Goal: Task Accomplishment & Management: Manage account settings

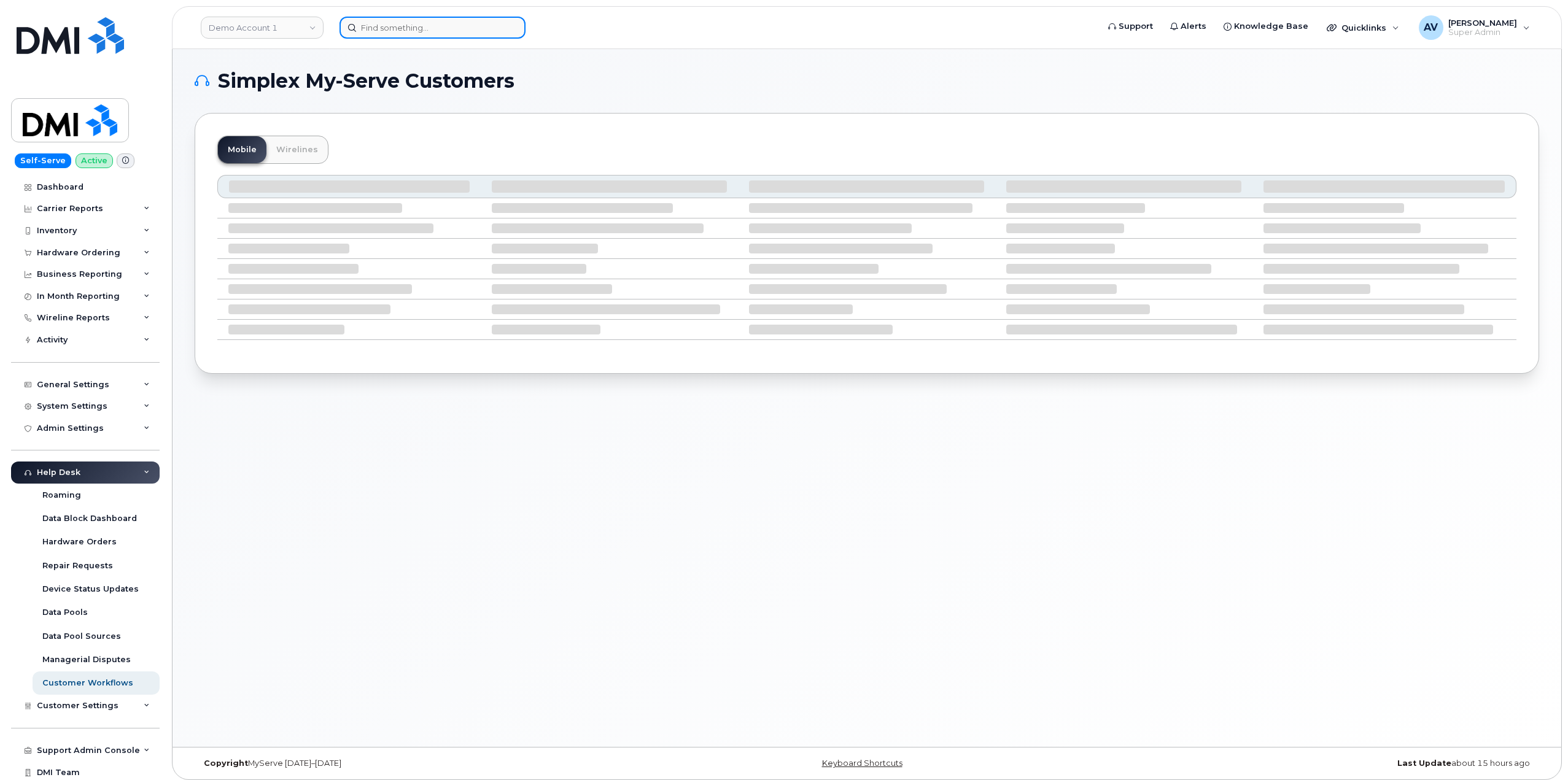
click at [419, 29] on input at bounding box center [433, 28] width 186 height 22
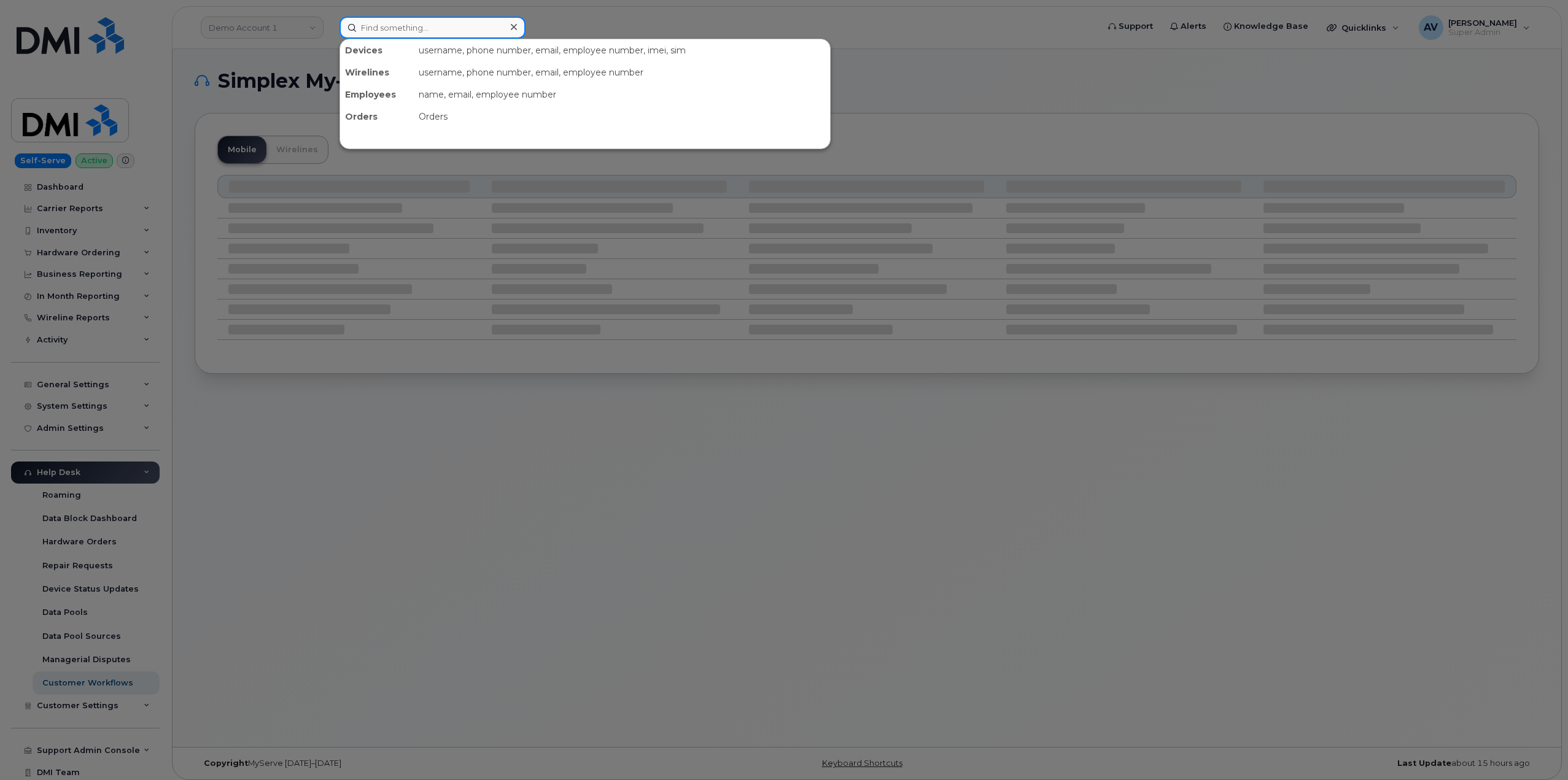
paste input "297822"
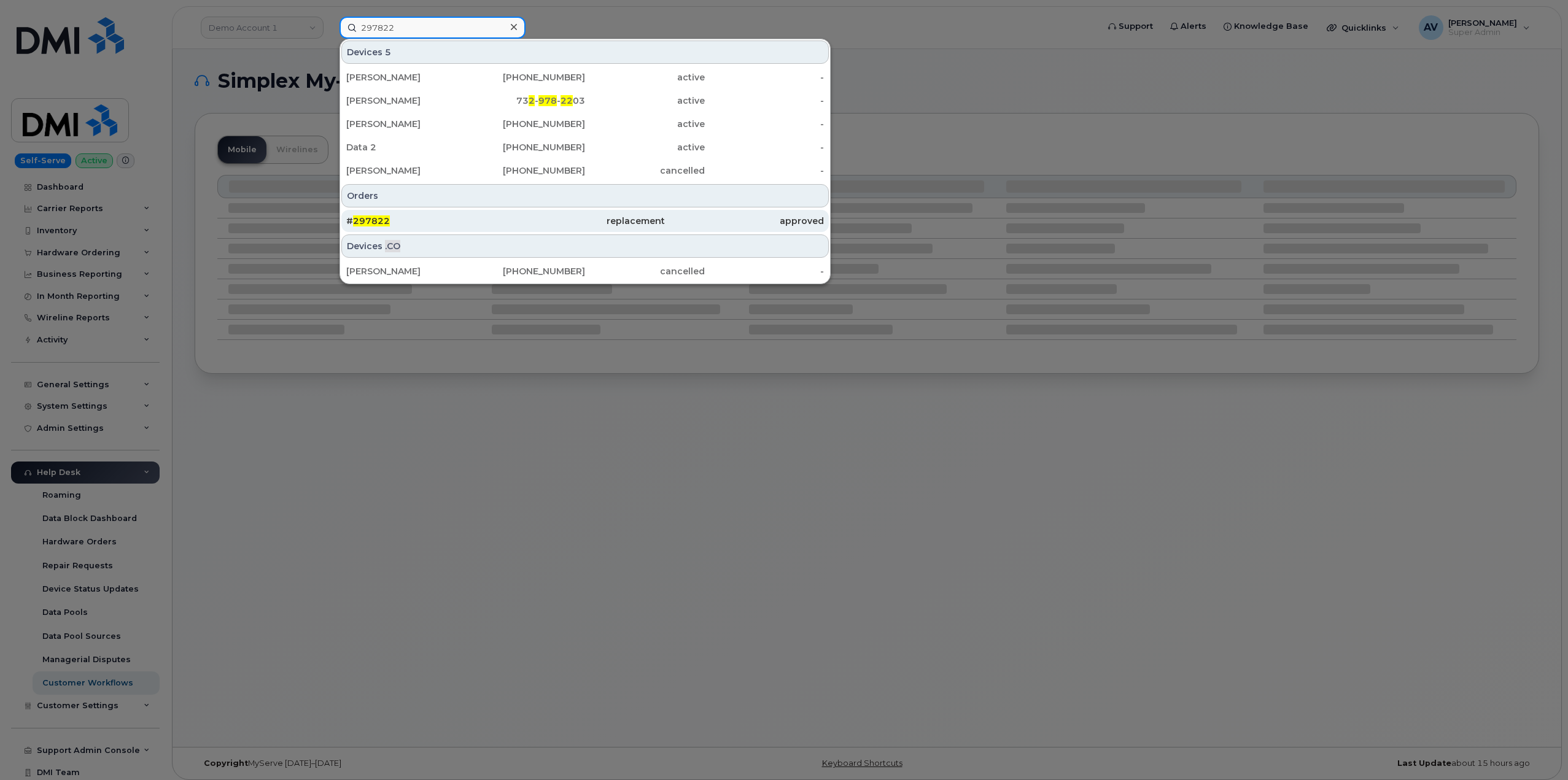
type input "297822"
click at [498, 218] on div "# 297822" at bounding box center [425, 221] width 159 height 12
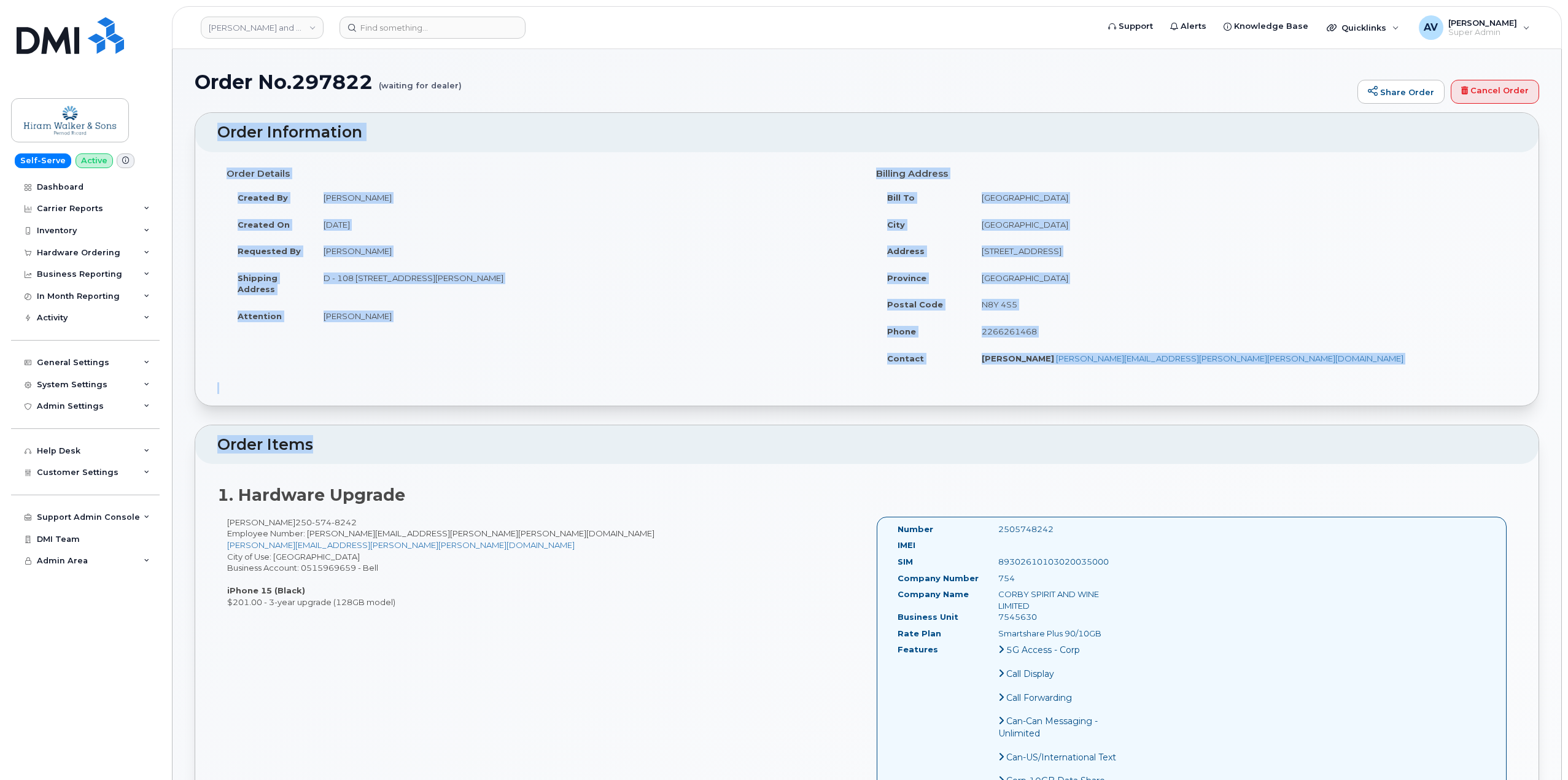
scroll to position [61, 0]
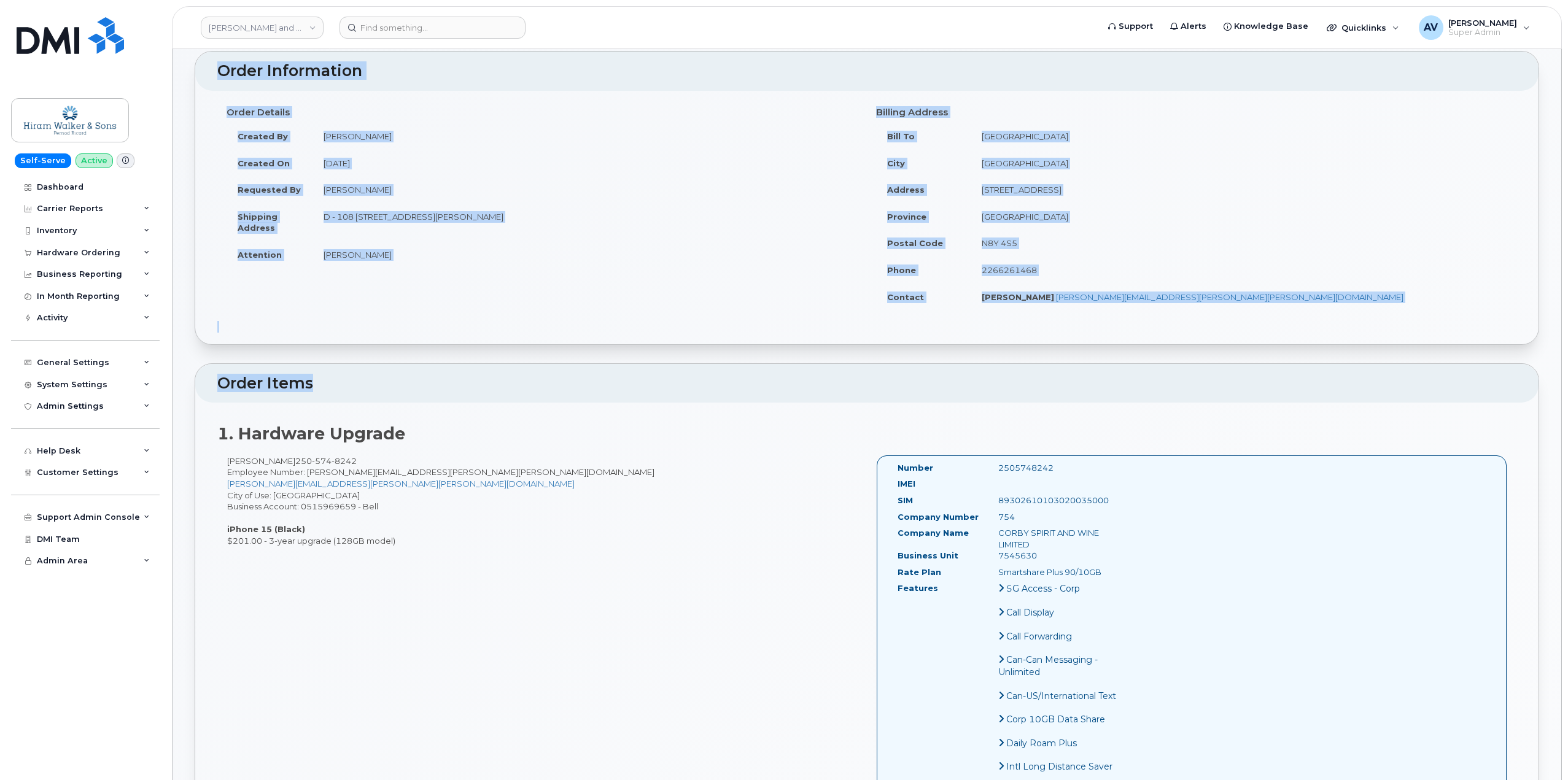
drag, startPoint x: 213, startPoint y: 128, endPoint x: 1110, endPoint y: 449, distance: 952.7
copy div "Order Information Order Details Created By Anoop Subramani Created On August 11…"
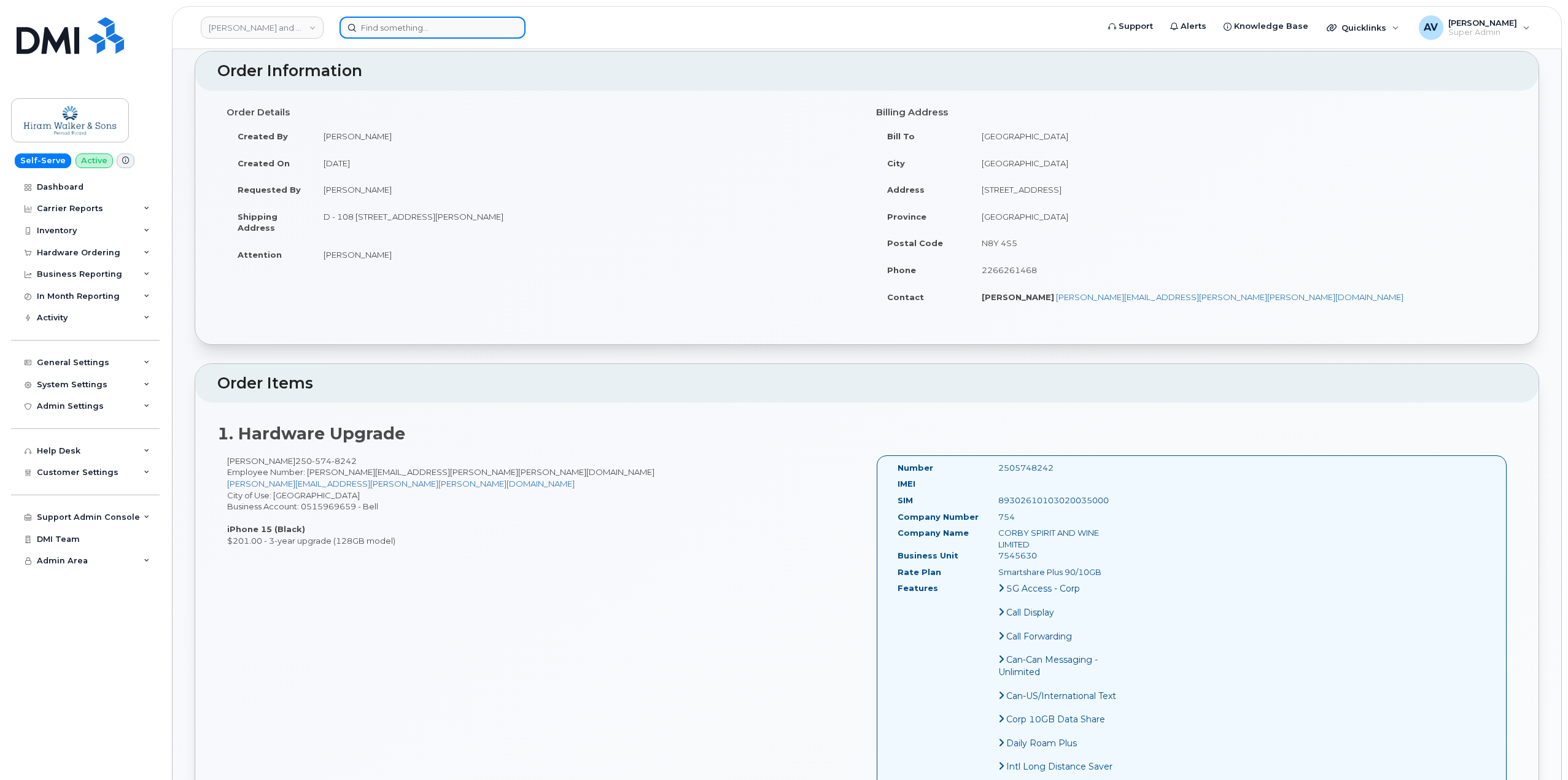
click at [420, 31] on input at bounding box center [433, 28] width 186 height 22
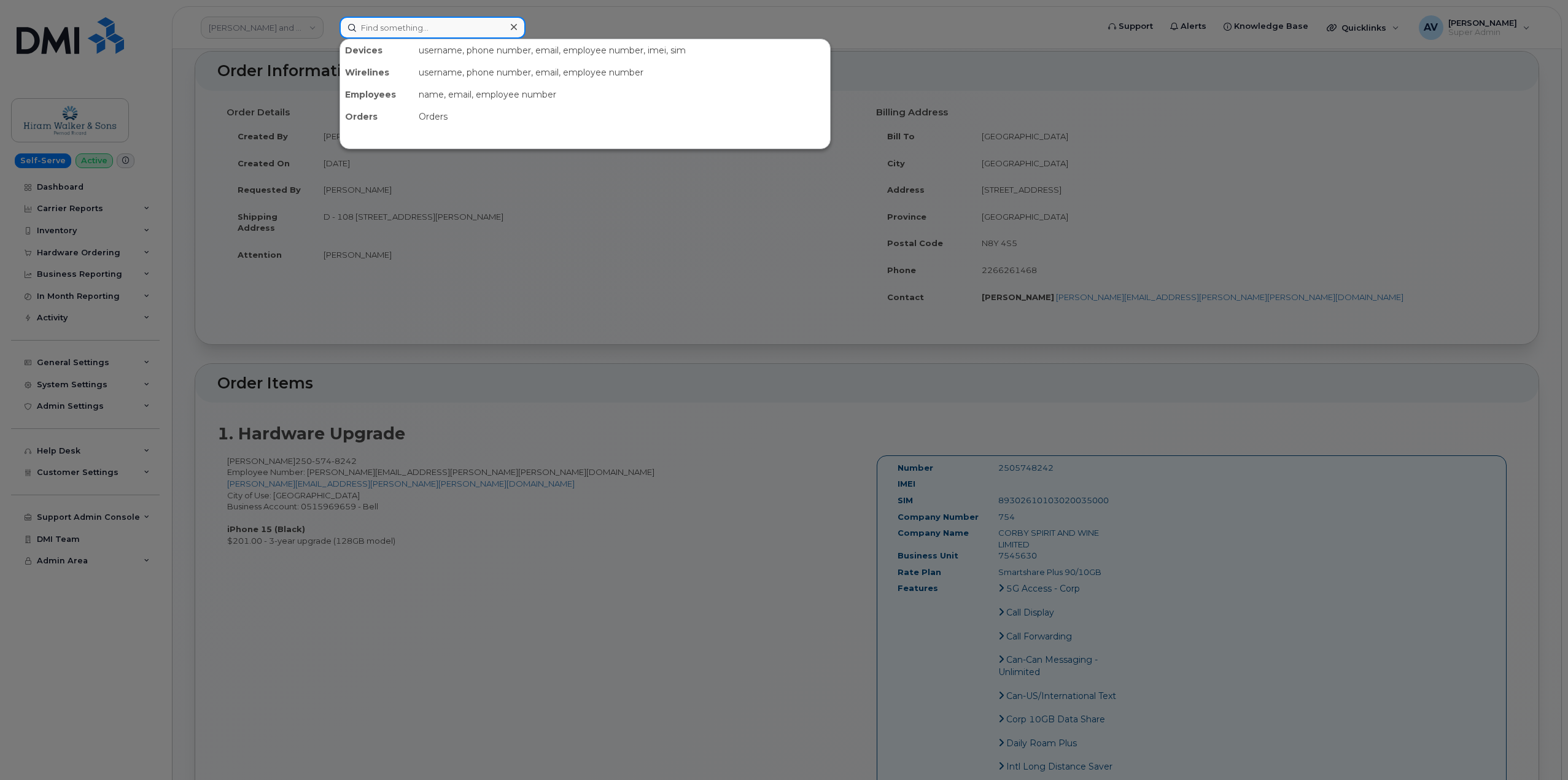
paste input "6823099379"
drag, startPoint x: 452, startPoint y: 24, endPoint x: 312, endPoint y: 16, distance: 140.2
click at [330, 17] on div "6823099379 No results" at bounding box center [715, 28] width 770 height 22
paste input "297520"
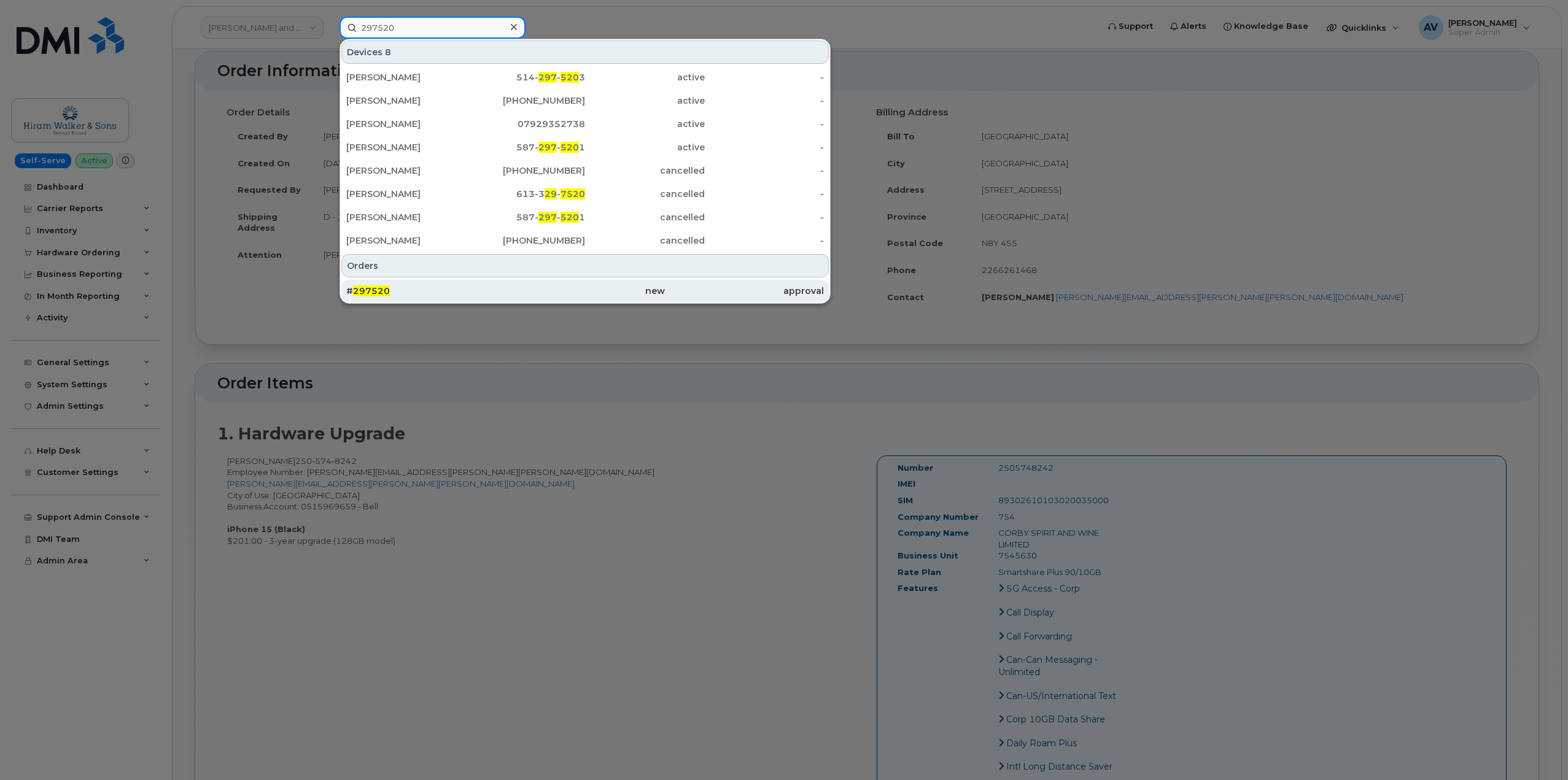
type input "297520"
click at [461, 294] on div "# 297520" at bounding box center [425, 291] width 159 height 12
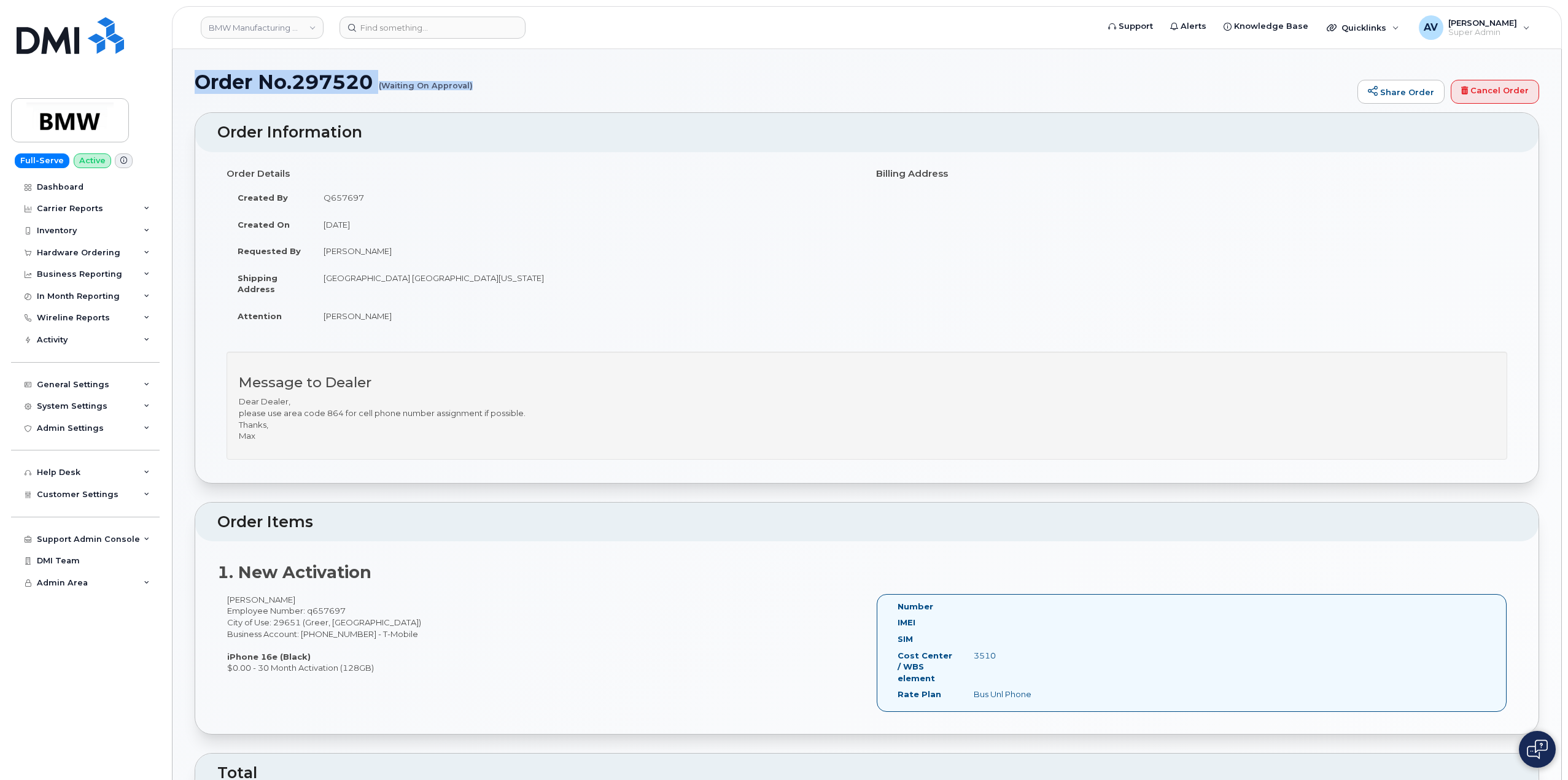
drag, startPoint x: 193, startPoint y: 79, endPoint x: 471, endPoint y: 83, distance: 278.0
copy h1 "Order No.297520 (Waiting On Approval)"
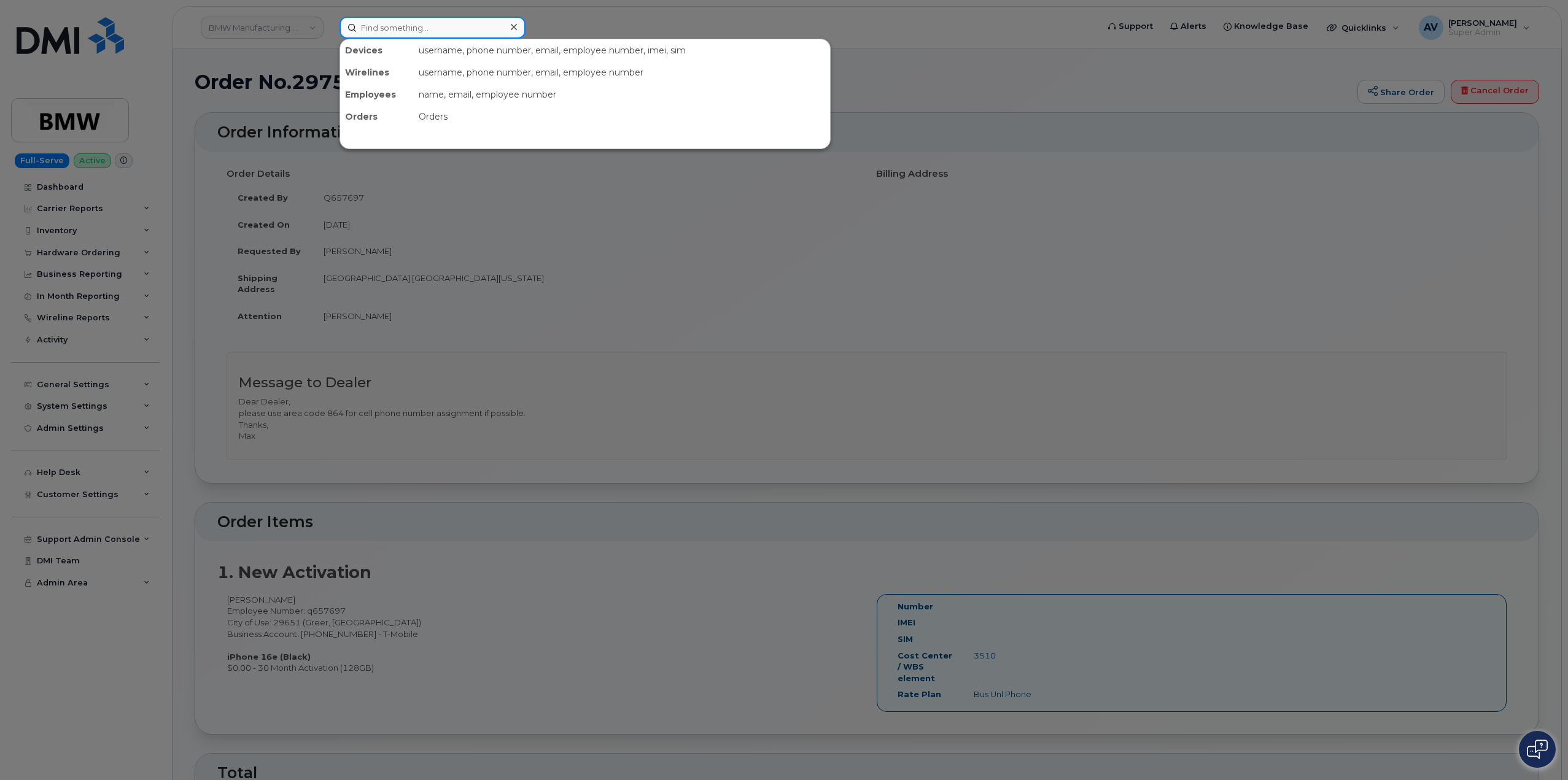
click at [413, 22] on input at bounding box center [433, 28] width 186 height 22
paste input "5142297763"
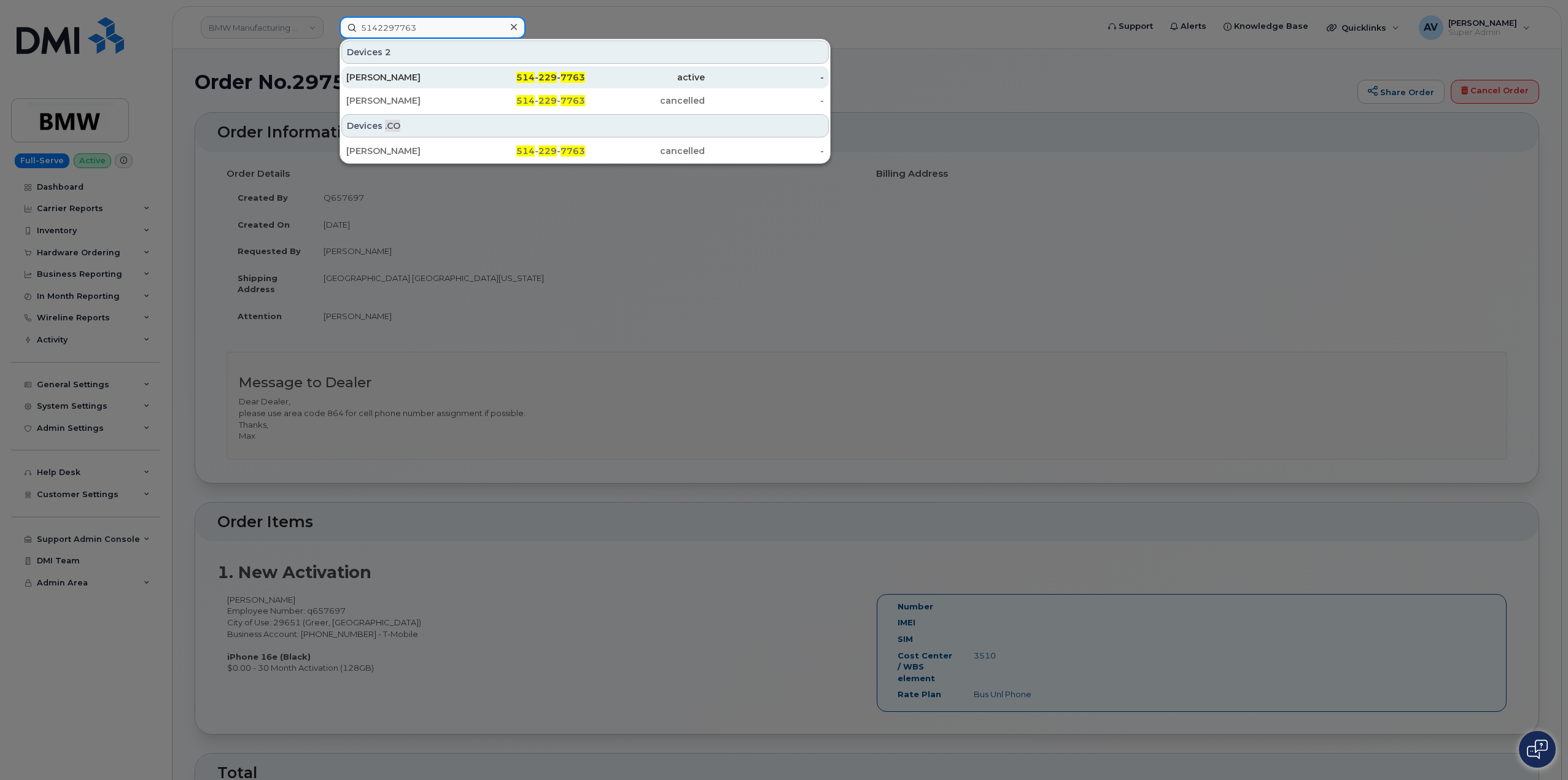
type input "5142297763"
click at [487, 76] on div "514 - 229 - 7763" at bounding box center [525, 78] width 120 height 12
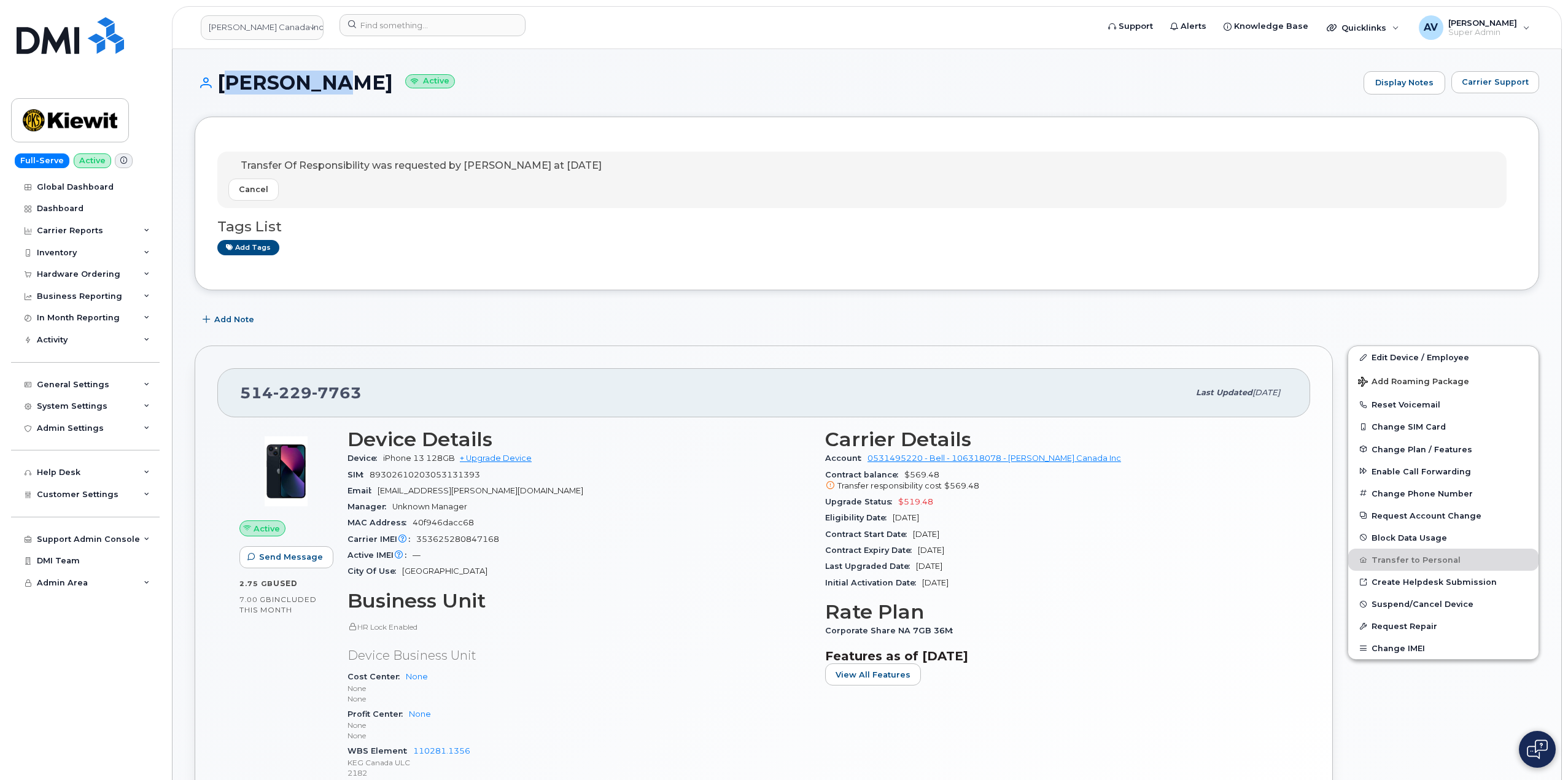
drag, startPoint x: 215, startPoint y: 78, endPoint x: 312, endPoint y: 93, distance: 98.2
click at [312, 93] on h1 "Riad Diab Active" at bounding box center [776, 82] width 1163 height 22
copy h1 "Riad Diab"
drag, startPoint x: 509, startPoint y: 541, endPoint x: 415, endPoint y: 538, distance: 94.0
click at [415, 538] on div "Carrier IMEI Carrier IMEI is reported during the last billing cycle or change o…" at bounding box center [578, 539] width 463 height 16
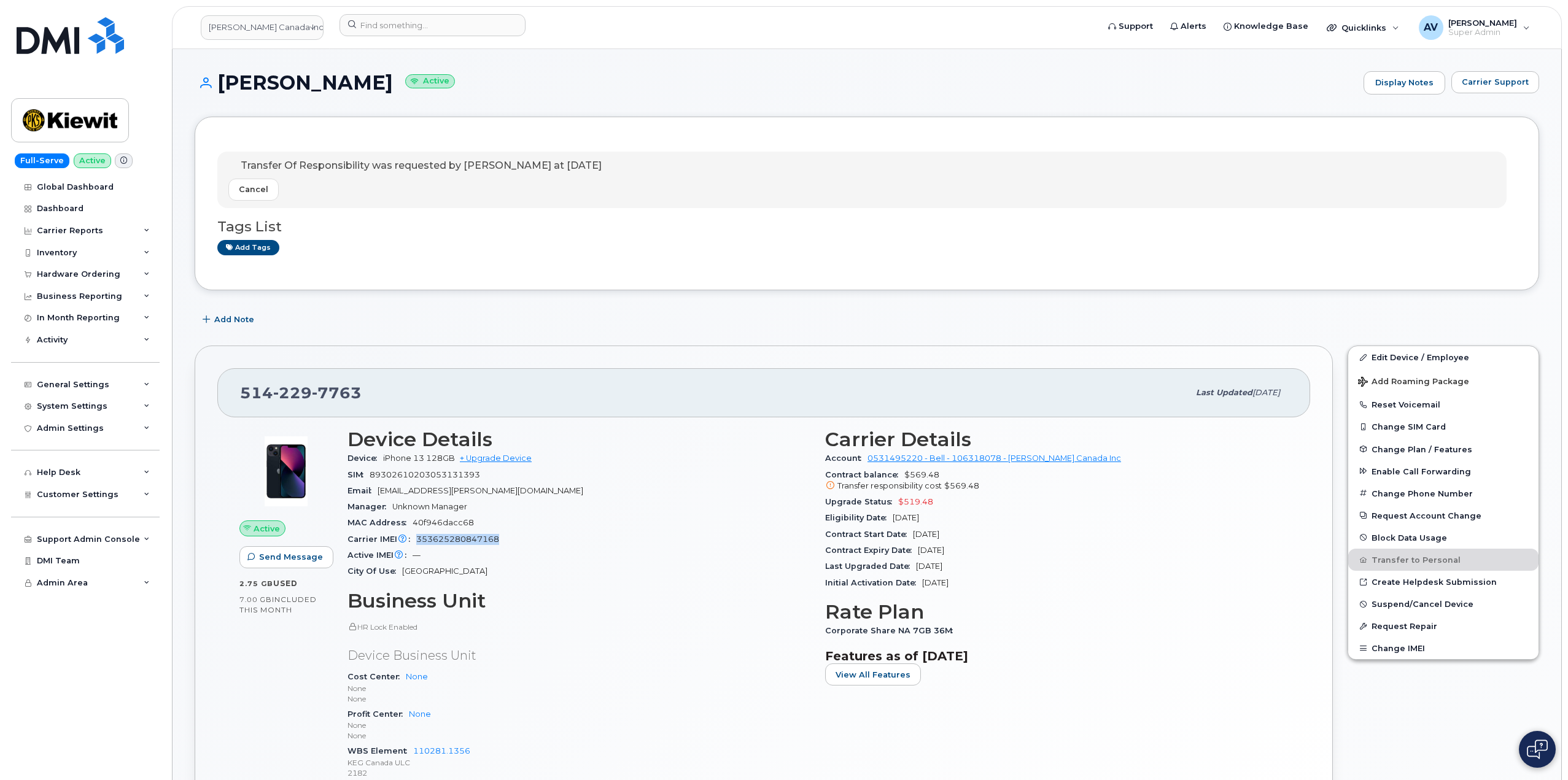
copy span "353625280847168"
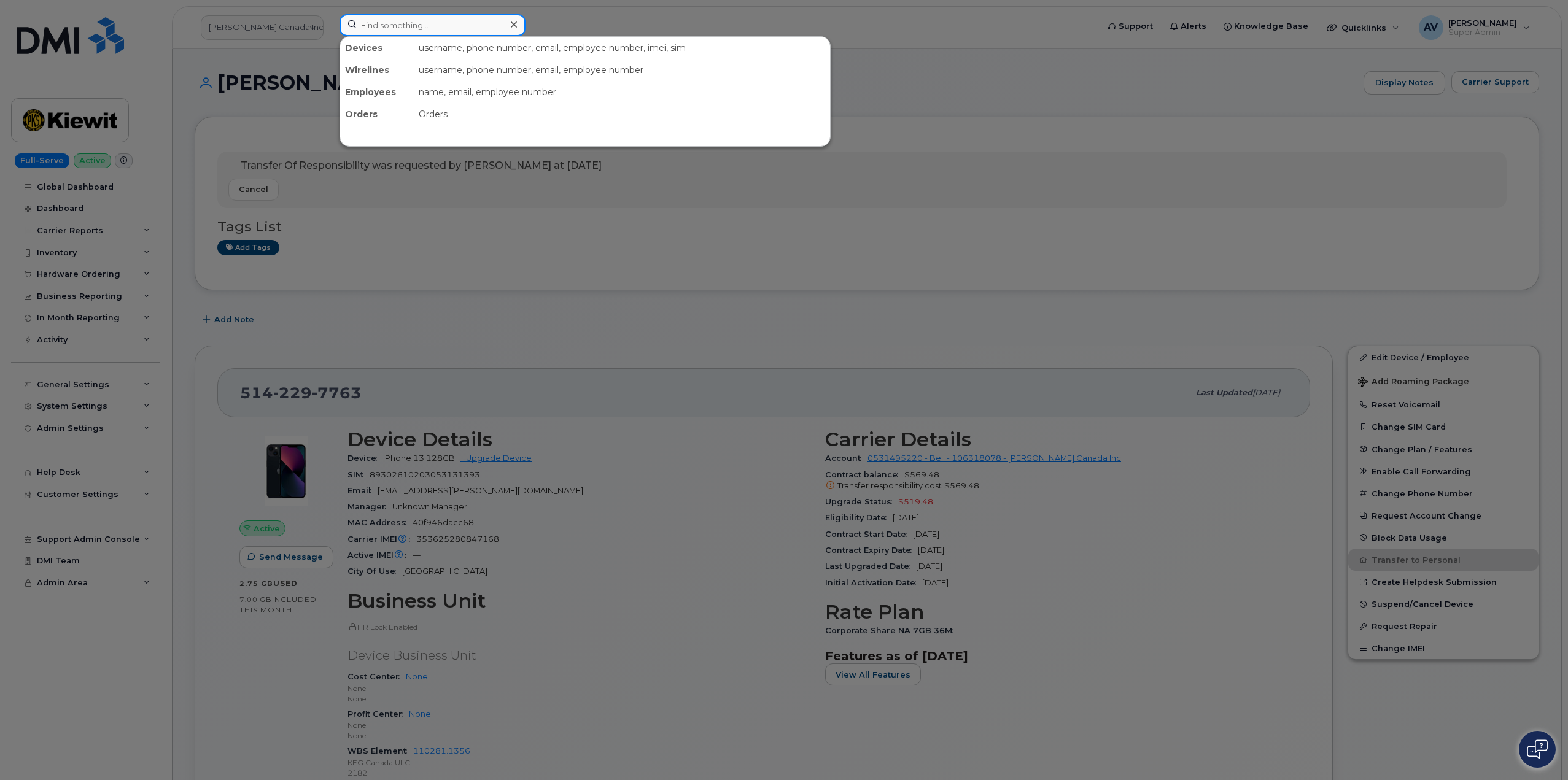
click at [441, 23] on input at bounding box center [433, 25] width 186 height 22
paste input "4038369202"
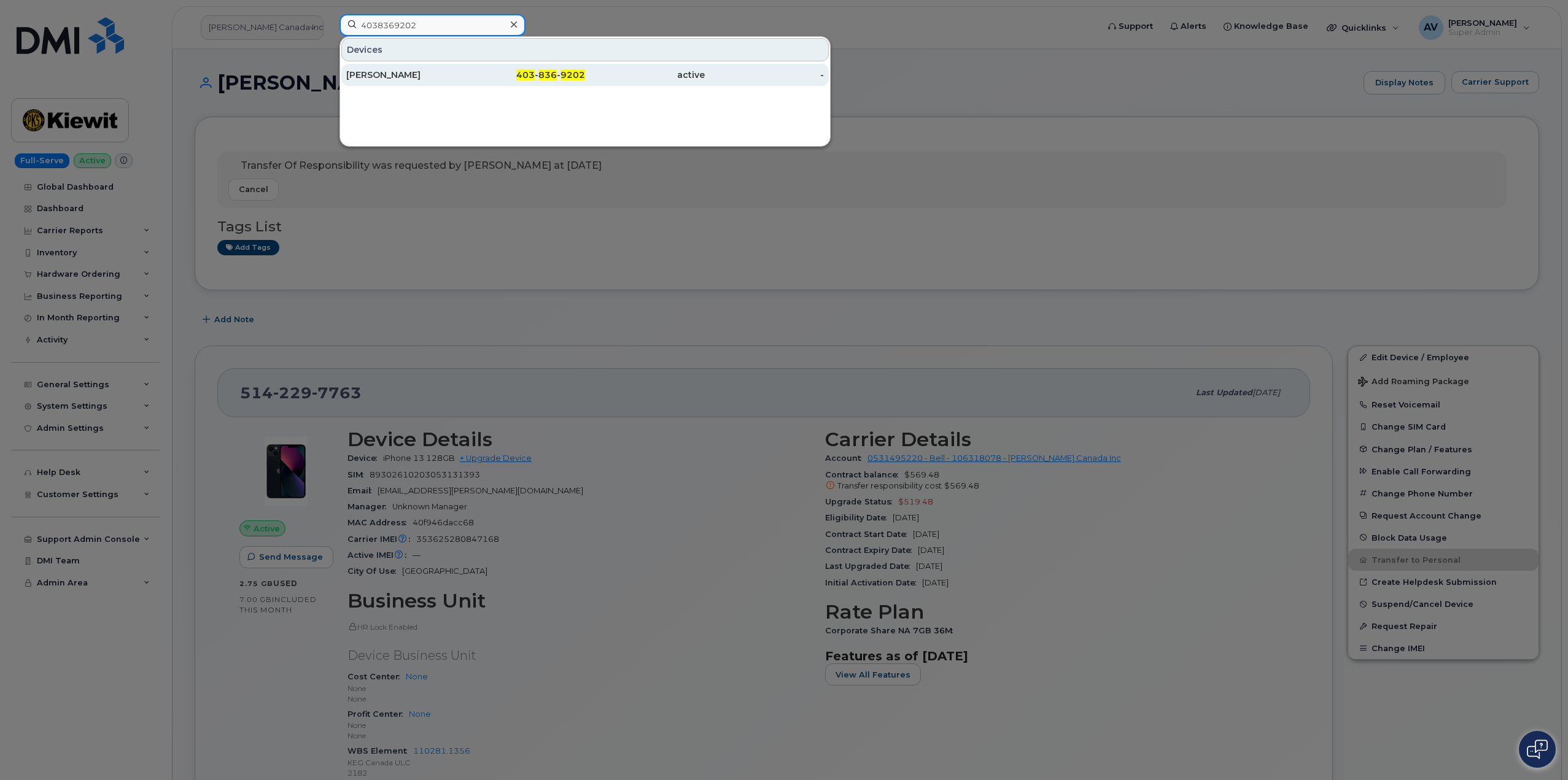
type input "4038369202"
click at [467, 74] on div "403 - 836 - 9202" at bounding box center [525, 75] width 120 height 12
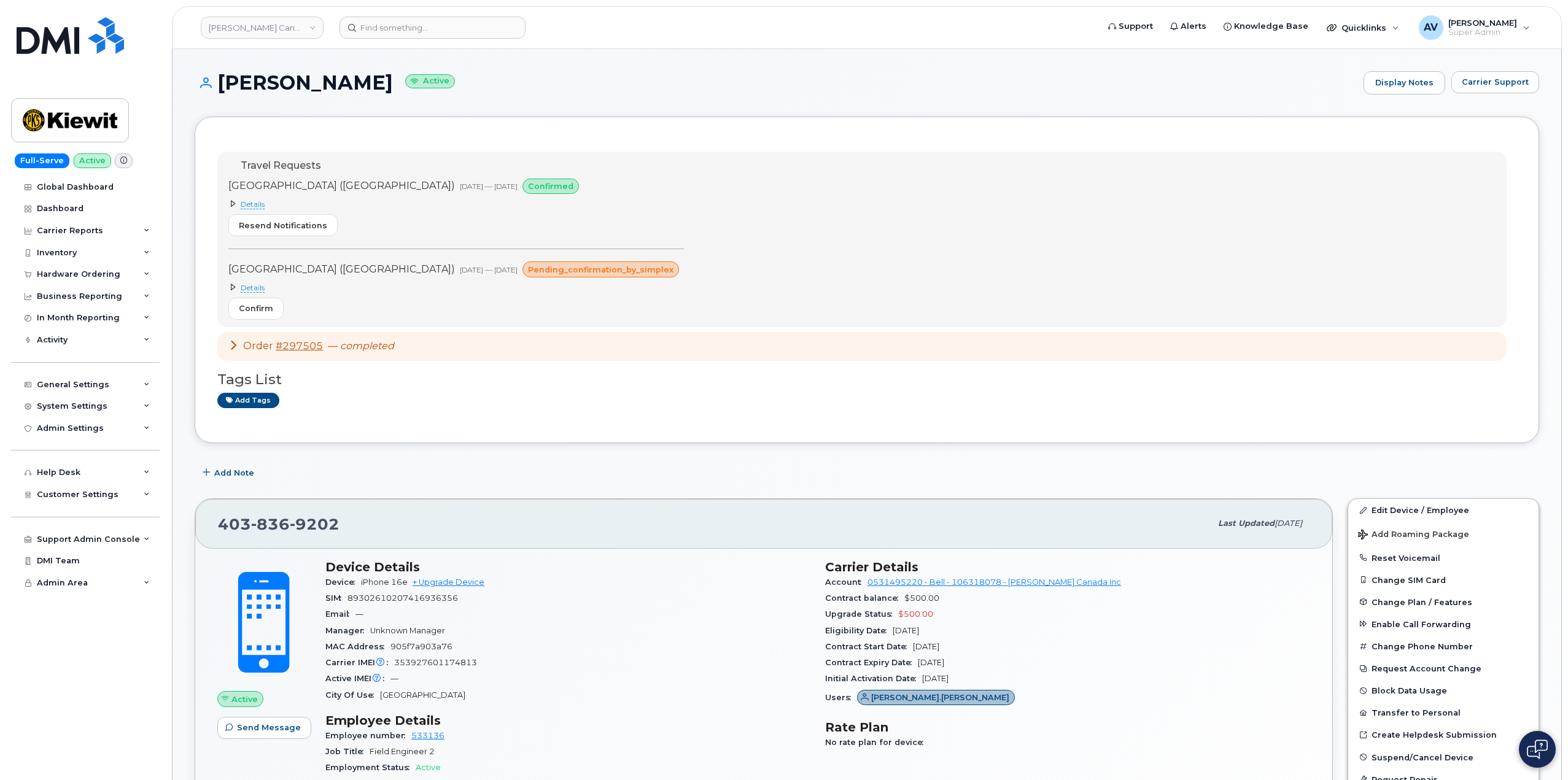
drag, startPoint x: 221, startPoint y: 79, endPoint x: 403, endPoint y: 89, distance: 182.3
click at [403, 89] on h1 "[PERSON_NAME] Active" at bounding box center [776, 82] width 1163 height 22
copy h1 "Matthew Federico"
click at [412, 30] on input at bounding box center [433, 28] width 186 height 22
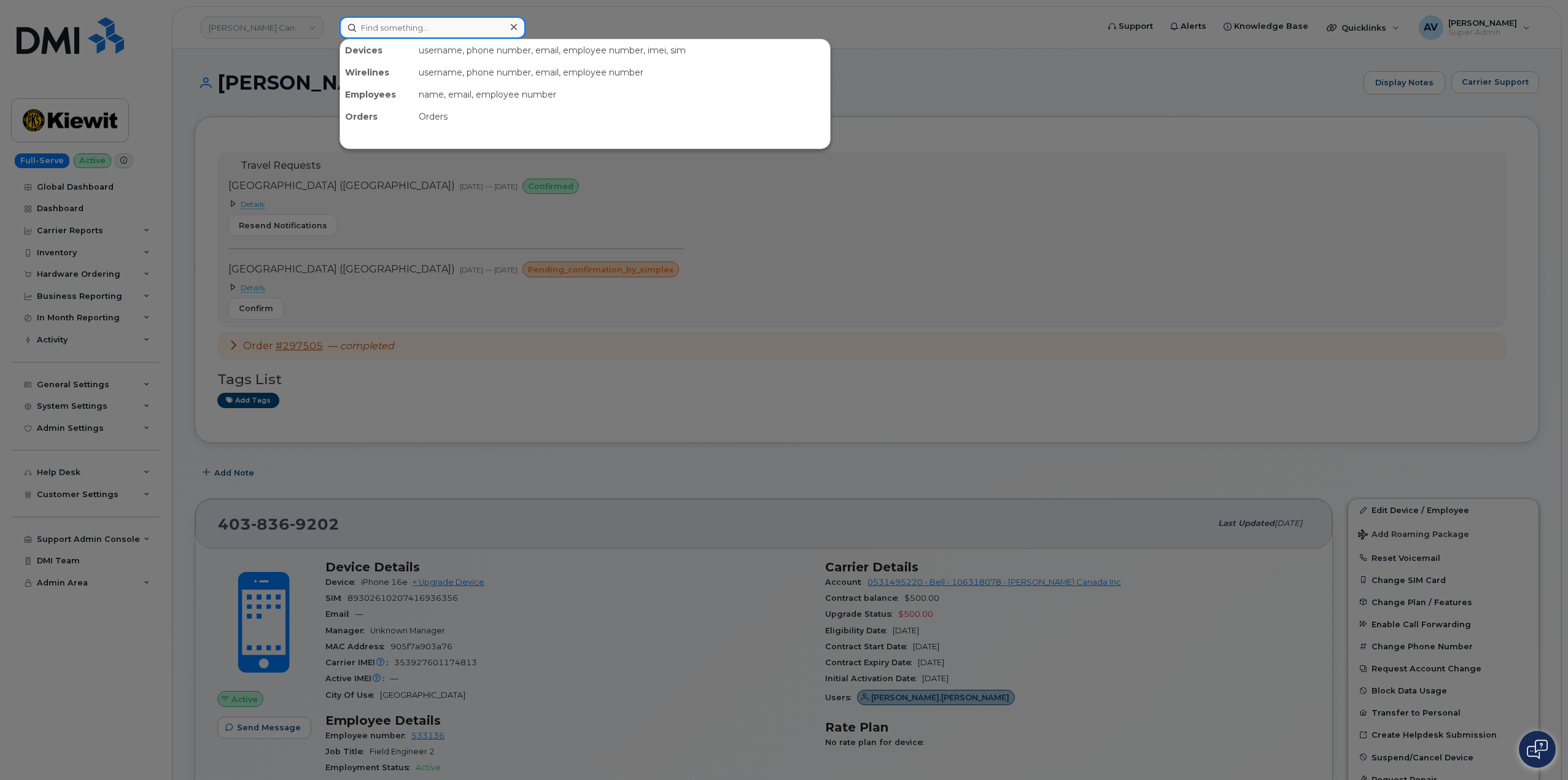
paste input "4038271584"
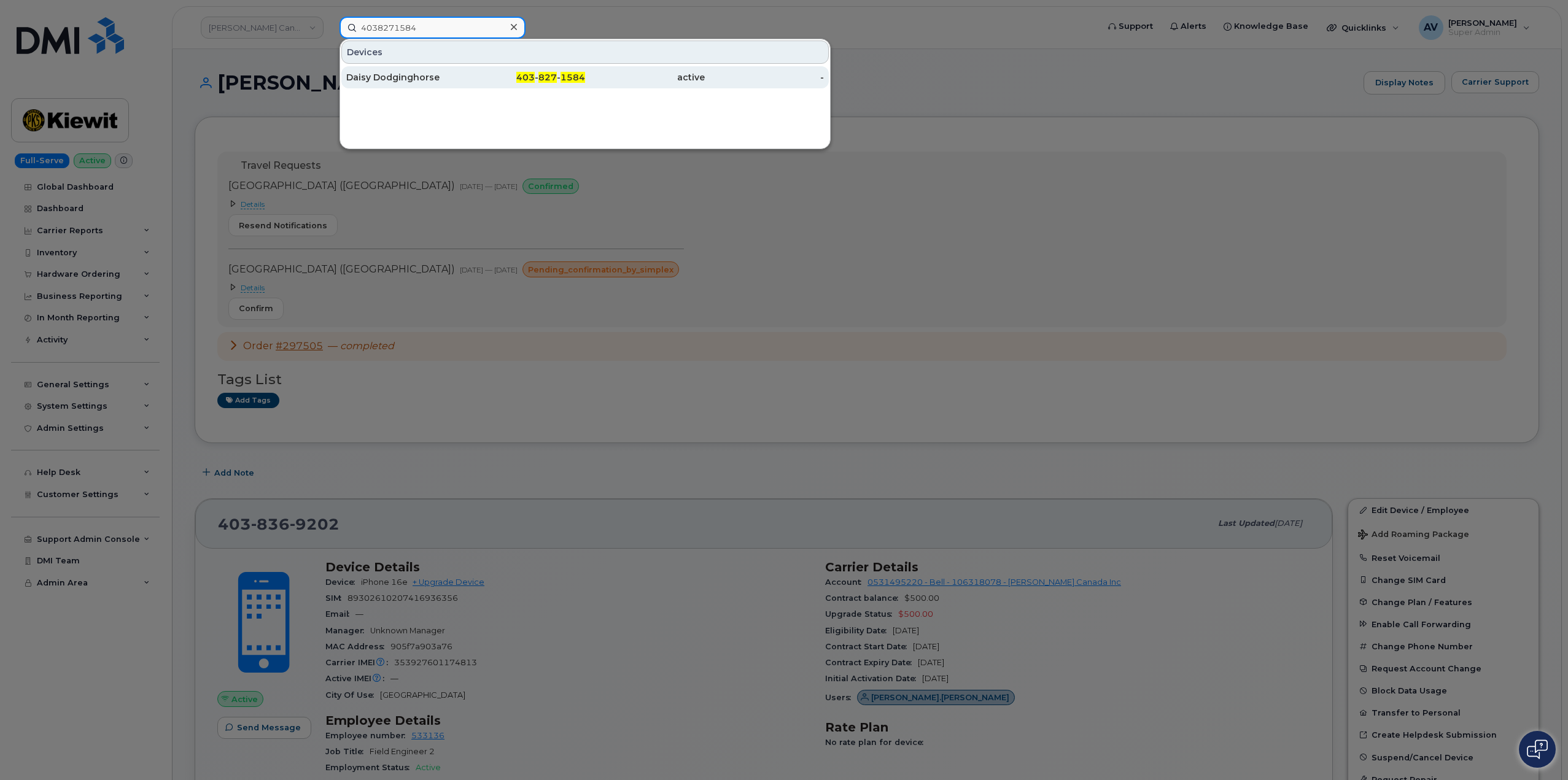
type input "4038271584"
click at [462, 78] on div "Daisy Dodginghorse" at bounding box center [405, 78] width 120 height 12
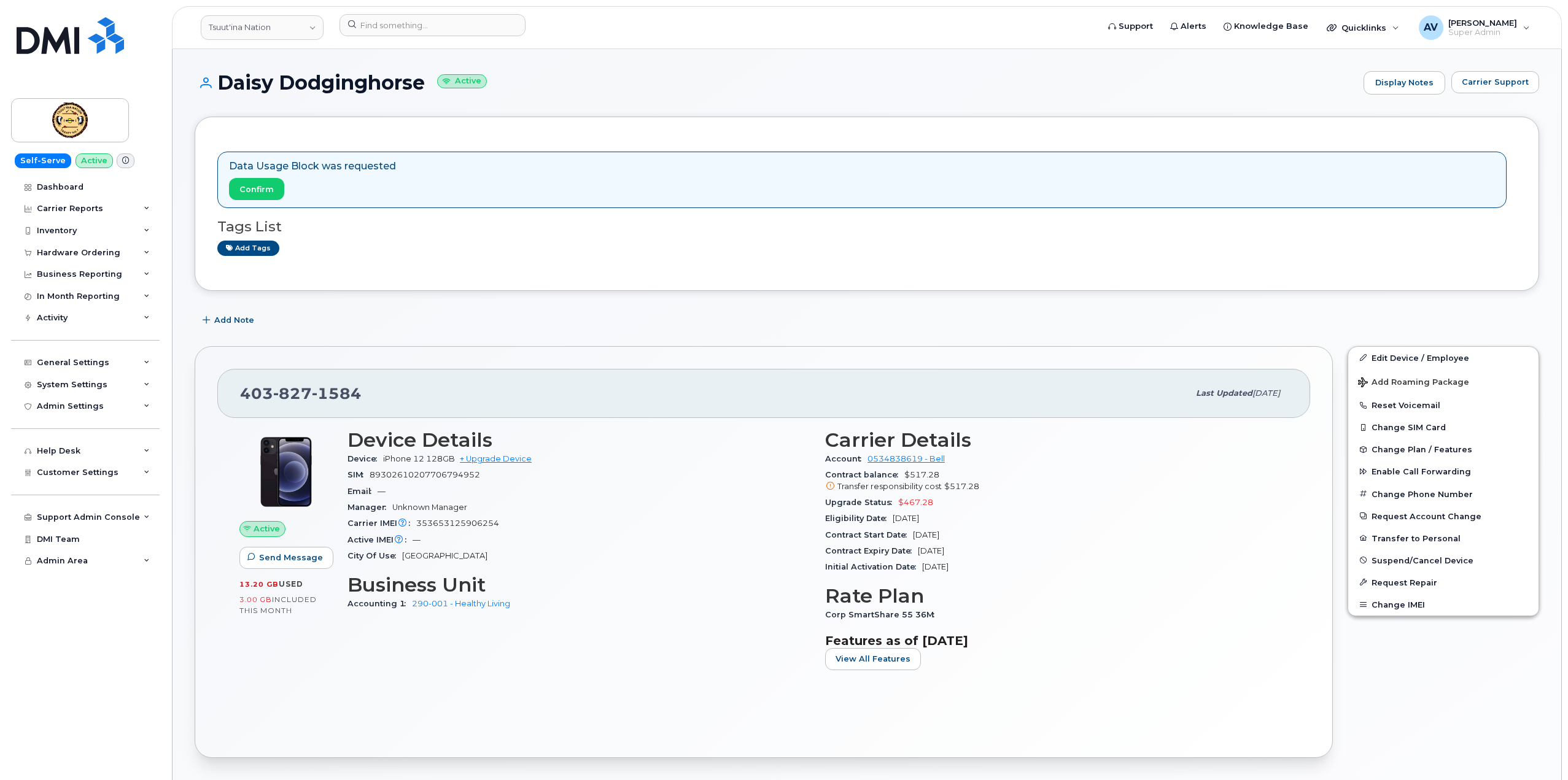
drag, startPoint x: 218, startPoint y: 78, endPoint x: 423, endPoint y: 91, distance: 205.4
click at [423, 91] on h1 "Daisy Dodginghorse Active" at bounding box center [776, 82] width 1163 height 22
copy h1 "Daisy Dodginghorse"
click at [258, 186] on span "Confirm" at bounding box center [256, 189] width 34 height 12
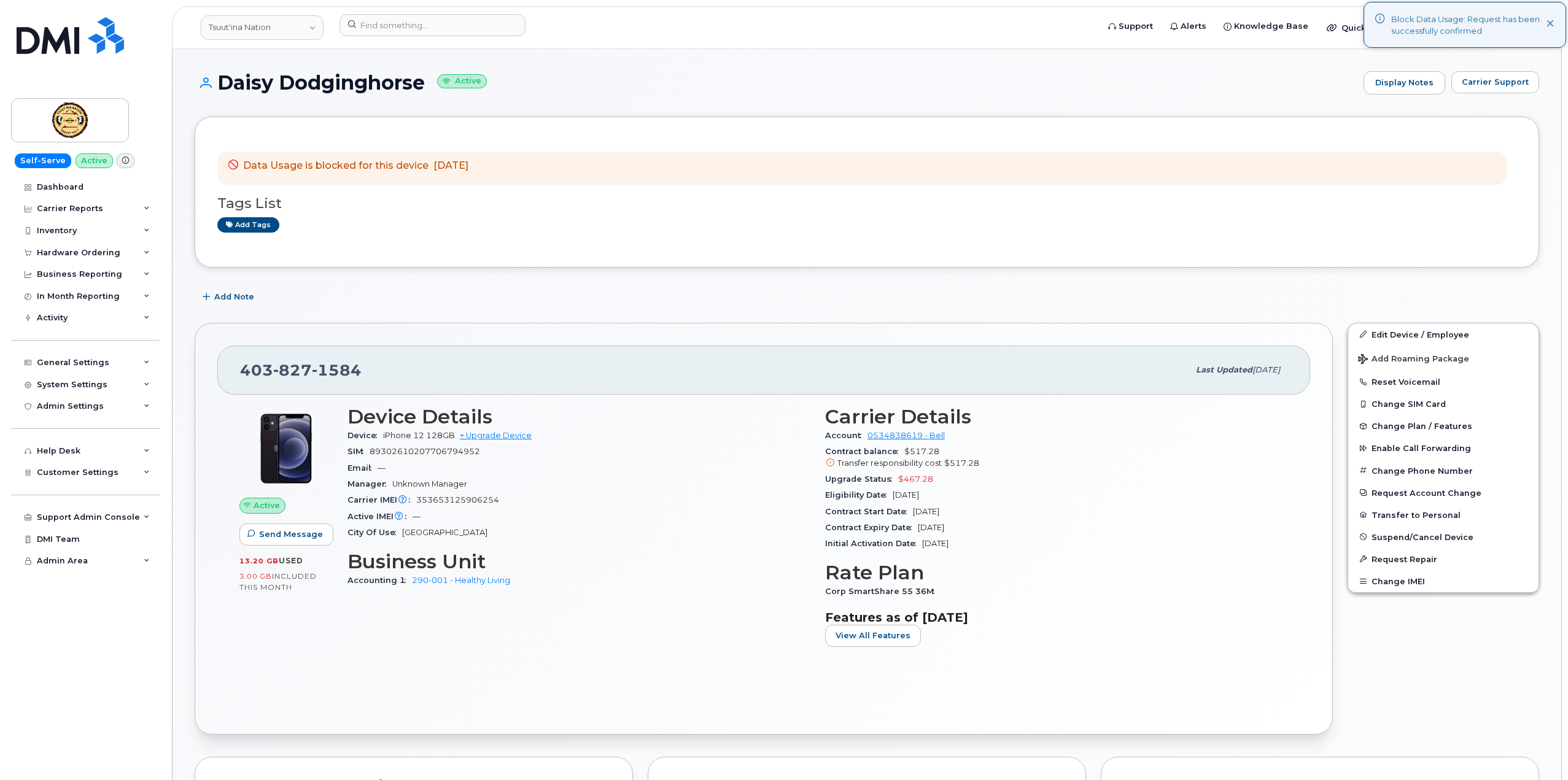
click at [221, 79] on h1 "Daisy Dodginghorse Active" at bounding box center [776, 82] width 1163 height 22
drag, startPoint x: 215, startPoint y: 78, endPoint x: 527, endPoint y: 155, distance: 321.4
copy div "Daisy Dodginghorse Active Display Notes Carrier Support Data Usage is blocked f…"
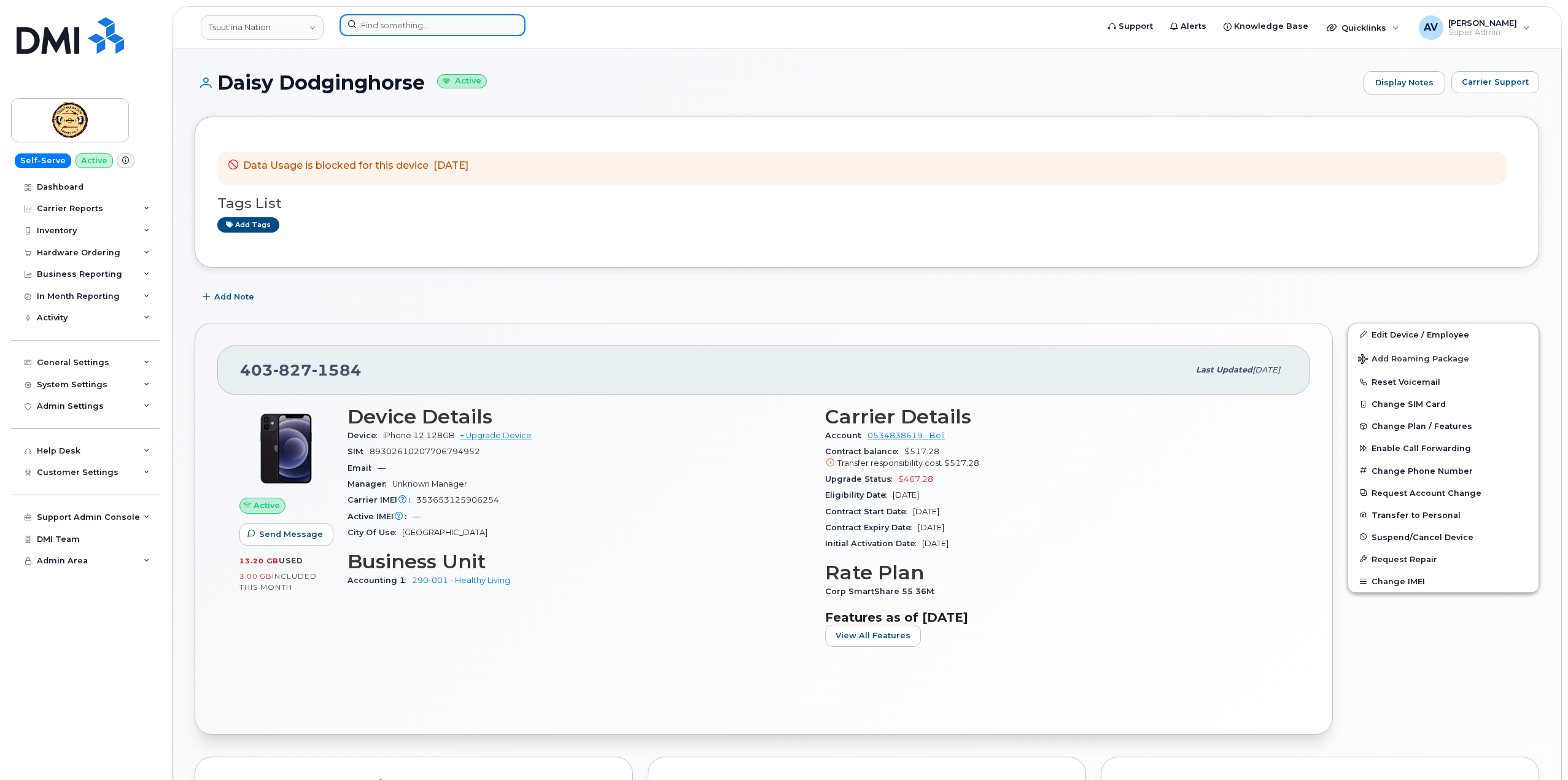
click at [401, 27] on input at bounding box center [433, 25] width 186 height 22
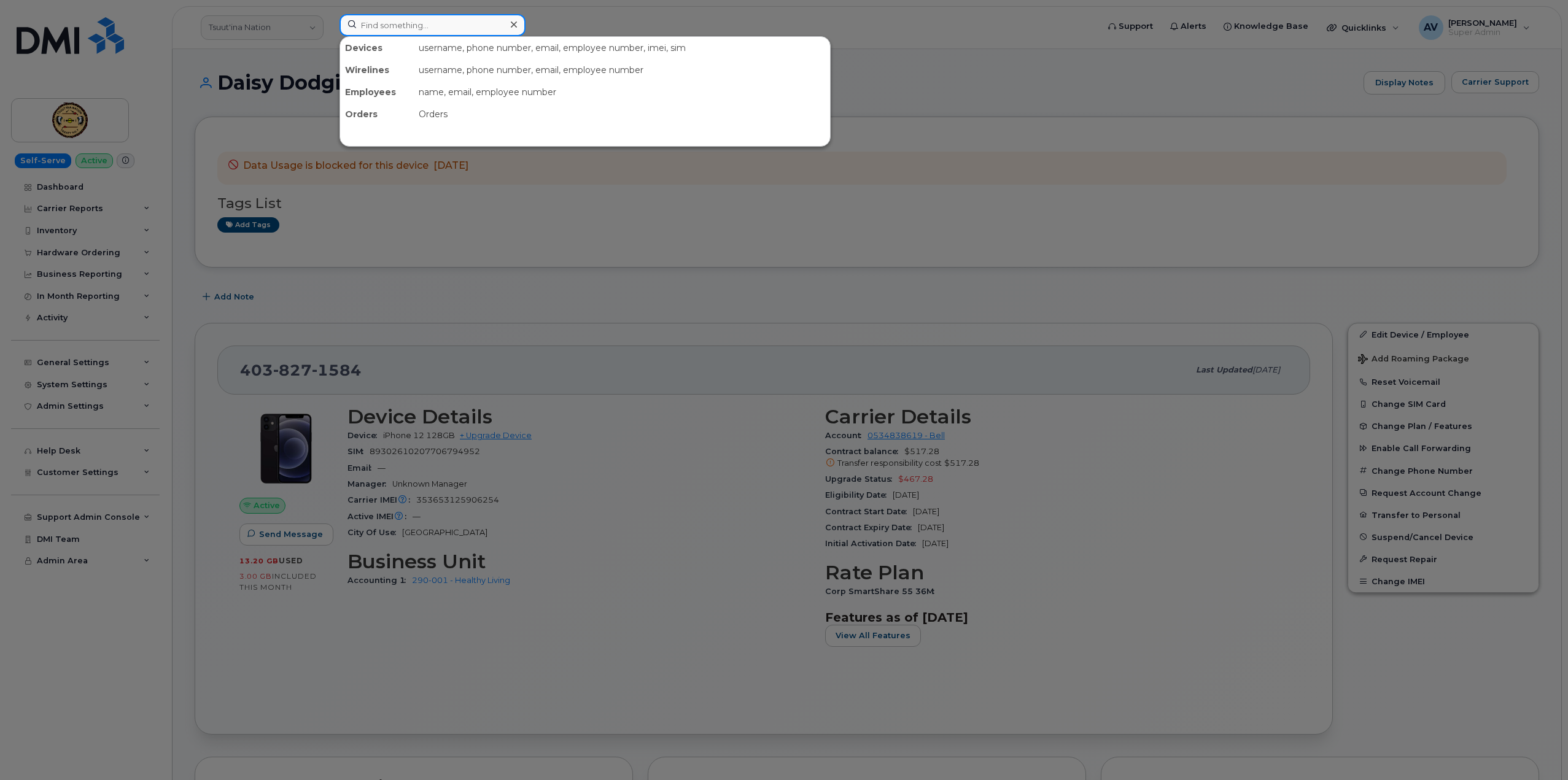
paste input "3064616996"
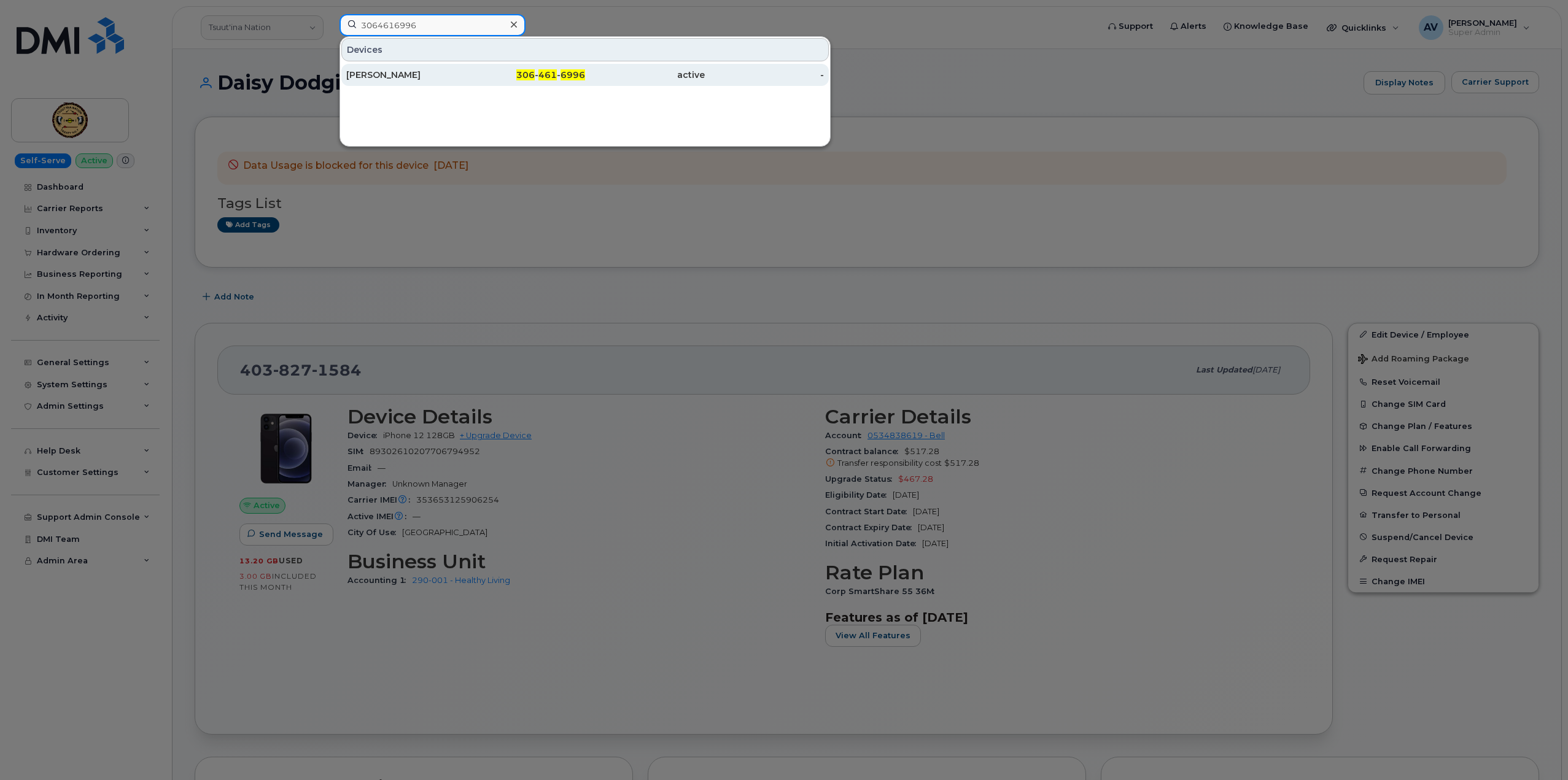
type input "3064616996"
click at [414, 71] on div "[PERSON_NAME]" at bounding box center [405, 75] width 120 height 12
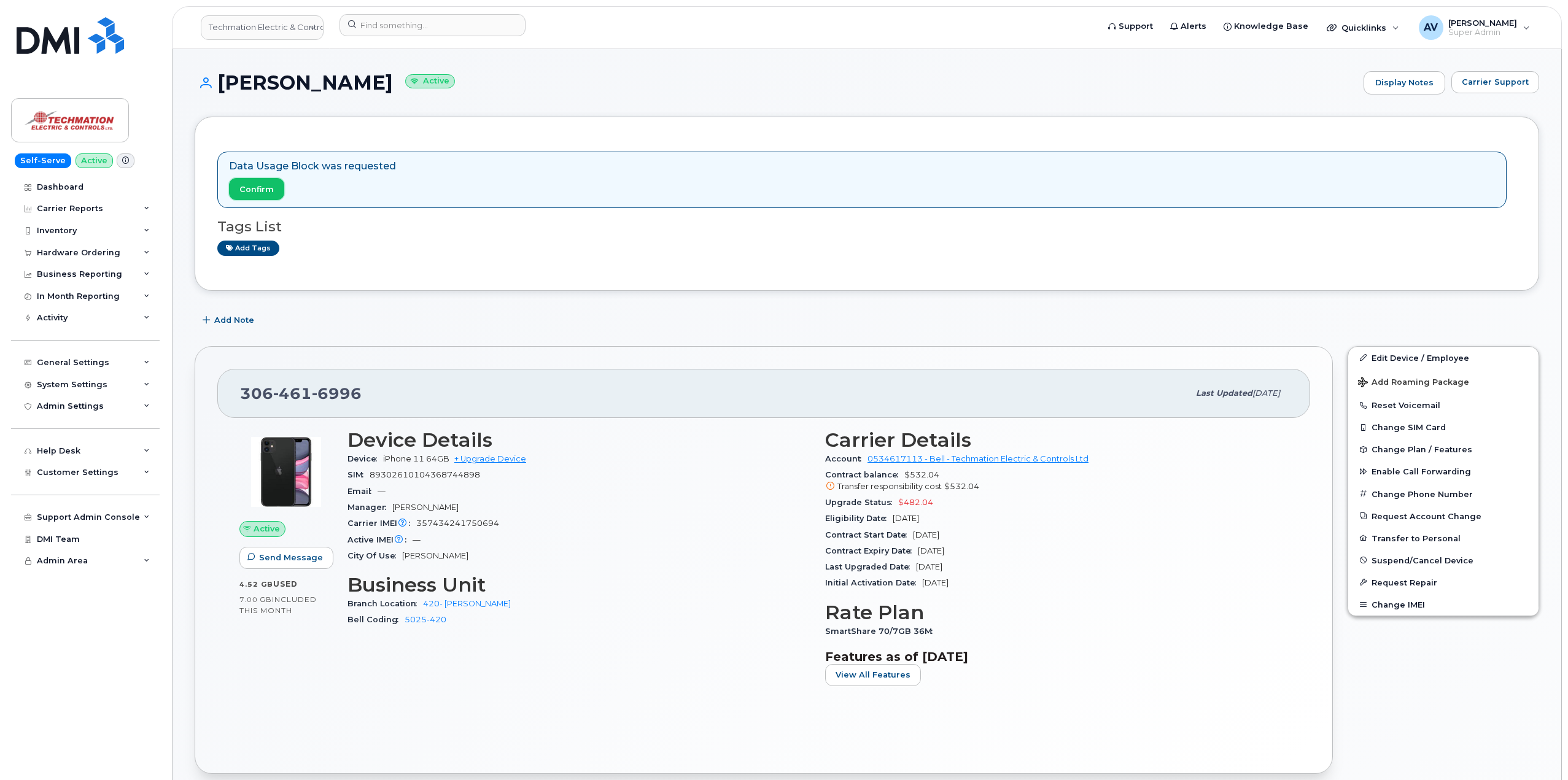
click at [265, 193] on span "Confirm" at bounding box center [256, 189] width 34 height 12
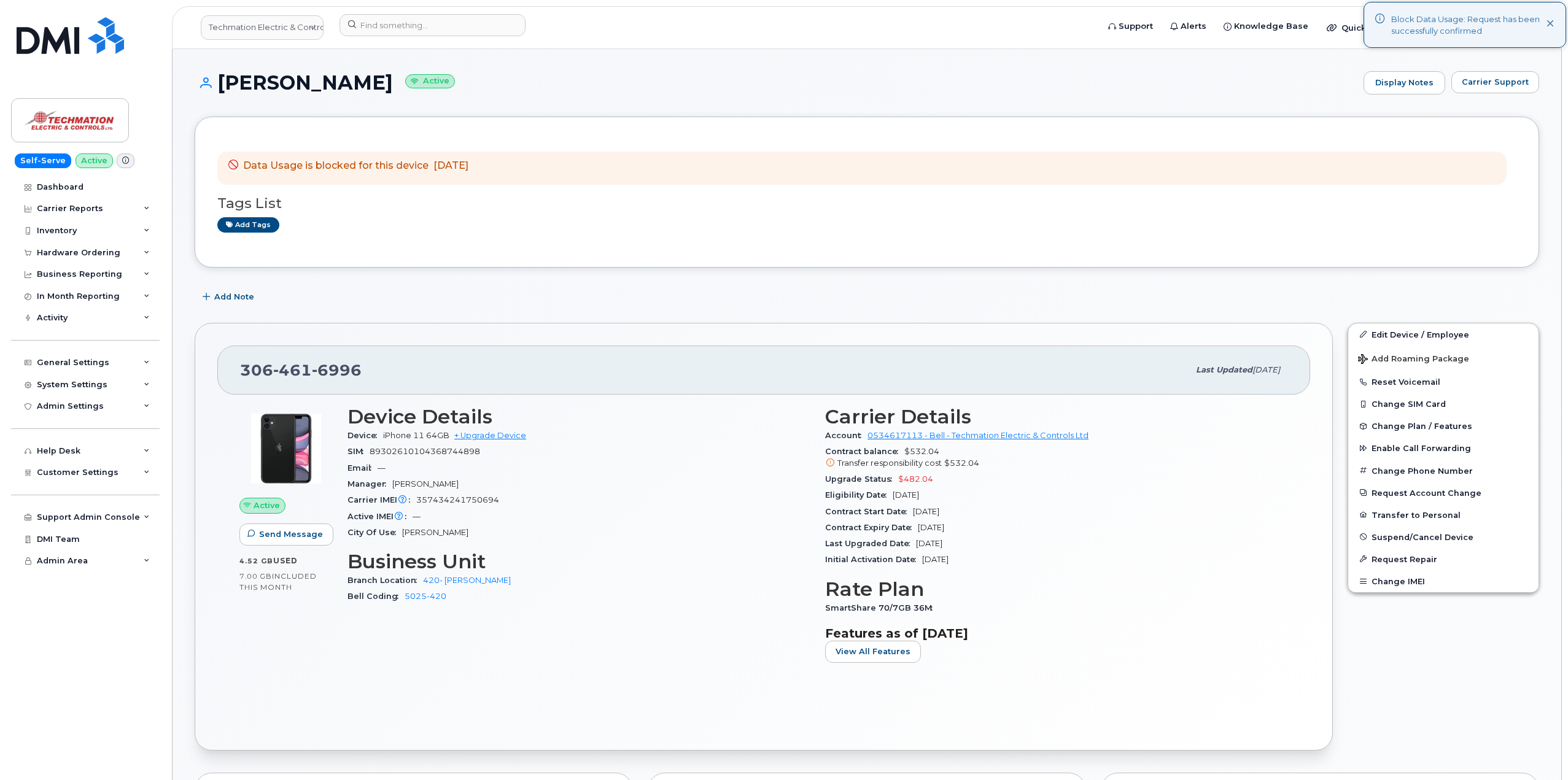
drag, startPoint x: 216, startPoint y: 81, endPoint x: 527, endPoint y: 157, distance: 320.2
copy div "Jon Ulmer Active Display Notes Carrier Support Data Usage is blocked for this d…"
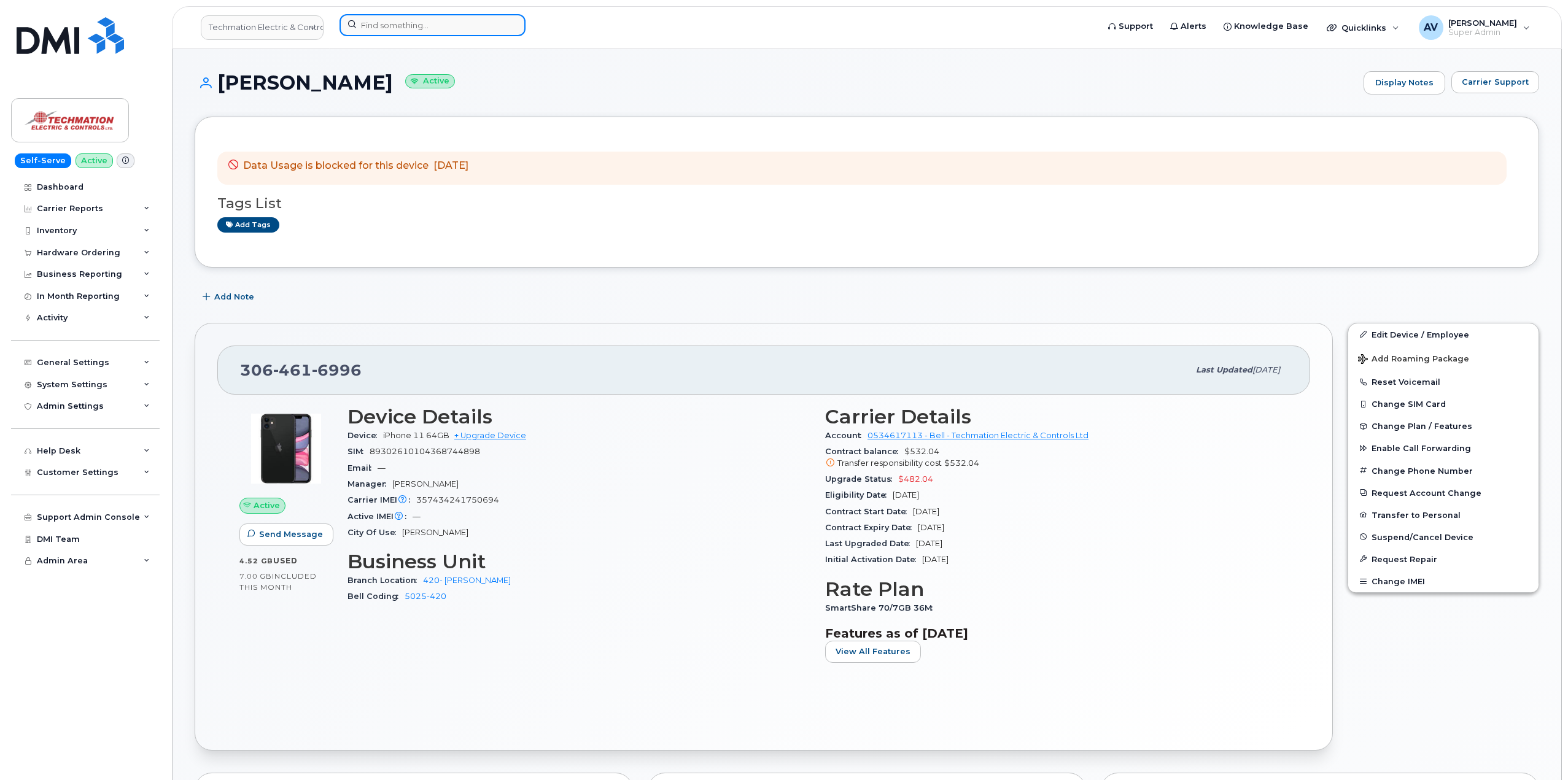
click at [392, 23] on input at bounding box center [433, 25] width 186 height 22
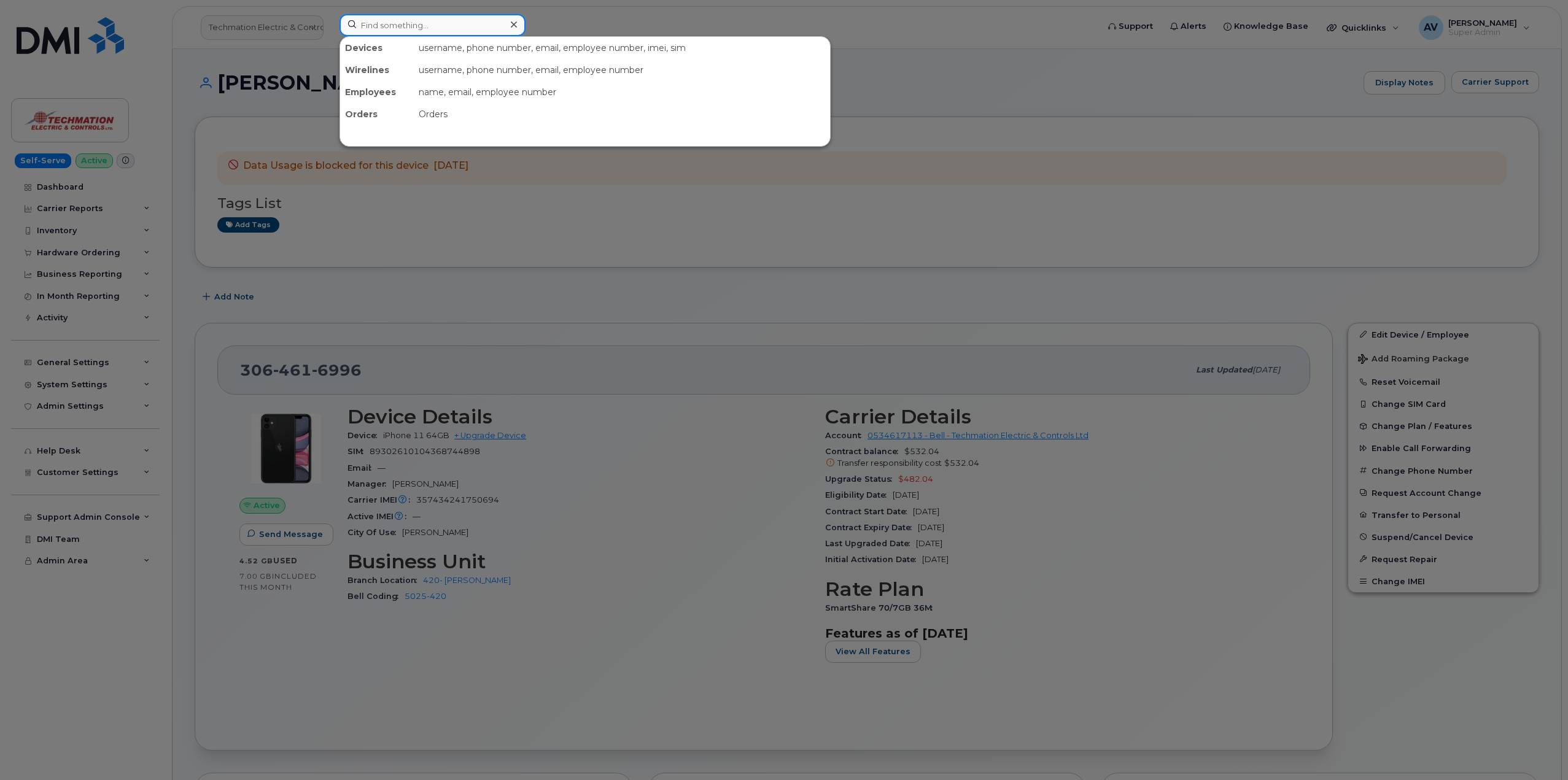
paste input "8678991681"
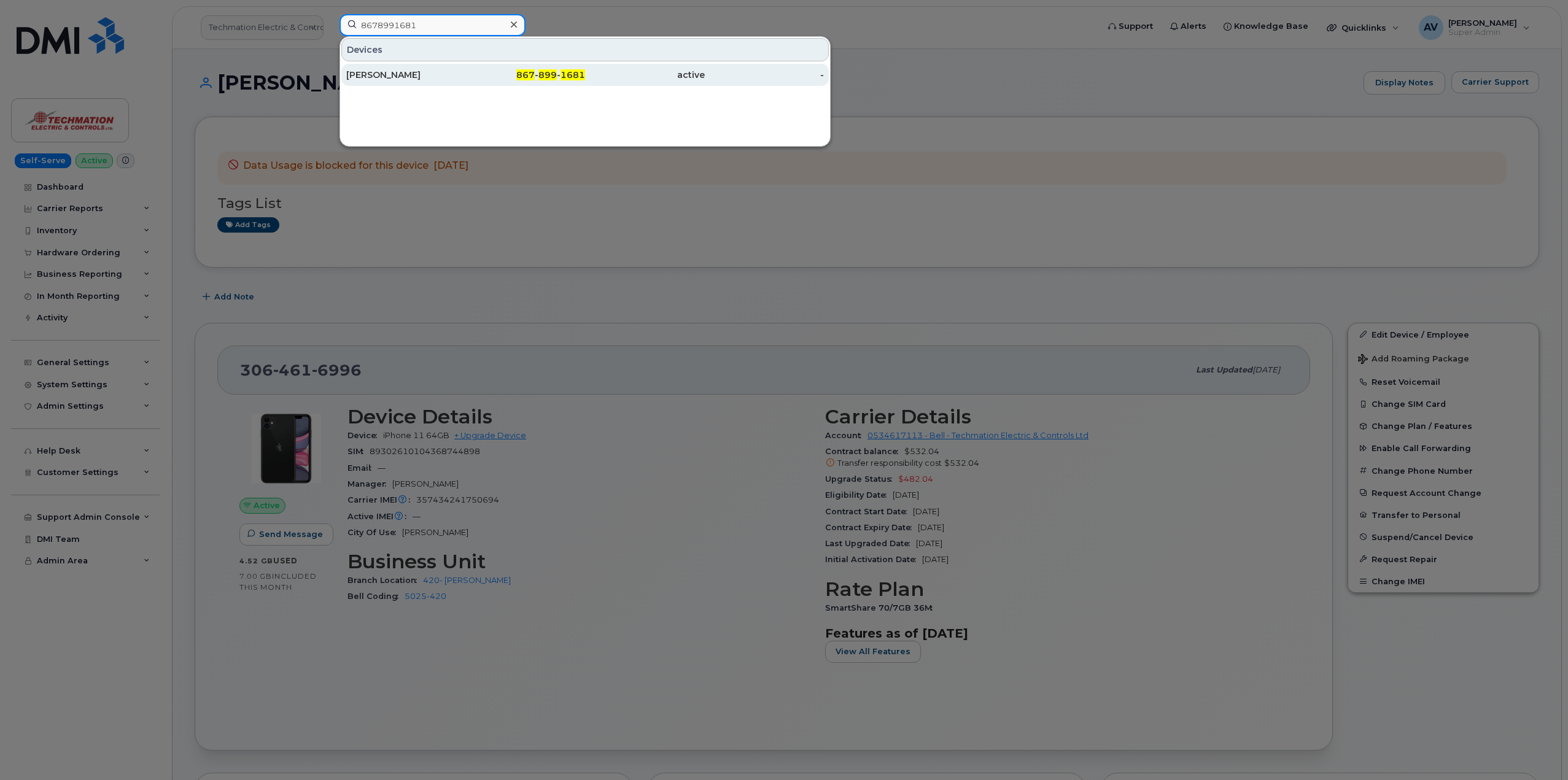
type input "8678991681"
click at [457, 69] on div "Olusoga Tomoloju" at bounding box center [405, 75] width 120 height 12
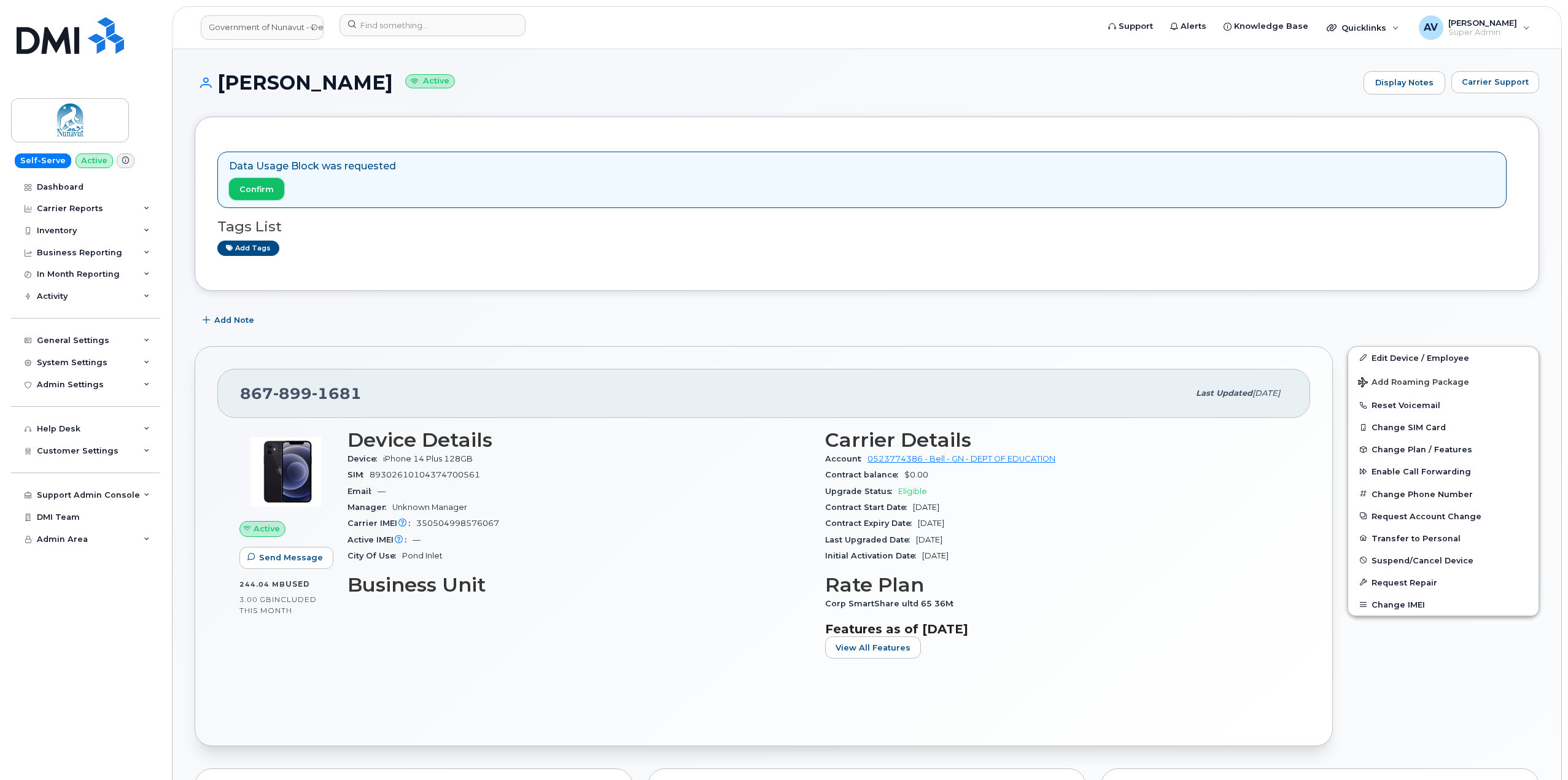
click at [265, 191] on span "Confirm" at bounding box center [256, 189] width 34 height 12
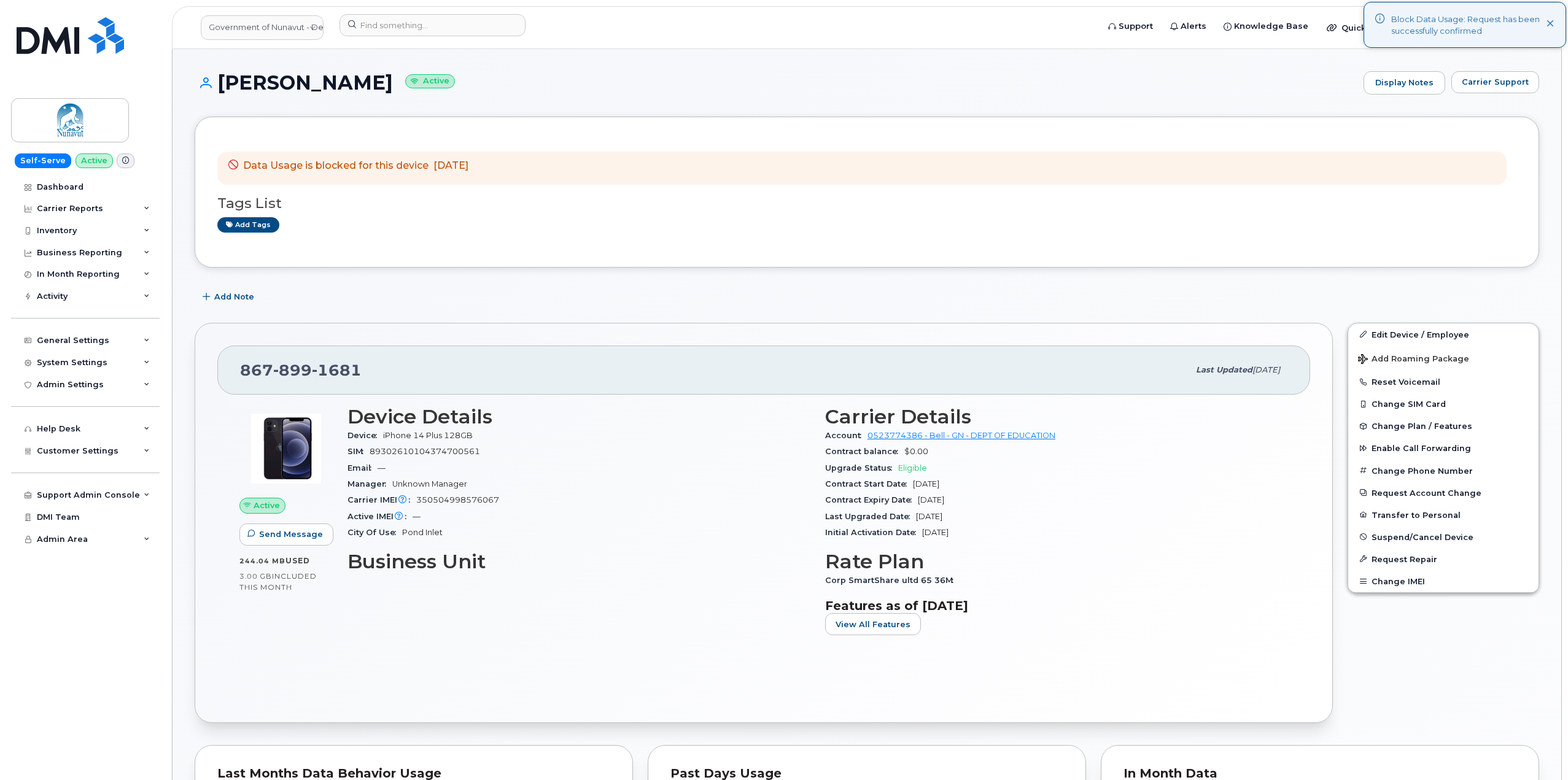
drag, startPoint x: 219, startPoint y: 79, endPoint x: 511, endPoint y: 157, distance: 302.2
copy div "Olusoga Tomoloju Active Display Notes Carrier Support Data Usage is blocked for…"
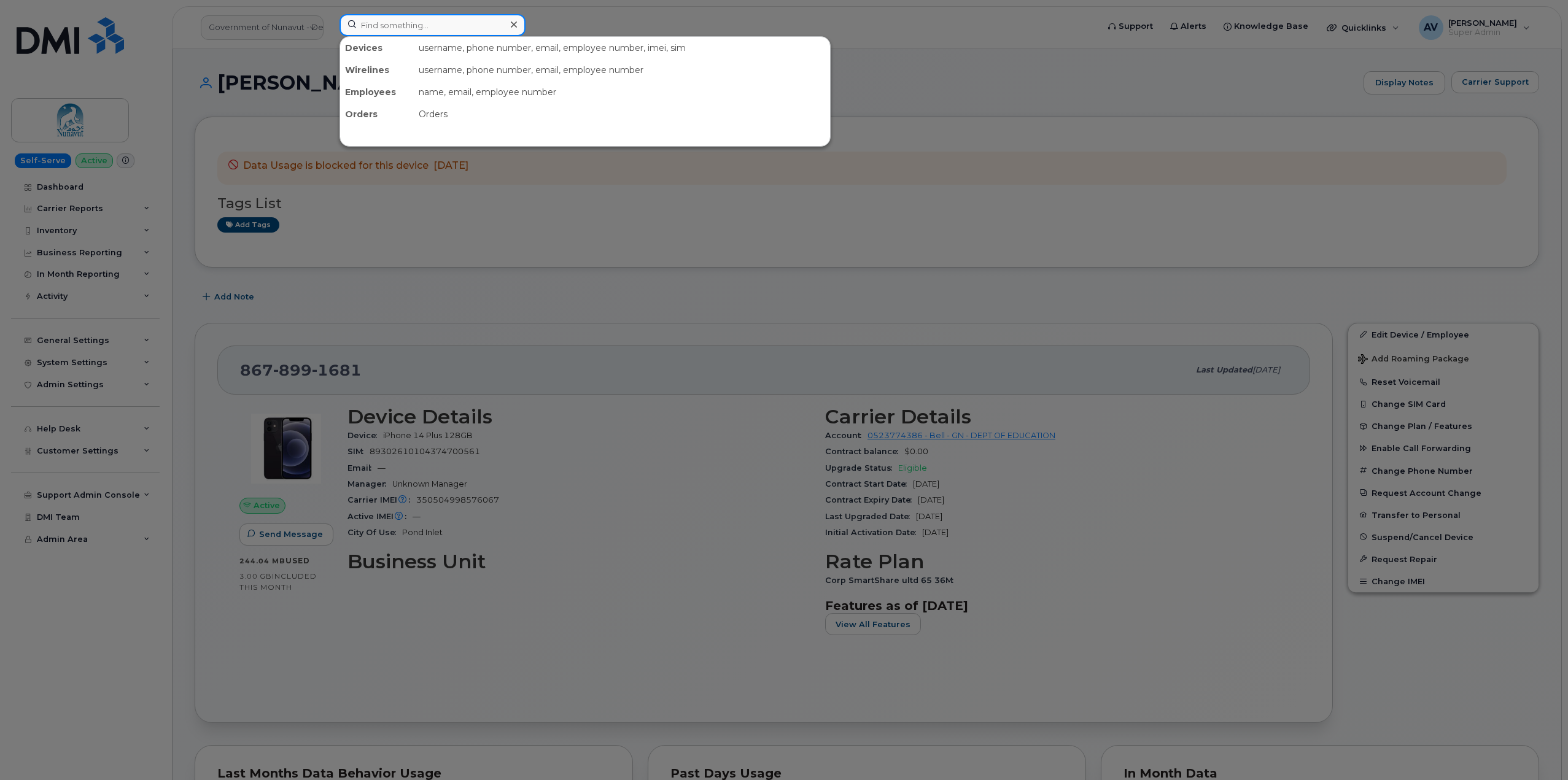
click at [456, 25] on input at bounding box center [433, 25] width 186 height 22
paste input "7802985735"
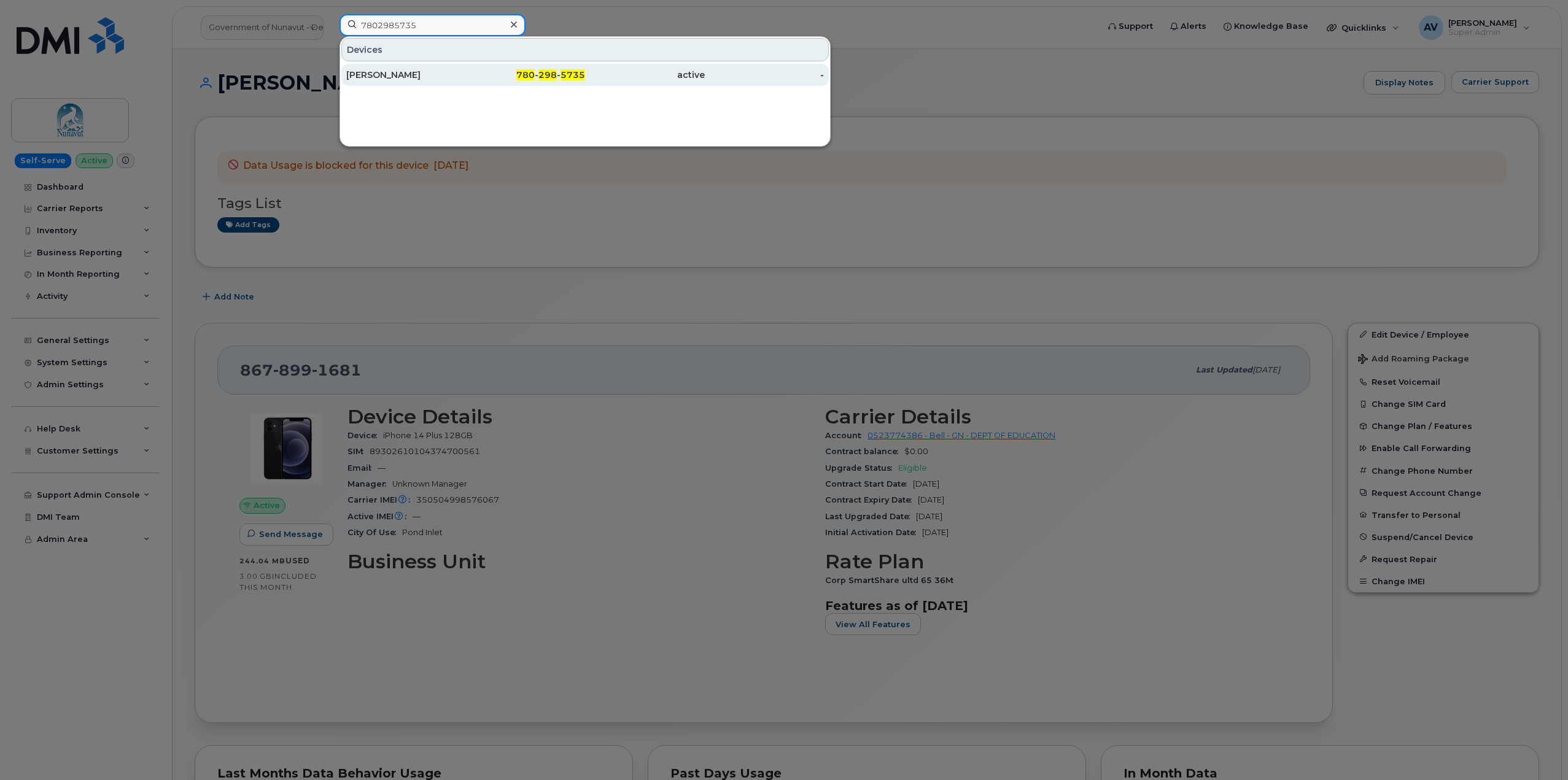
type input "7802985735"
click at [469, 78] on div "780 - 298 - 5735" at bounding box center [525, 75] width 120 height 12
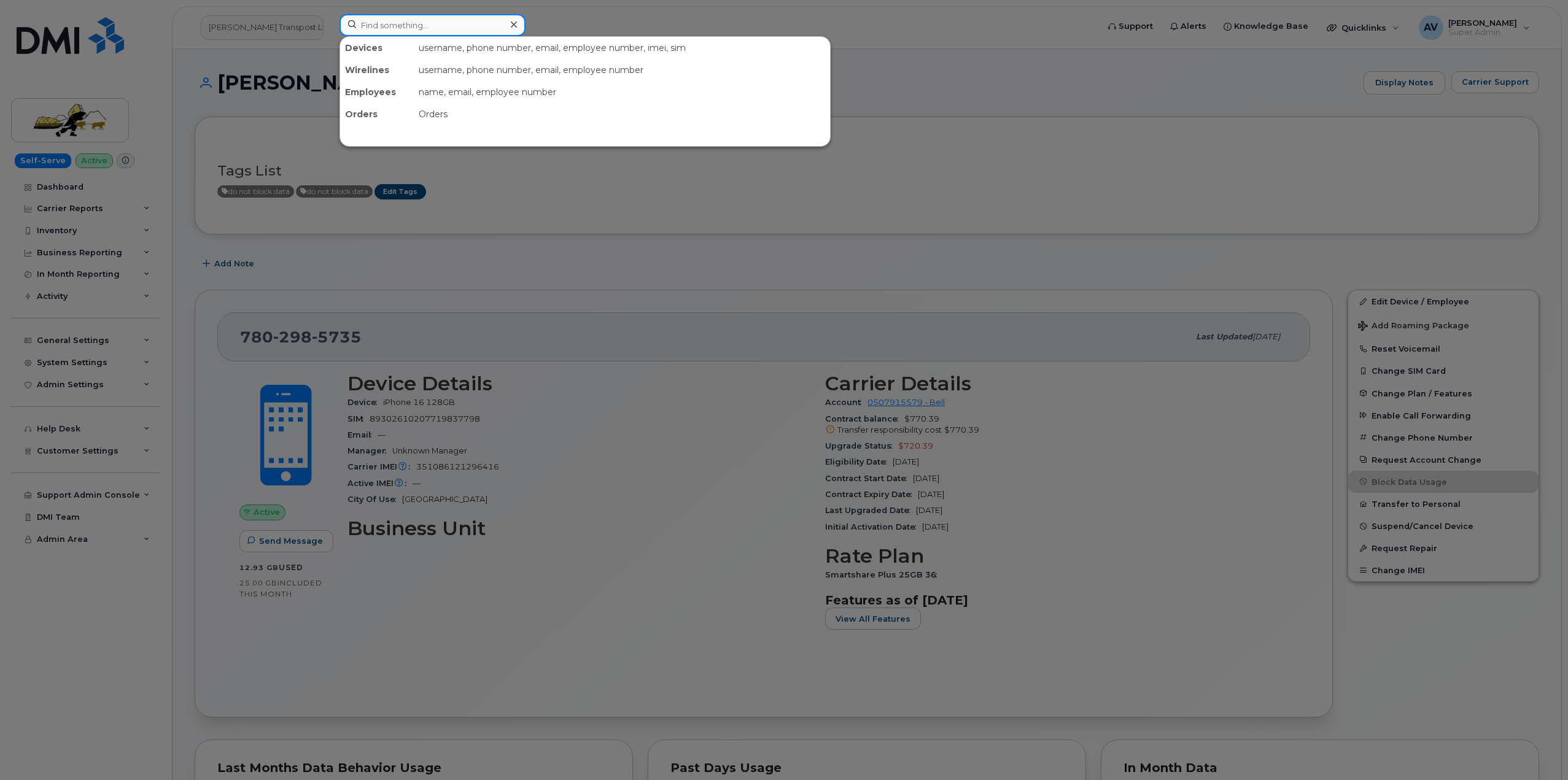
click at [487, 31] on input at bounding box center [433, 25] width 186 height 22
paste input "7057419861"
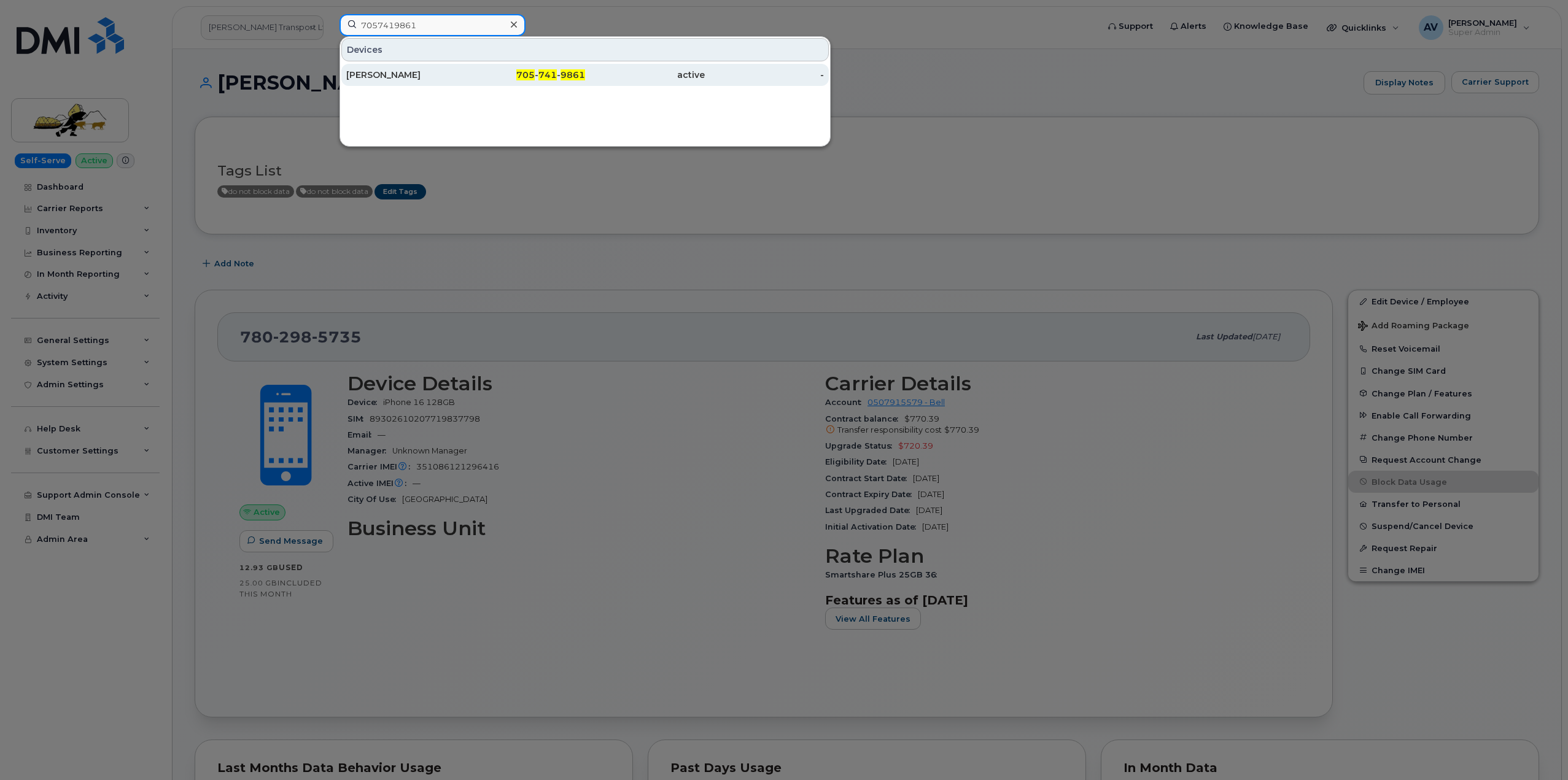
type input "7057419861"
click at [460, 76] on div "[PERSON_NAME]" at bounding box center [405, 75] width 120 height 12
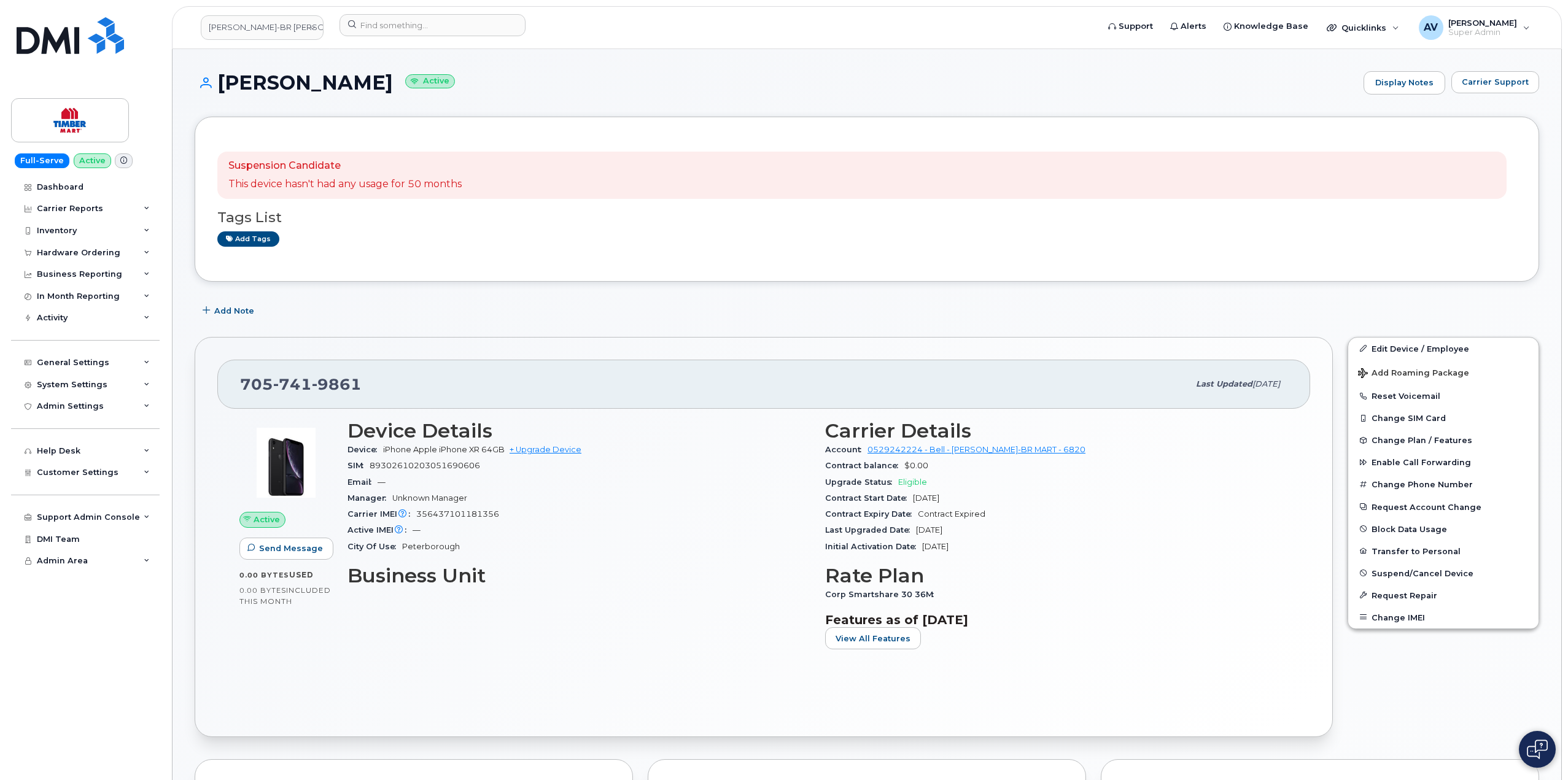
drag, startPoint x: 214, startPoint y: 82, endPoint x: 359, endPoint y: 97, distance: 145.8
click at [359, 97] on div "[PERSON_NAME] Active Display Notes Carrier Support" at bounding box center [867, 94] width 1344 height 45
copy h1 "Larry Fawcett"
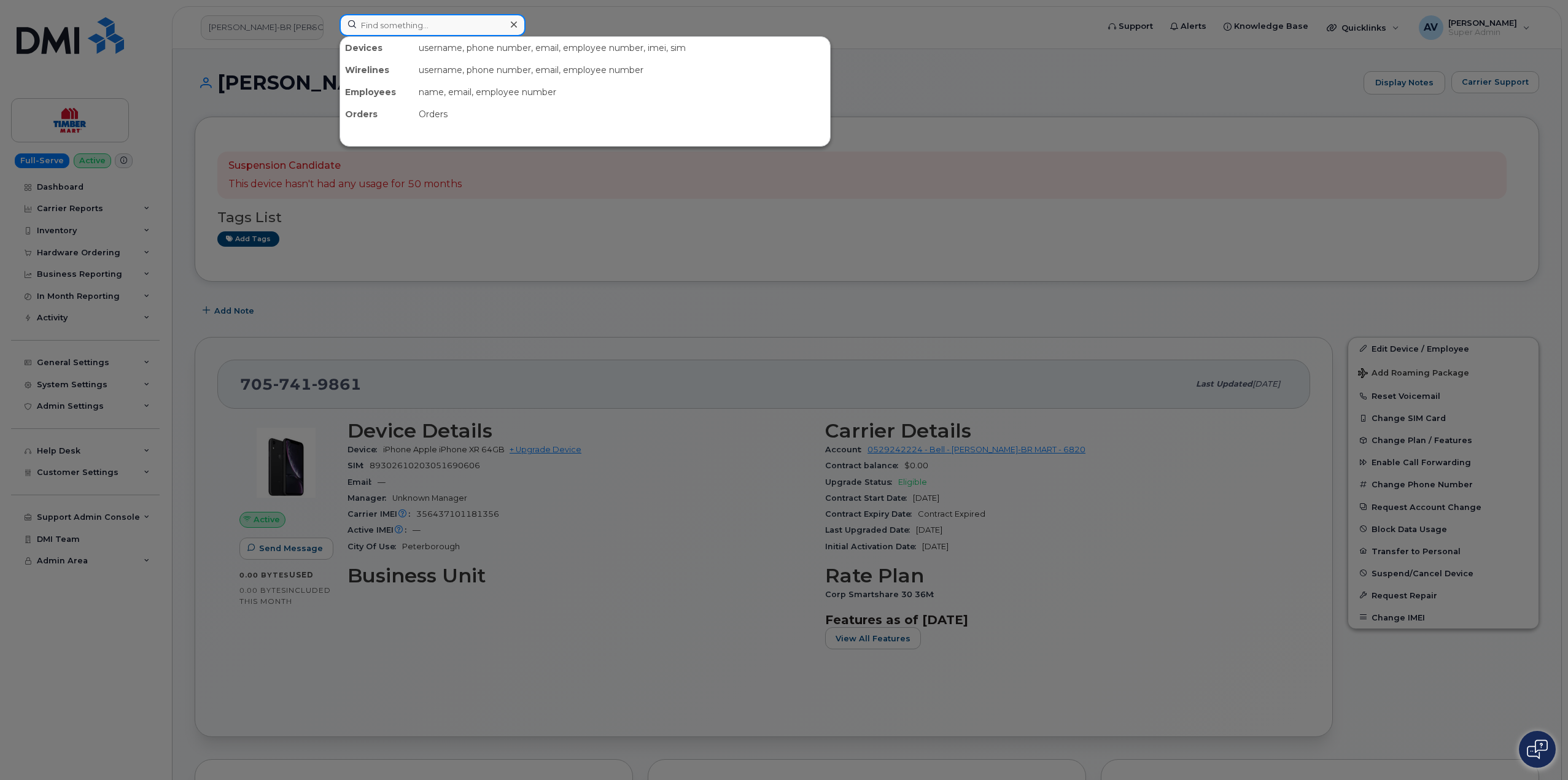
click at [467, 25] on input at bounding box center [433, 25] width 186 height 22
paste input "2048940726"
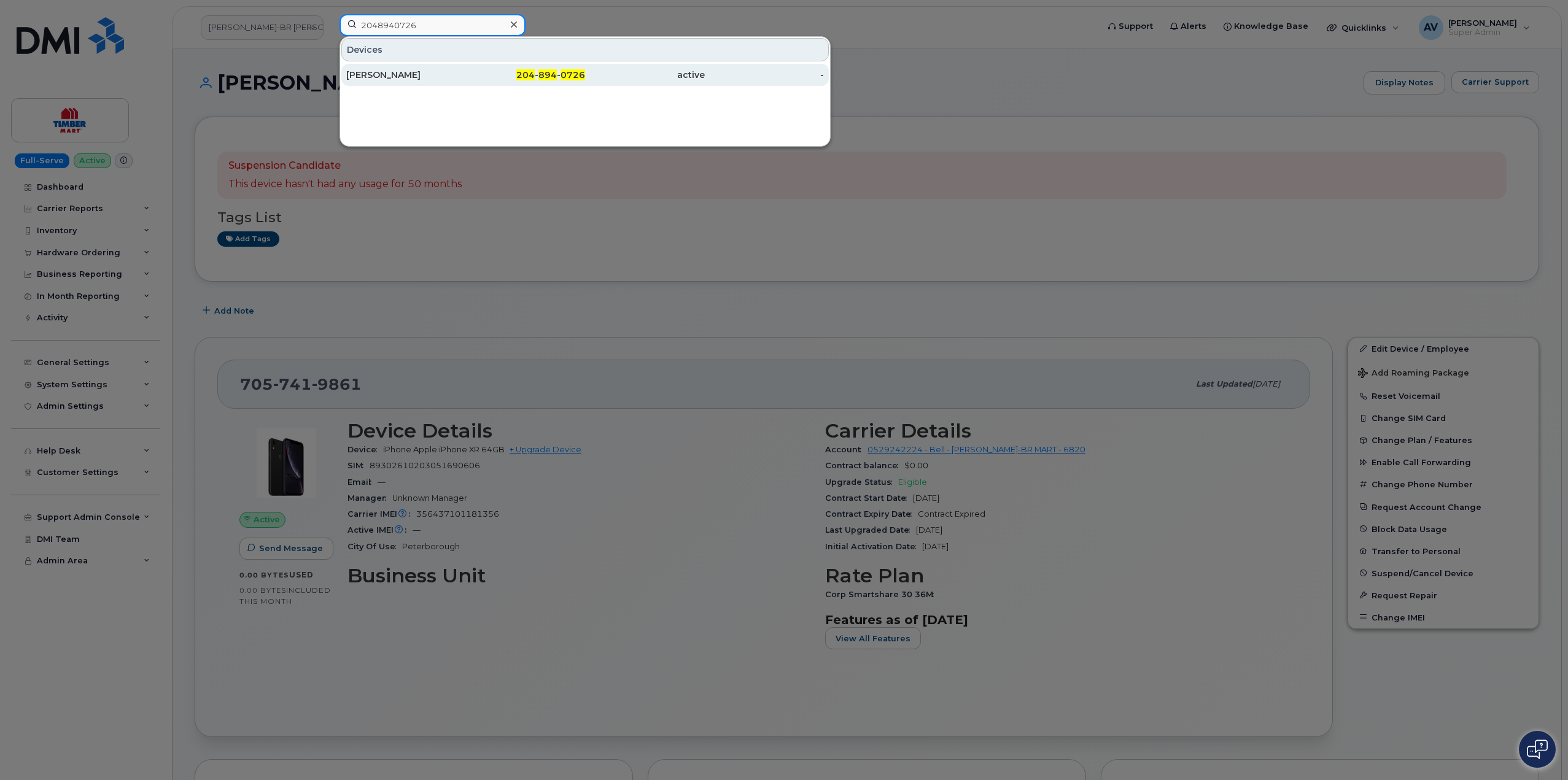
type input "2048940726"
click at [431, 76] on div "[PERSON_NAME]" at bounding box center [405, 75] width 120 height 12
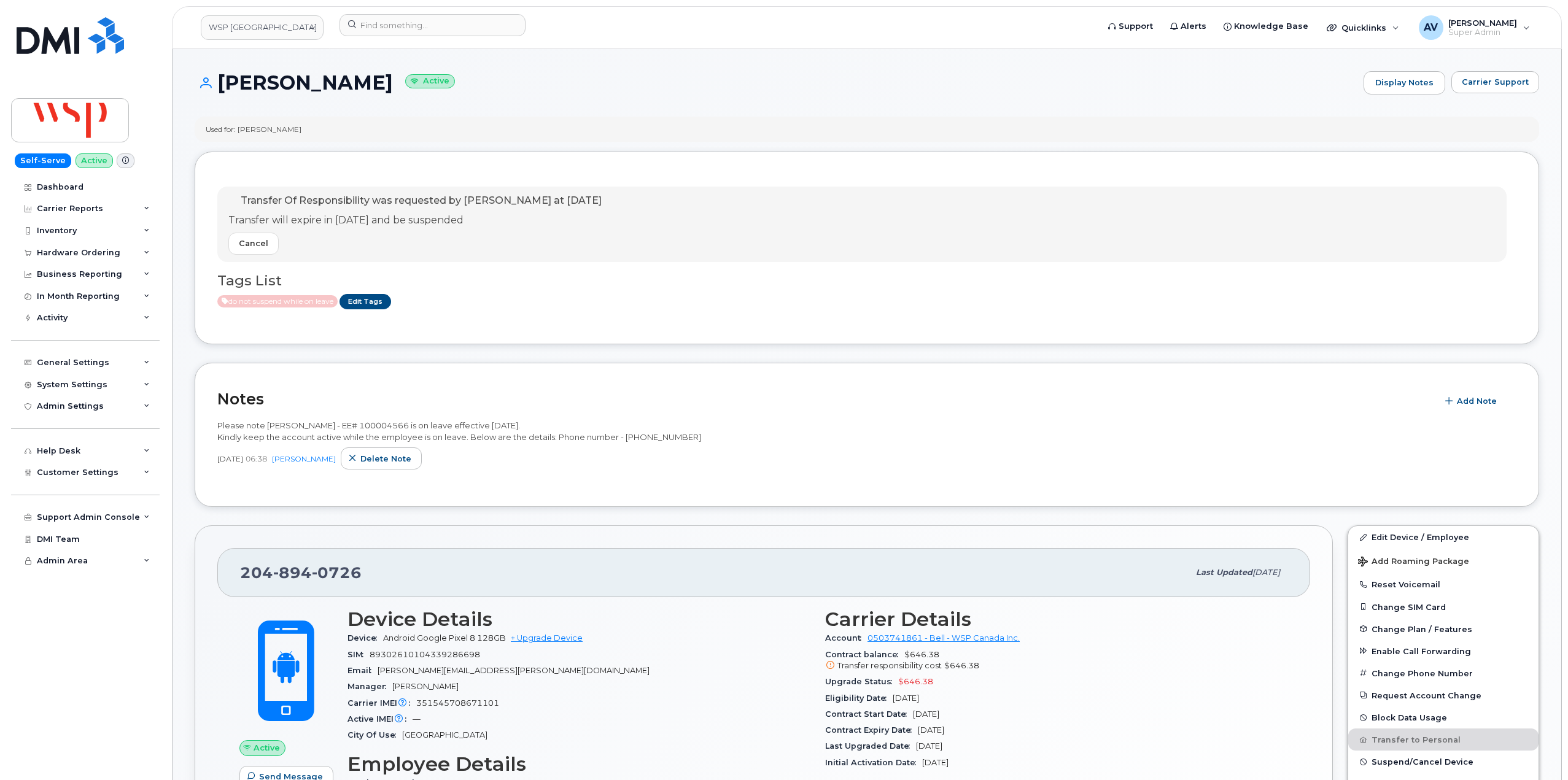
drag, startPoint x: 221, startPoint y: 82, endPoint x: 363, endPoint y: 81, distance: 142.0
click at [363, 81] on h1 "[PERSON_NAME] Active" at bounding box center [776, 82] width 1163 height 22
copy h1 "[PERSON_NAME]"
click at [414, 29] on input at bounding box center [433, 25] width 186 height 22
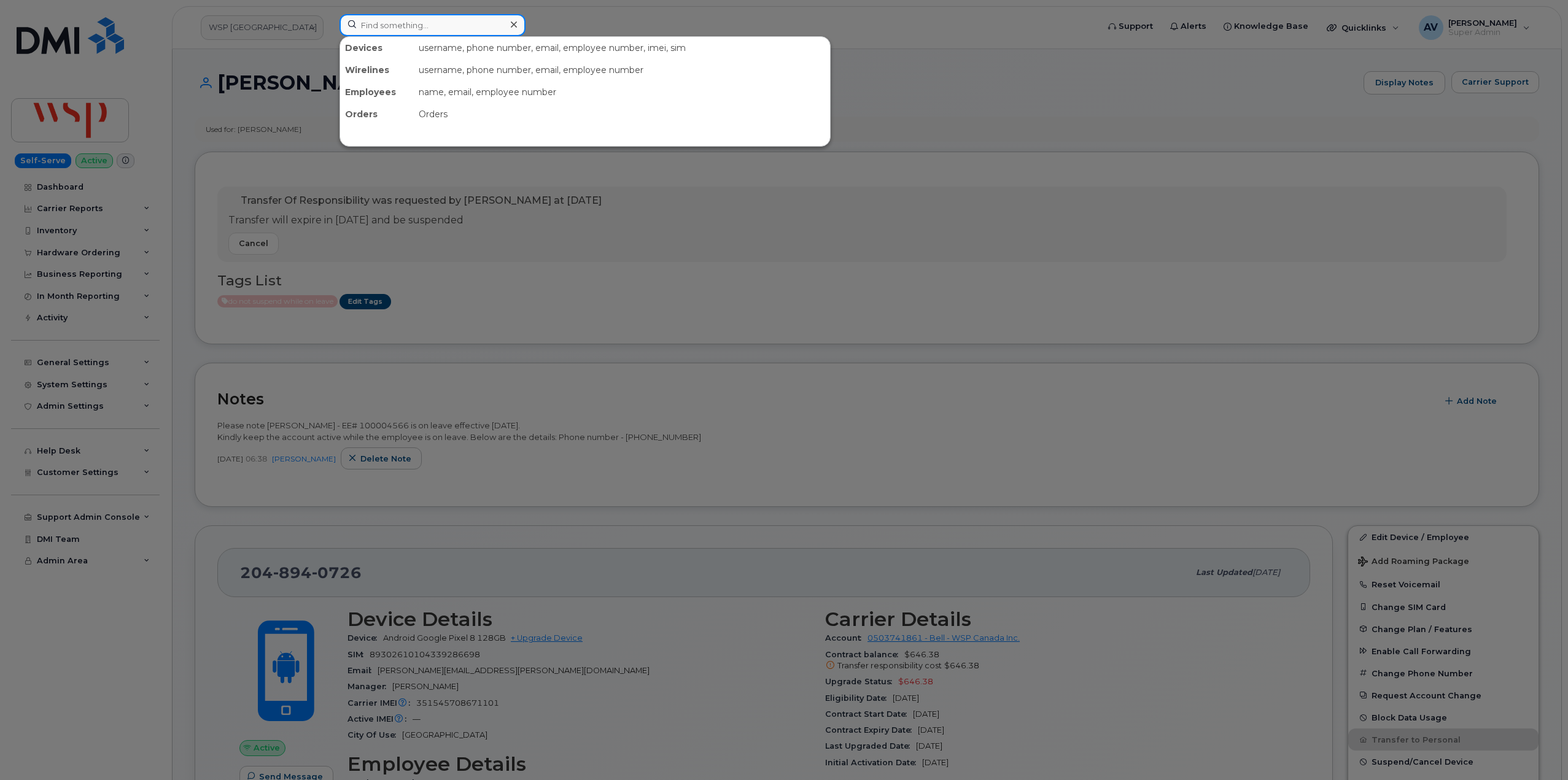
paste input "297903"
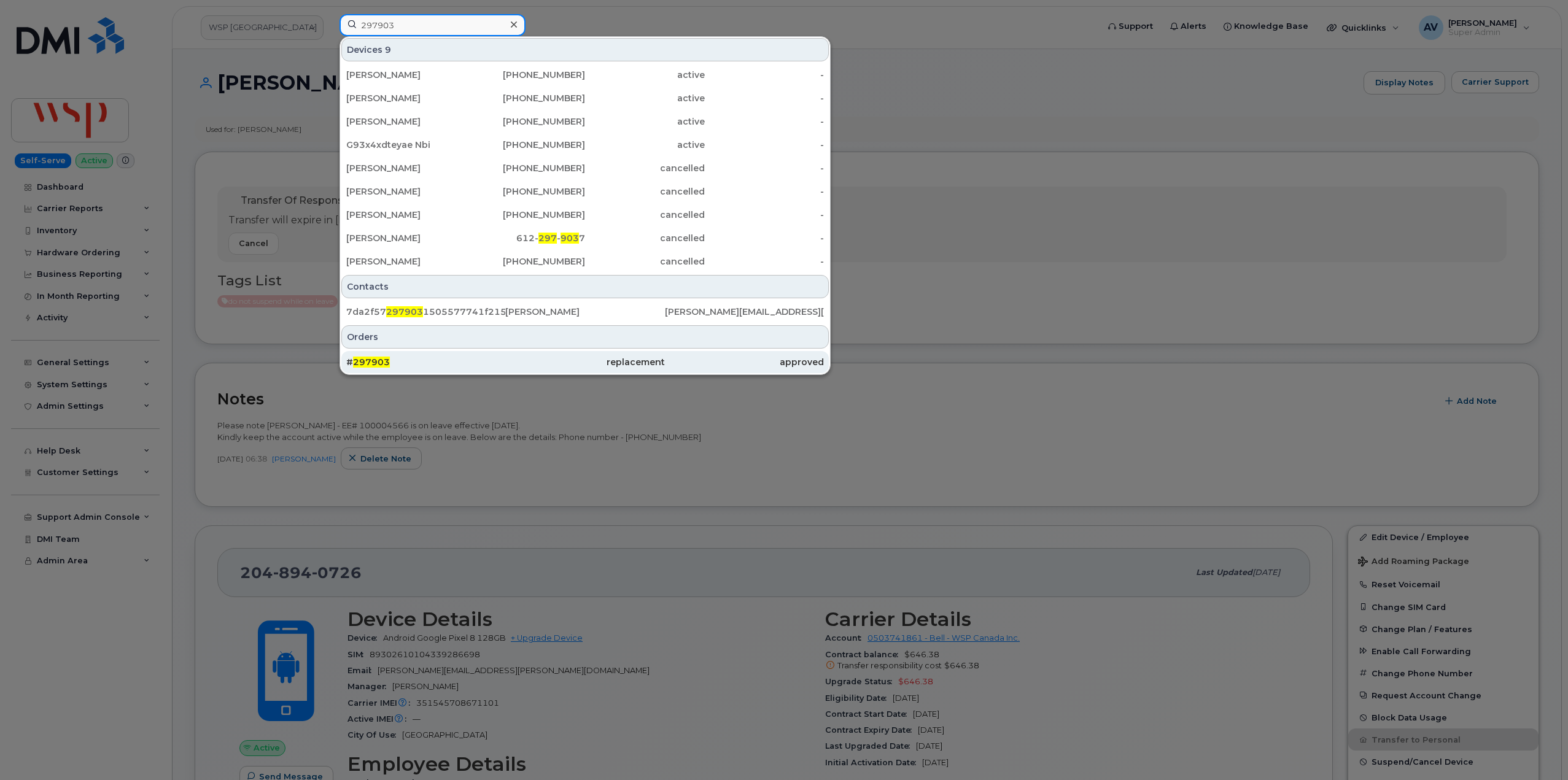
type input "297903"
click at [474, 357] on div "# 297903" at bounding box center [425, 362] width 159 height 12
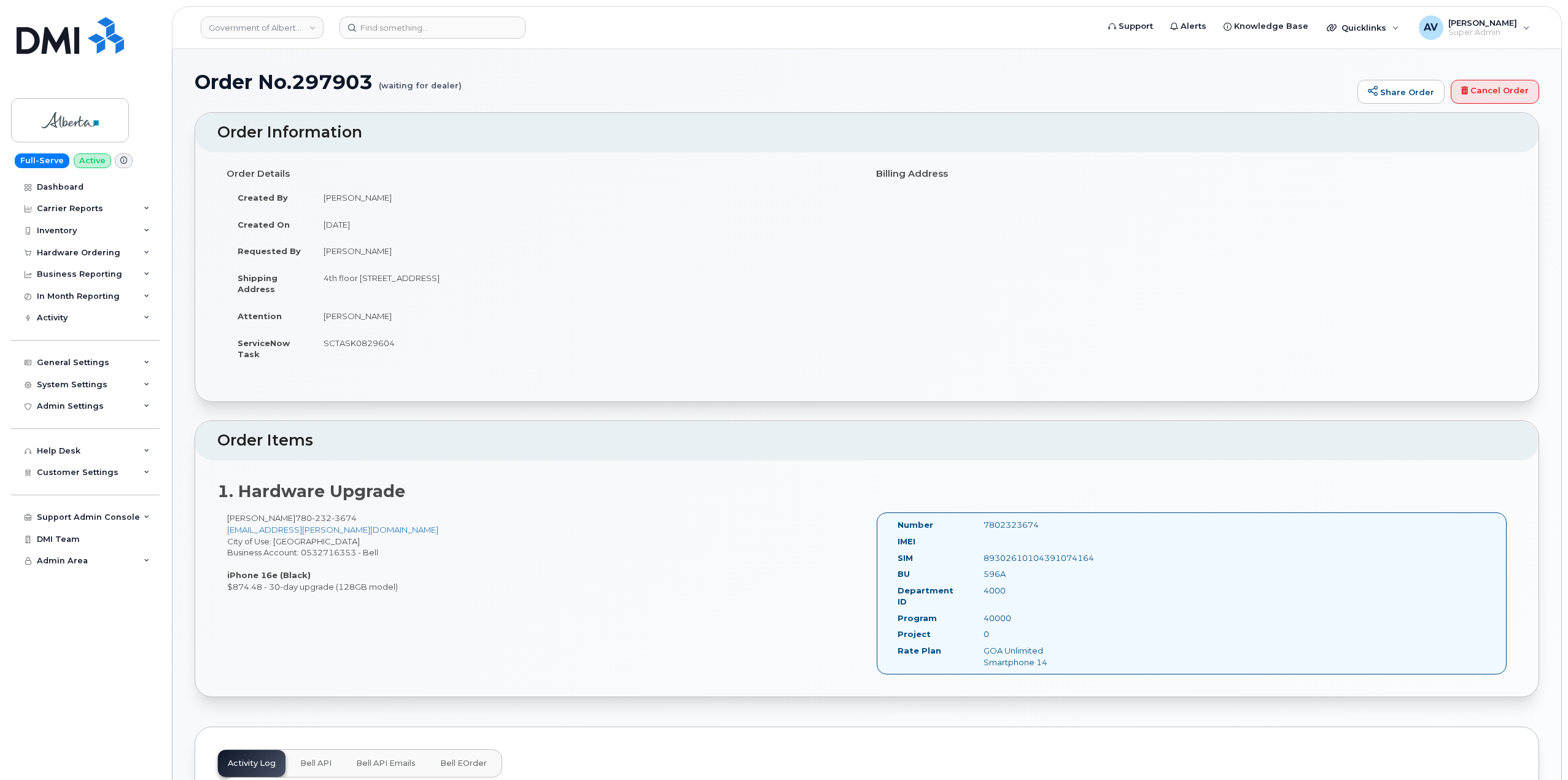
drag, startPoint x: 216, startPoint y: 130, endPoint x: 1043, endPoint y: 533, distance: 920.0
copy div "Order Information Order Details Created By [PERSON_NAME] Created On [DATE] Requ…"
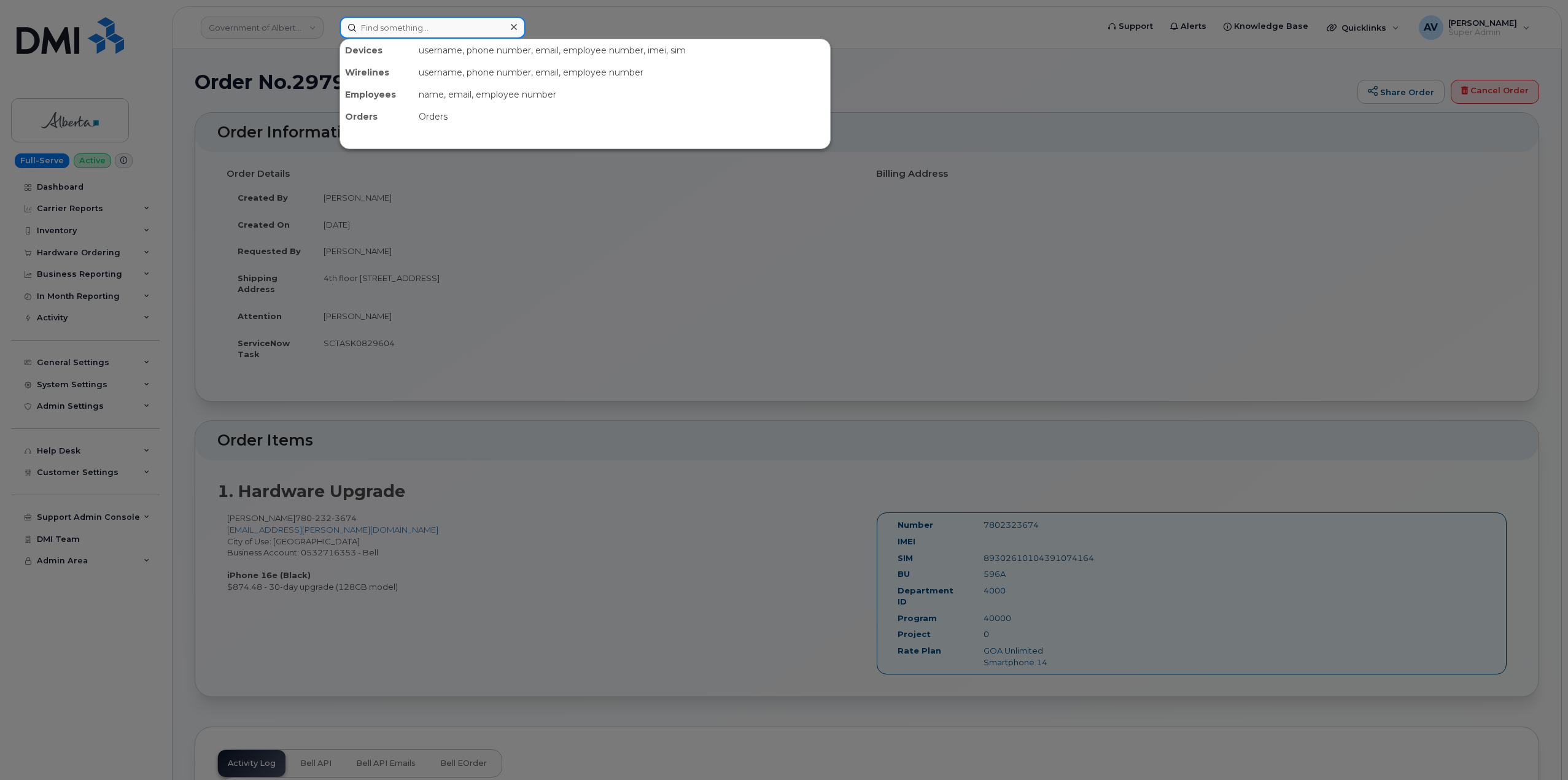
click at [467, 22] on input at bounding box center [433, 28] width 186 height 22
paste input "297396"
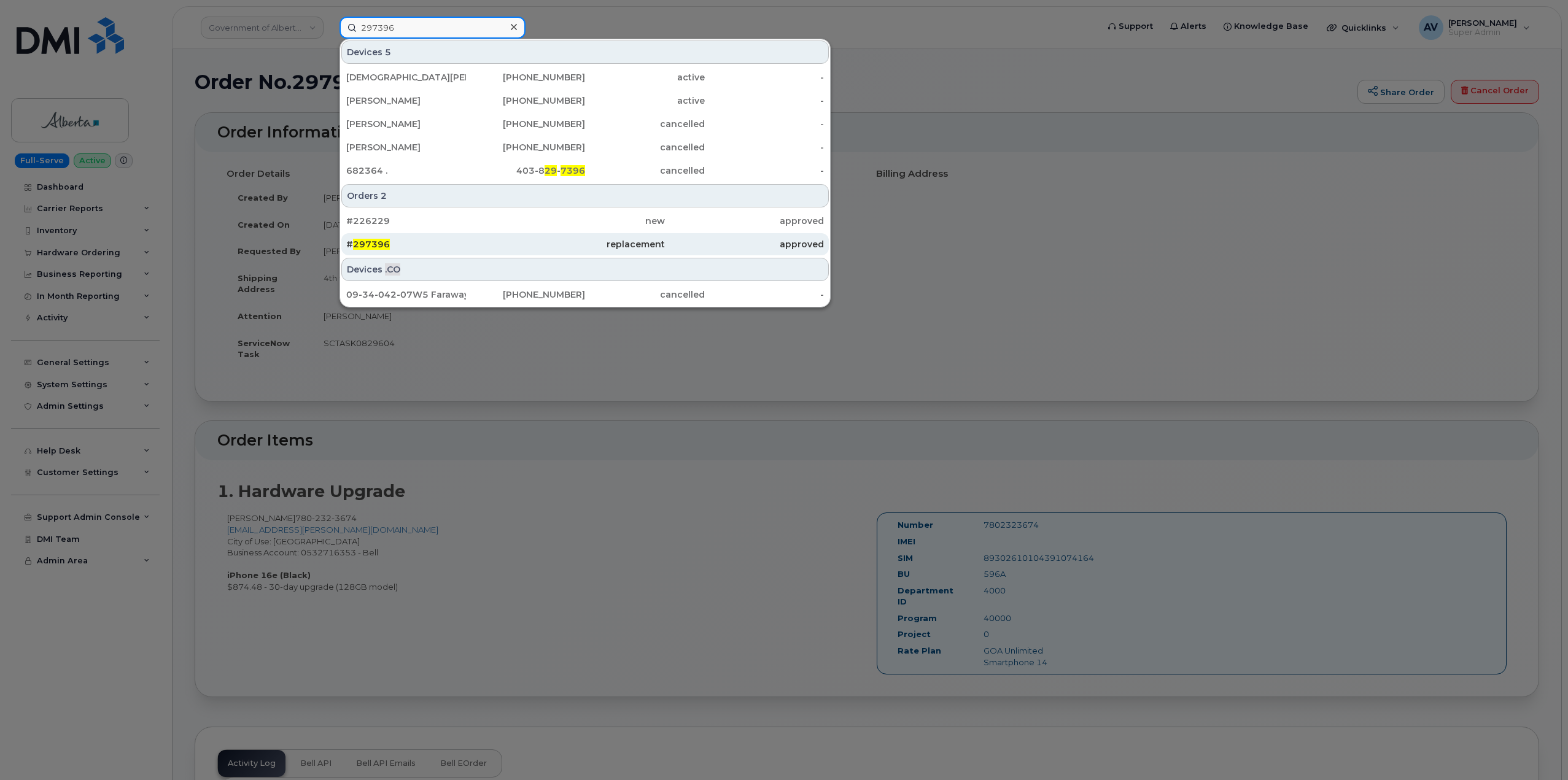
type input "297396"
click at [438, 244] on div "# 297396" at bounding box center [425, 244] width 159 height 12
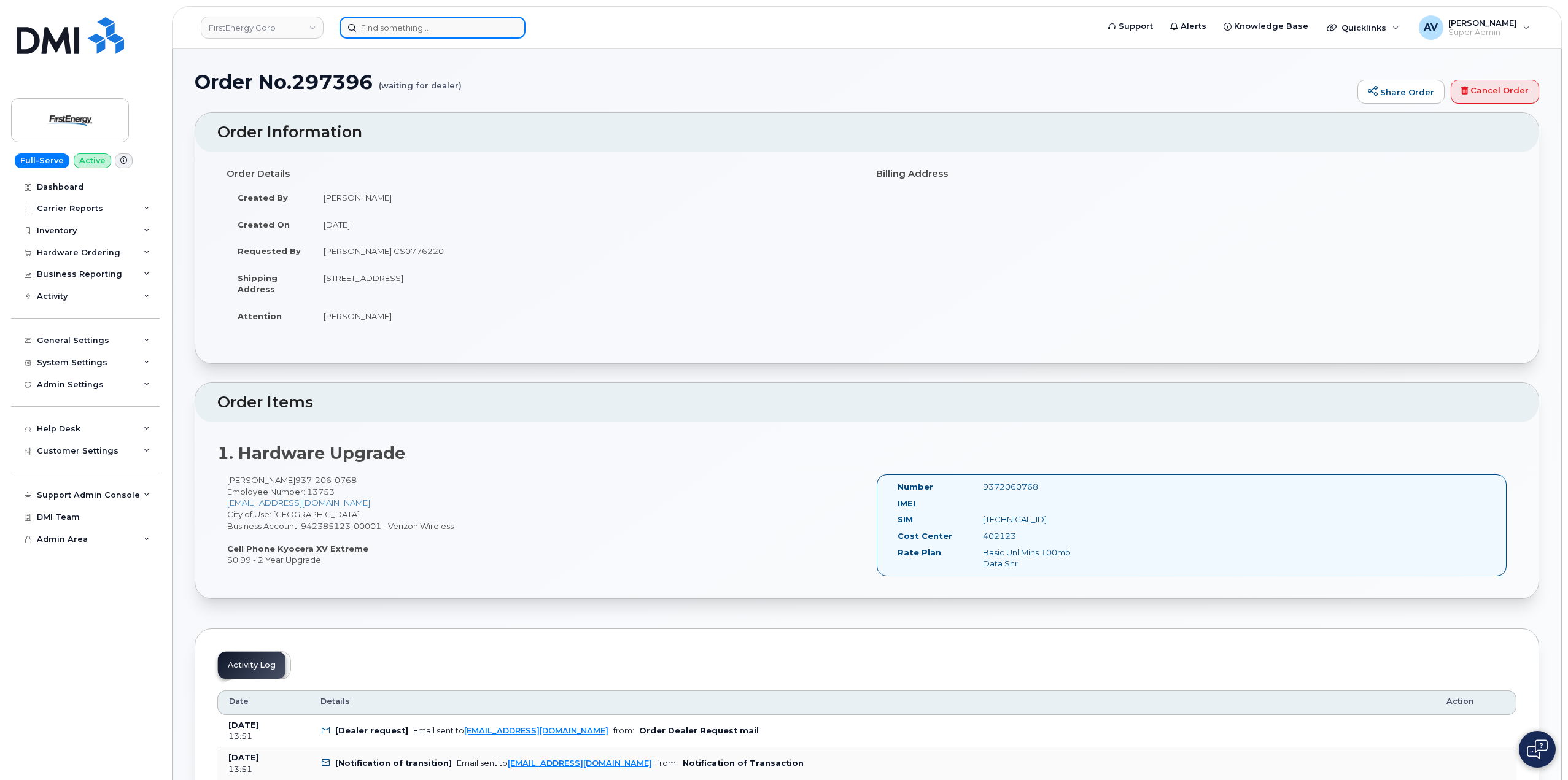
click at [462, 27] on input at bounding box center [433, 28] width 186 height 22
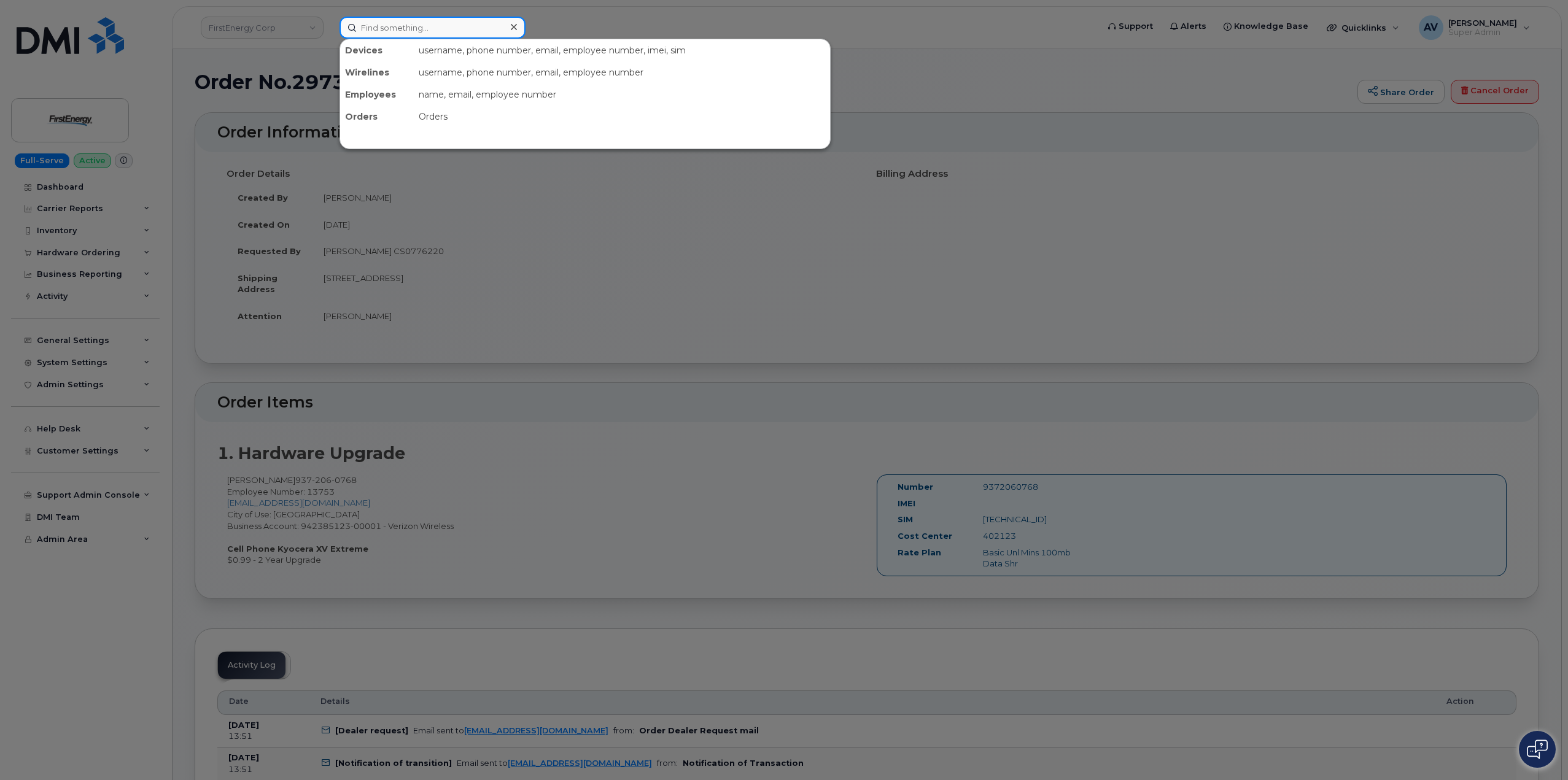
paste input "297879"
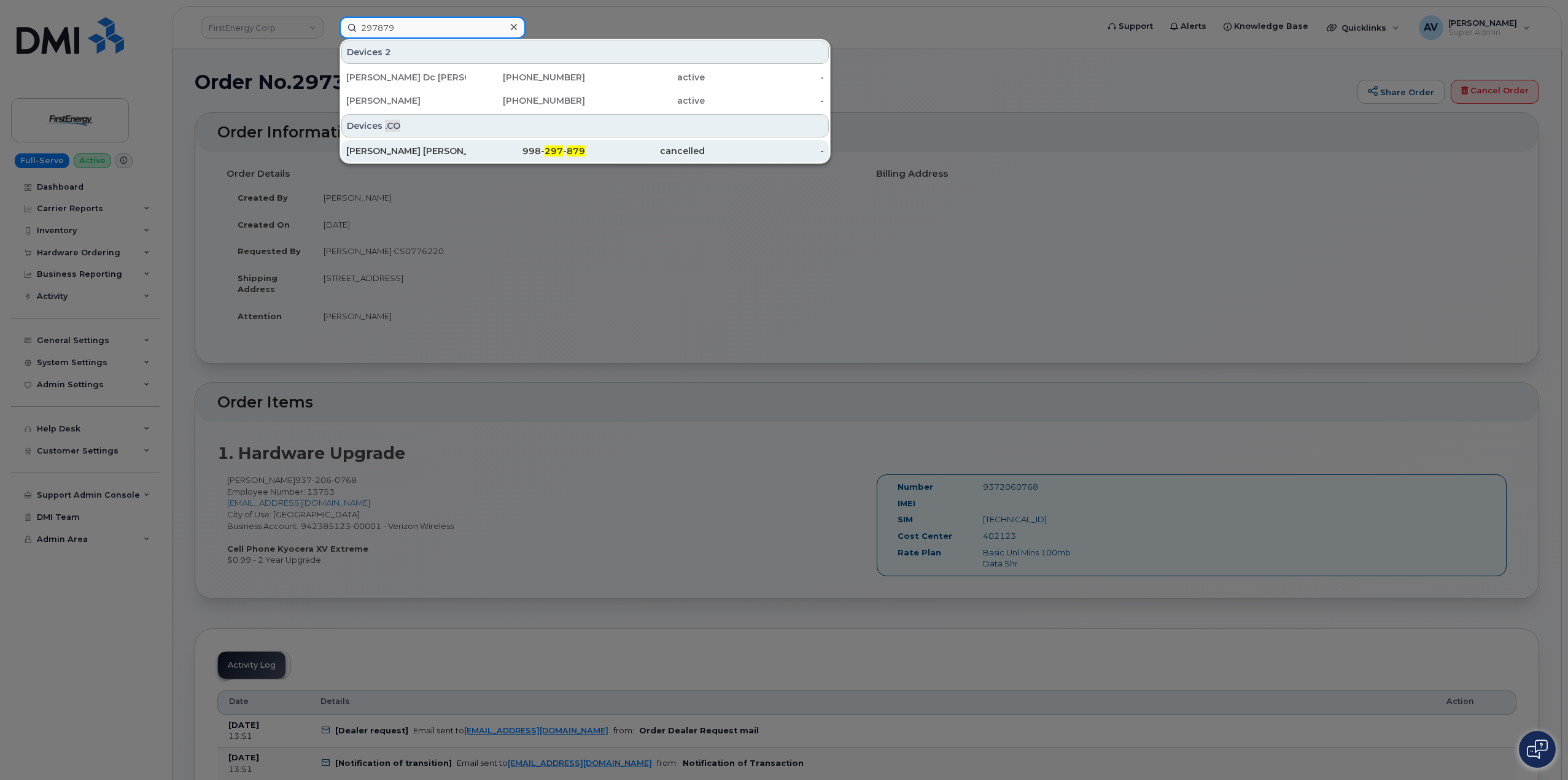
type input "297879"
click at [457, 149] on div "CACERES IZQUIERDO, ERNESTO" at bounding box center [405, 151] width 120 height 12
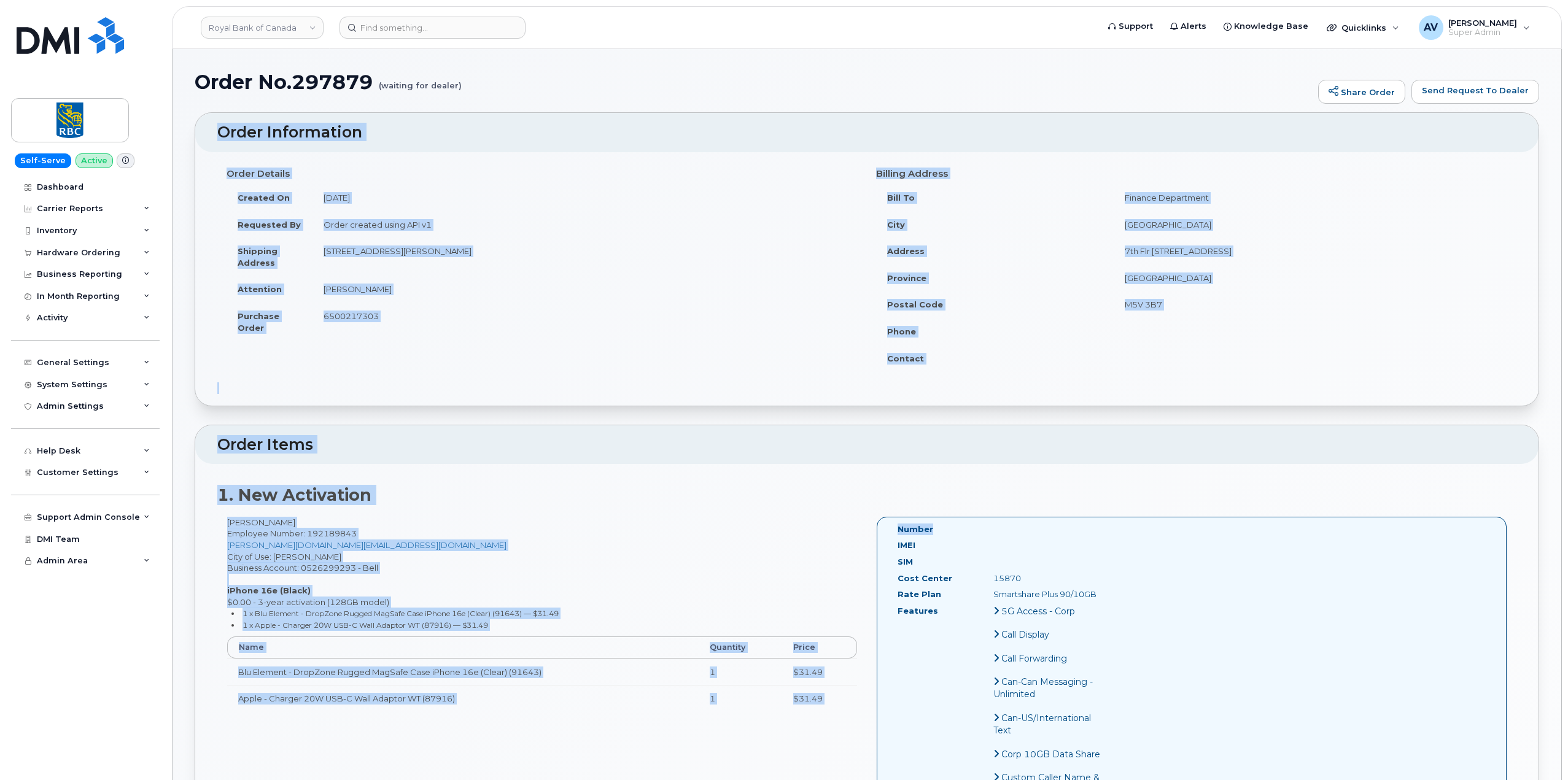
drag, startPoint x: 215, startPoint y: 134, endPoint x: 1032, endPoint y: 505, distance: 897.3
copy div "Order Information Order Details Created On [DATE] Requested By Order created us…"
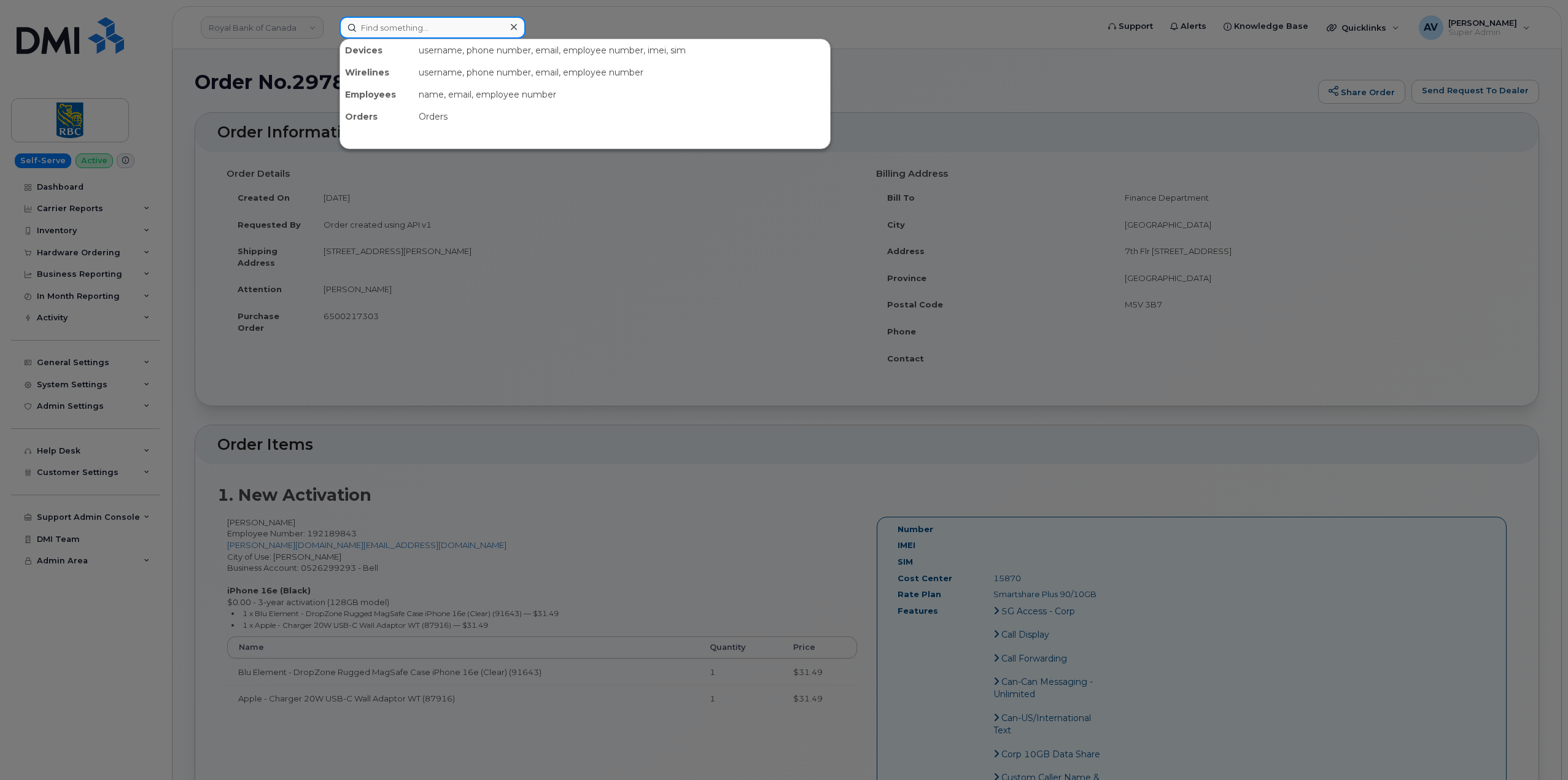
click at [449, 32] on input at bounding box center [433, 28] width 186 height 22
paste input "297877"
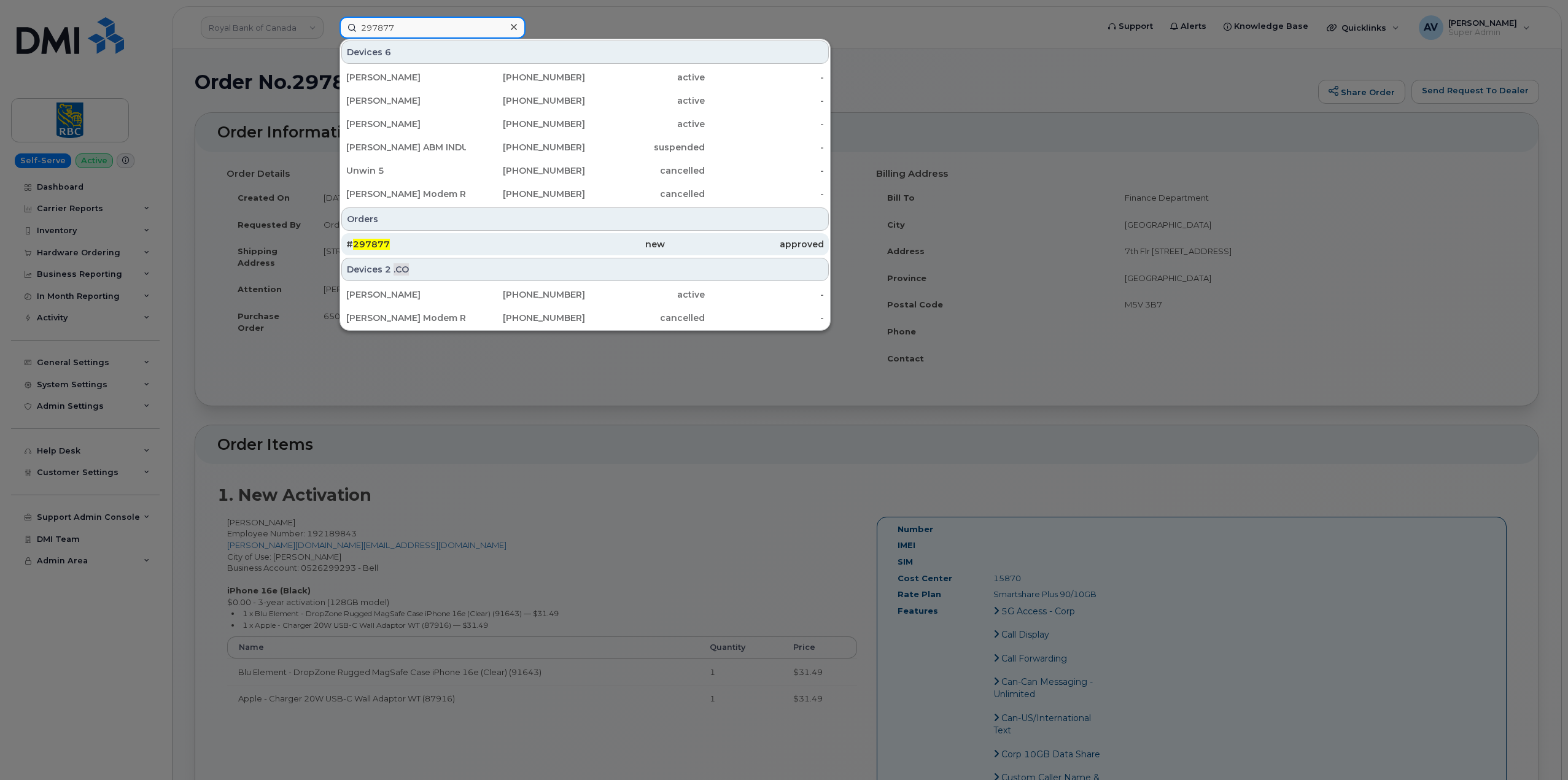
type input "297877"
click at [538, 243] on div "new" at bounding box center [585, 244] width 159 height 12
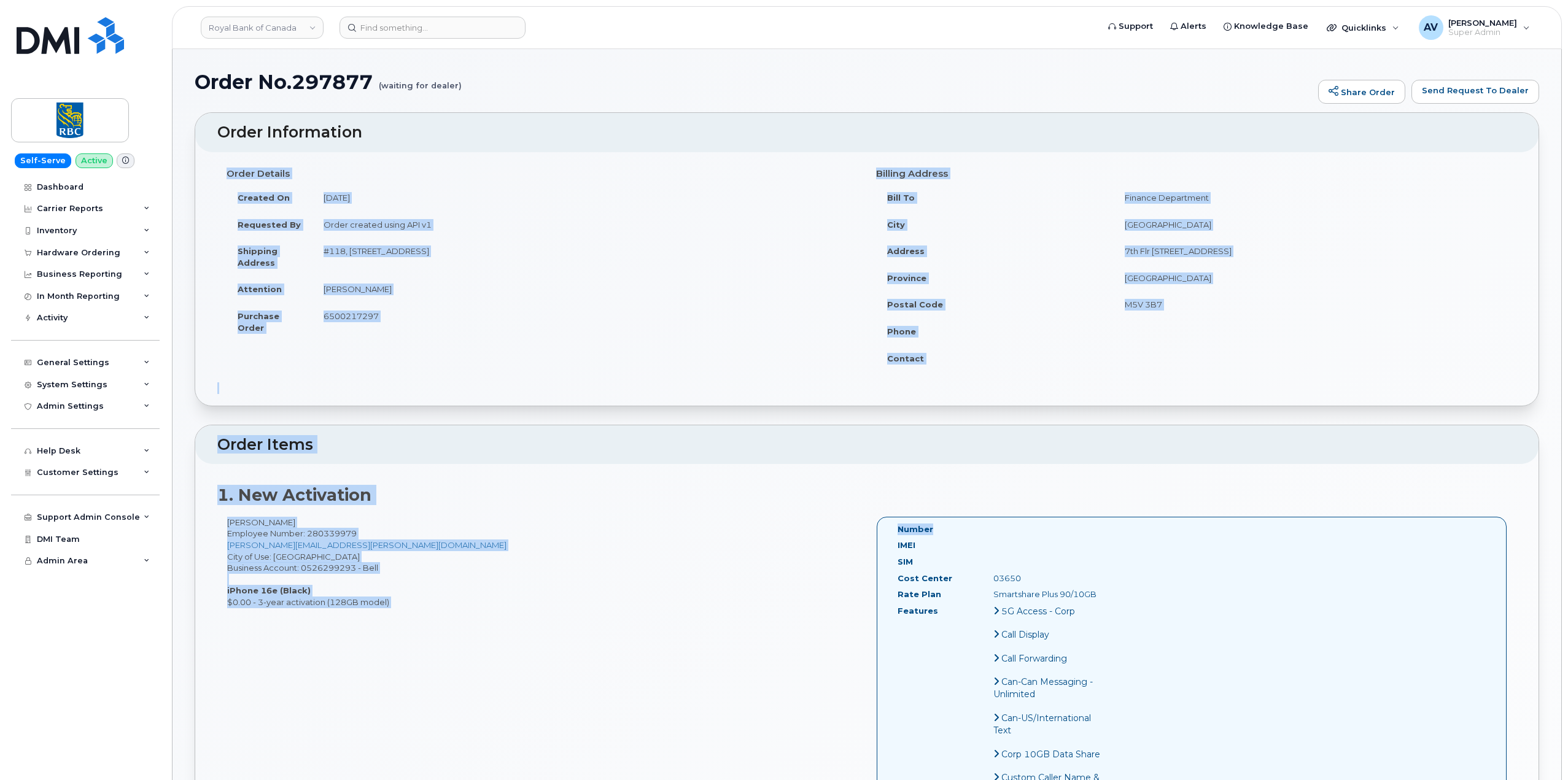
drag, startPoint x: 224, startPoint y: 171, endPoint x: 1202, endPoint y: 511, distance: 1035.4
copy div "Order Details Created On [DATE] Requested By Order created using API v1 Shippin…"
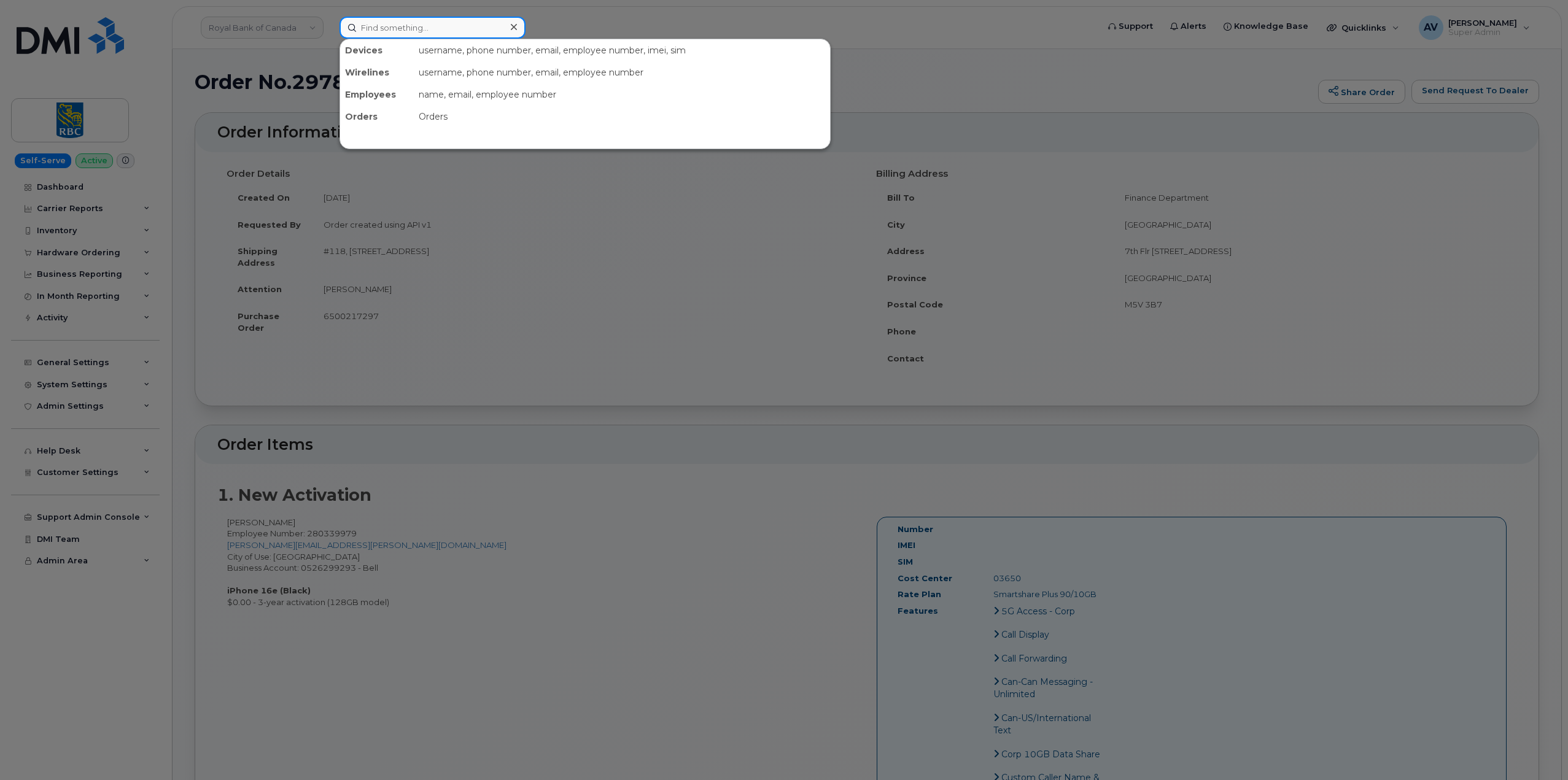
click at [446, 32] on input at bounding box center [433, 28] width 186 height 22
paste input "297873"
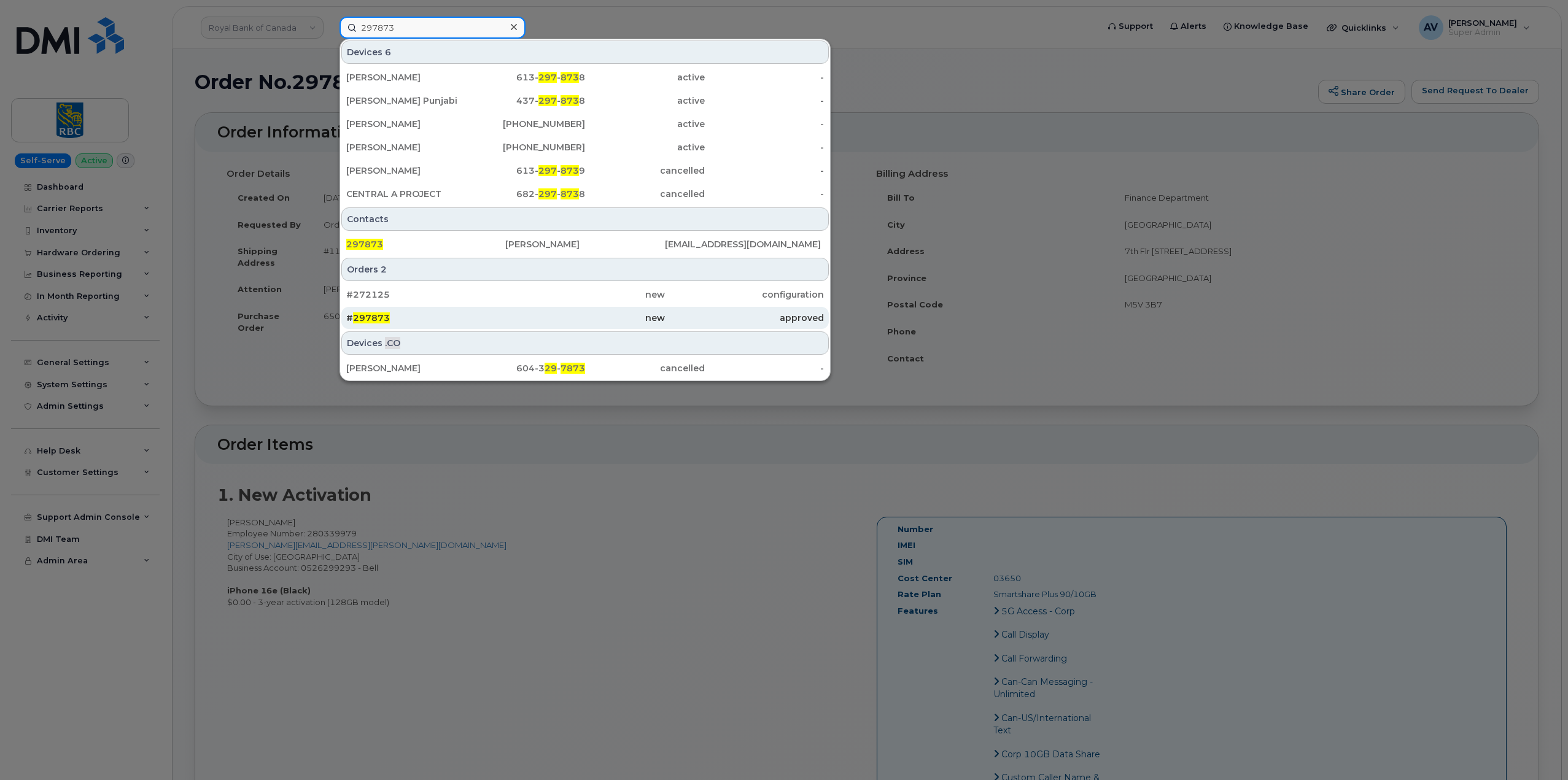
type input "297873"
click at [505, 311] on div "# 297873" at bounding box center [585, 318] width 159 height 22
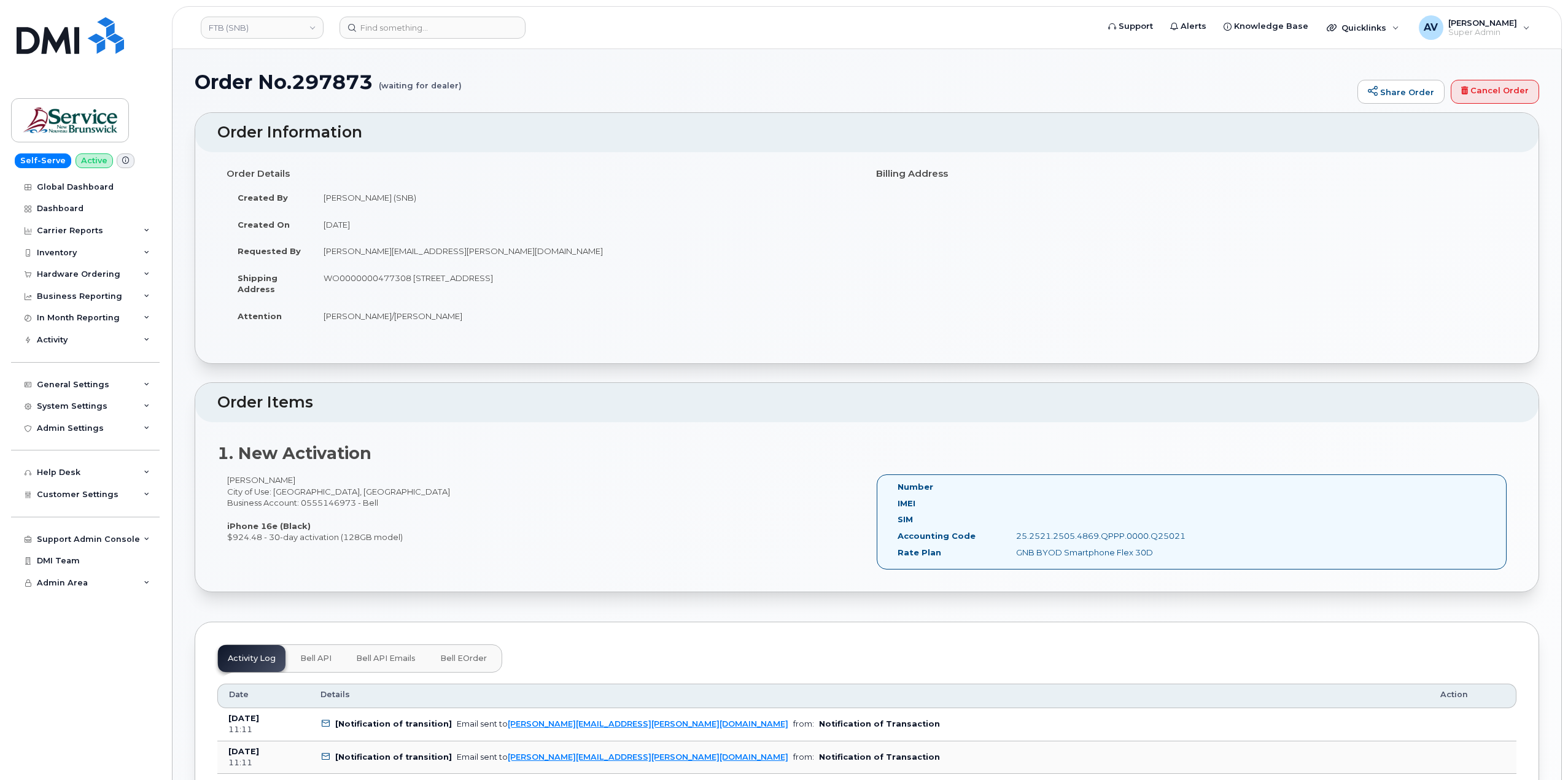
drag, startPoint x: 216, startPoint y: 134, endPoint x: 854, endPoint y: 536, distance: 754.1
copy div "Order Information Order Details Created By [PERSON_NAME] (SNB) Created On [DATE…"
click at [445, 30] on input at bounding box center [433, 28] width 186 height 22
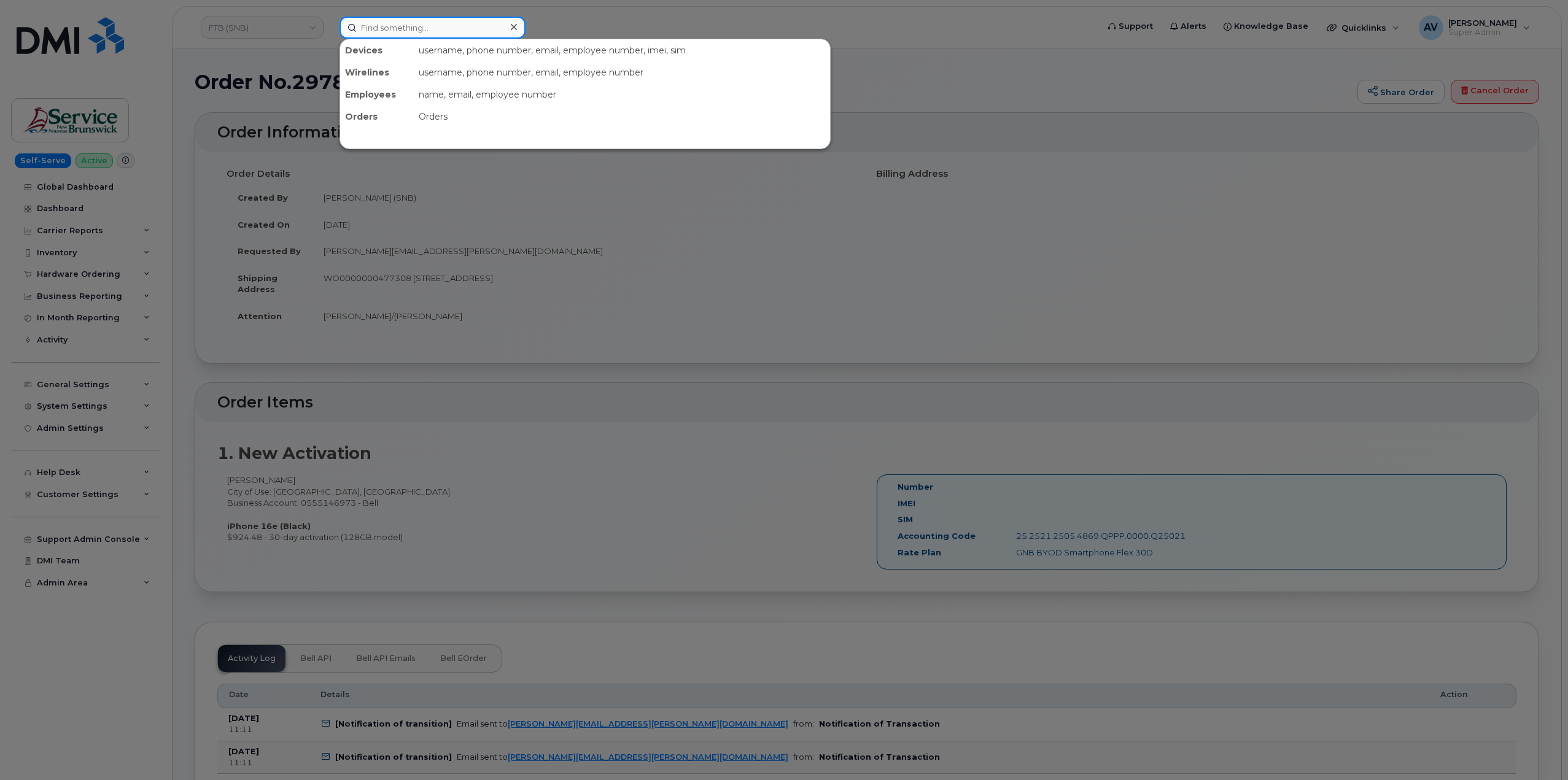
paste input "296920"
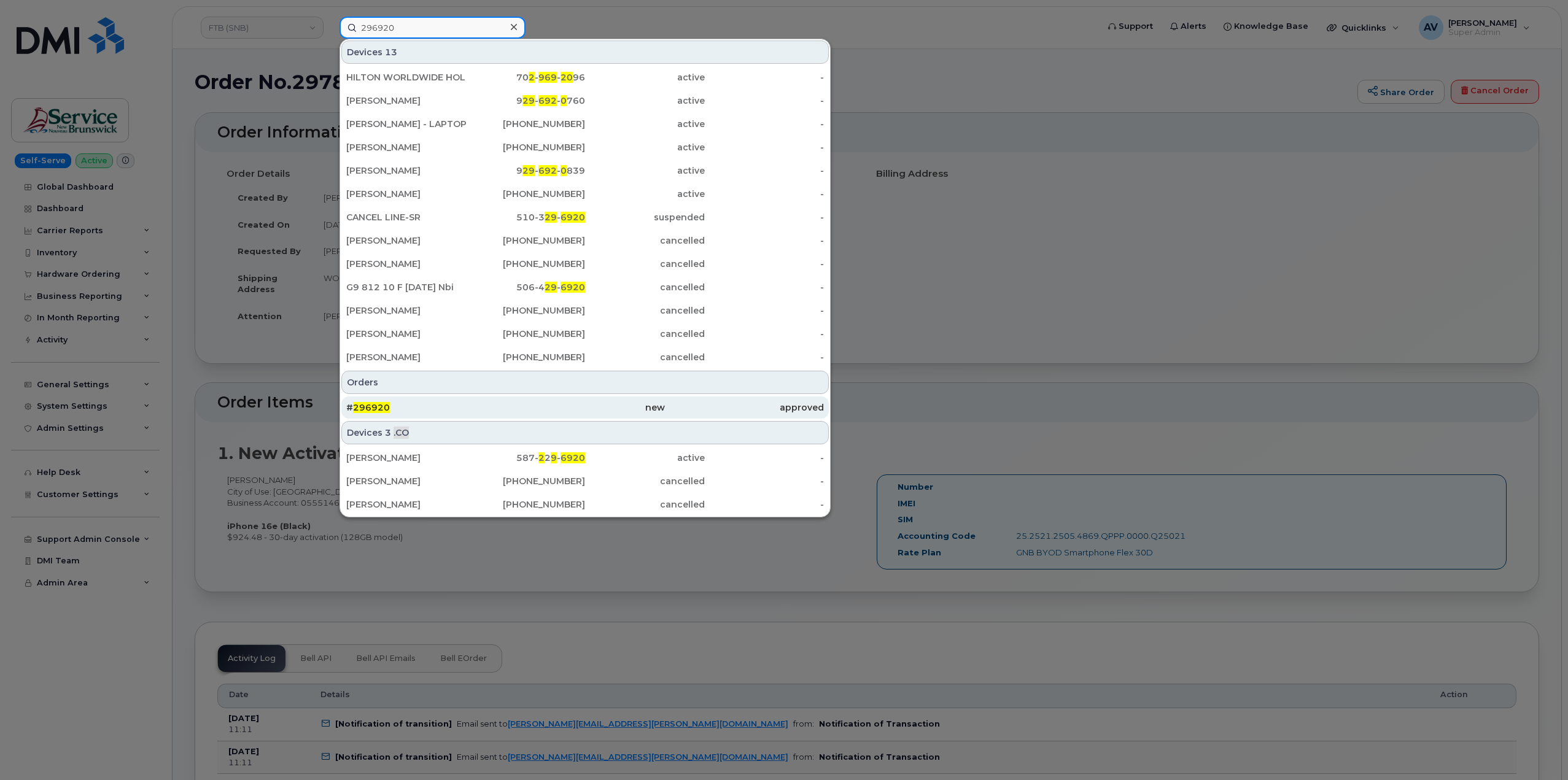
type input "296920"
click at [432, 404] on div "# 296920" at bounding box center [425, 408] width 159 height 12
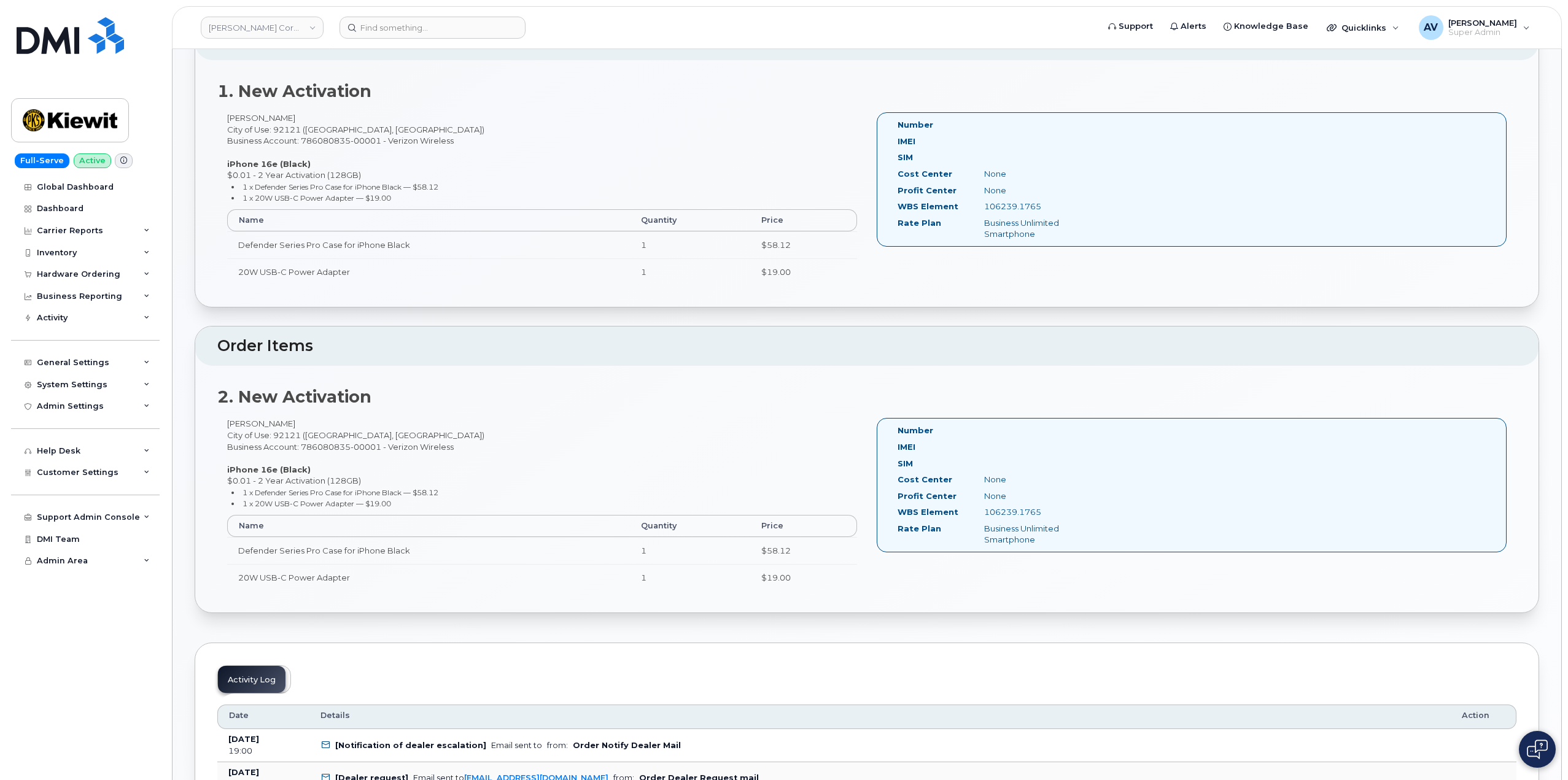
scroll to position [368, 0]
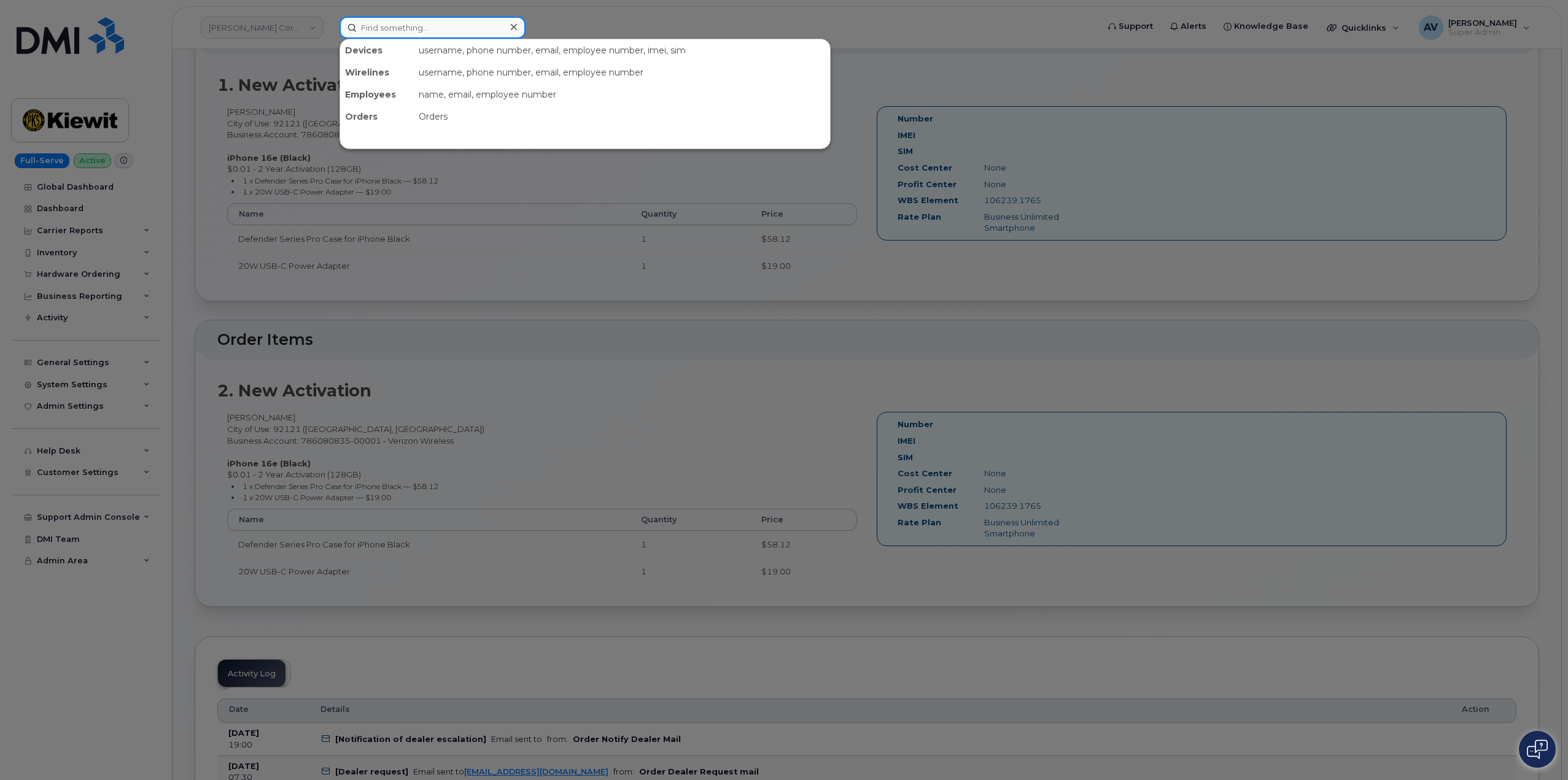
click at [471, 27] on input at bounding box center [433, 28] width 186 height 22
paste input "297844"
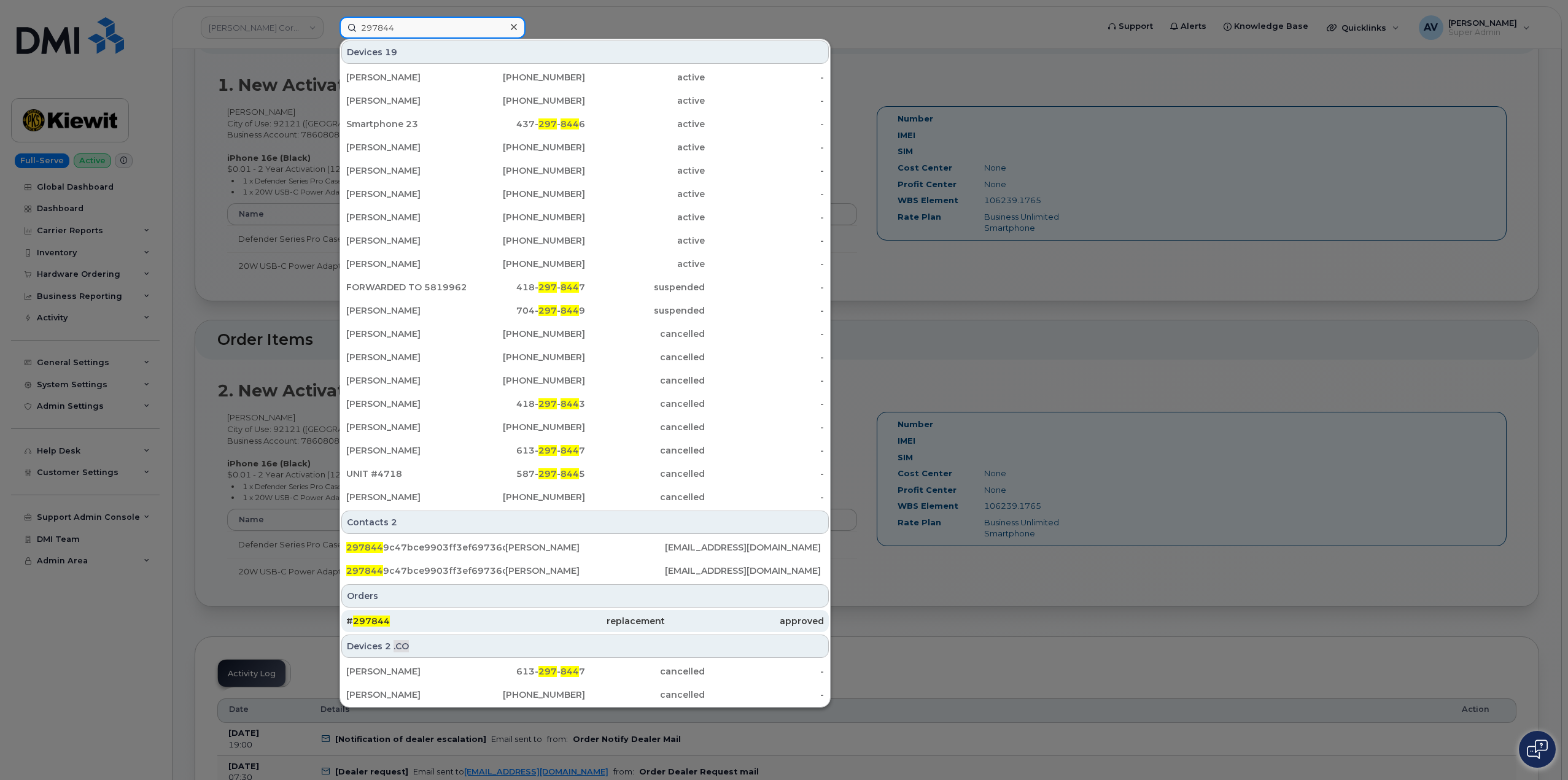
type input "297844"
click at [510, 618] on div "replacement" at bounding box center [585, 621] width 159 height 12
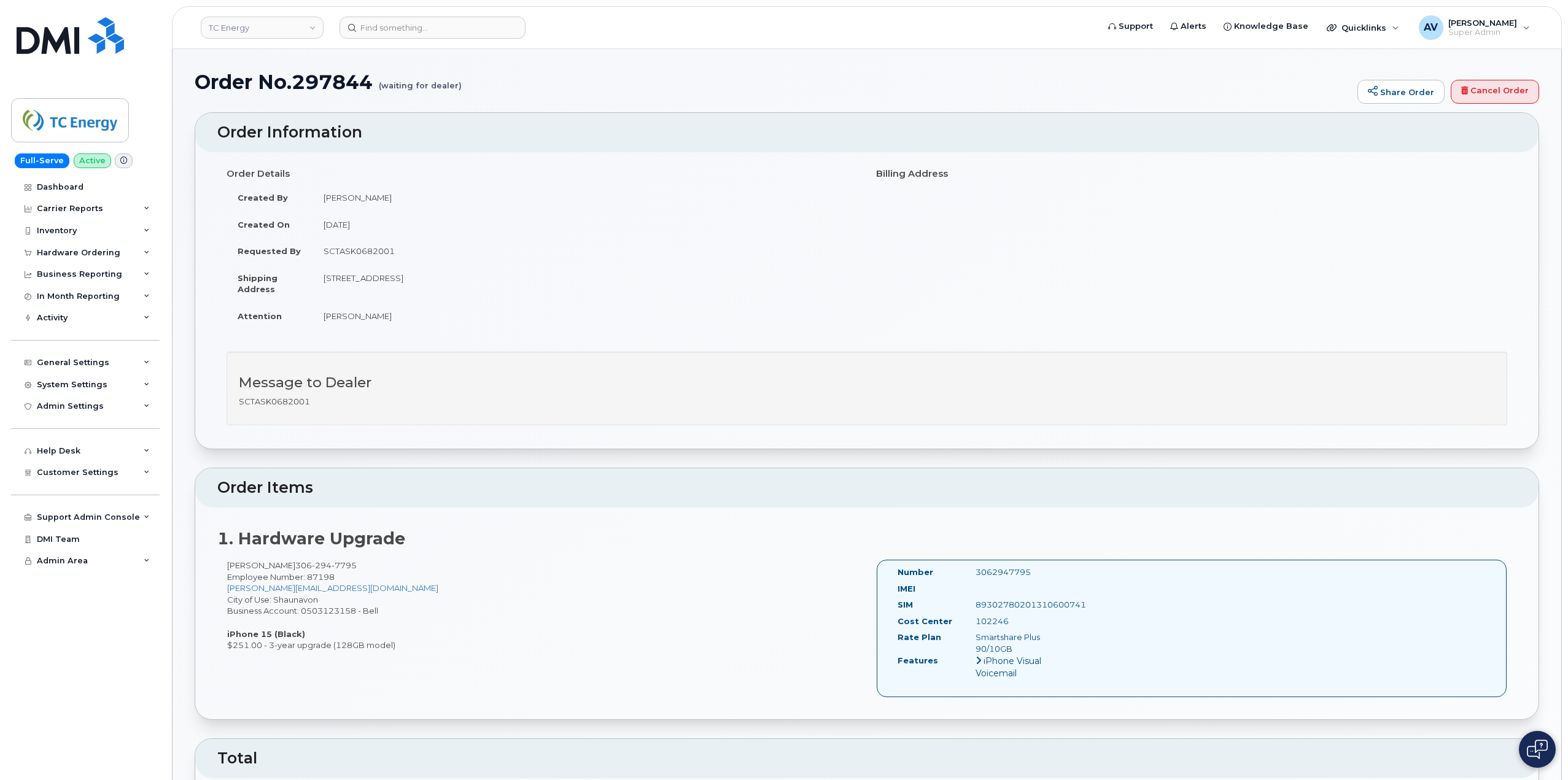
drag, startPoint x: 221, startPoint y: 130, endPoint x: 1031, endPoint y: 577, distance: 925.2
copy div "Order Information Order Details Created By [PERSON_NAME] Created On [DATE] Requ…"
click at [438, 25] on input at bounding box center [433, 28] width 186 height 22
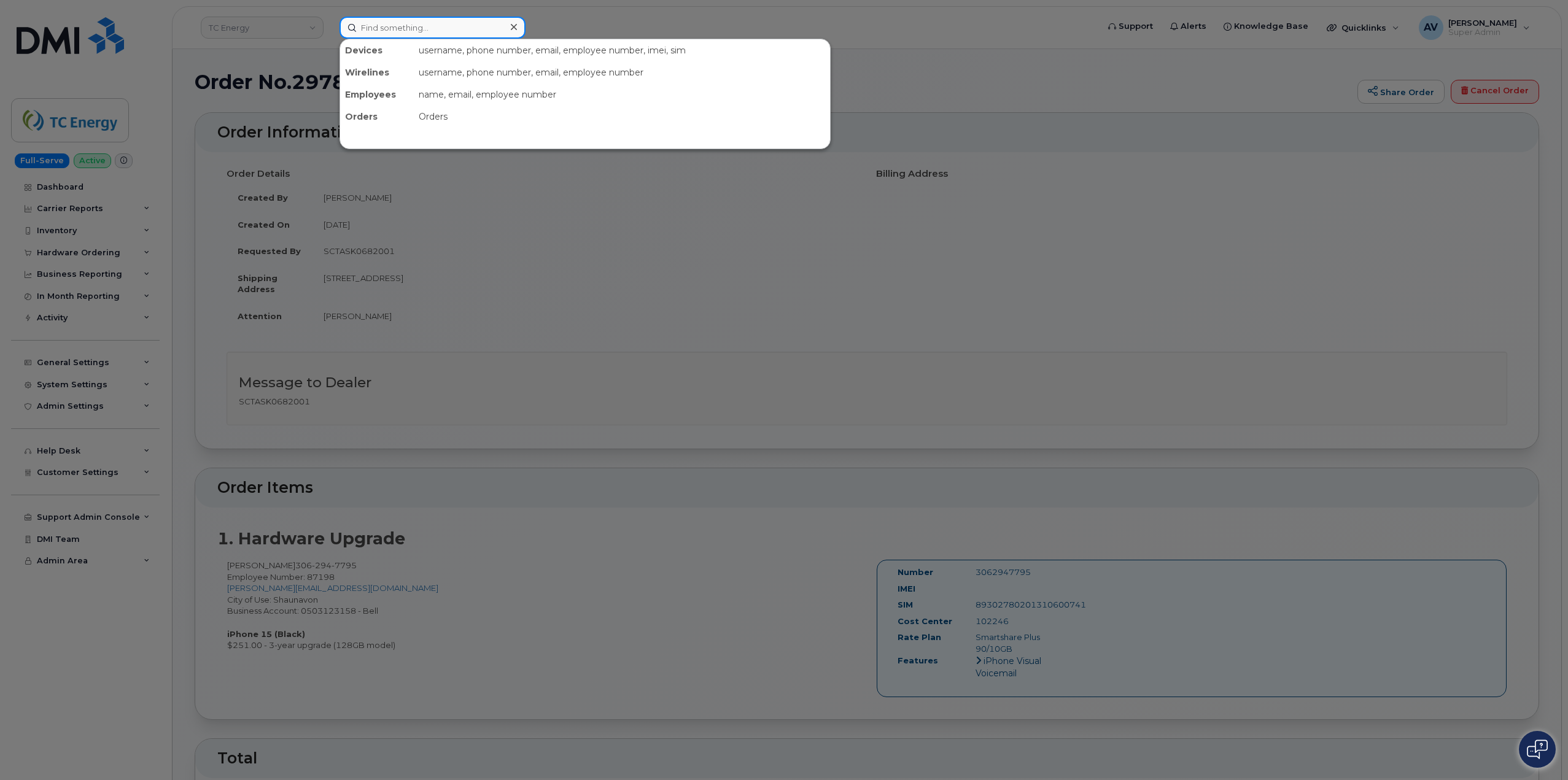
paste input "297843"
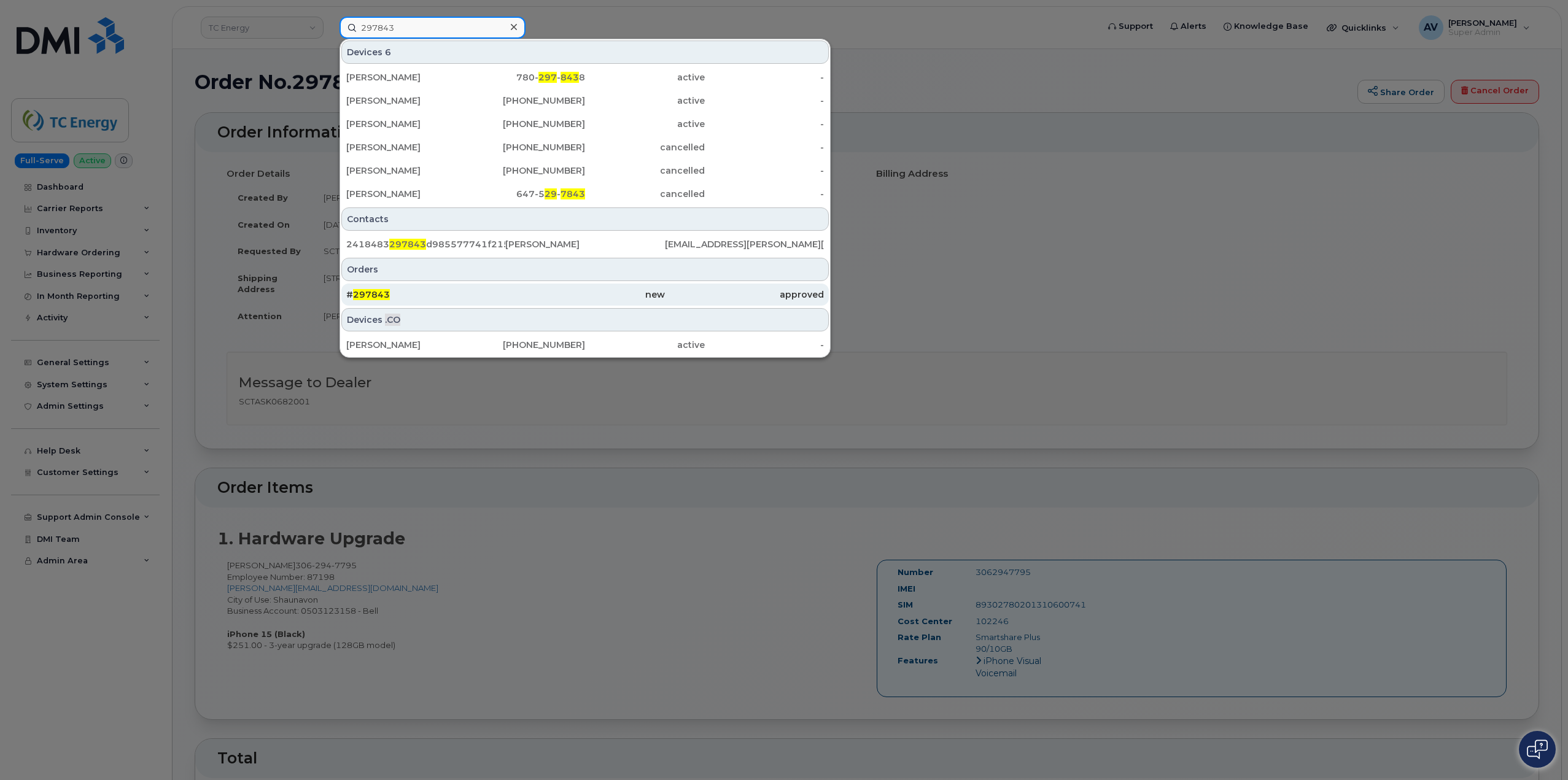
type input "297843"
click at [439, 291] on div "# 297843" at bounding box center [425, 295] width 159 height 12
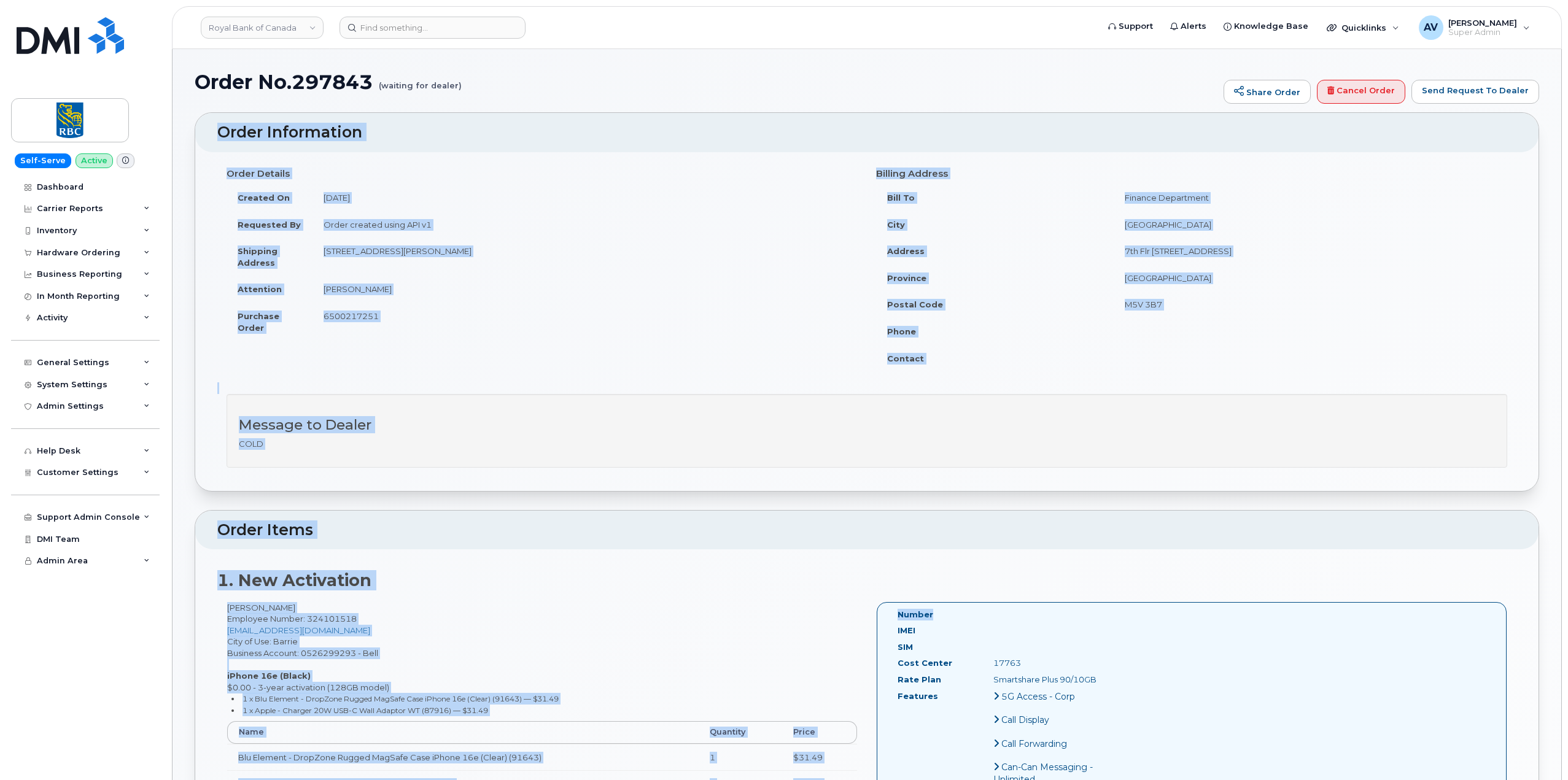
drag, startPoint x: 218, startPoint y: 130, endPoint x: 1122, endPoint y: 603, distance: 1020.3
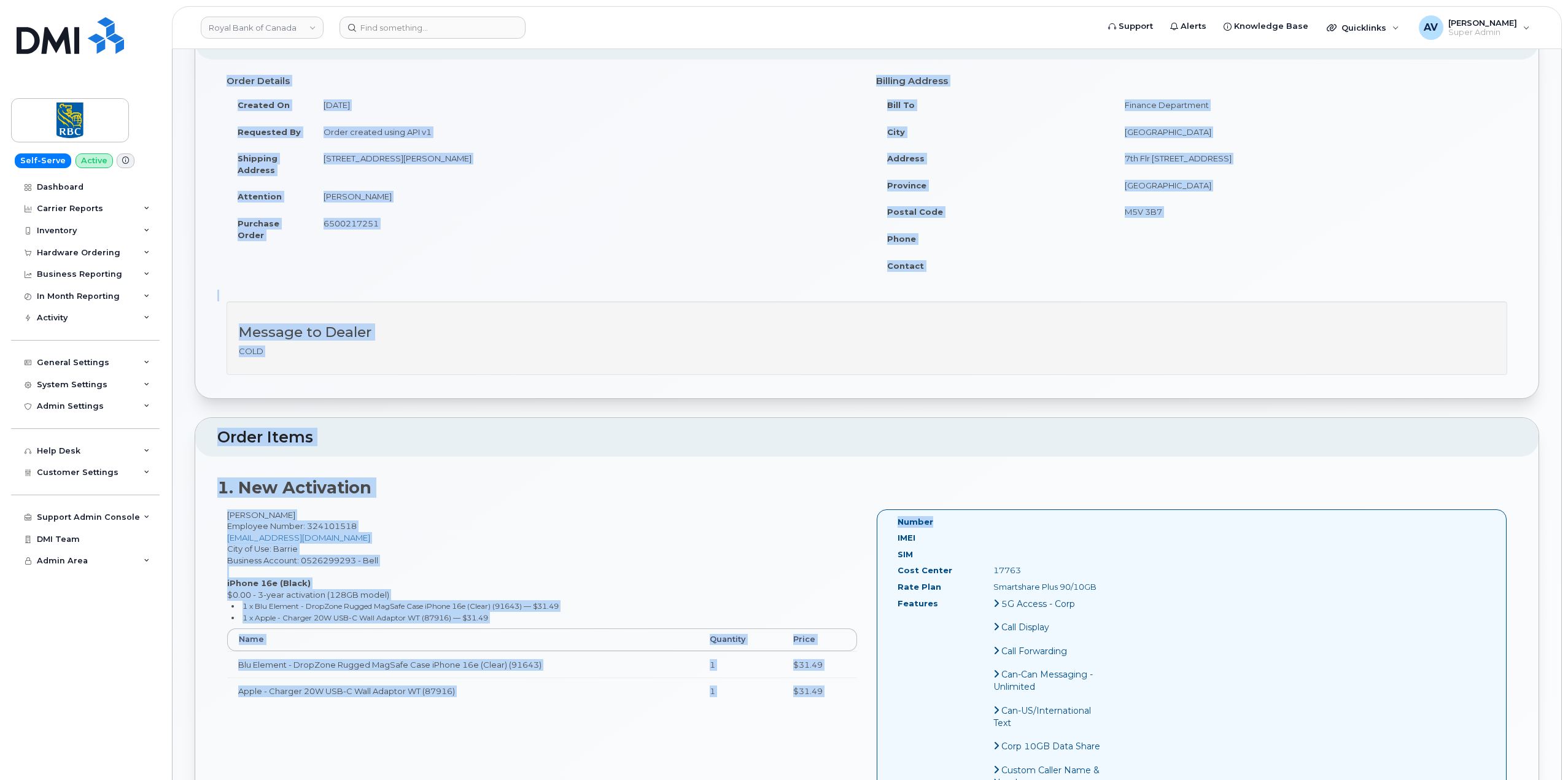
scroll to position [123, 0]
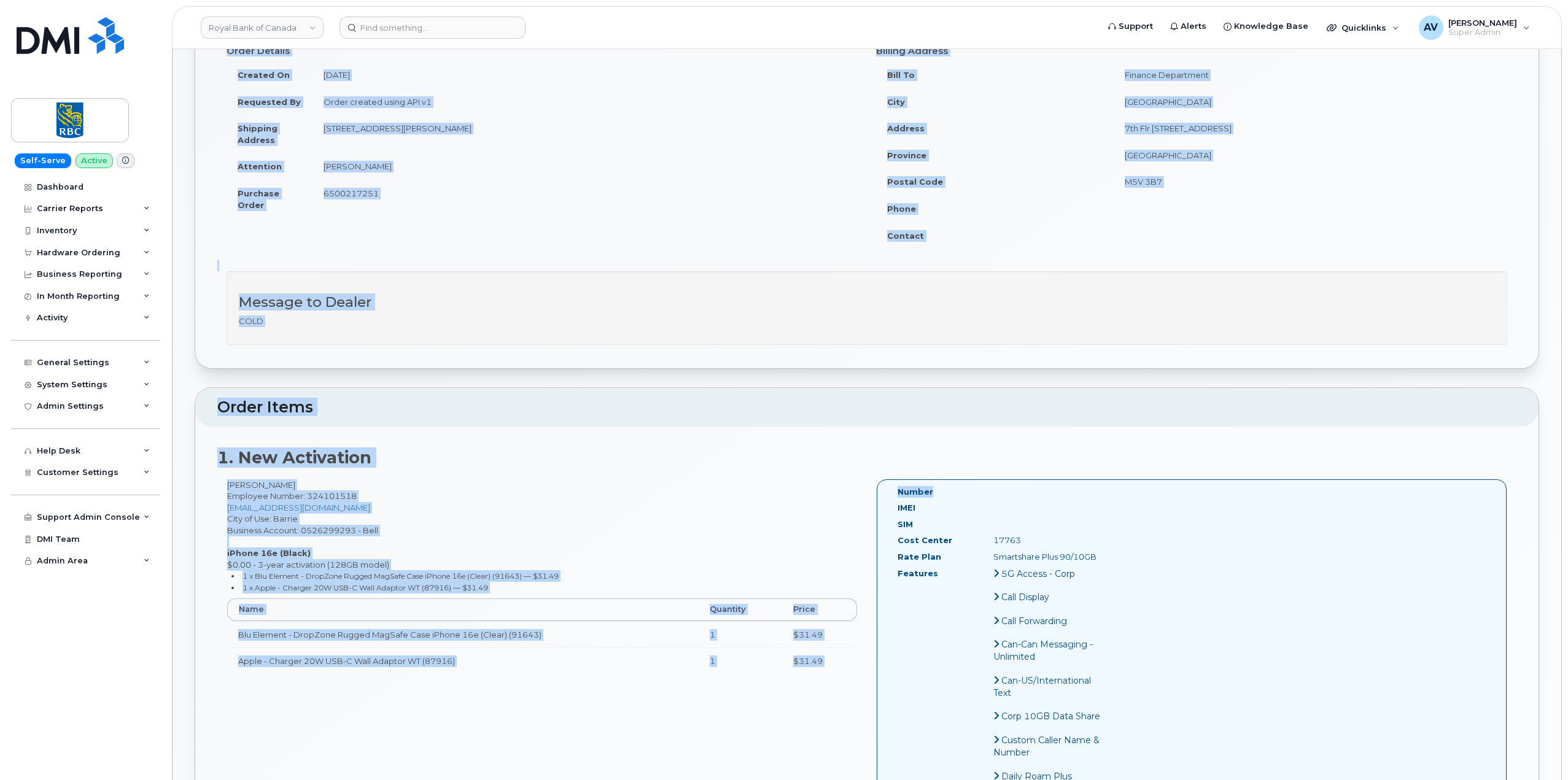
copy div "Order Information Order Details Created On [DATE] Requested By Order created us…"
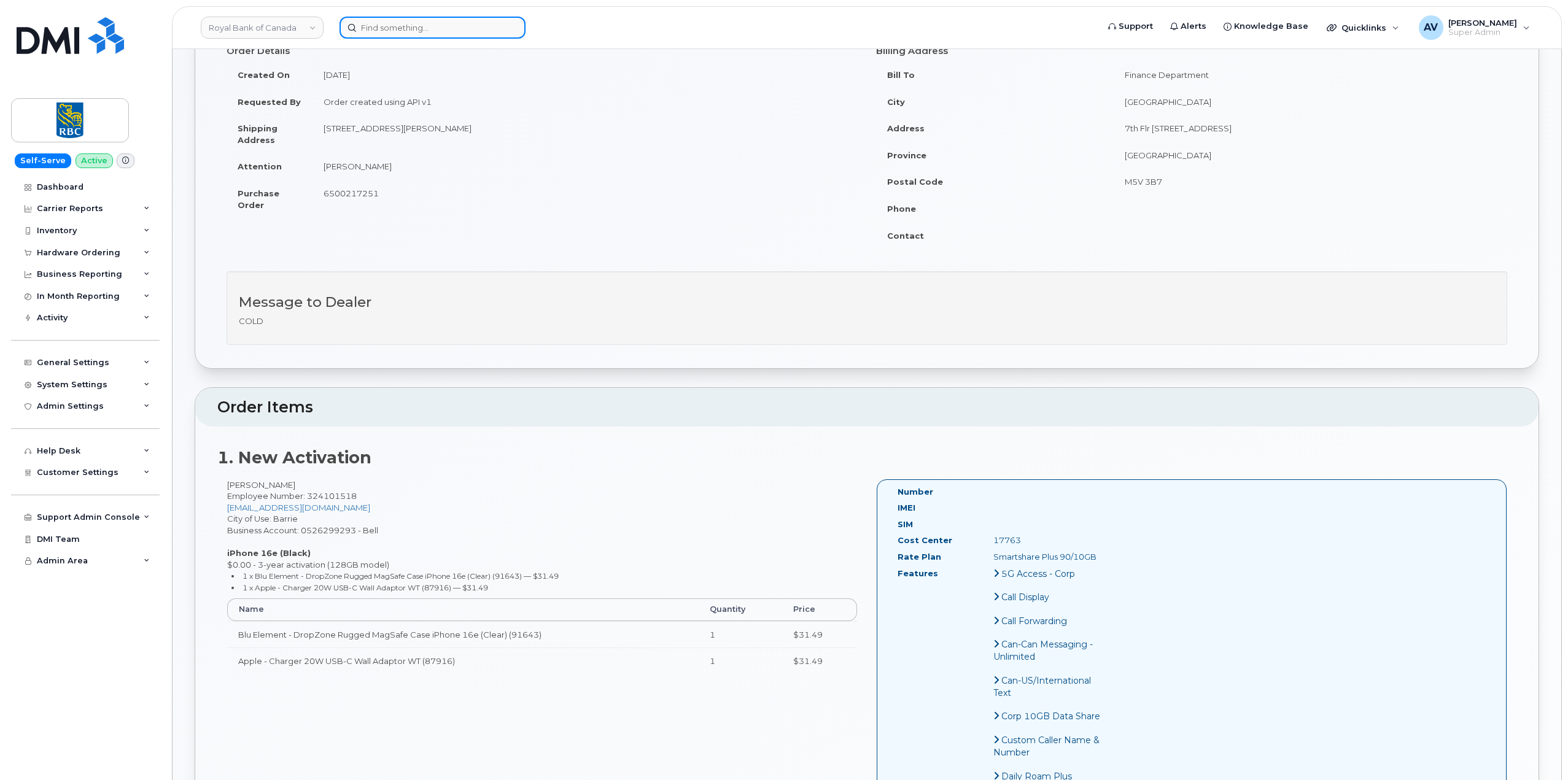
click at [402, 25] on input at bounding box center [433, 28] width 186 height 22
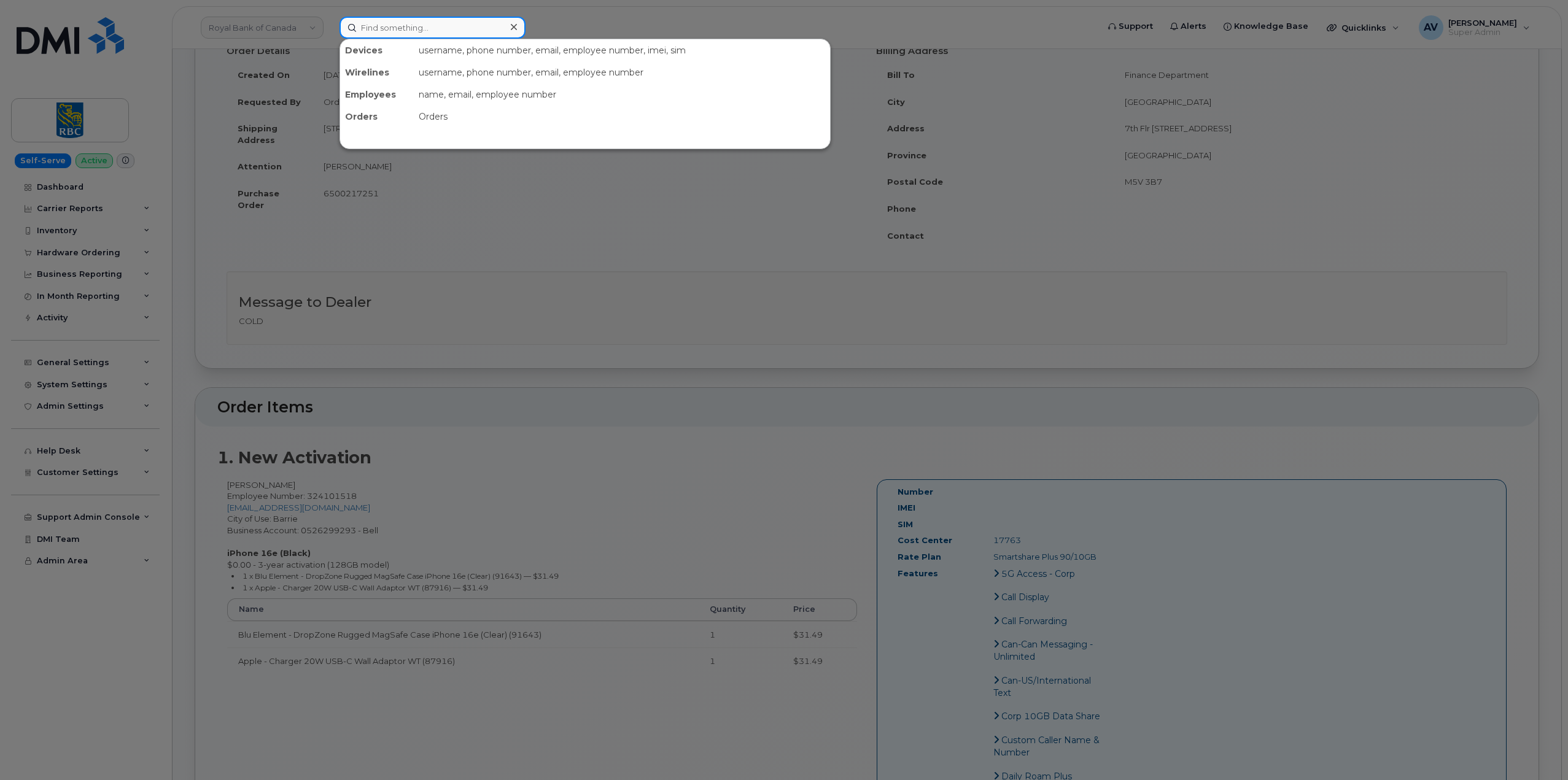
paste input "[PERSON_NAME]"
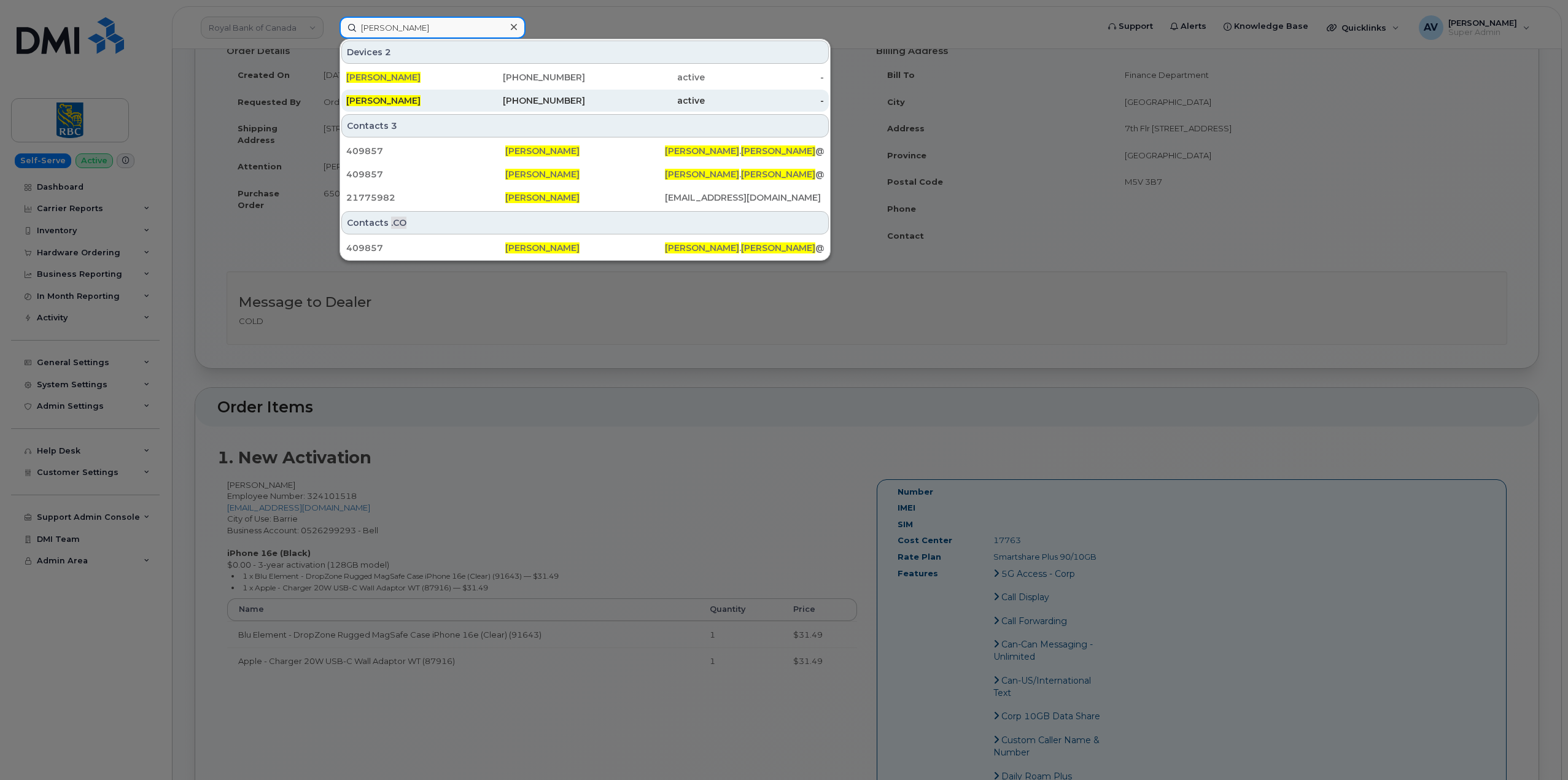
type input "[PERSON_NAME]"
click at [485, 95] on div "[PHONE_NUMBER]" at bounding box center [525, 100] width 120 height 12
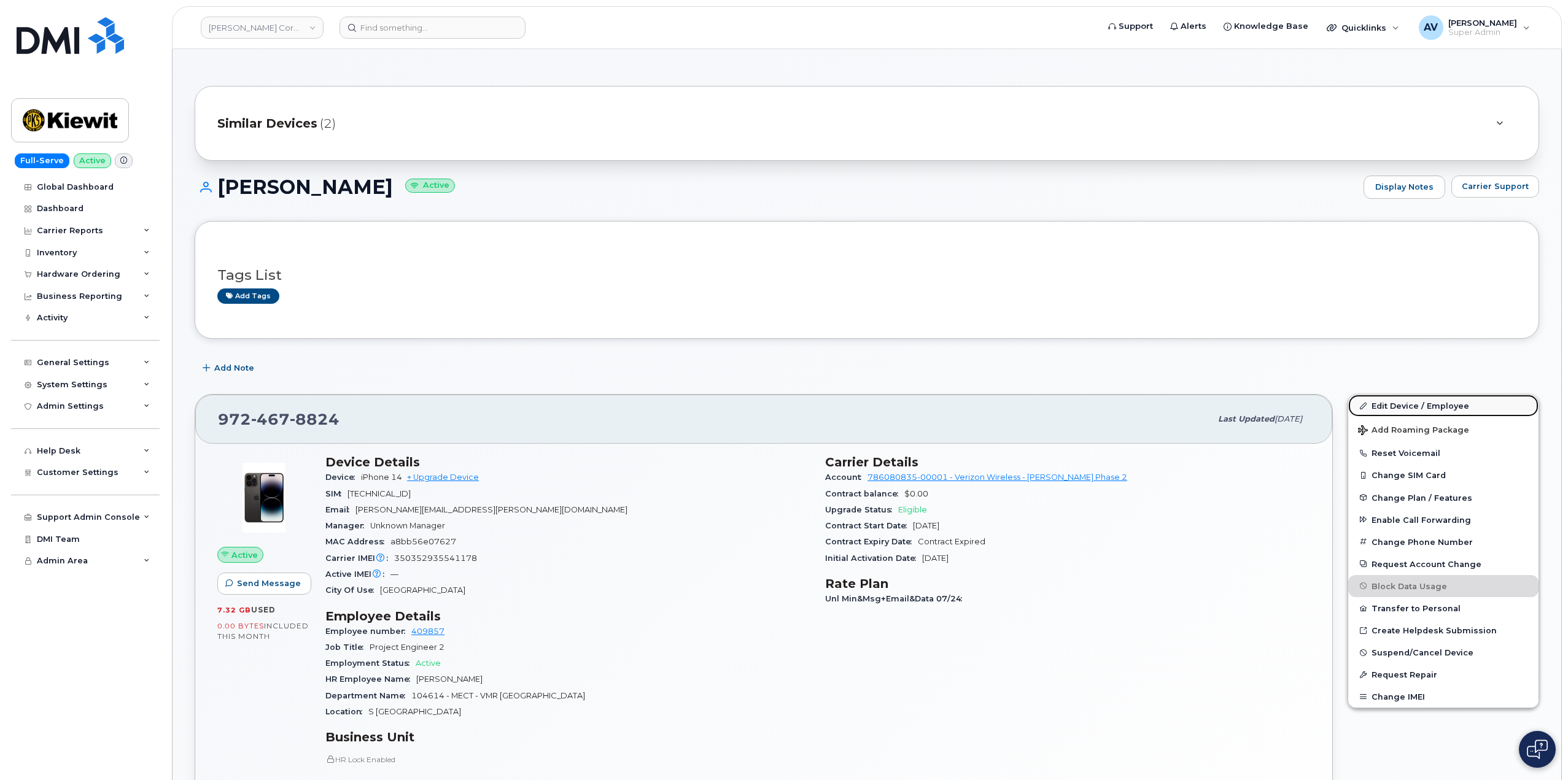
click at [1373, 406] on link "Edit Device / Employee" at bounding box center [1443, 406] width 190 height 22
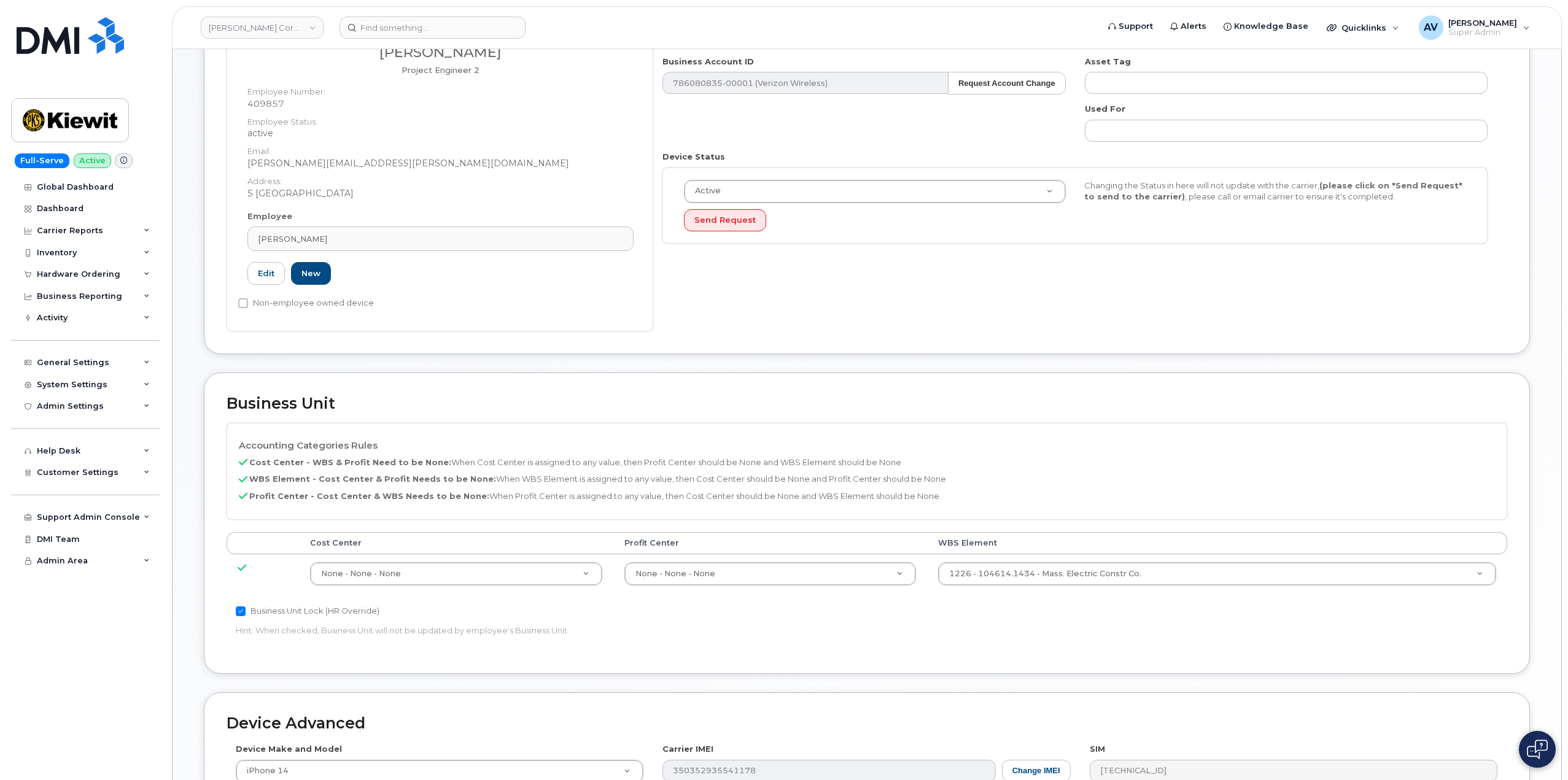
scroll to position [246, 0]
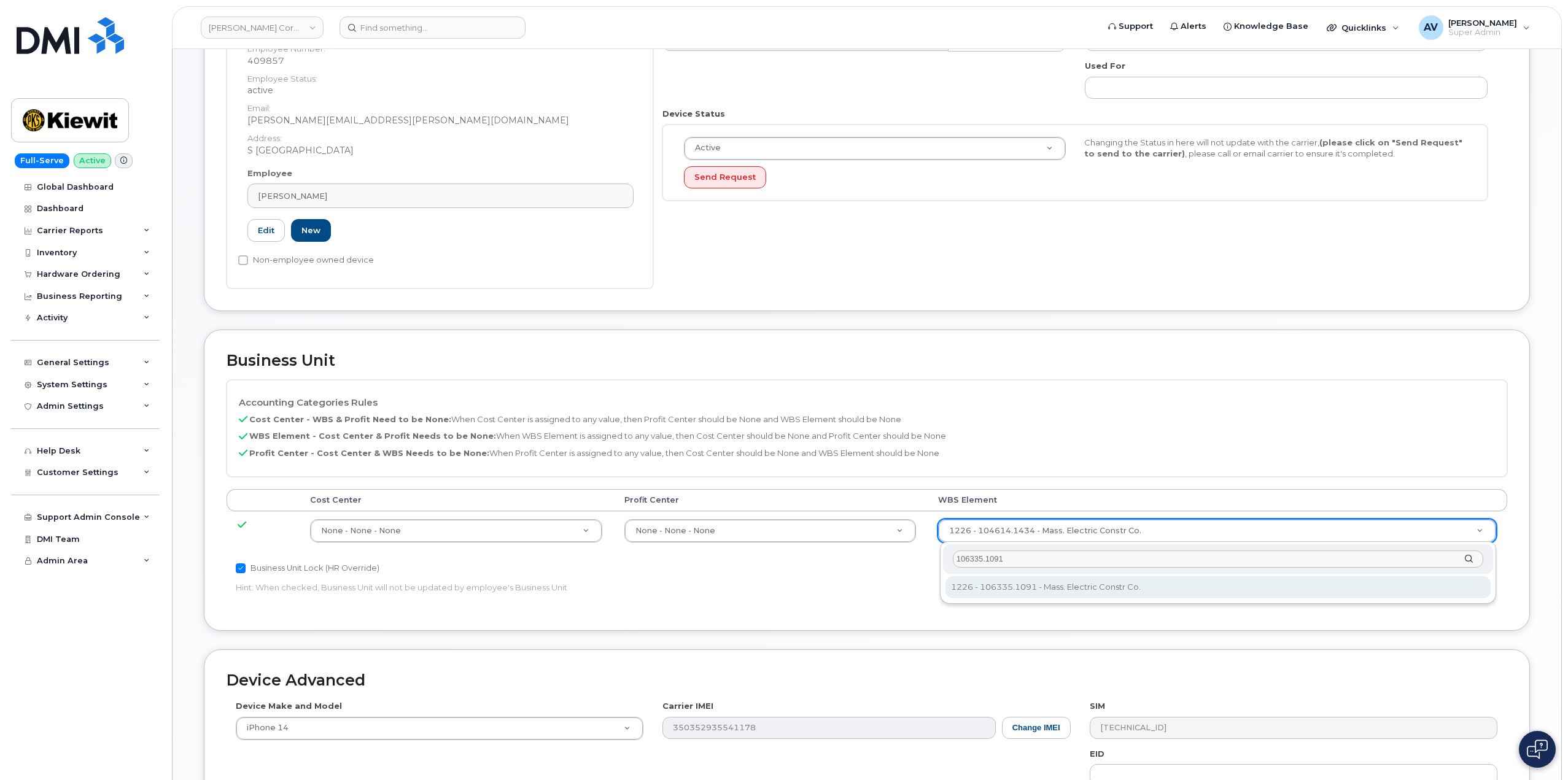
type input "106335.1091"
type input "35178927"
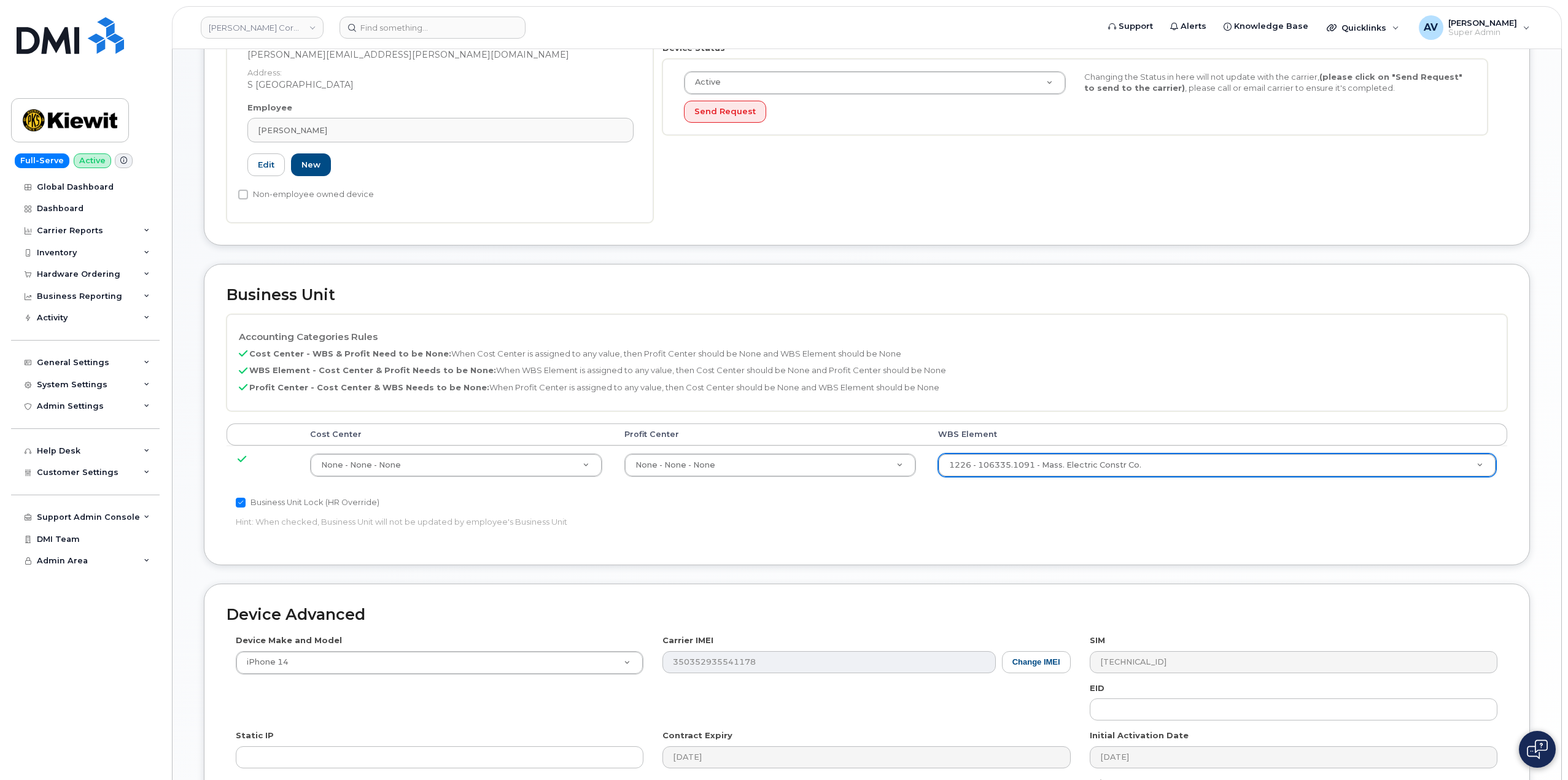
scroll to position [481, 0]
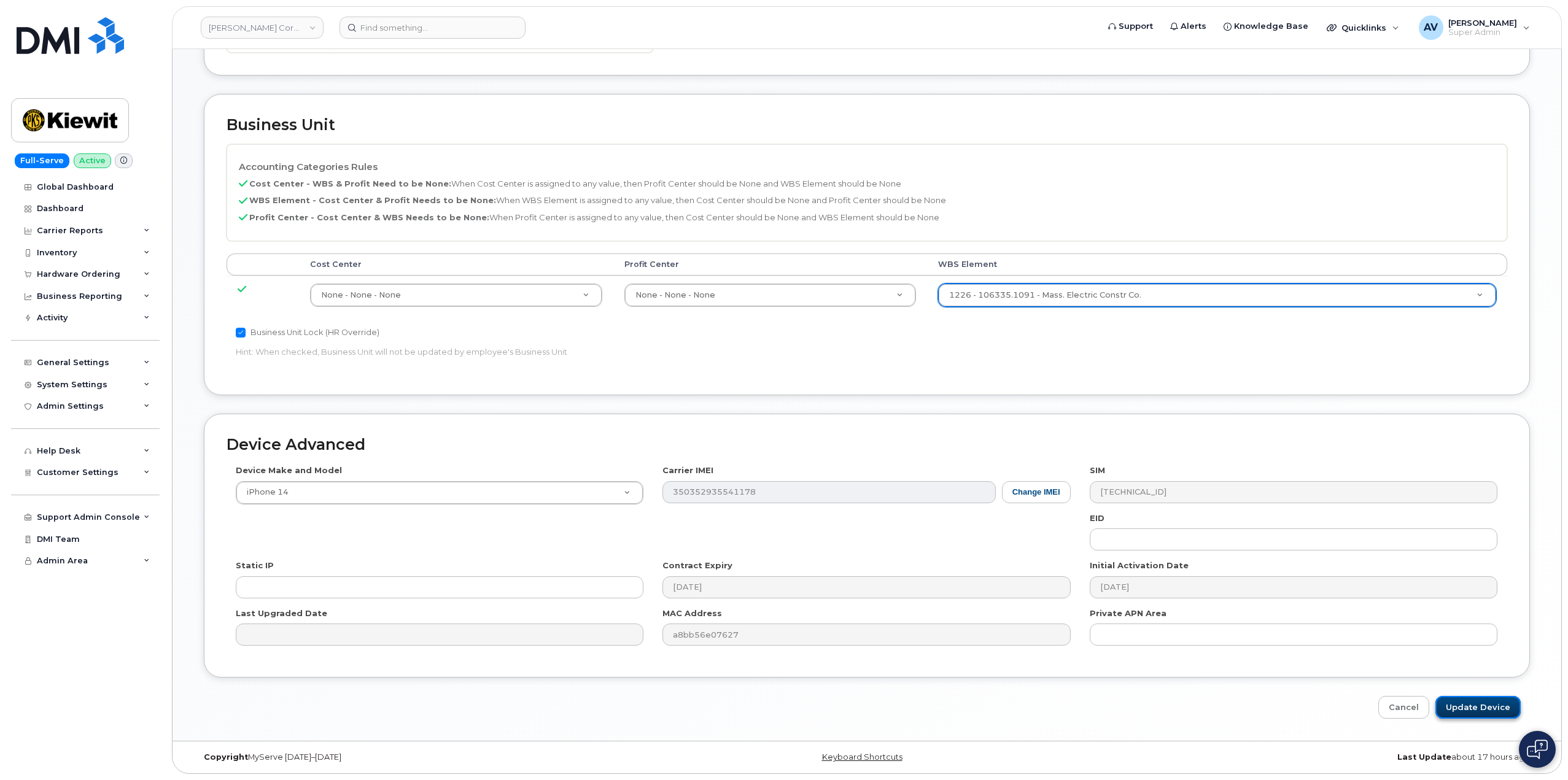
click at [1487, 701] on input "Update Device" at bounding box center [1478, 707] width 86 height 23
type input "Saving..."
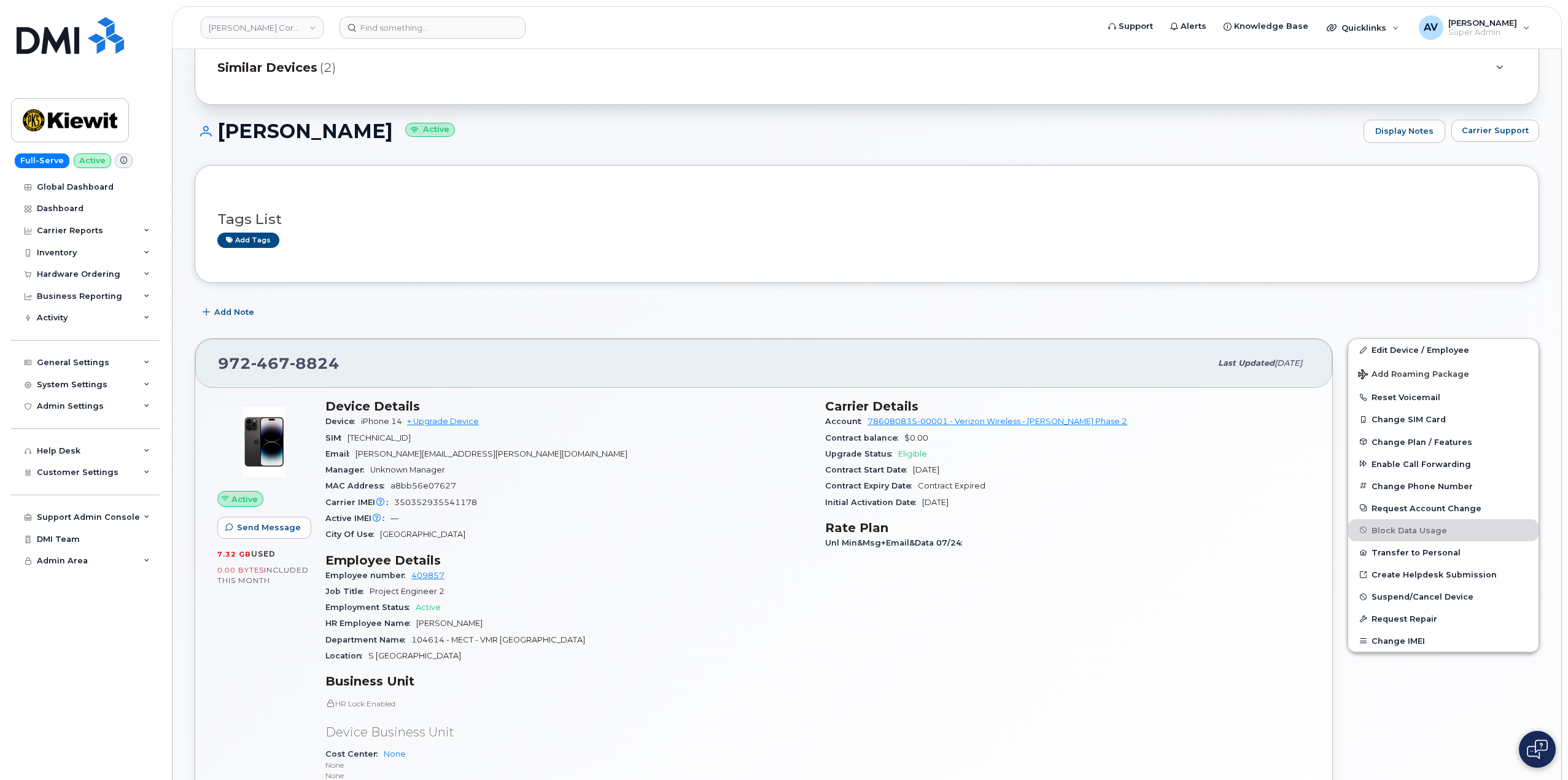
scroll to position [246, 0]
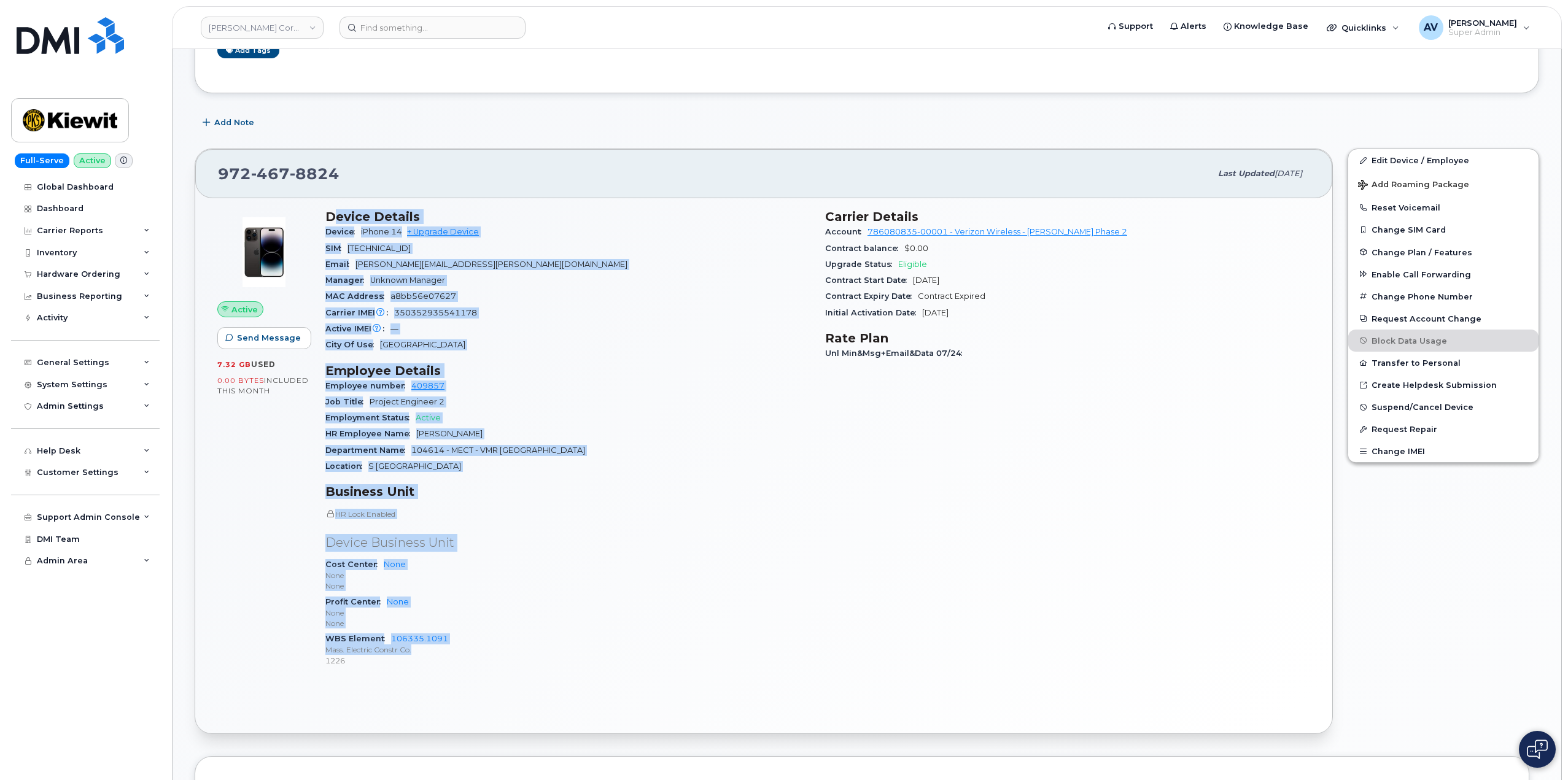
drag, startPoint x: 339, startPoint y: 218, endPoint x: 813, endPoint y: 650, distance: 641.3
click at [813, 650] on div "Device Details Device iPhone 14 + Upgrade Device SIM 89148000011485625774 Email…" at bounding box center [568, 443] width 500 height 483
copy div "evice Details Device iPhone 14 + Upgrade Device SIM 89148000011485625774 Email …"
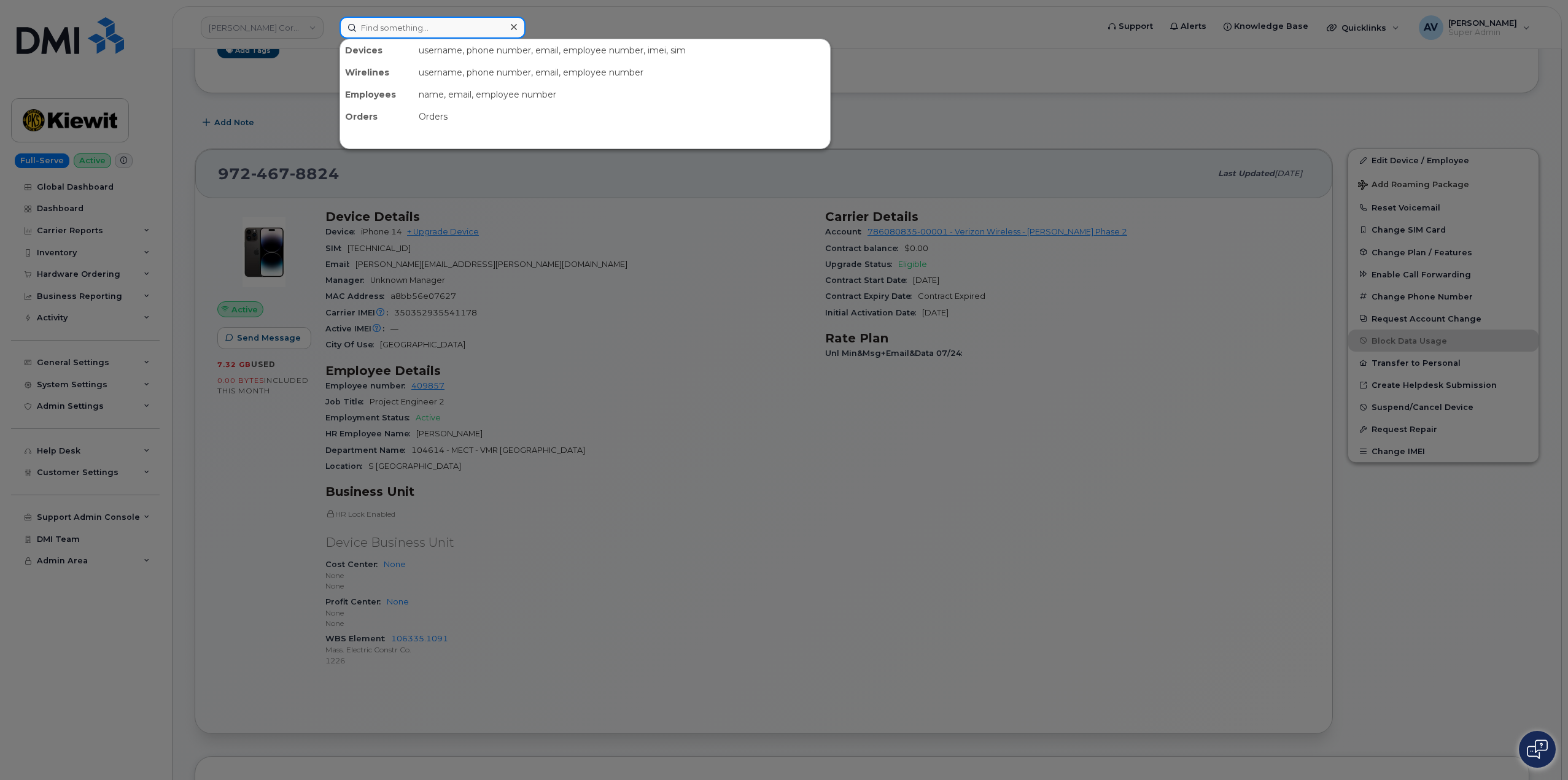
click at [415, 23] on input at bounding box center [433, 28] width 186 height 22
paste input "[PERSON_NAME]"
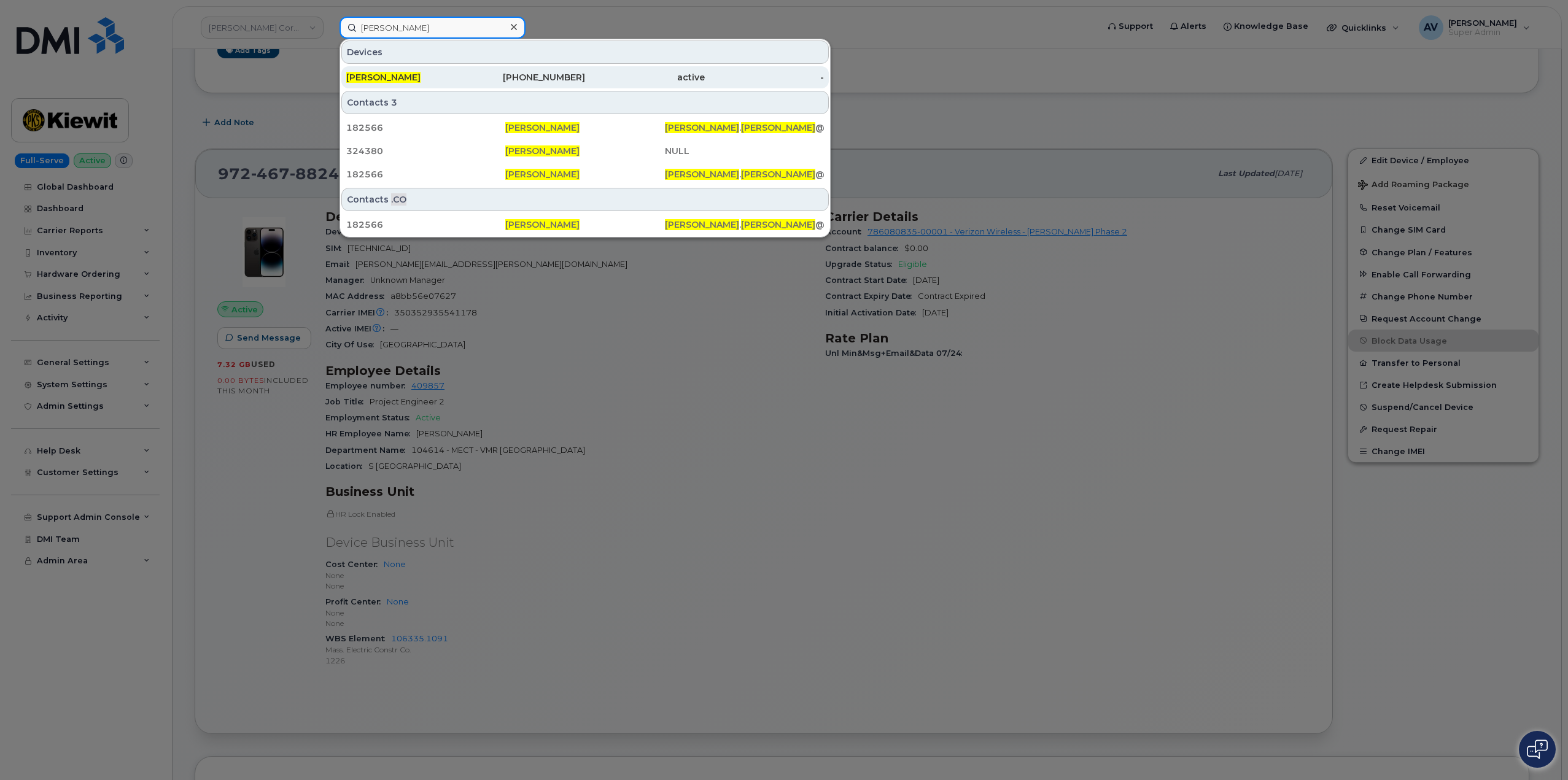
type input "[PERSON_NAME]"
click at [450, 76] on div "[PERSON_NAME]" at bounding box center [405, 78] width 120 height 12
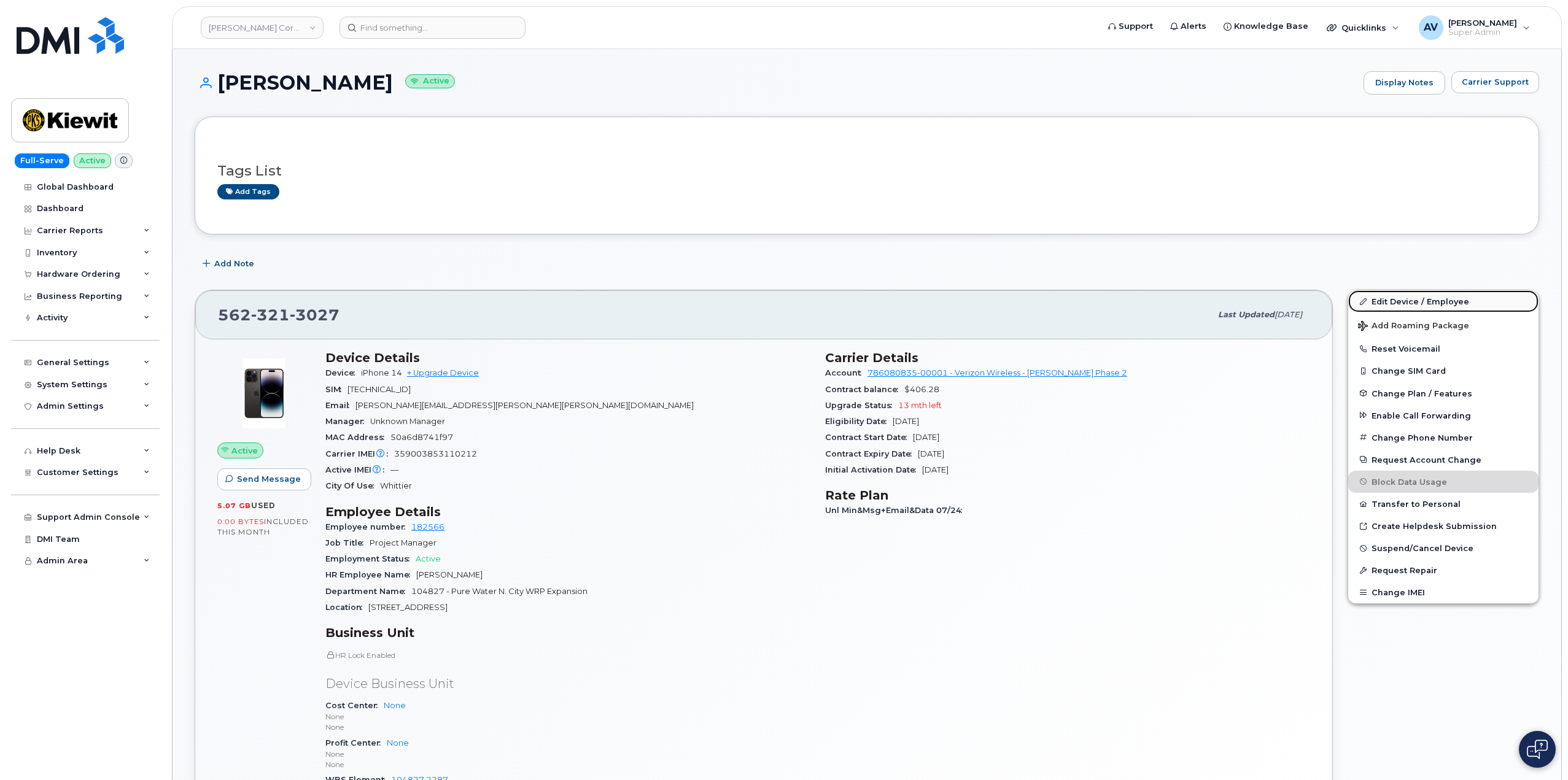
click at [1417, 303] on link "Edit Device / Employee" at bounding box center [1443, 301] width 190 height 22
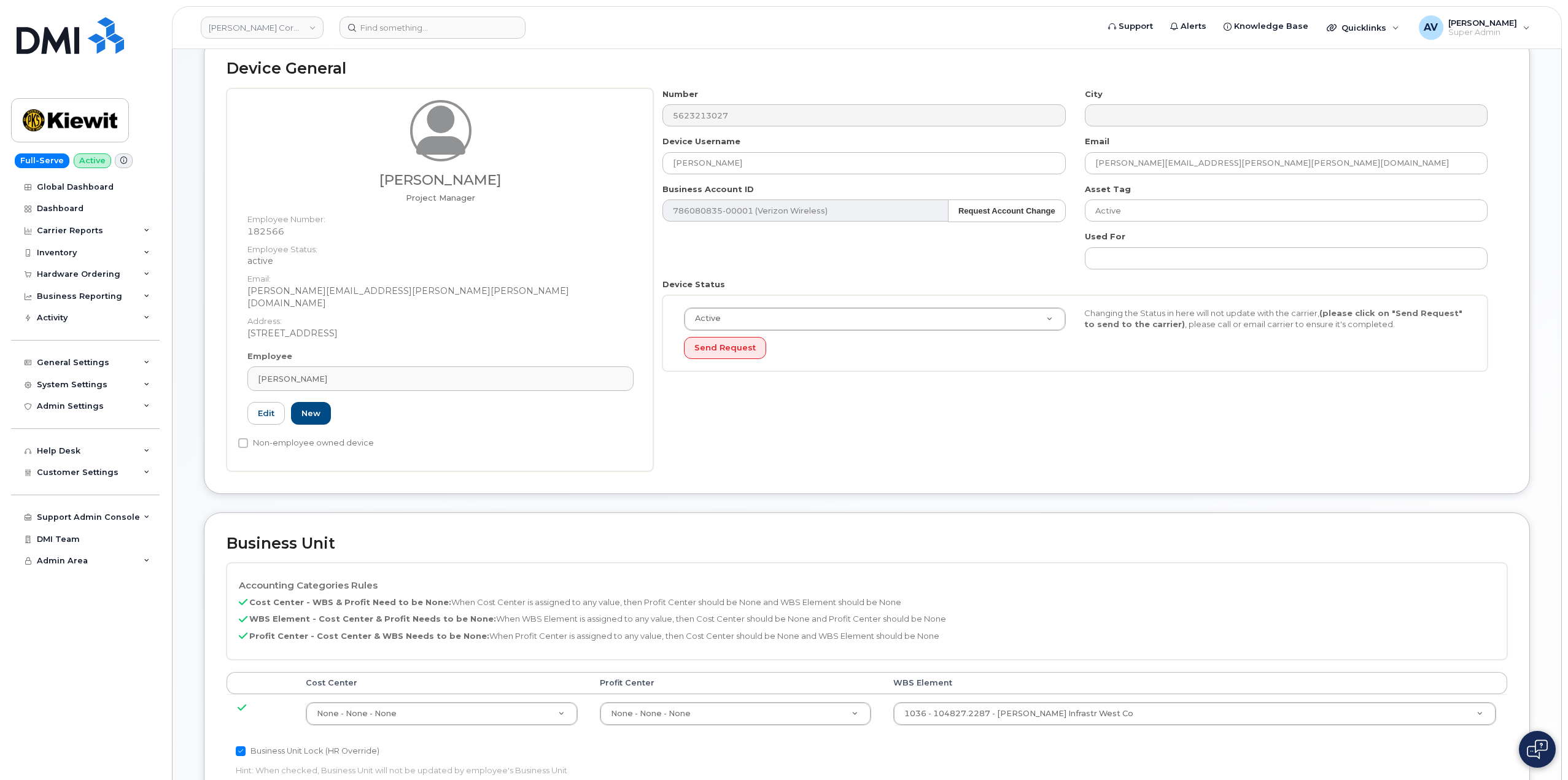
scroll to position [307, 0]
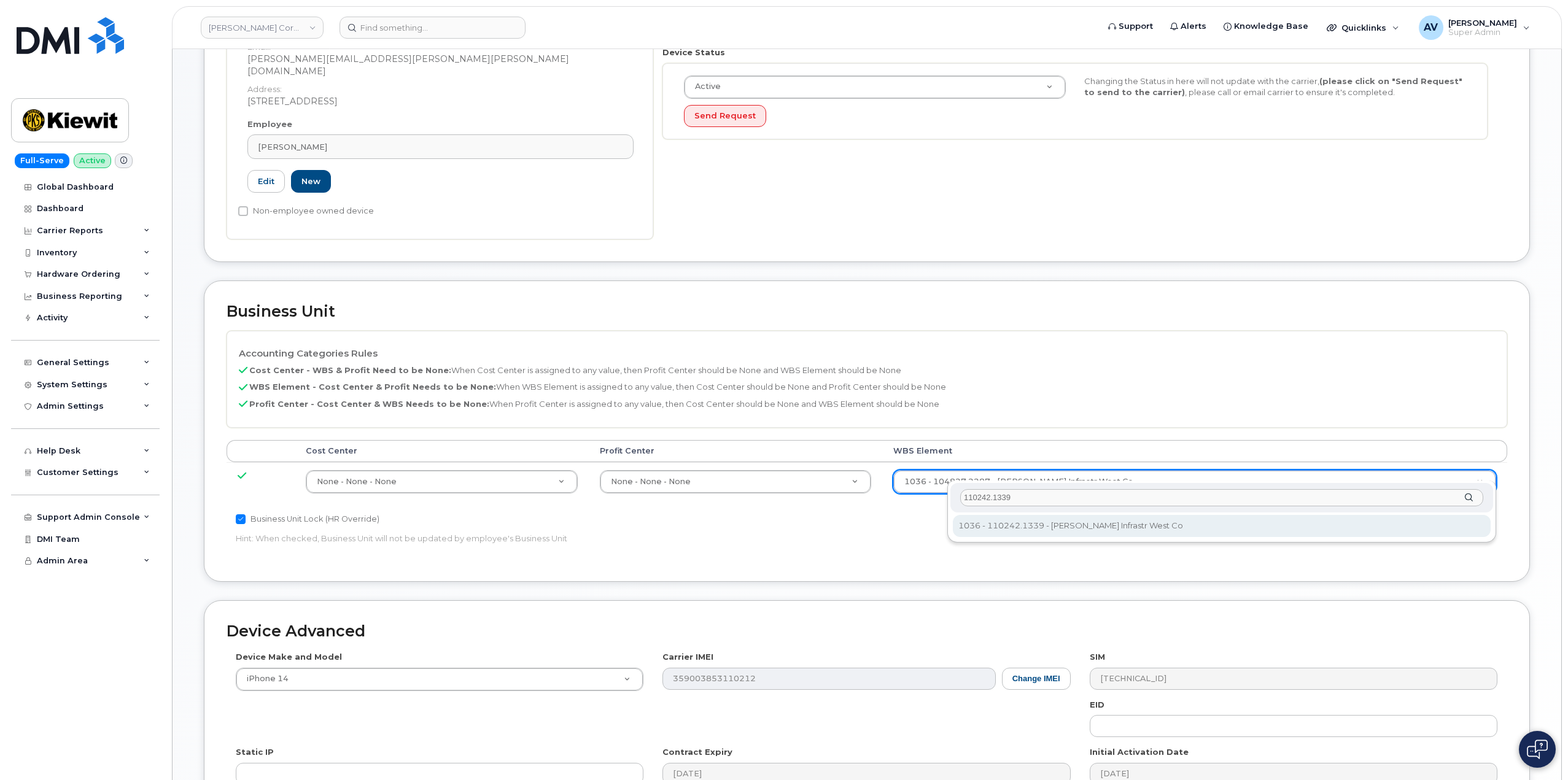
type input "110242.1339"
type input "33472304"
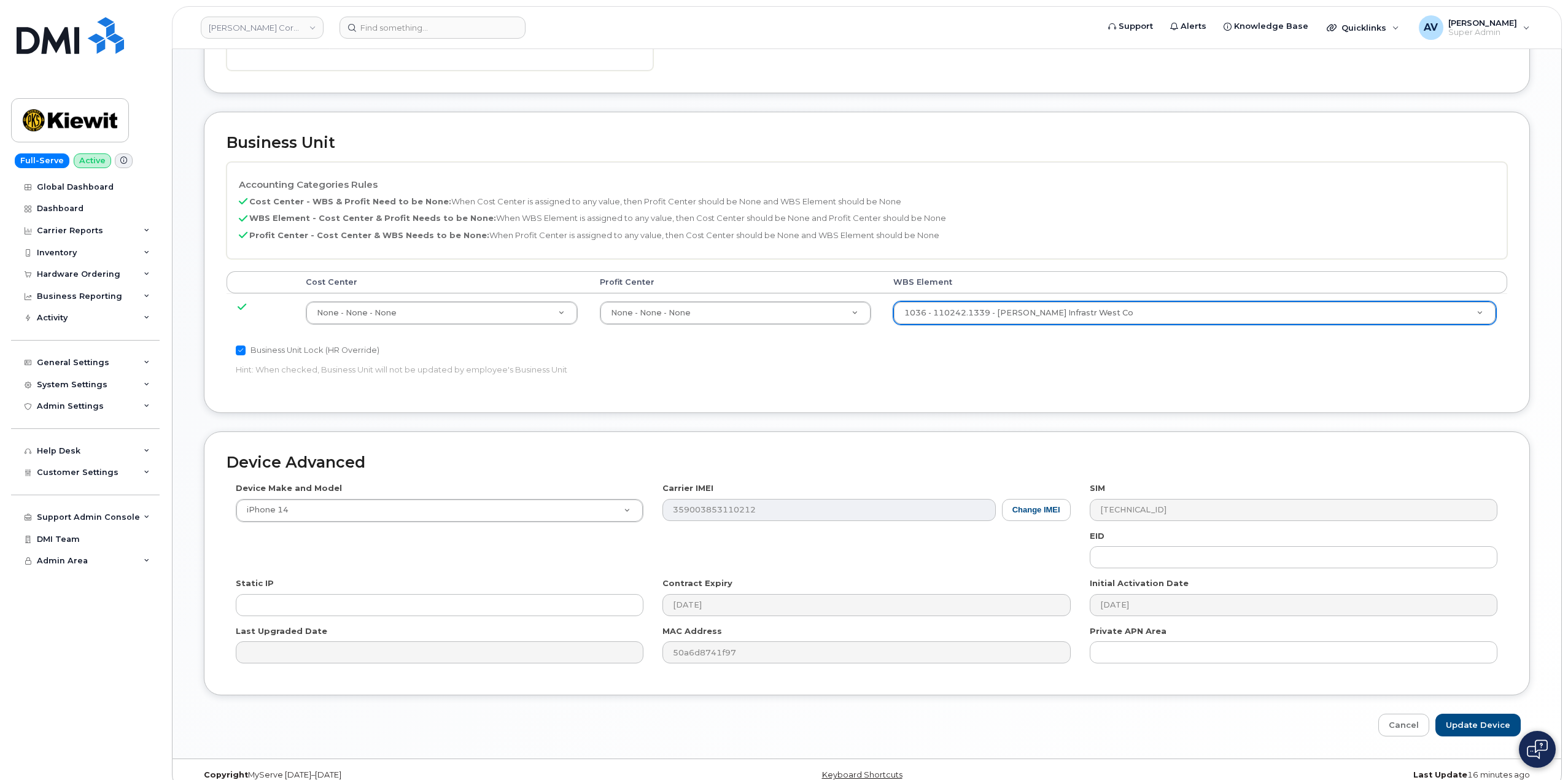
scroll to position [481, 0]
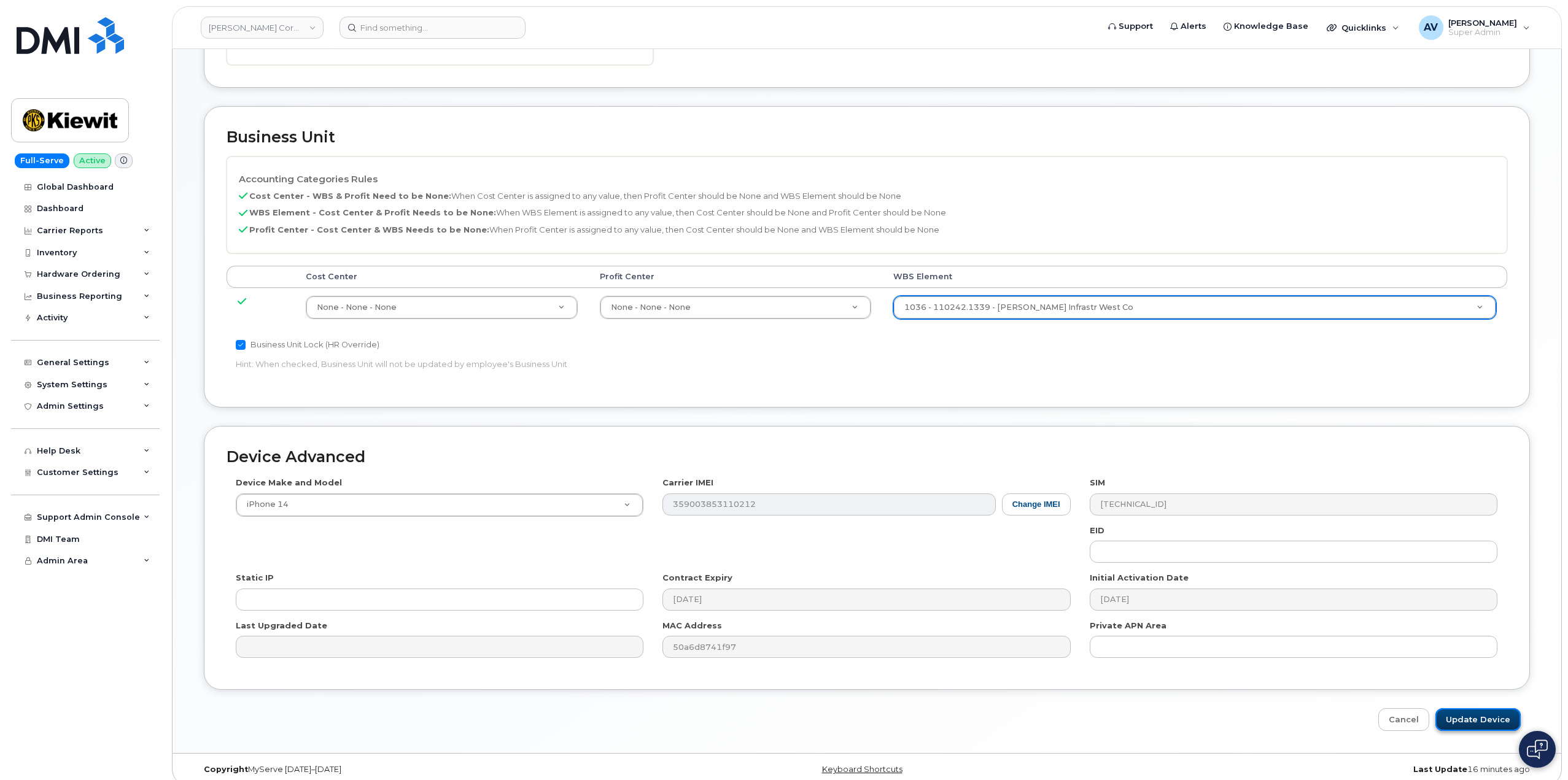
click at [1486, 709] on input "Update Device" at bounding box center [1478, 720] width 86 height 23
type input "Saving..."
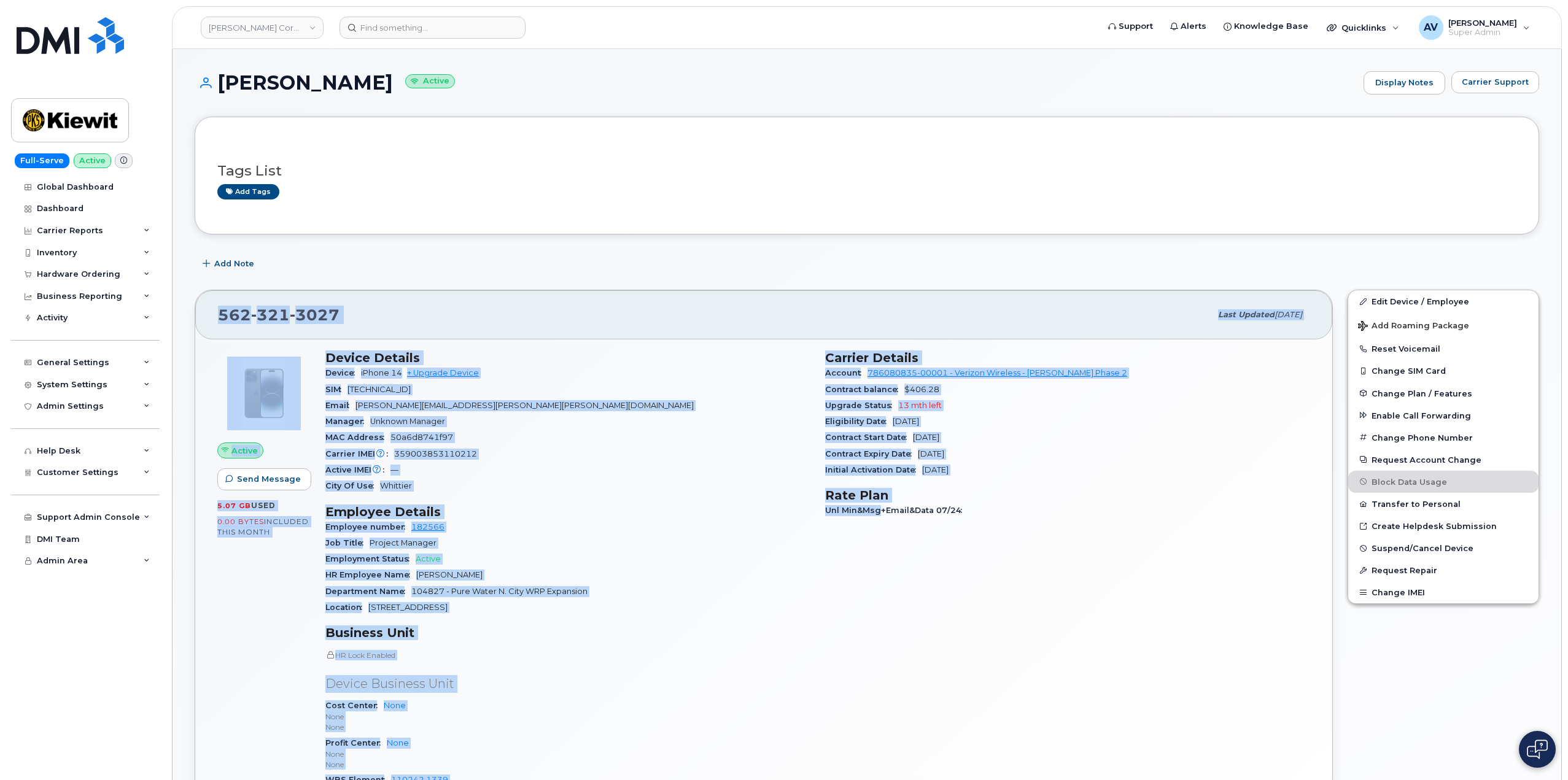
drag, startPoint x: 213, startPoint y: 311, endPoint x: 877, endPoint y: 512, distance: 693.8
click at [877, 512] on div "[PHONE_NUMBER] Last updated [DATE] Active Send Message 5.07 GB  used 0.00 Bytes…" at bounding box center [764, 582] width 1138 height 586
copy div "729 344 0812 Lore ipsumdo Sit 94, 8002 Ametco Adip Elitsed 8.05 DO  eius 7.31 T…"
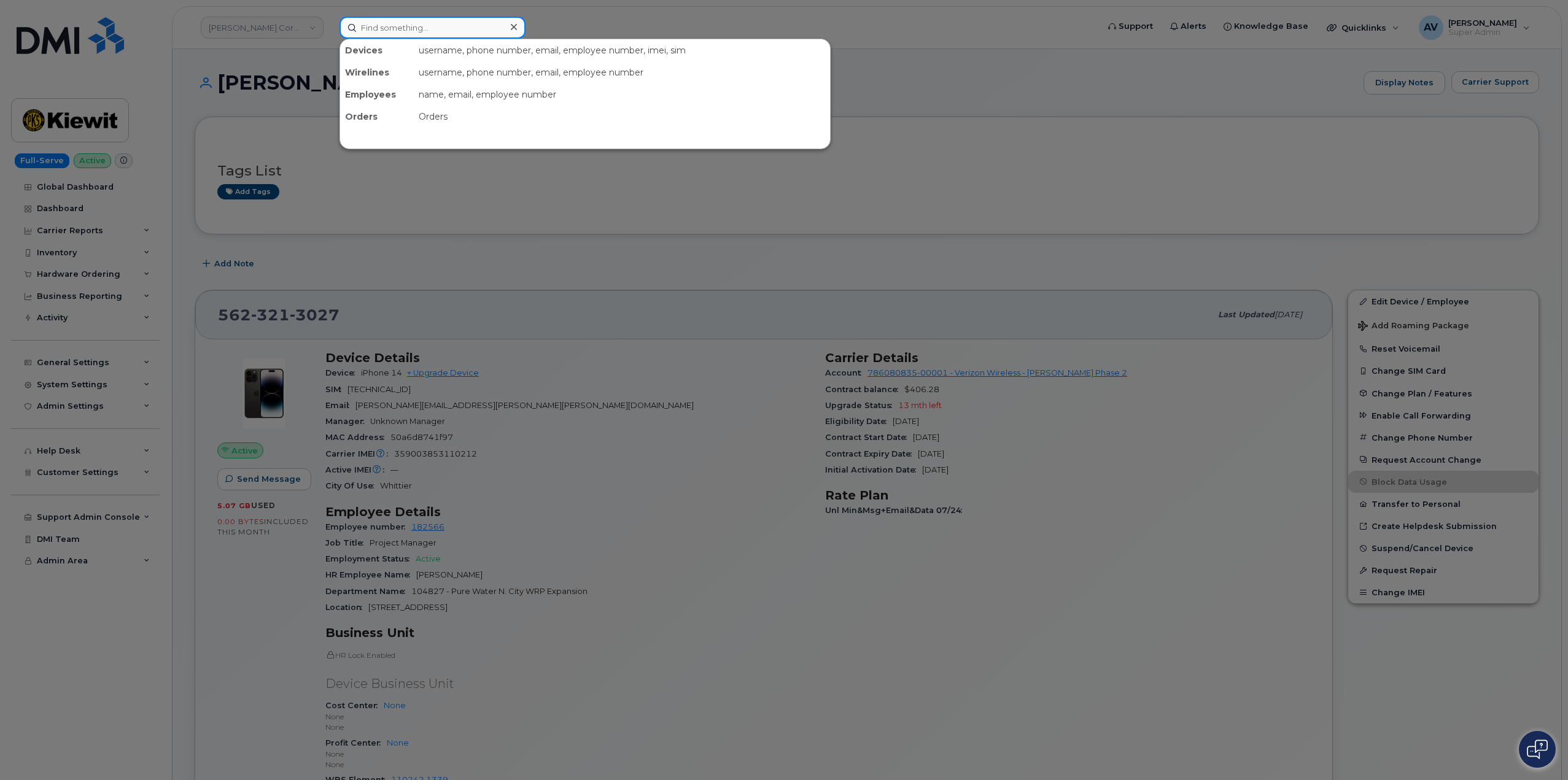
click at [422, 30] on input at bounding box center [433, 28] width 186 height 22
paste input "[PERSON_NAME]"
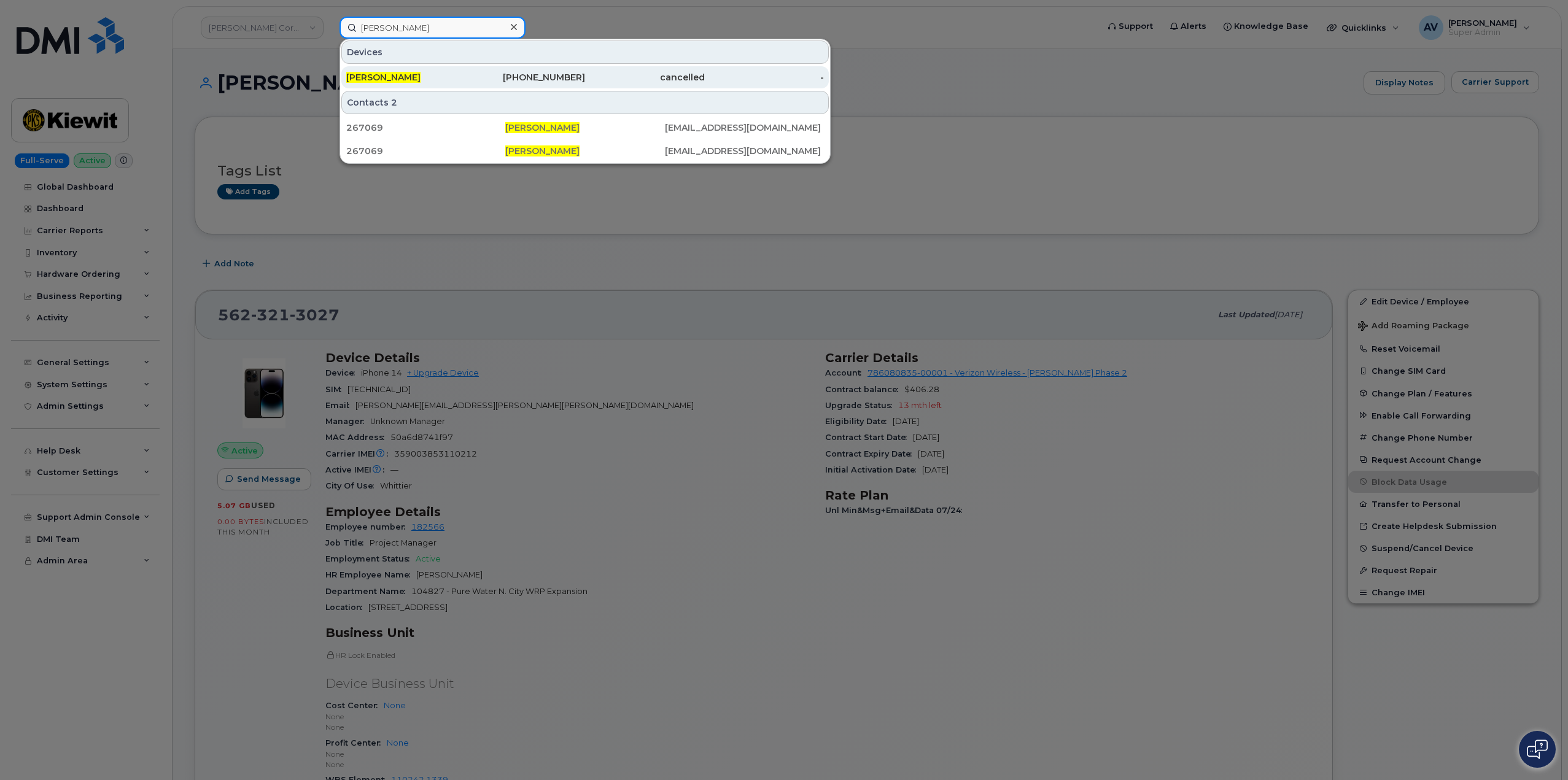
type input "[PERSON_NAME]"
click at [438, 78] on div "[PERSON_NAME]" at bounding box center [405, 78] width 120 height 12
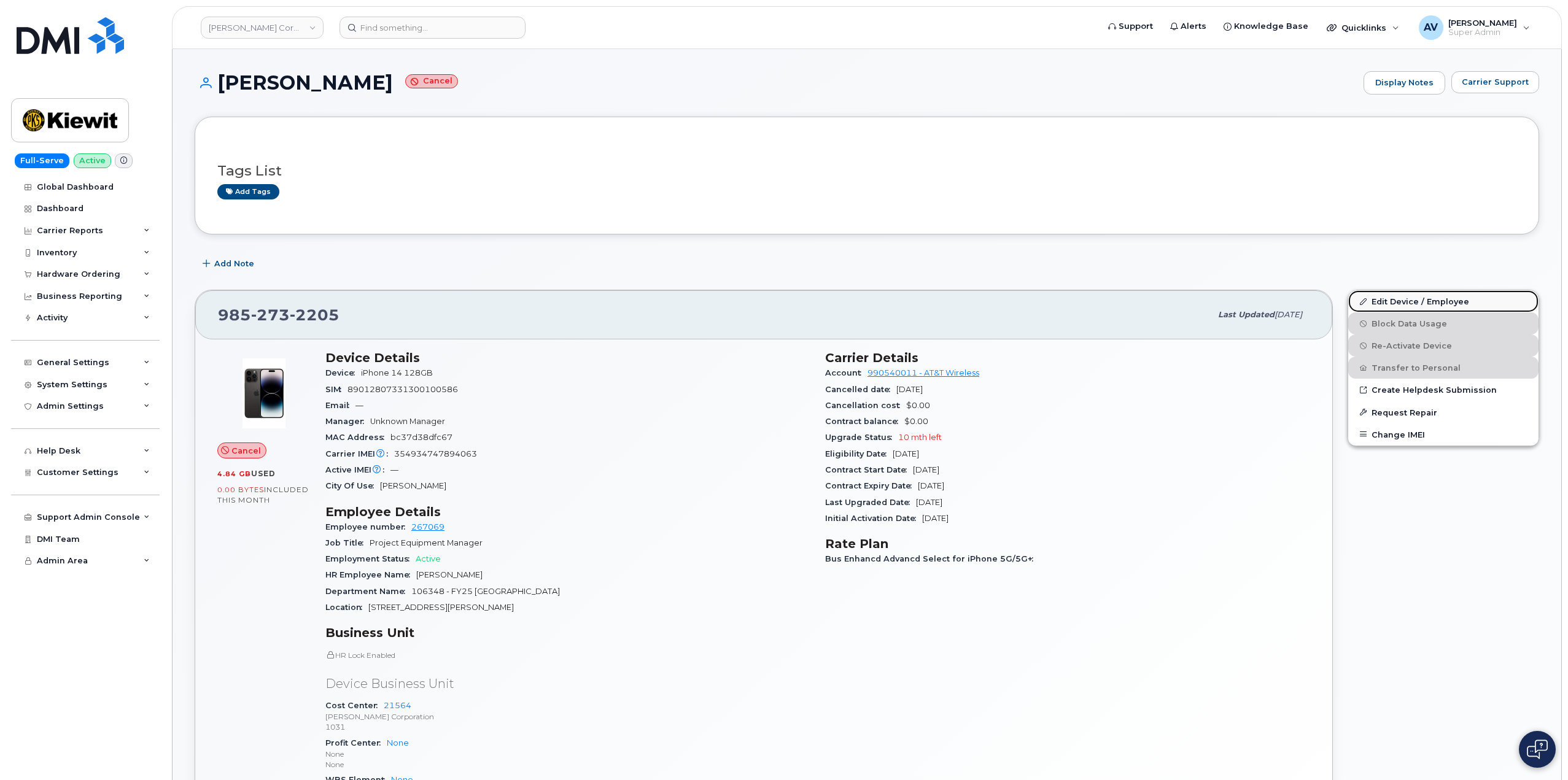
click at [1399, 301] on link "Edit Device / Employee" at bounding box center [1443, 301] width 190 height 22
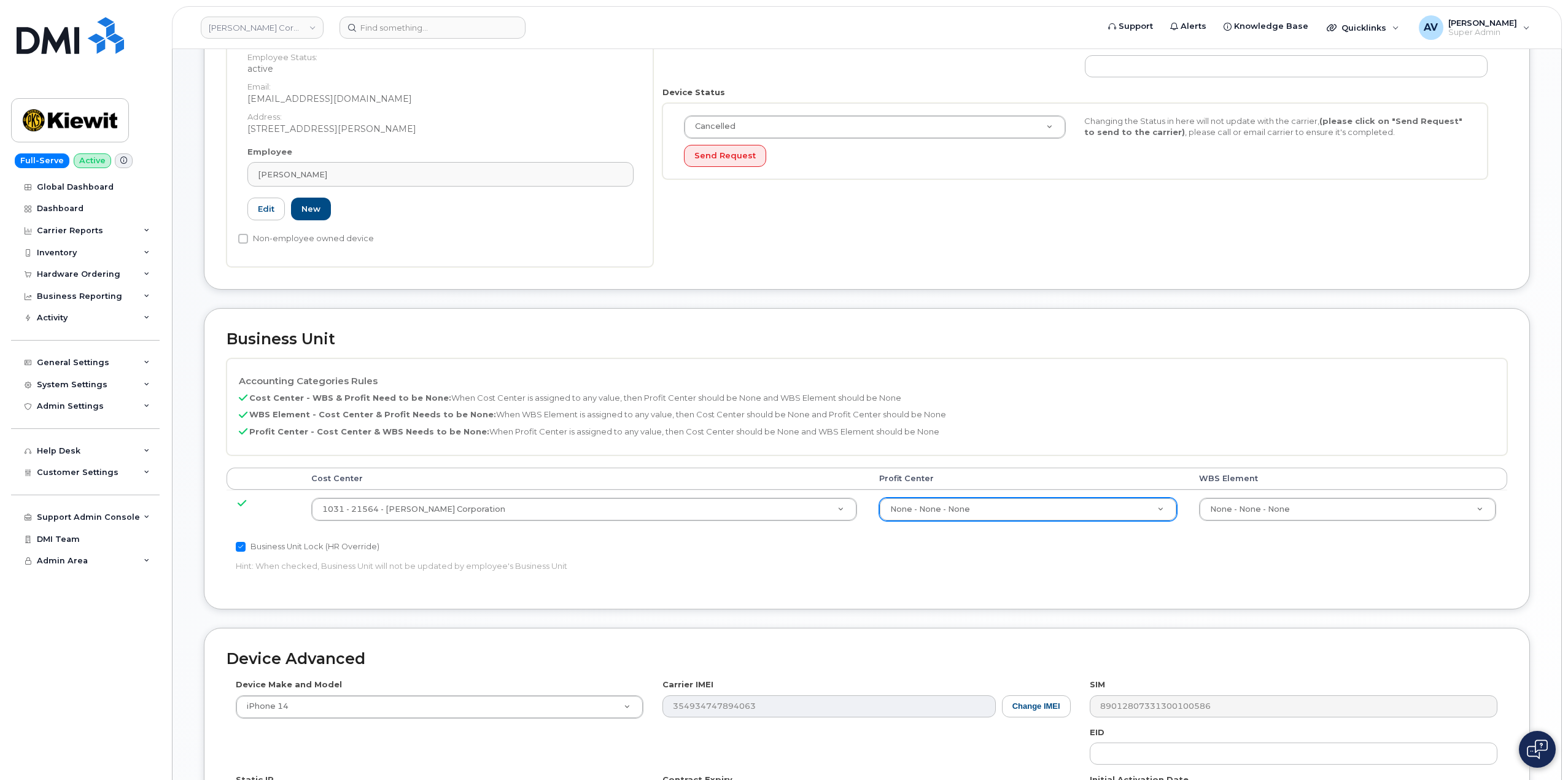
scroll to position [307, 0]
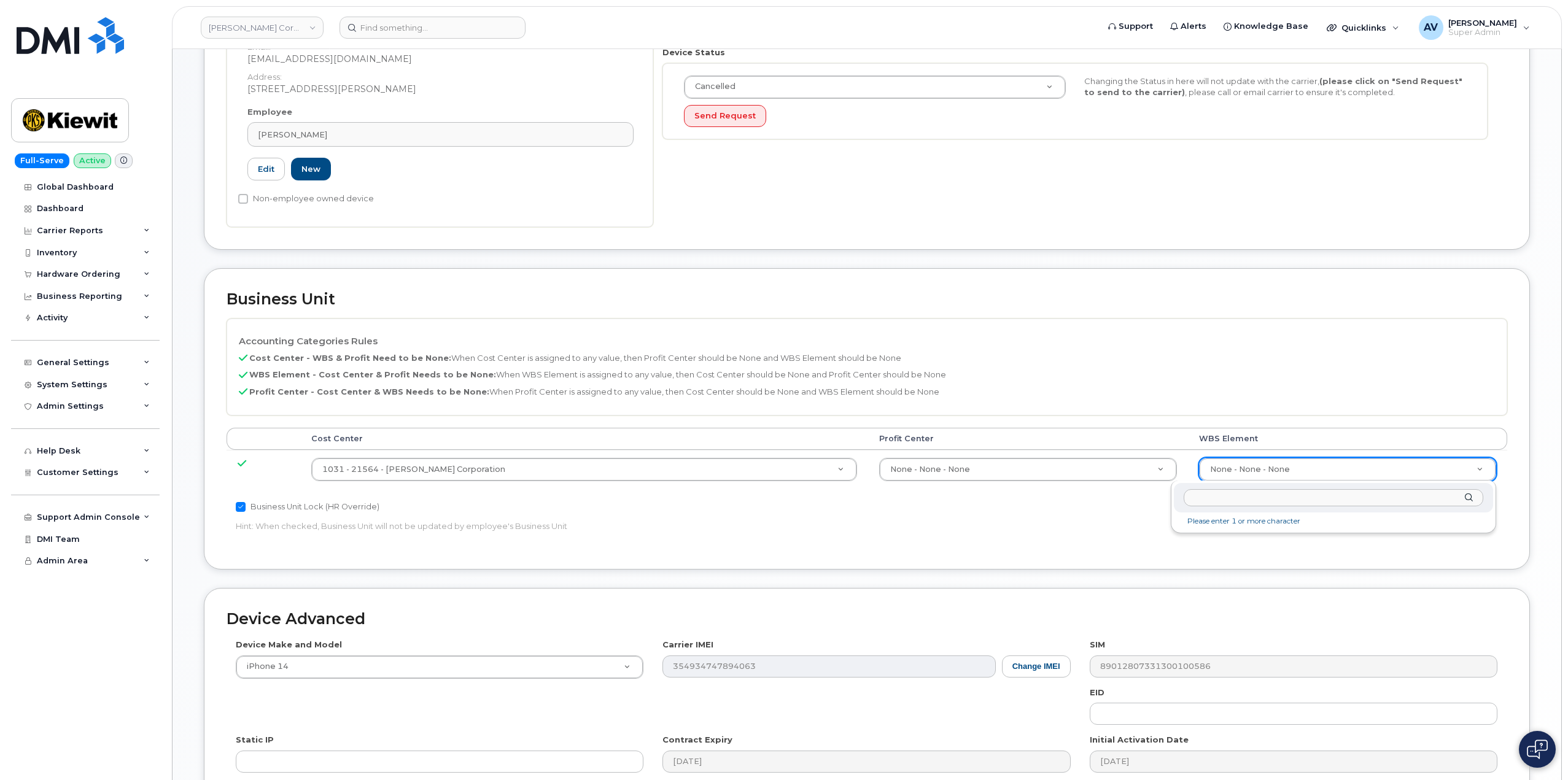
type input "106026.1182"
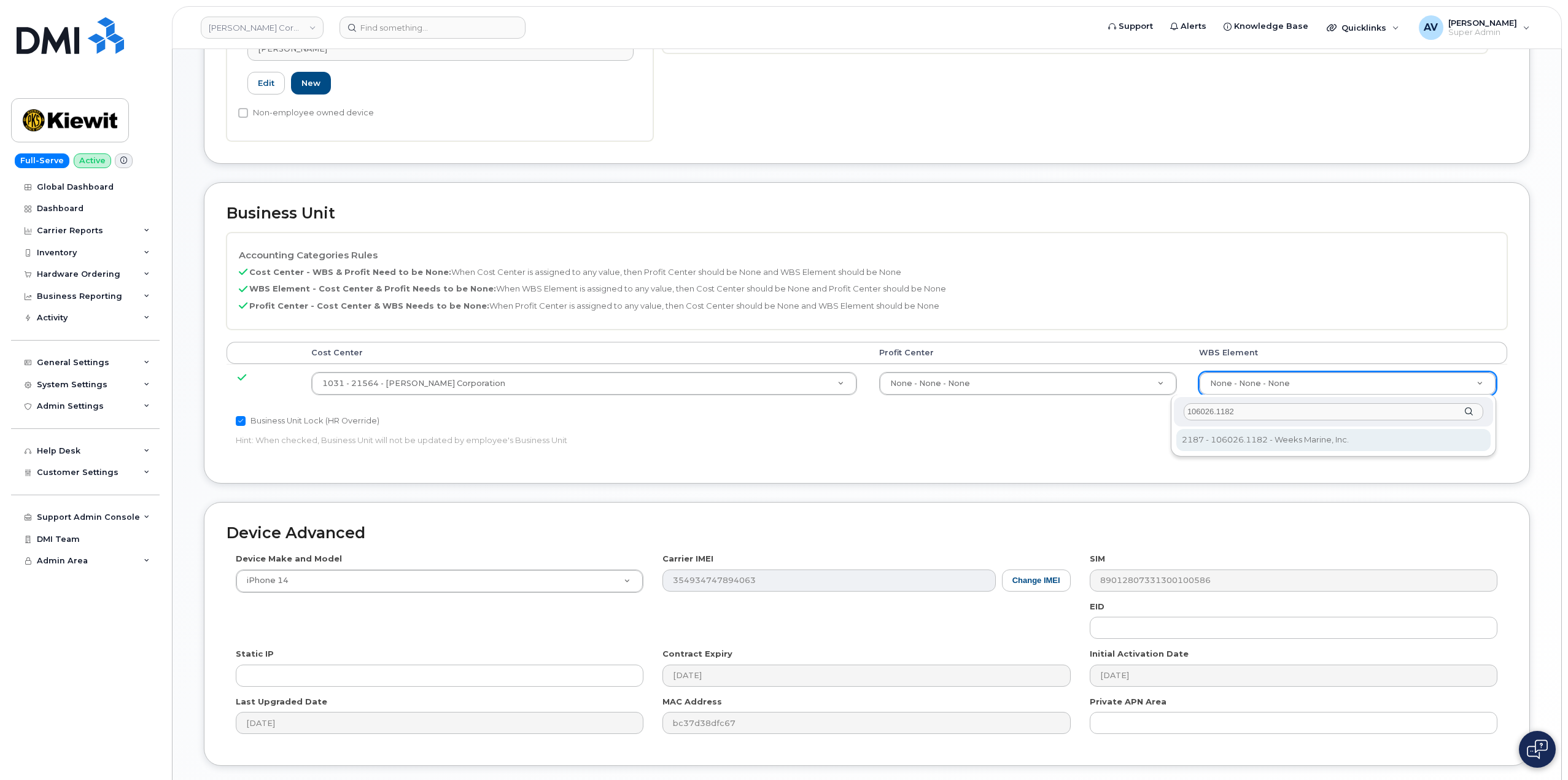
scroll to position [481, 0]
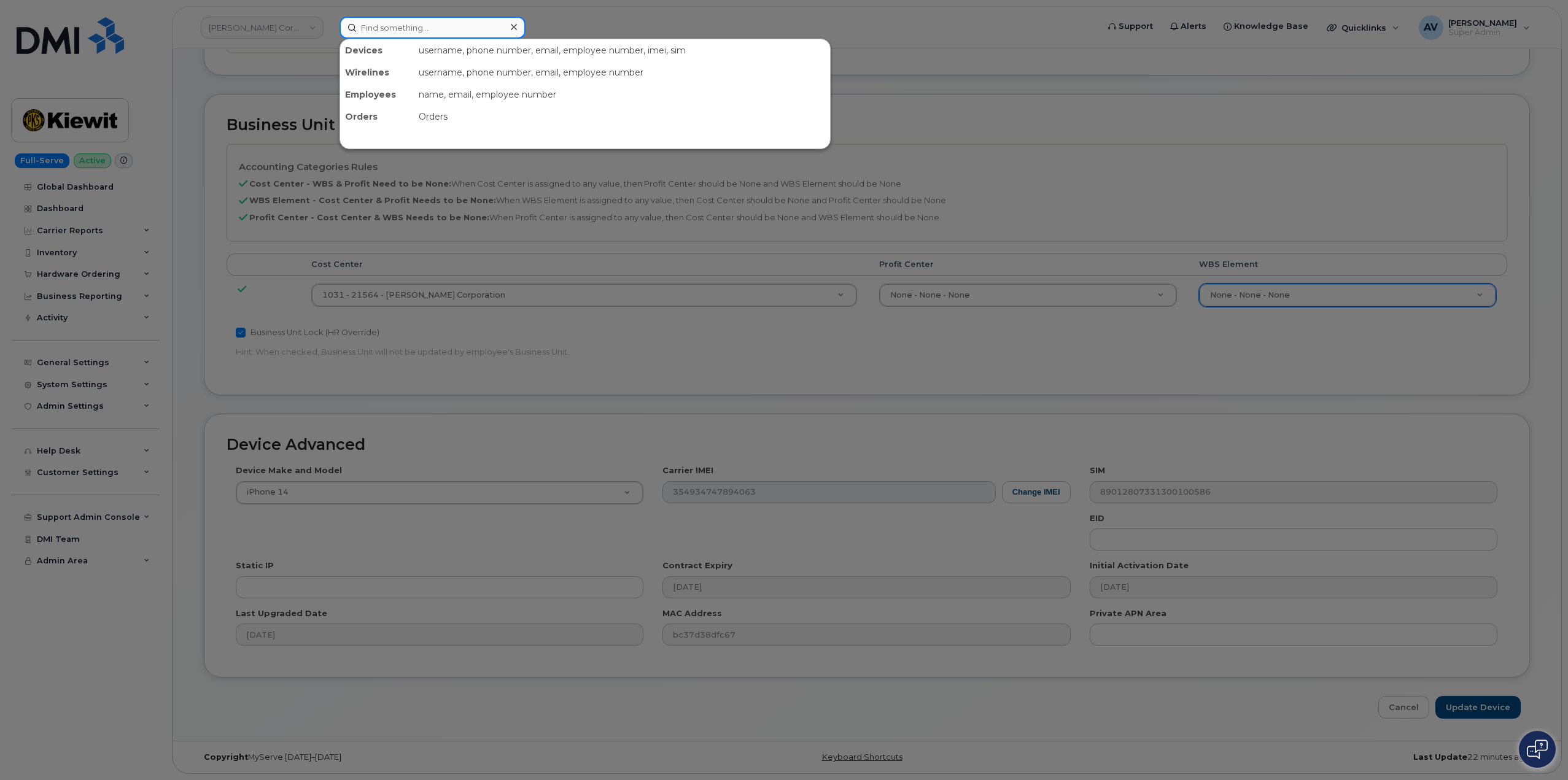
click at [455, 24] on input at bounding box center [433, 28] width 186 height 22
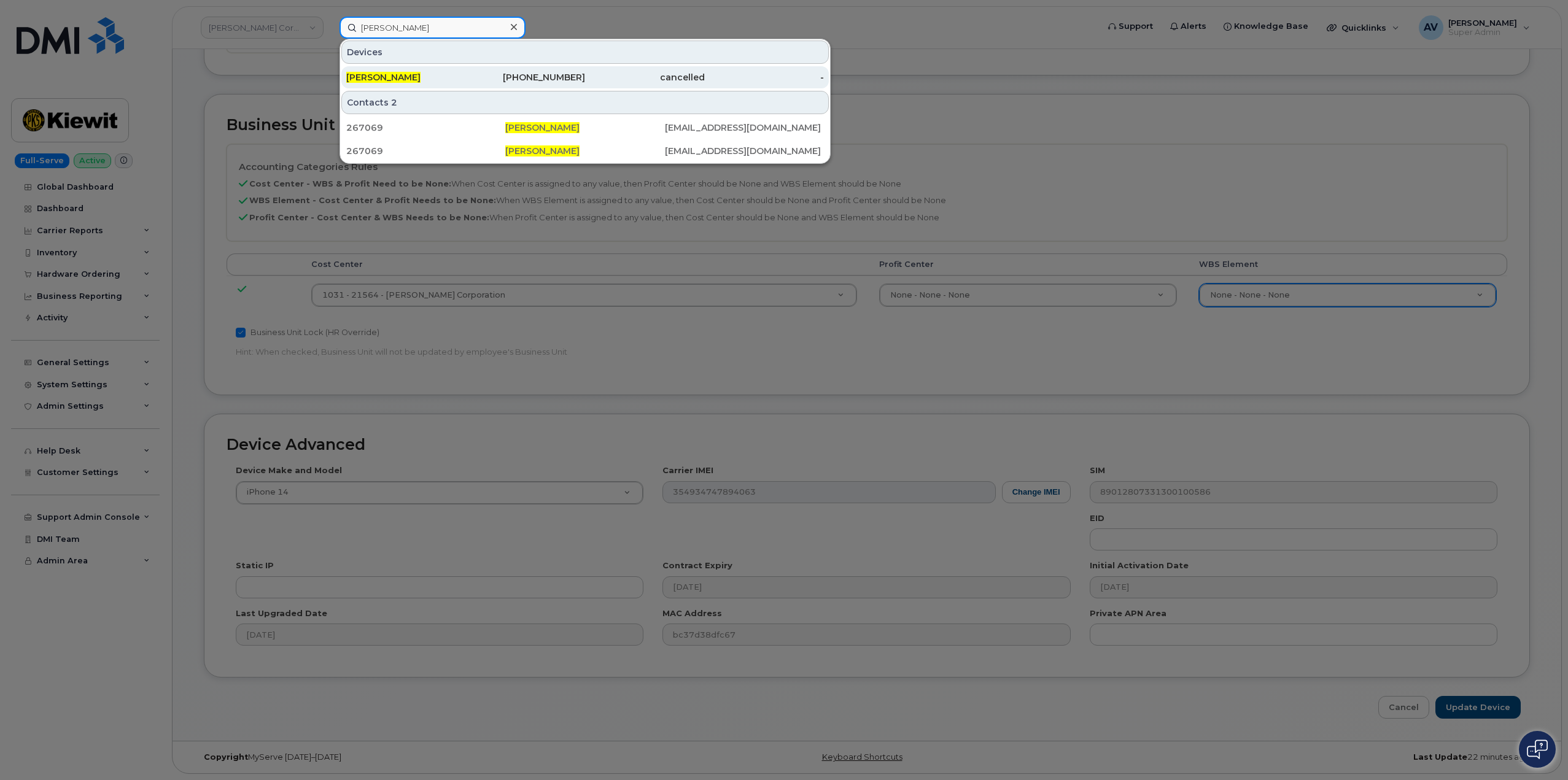
type input "[PERSON_NAME]"
click at [467, 73] on div "[PHONE_NUMBER]" at bounding box center [525, 78] width 120 height 12
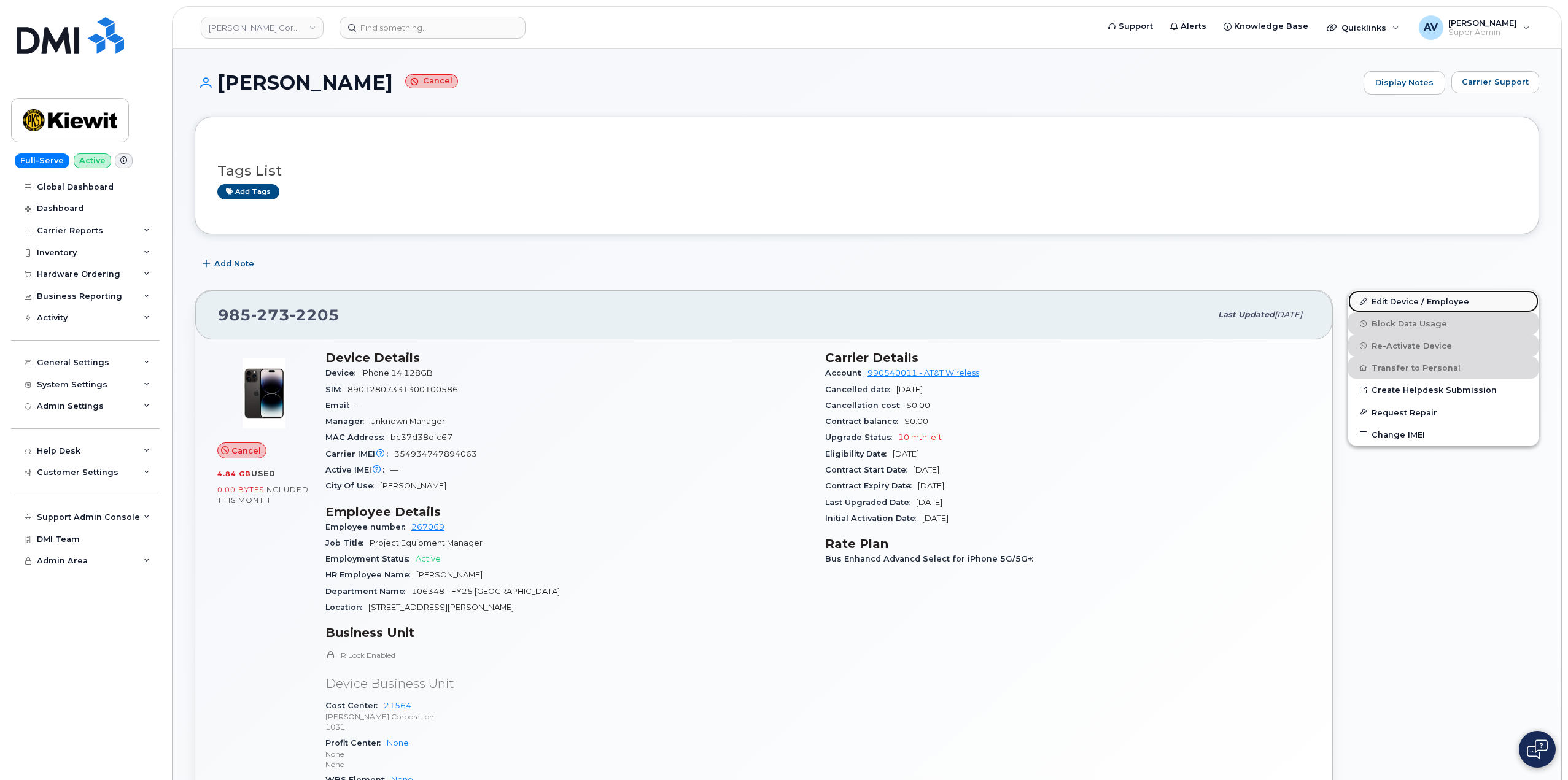
click at [1395, 300] on link "Edit Device / Employee" at bounding box center [1443, 301] width 190 height 22
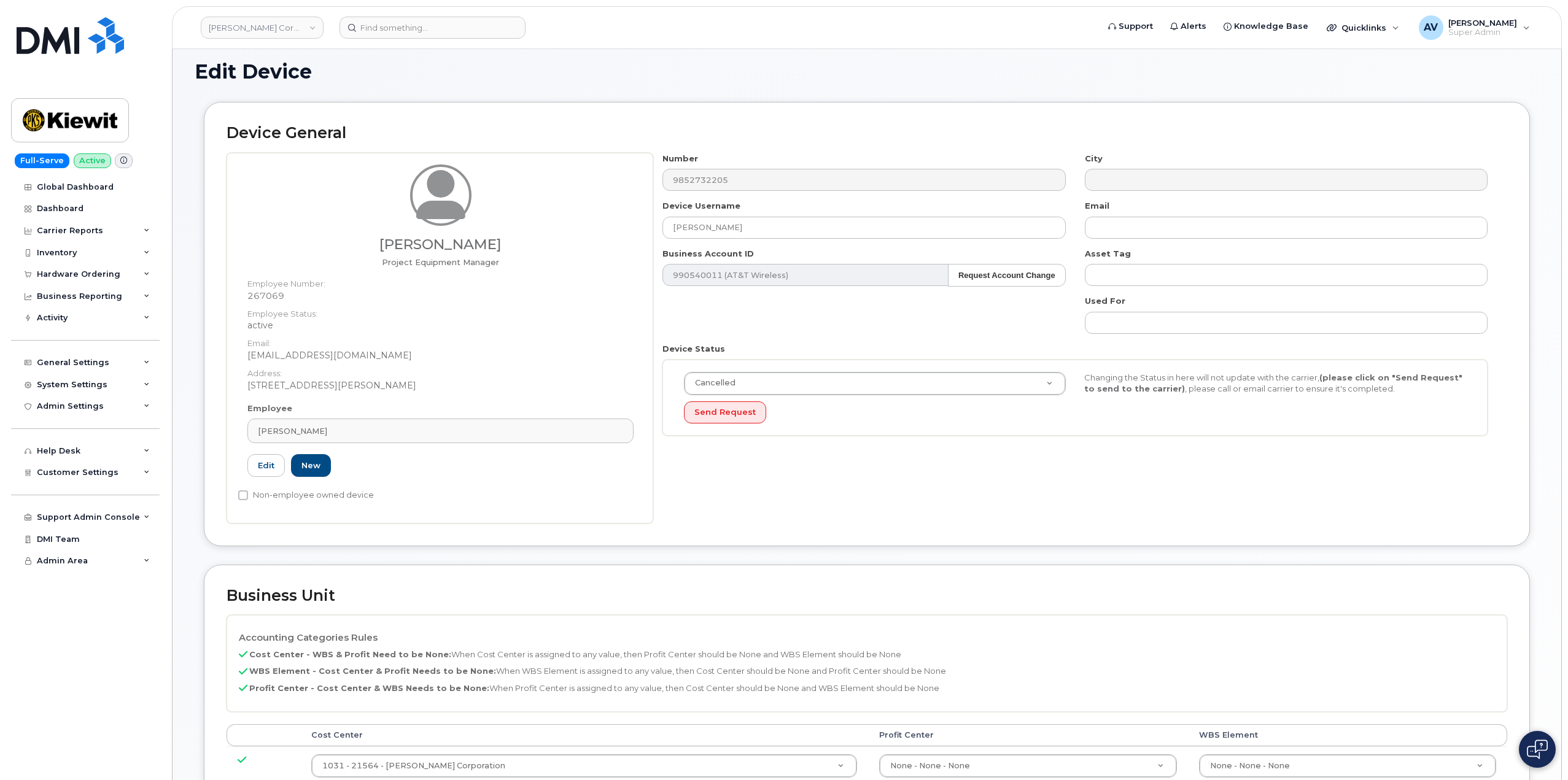
scroll to position [307, 0]
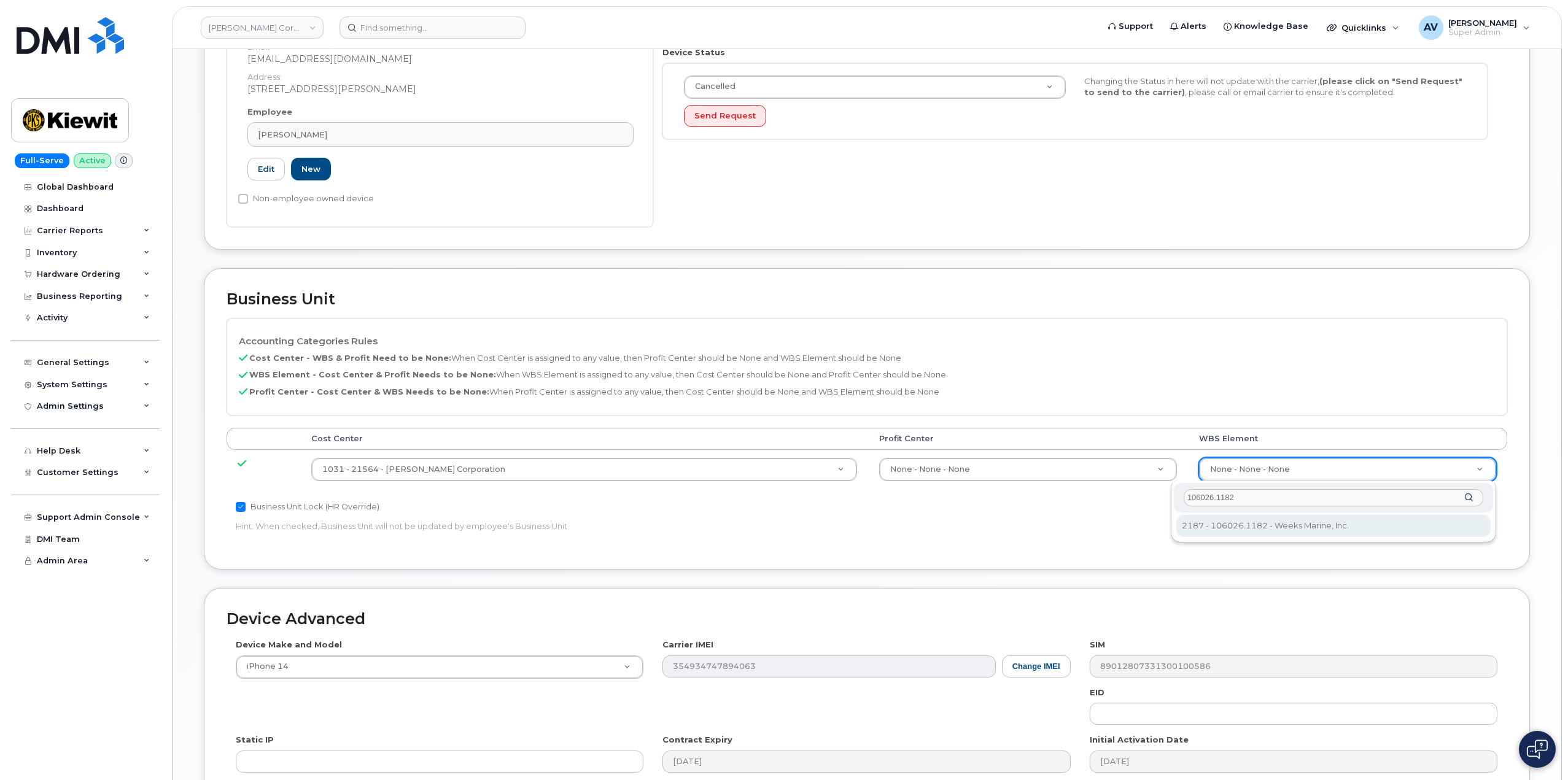
type input "106026.1182"
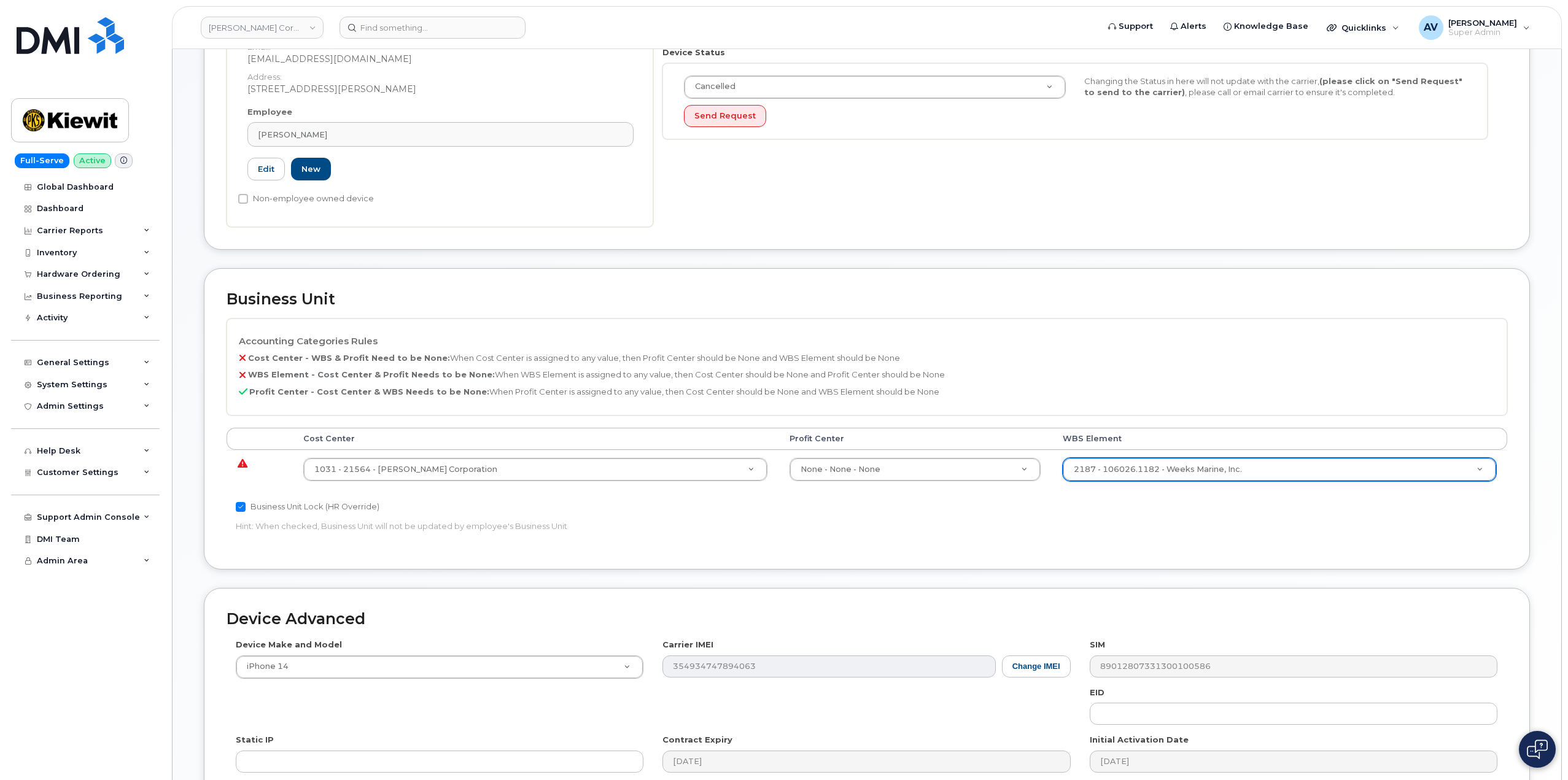
type input "30195998"
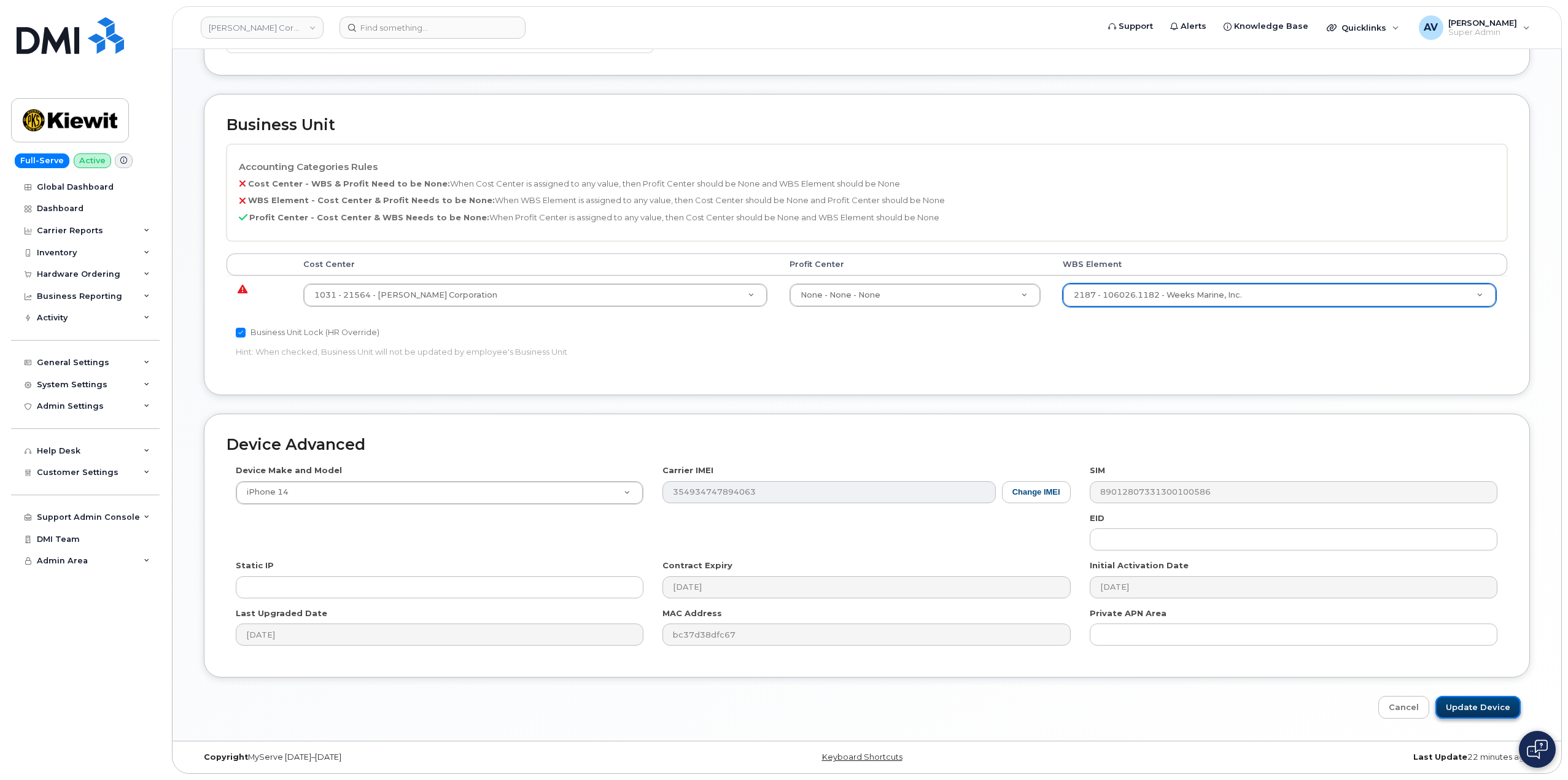
click at [1483, 707] on input "Update Device" at bounding box center [1478, 707] width 86 height 23
type input "Saving..."
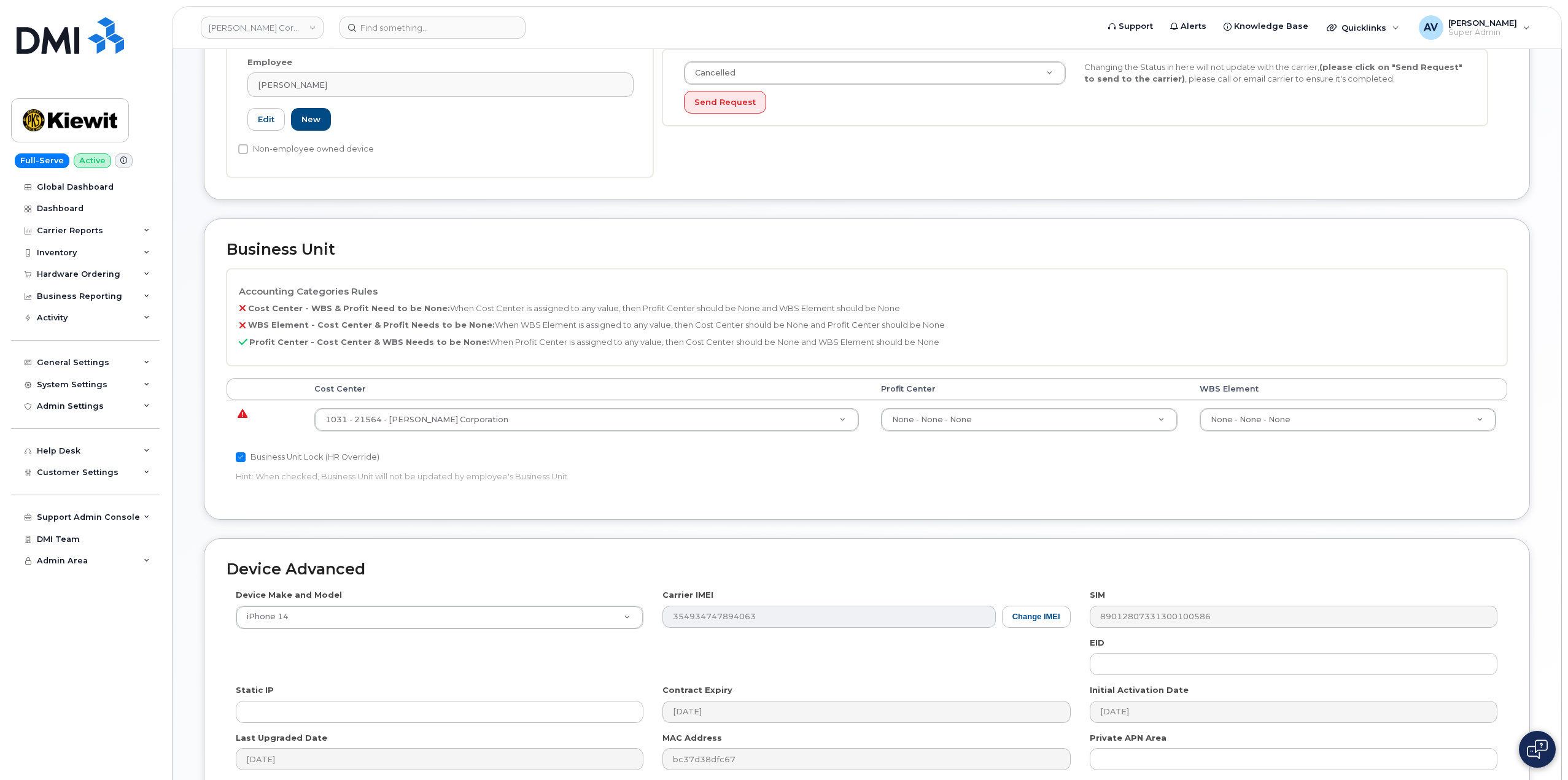
scroll to position [481, 0]
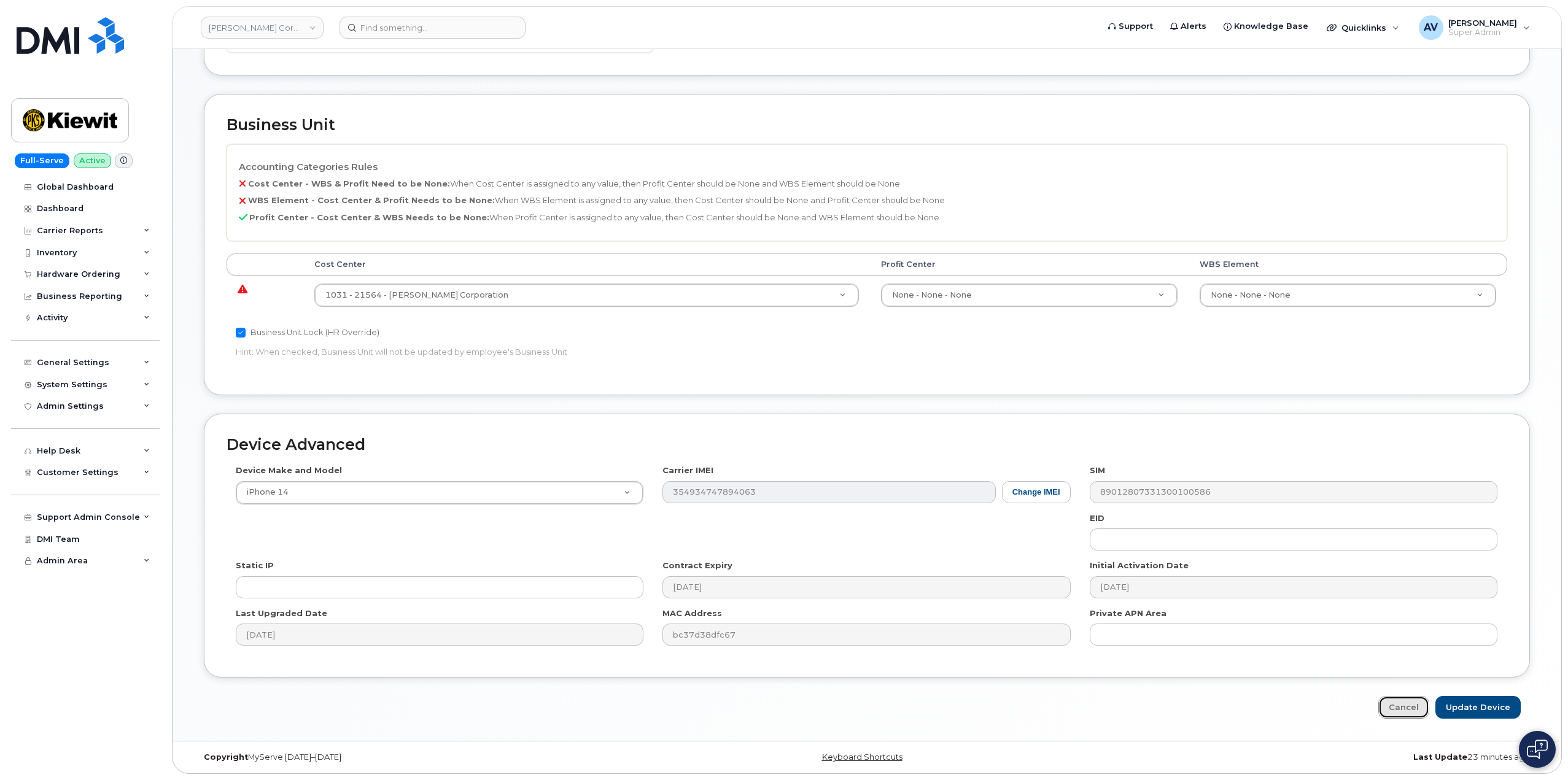
click at [1417, 706] on link "Cancel" at bounding box center [1404, 707] width 51 height 23
click at [1411, 706] on link "Cancel" at bounding box center [1404, 707] width 51 height 23
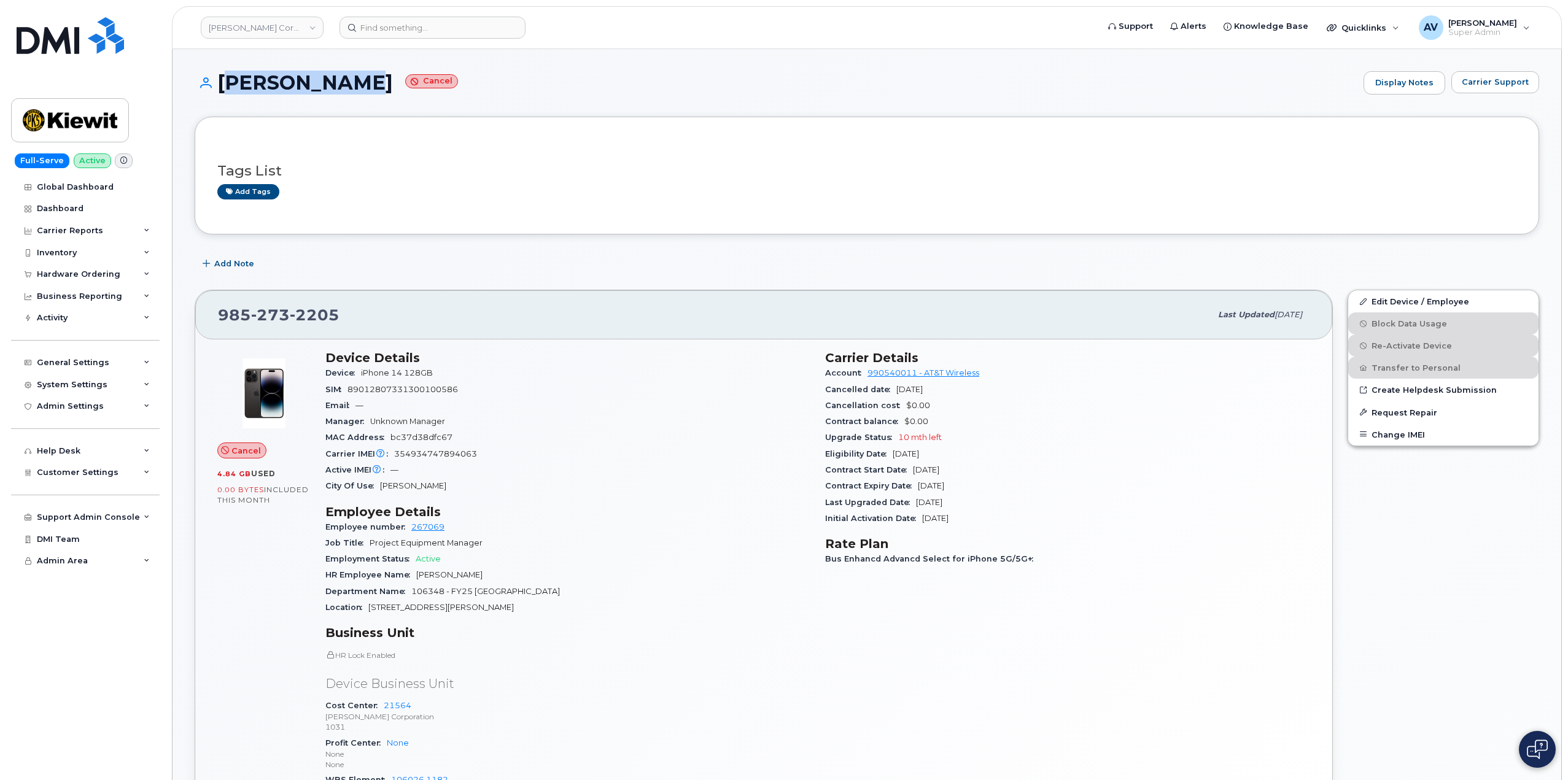
drag, startPoint x: 221, startPoint y: 78, endPoint x: 357, endPoint y: 91, distance: 136.6
click at [357, 91] on h1 "[PERSON_NAME] Cancel" at bounding box center [776, 82] width 1163 height 22
copy h1 "[PERSON_NAME]"
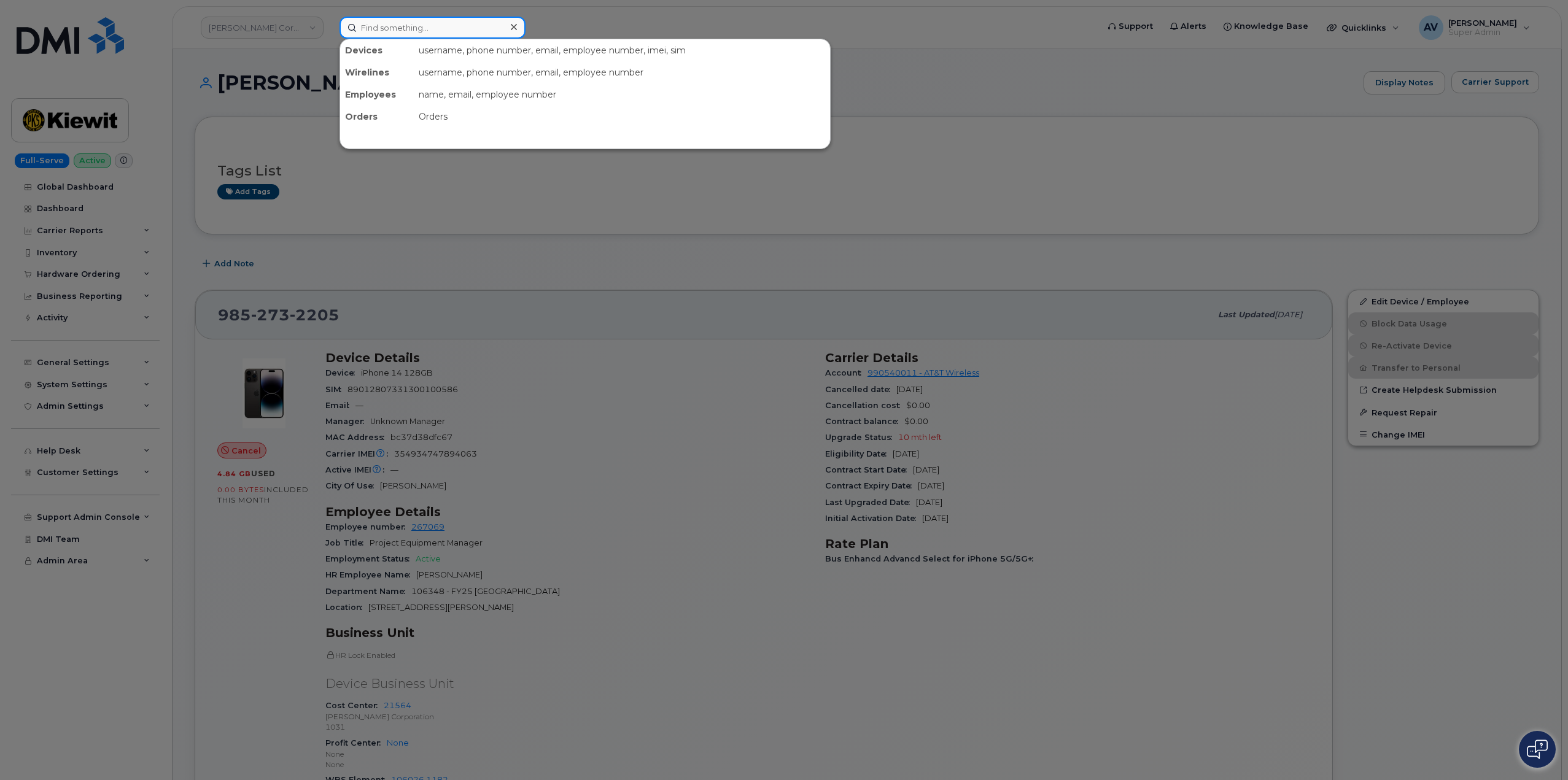
click at [409, 27] on input at bounding box center [433, 28] width 186 height 22
paste input "CRAIG REVON"
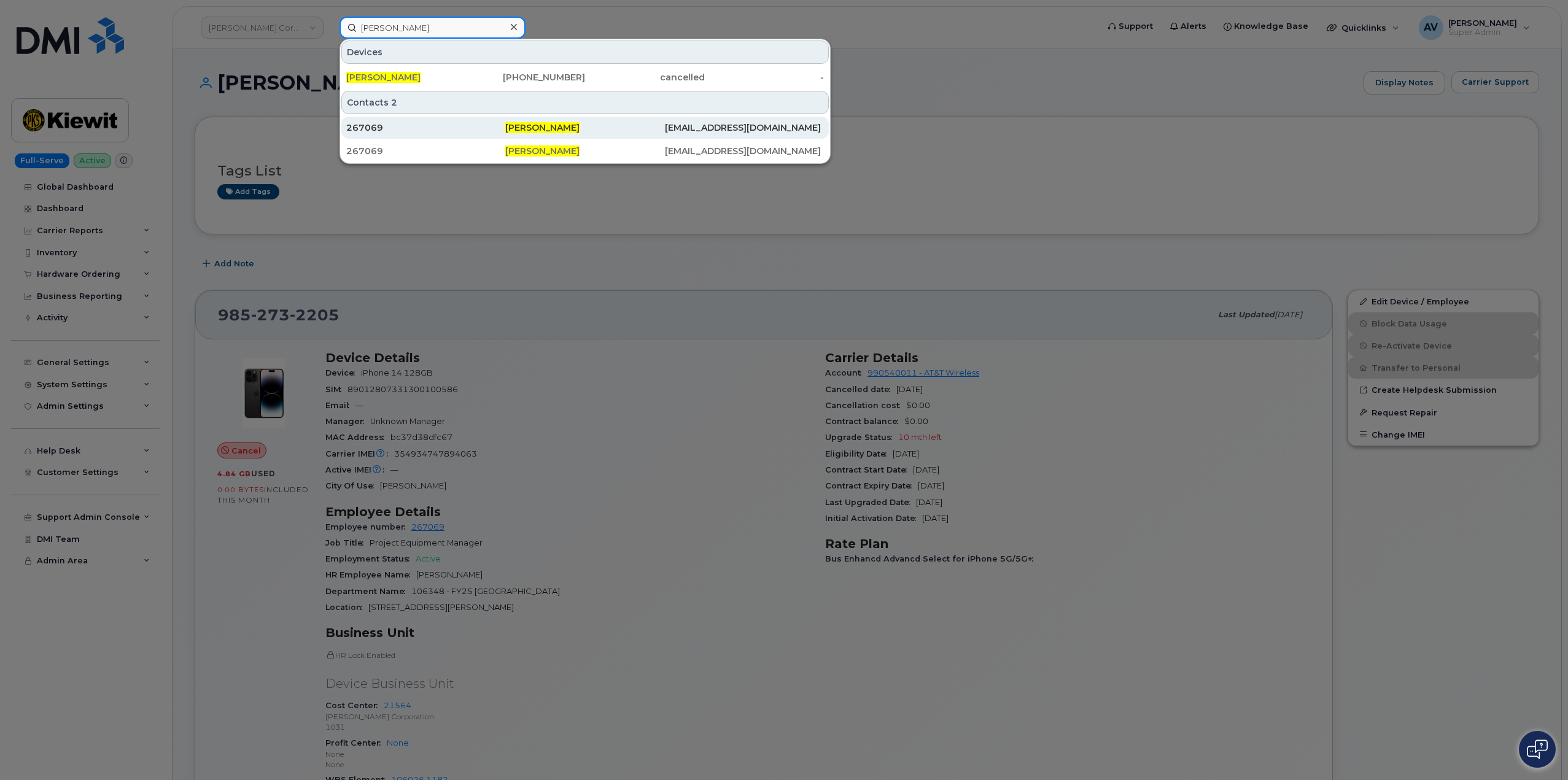
type input "CRAIG REVON"
click at [502, 129] on div "267069" at bounding box center [425, 128] width 159 height 12
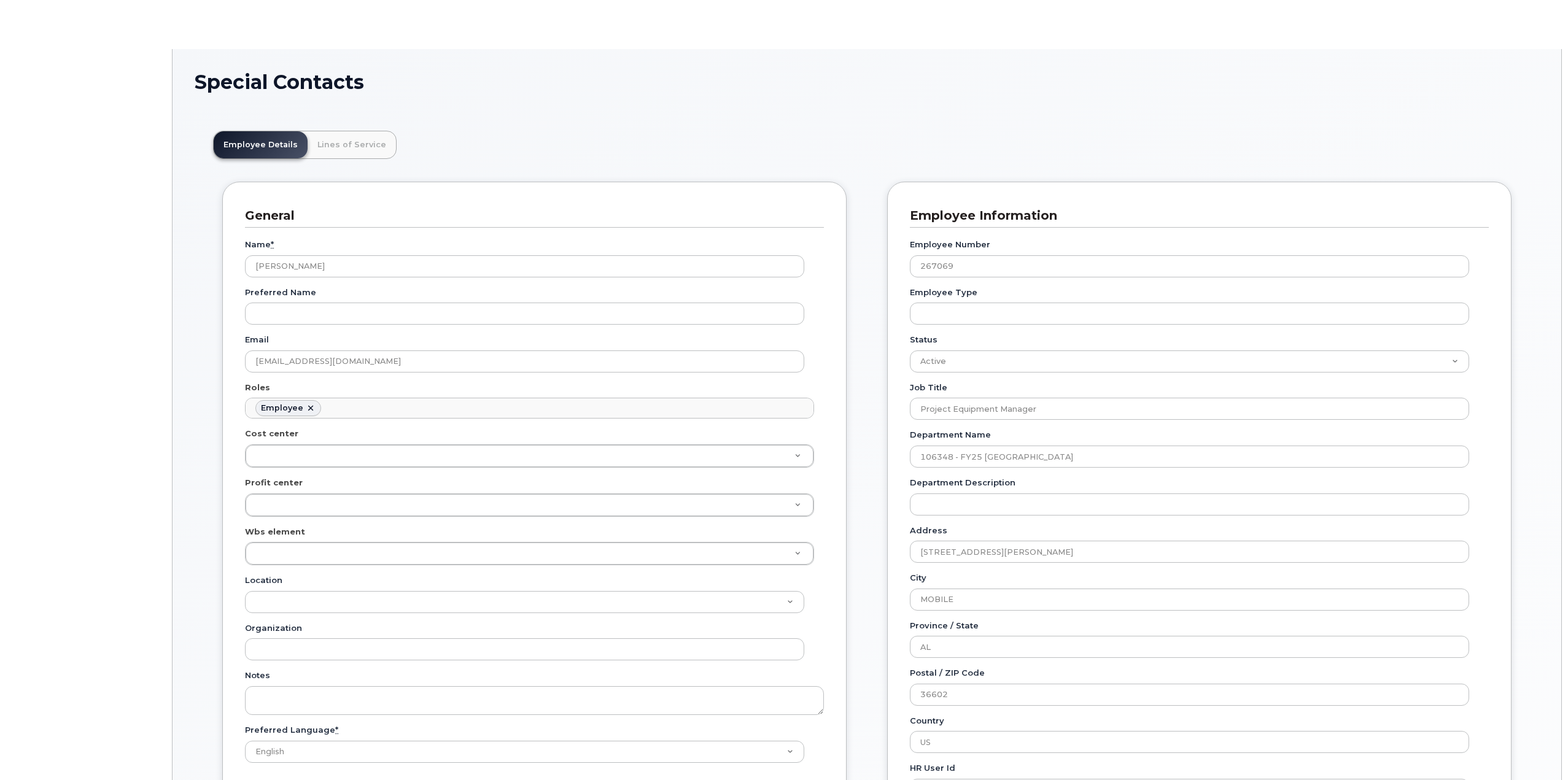
scroll to position [36, 0]
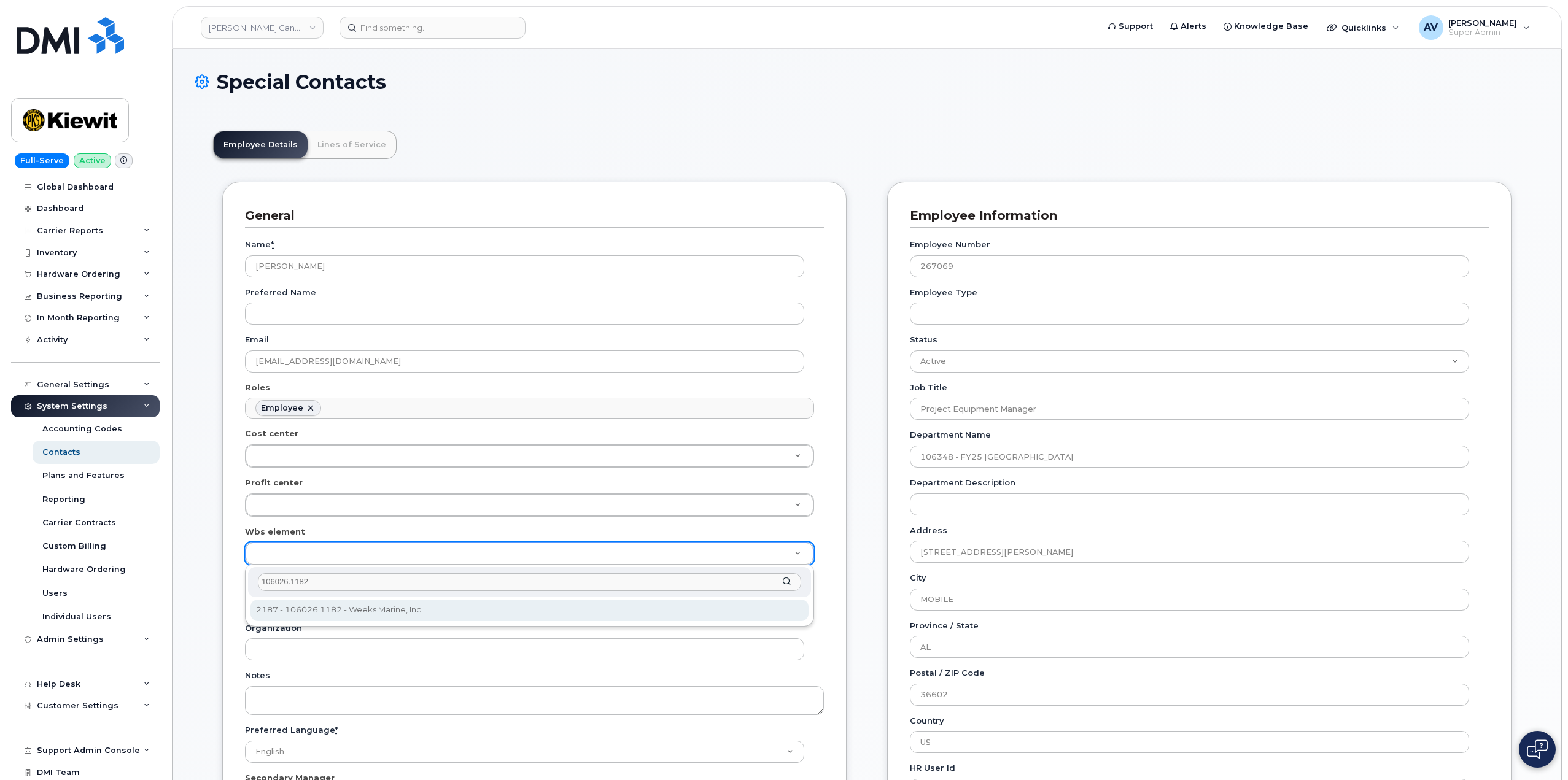
type input "106026.1182"
type input "29600369"
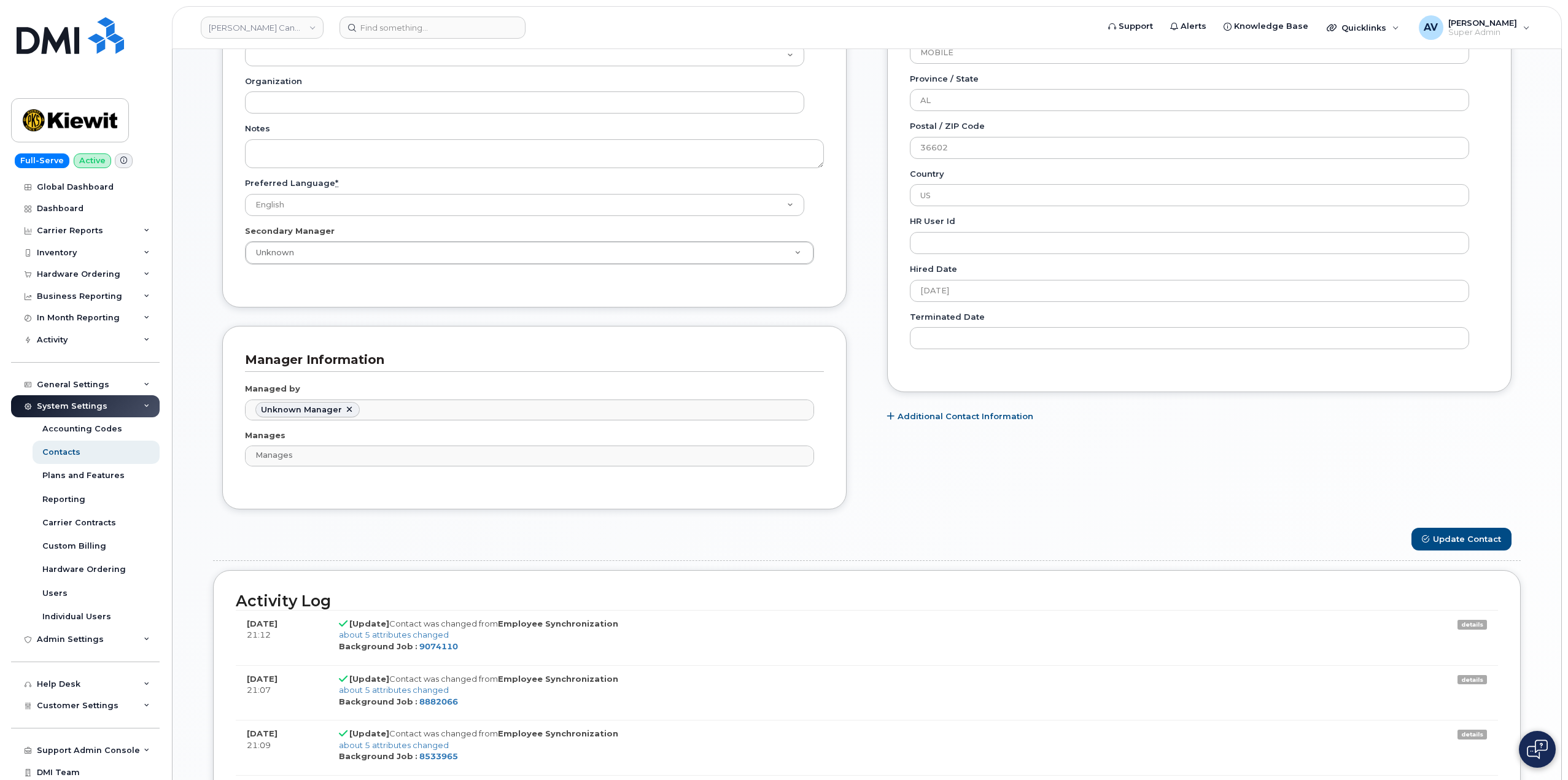
scroll to position [552, 0]
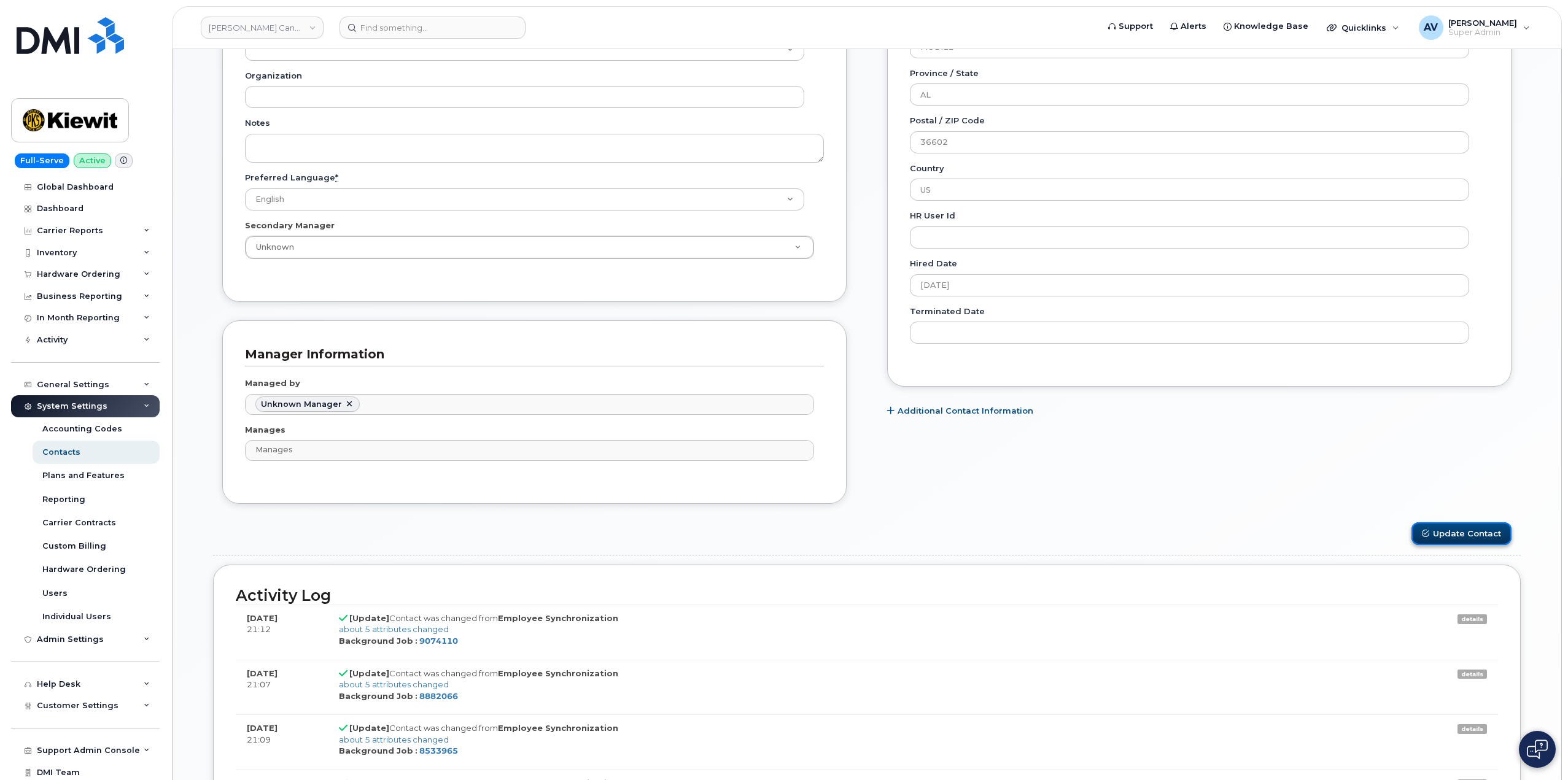
click at [1482, 532] on button "Update Contact" at bounding box center [1461, 534] width 100 height 23
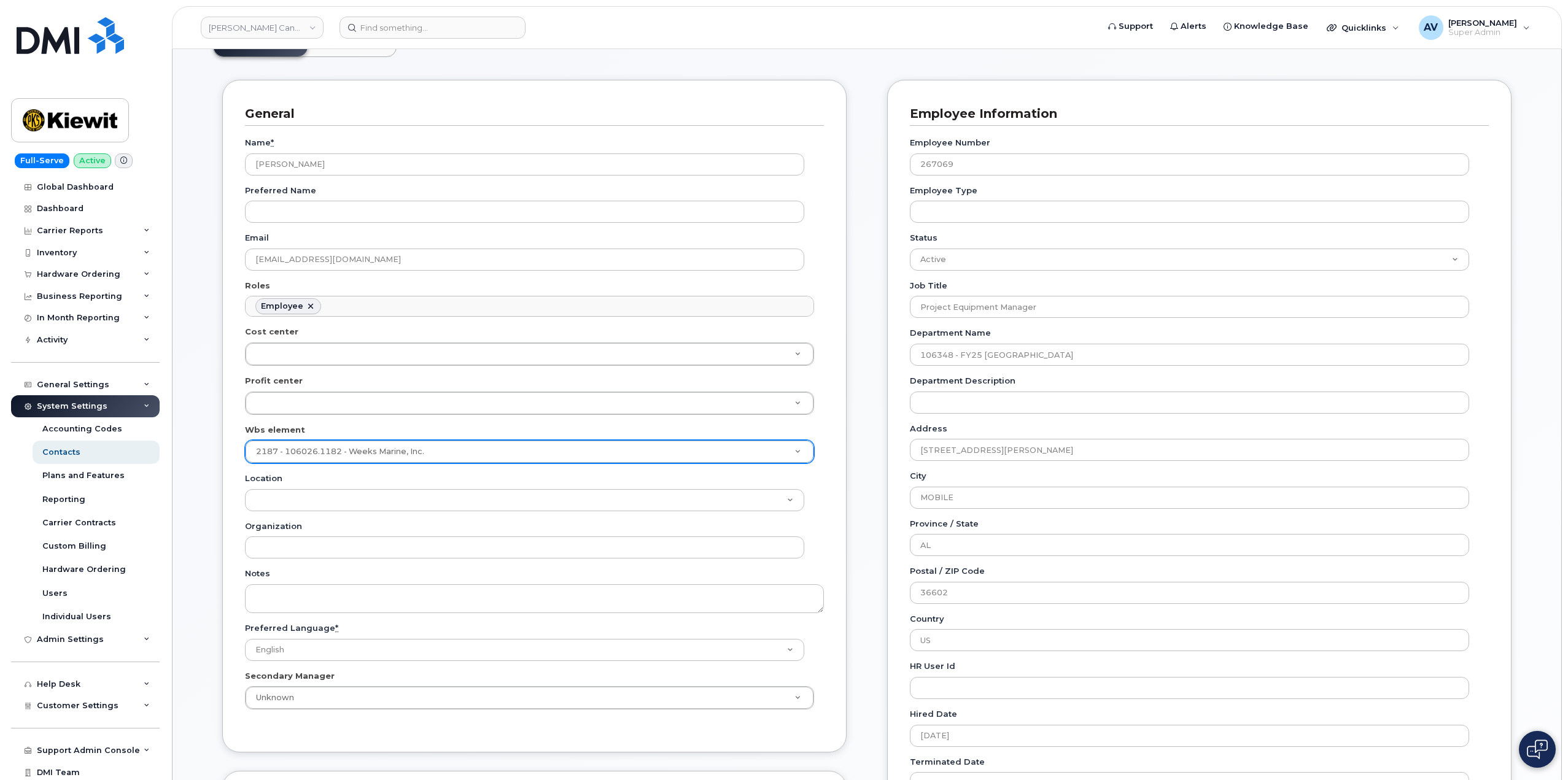
scroll to position [61, 0]
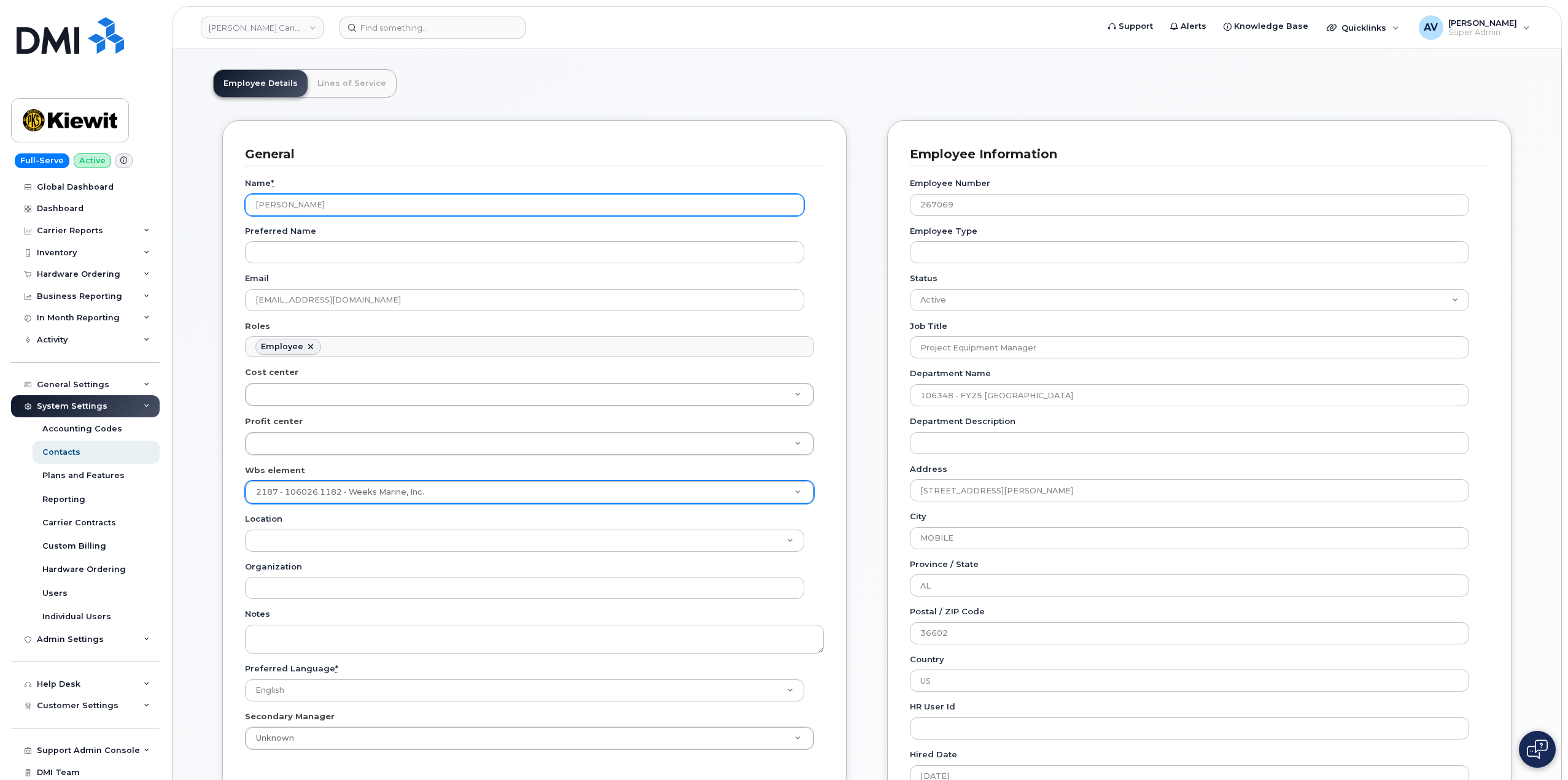
drag, startPoint x: 251, startPoint y: 200, endPoint x: 494, endPoint y: 463, distance: 358.1
click at [494, 463] on div "Name * Craig Revon Preferred Name Email CMREVON@WEEKSMARINE.COM Roles Employee …" at bounding box center [534, 468] width 579 height 604
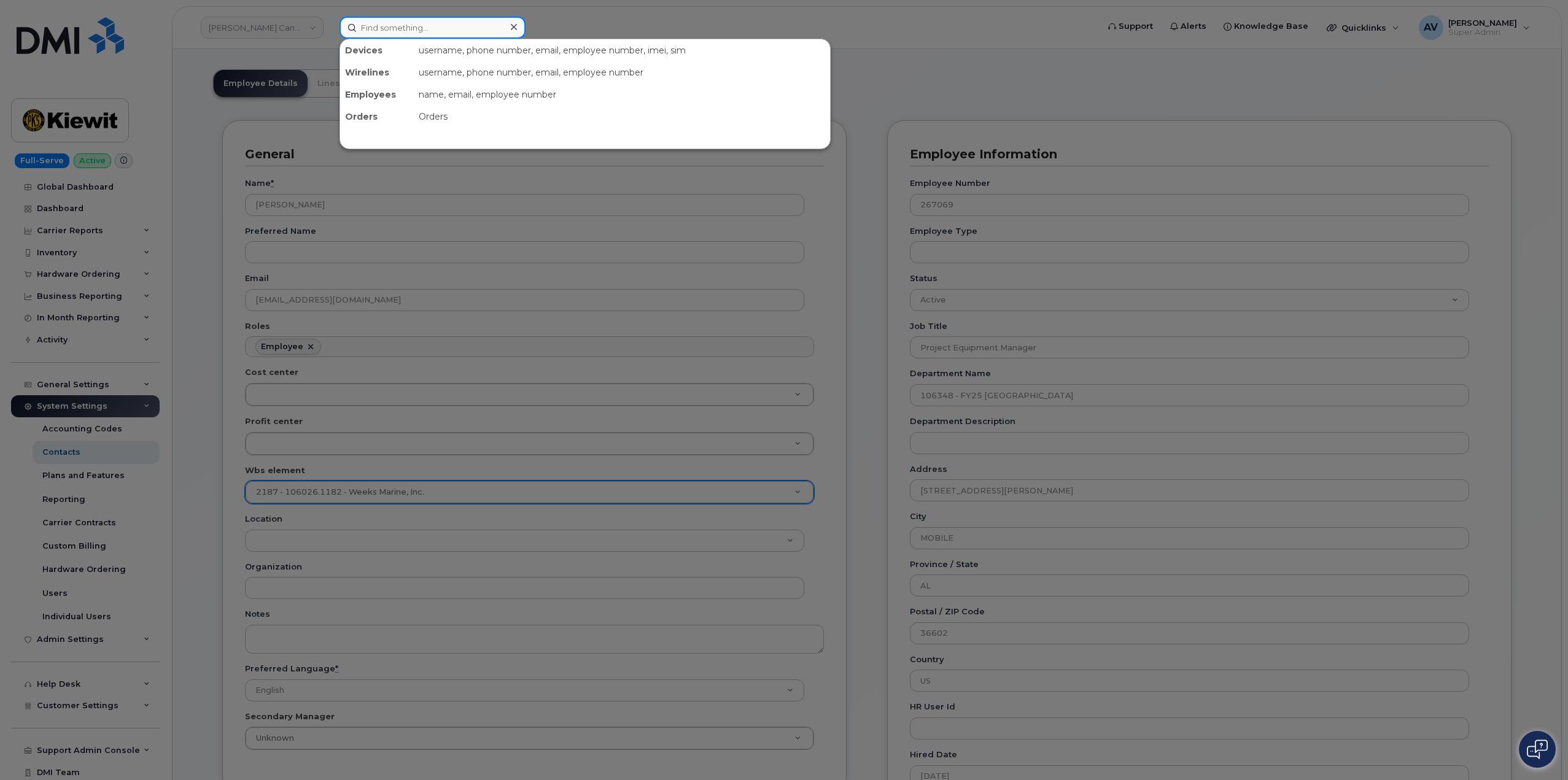
click at [446, 26] on input at bounding box center [433, 28] width 186 height 22
paste input "297937"
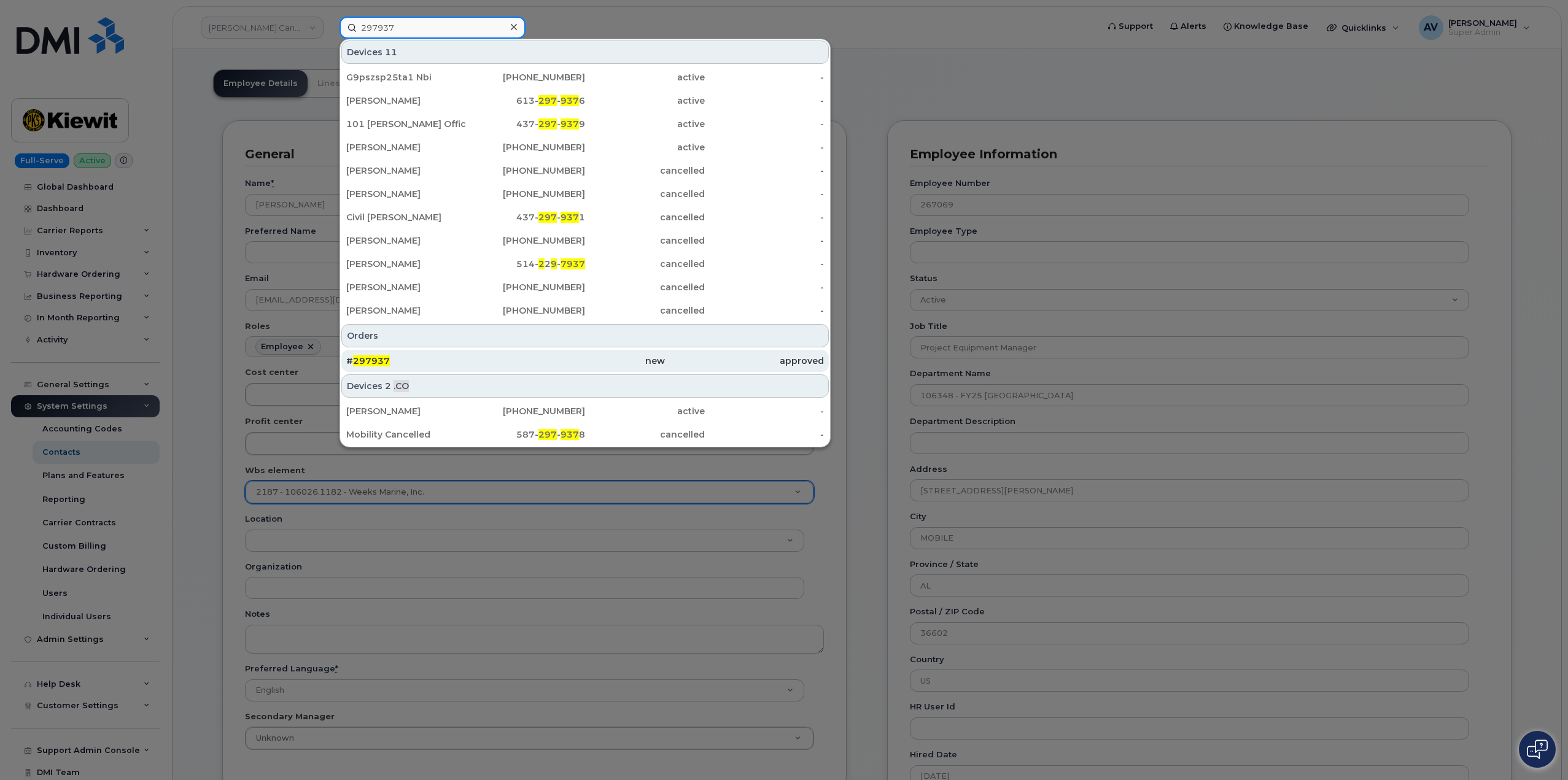
type input "297937"
click at [632, 357] on div "new" at bounding box center [585, 361] width 159 height 12
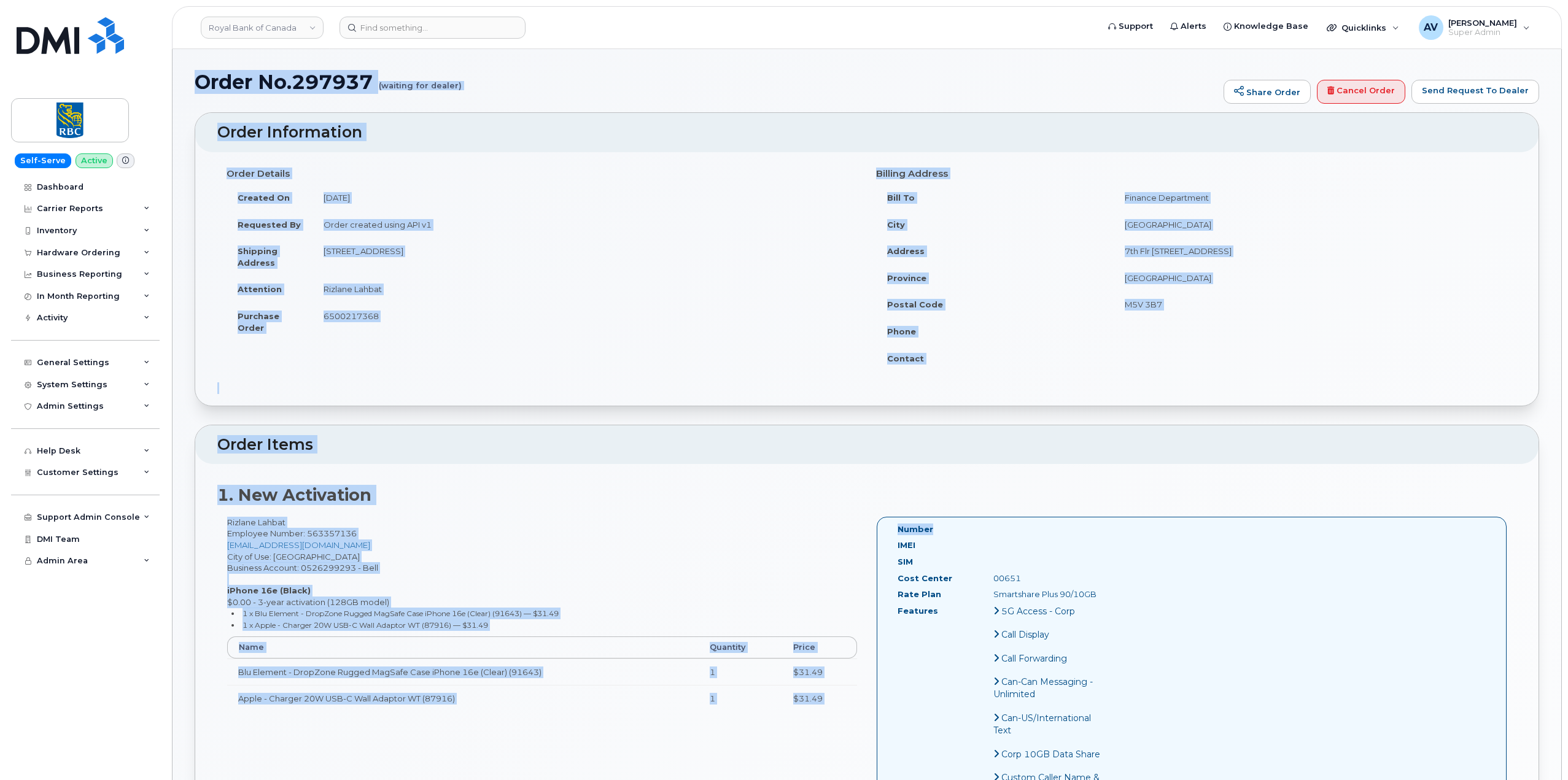
drag, startPoint x: 190, startPoint y: 83, endPoint x: 978, endPoint y: 523, distance: 902.5
copy div "Order No.297937 (waiting for dealer) Share Order Cancel Order Send Request To D…"
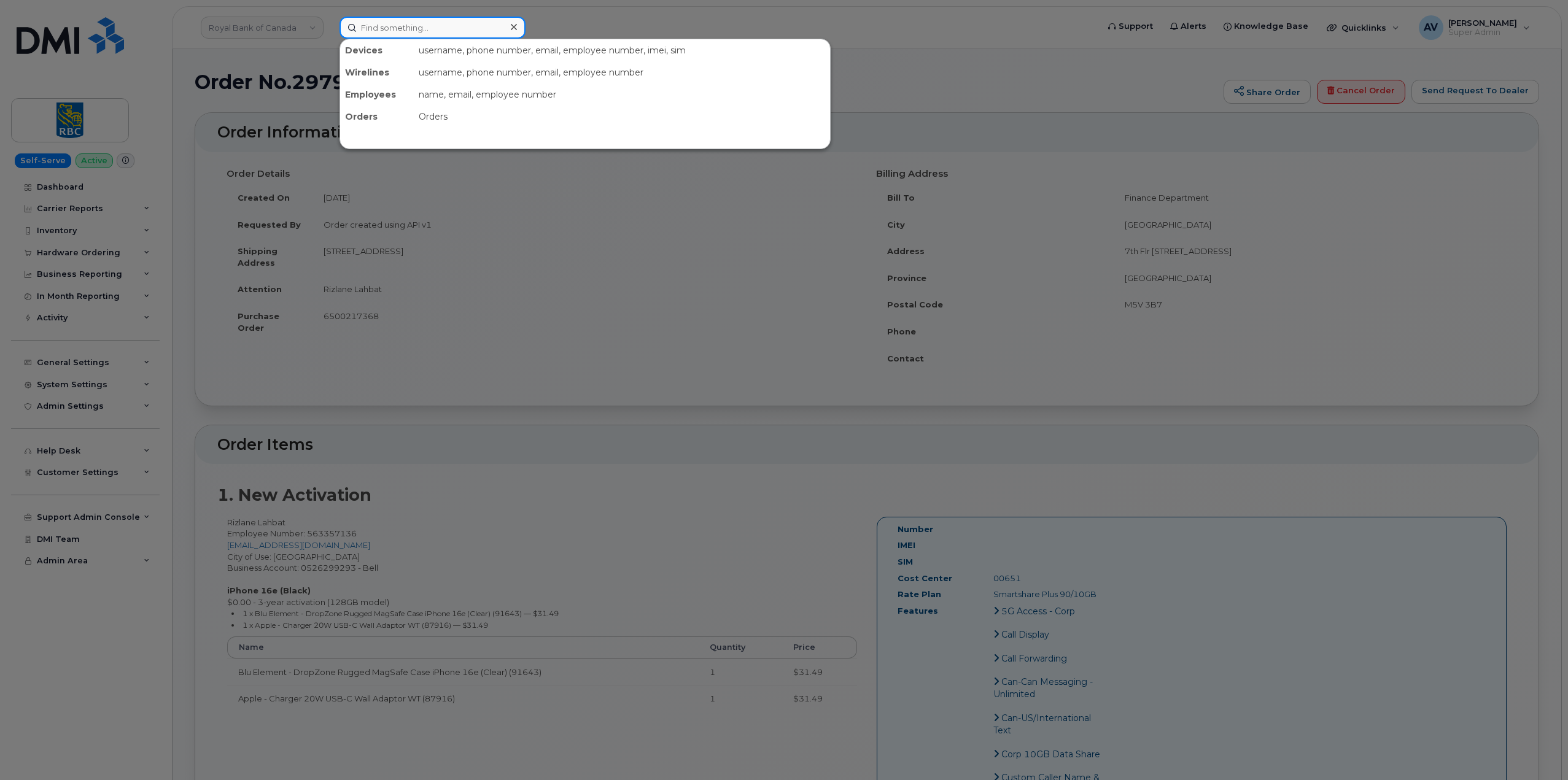
click at [462, 29] on input at bounding box center [433, 28] width 186 height 22
paste input "297921"
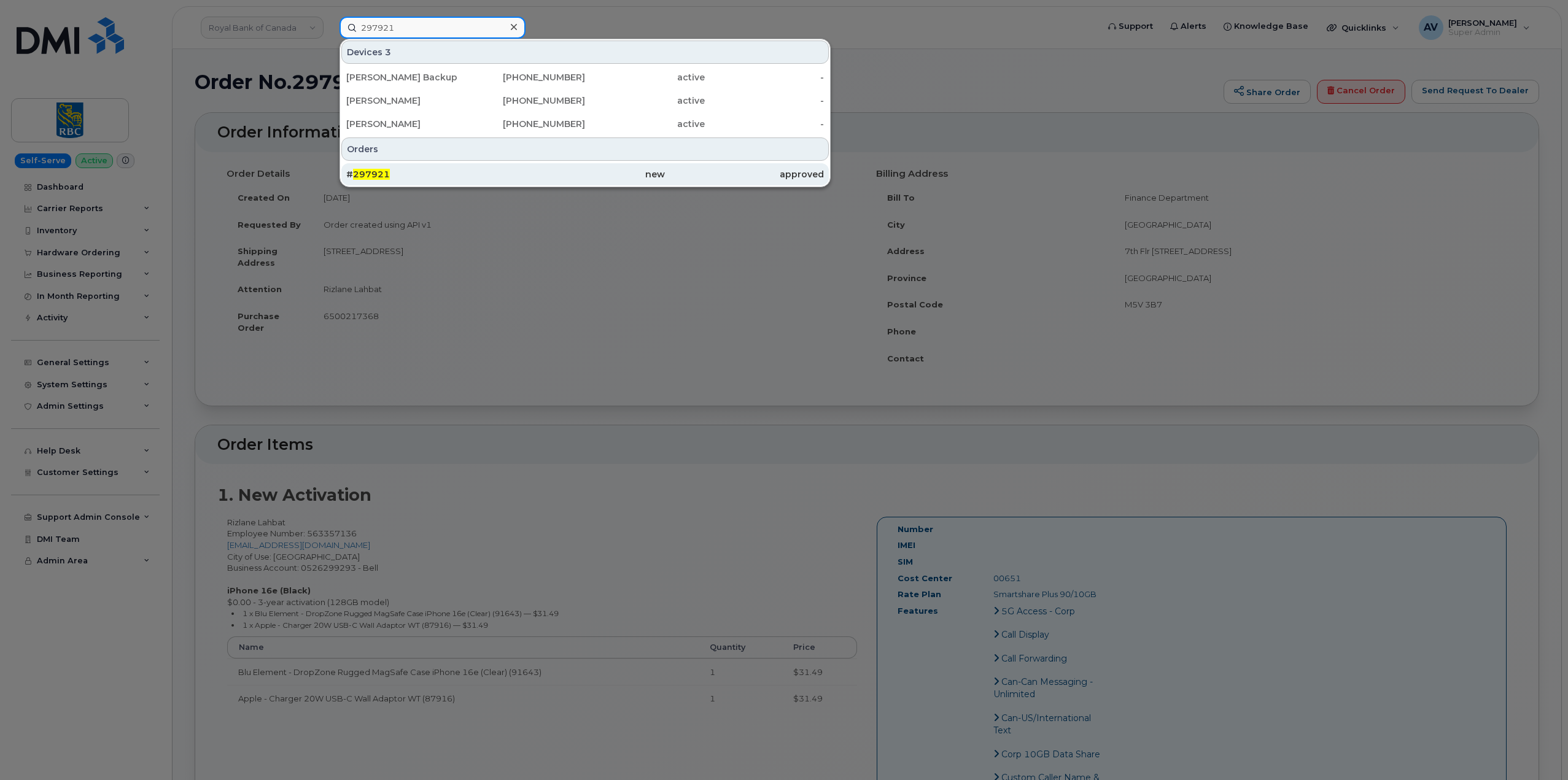
type input "297921"
click at [477, 173] on div "# 297921" at bounding box center [425, 174] width 159 height 12
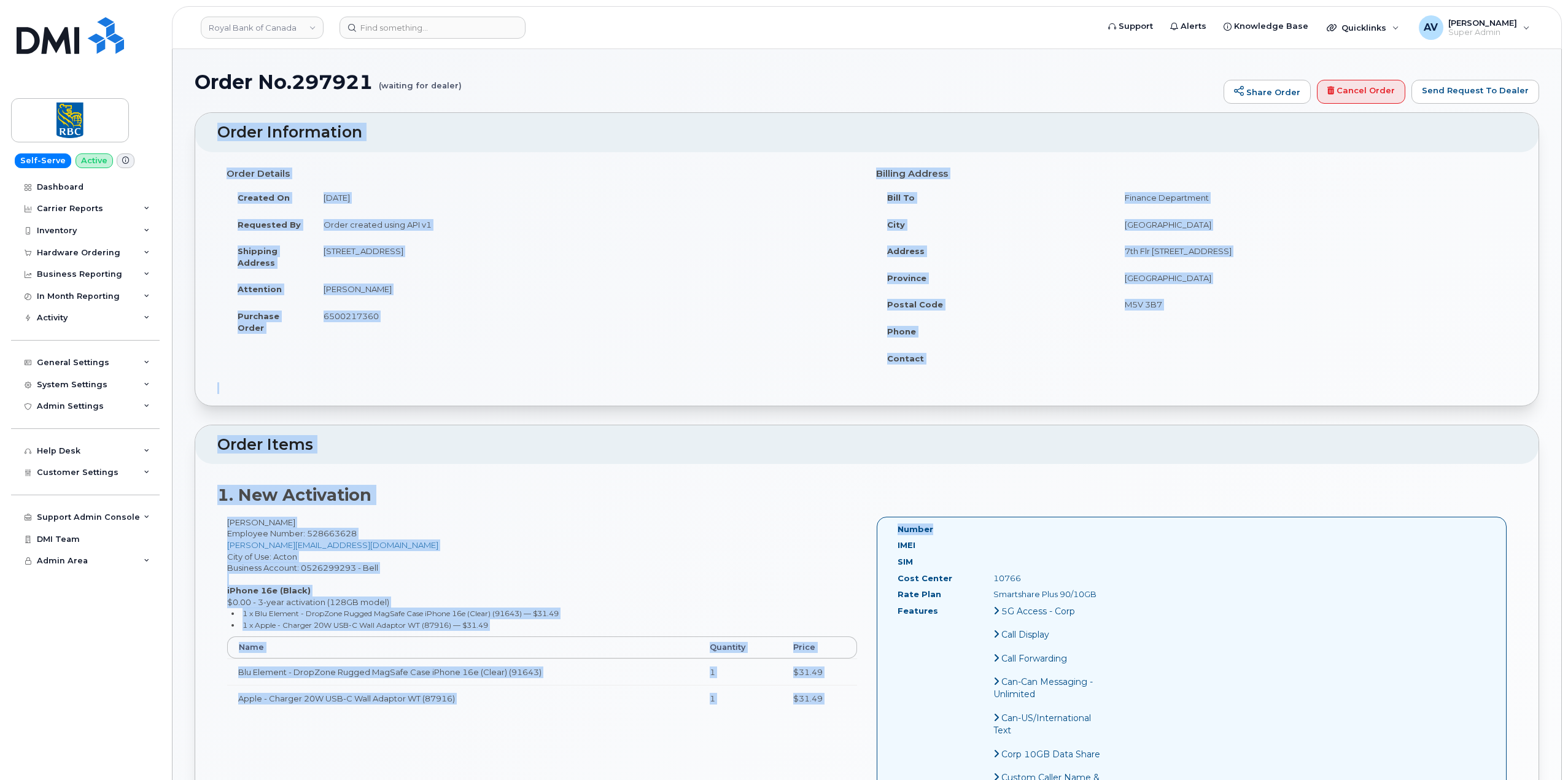
drag, startPoint x: 210, startPoint y: 135, endPoint x: 1148, endPoint y: 512, distance: 1010.9
copy div "Order Information Order Details Created On [DATE] Requested By Order created us…"
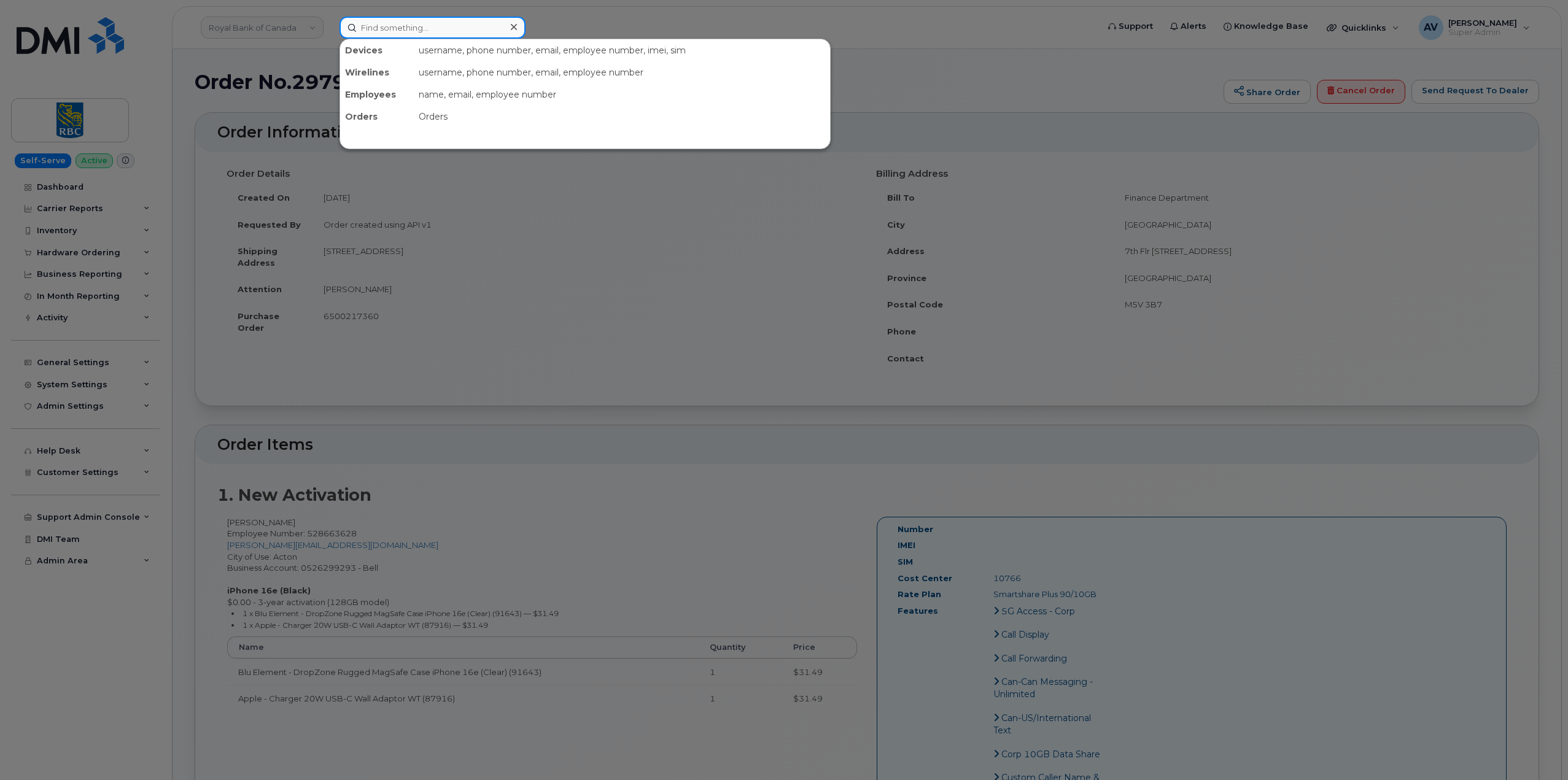
click at [449, 28] on input at bounding box center [433, 28] width 186 height 22
paste input "297898"
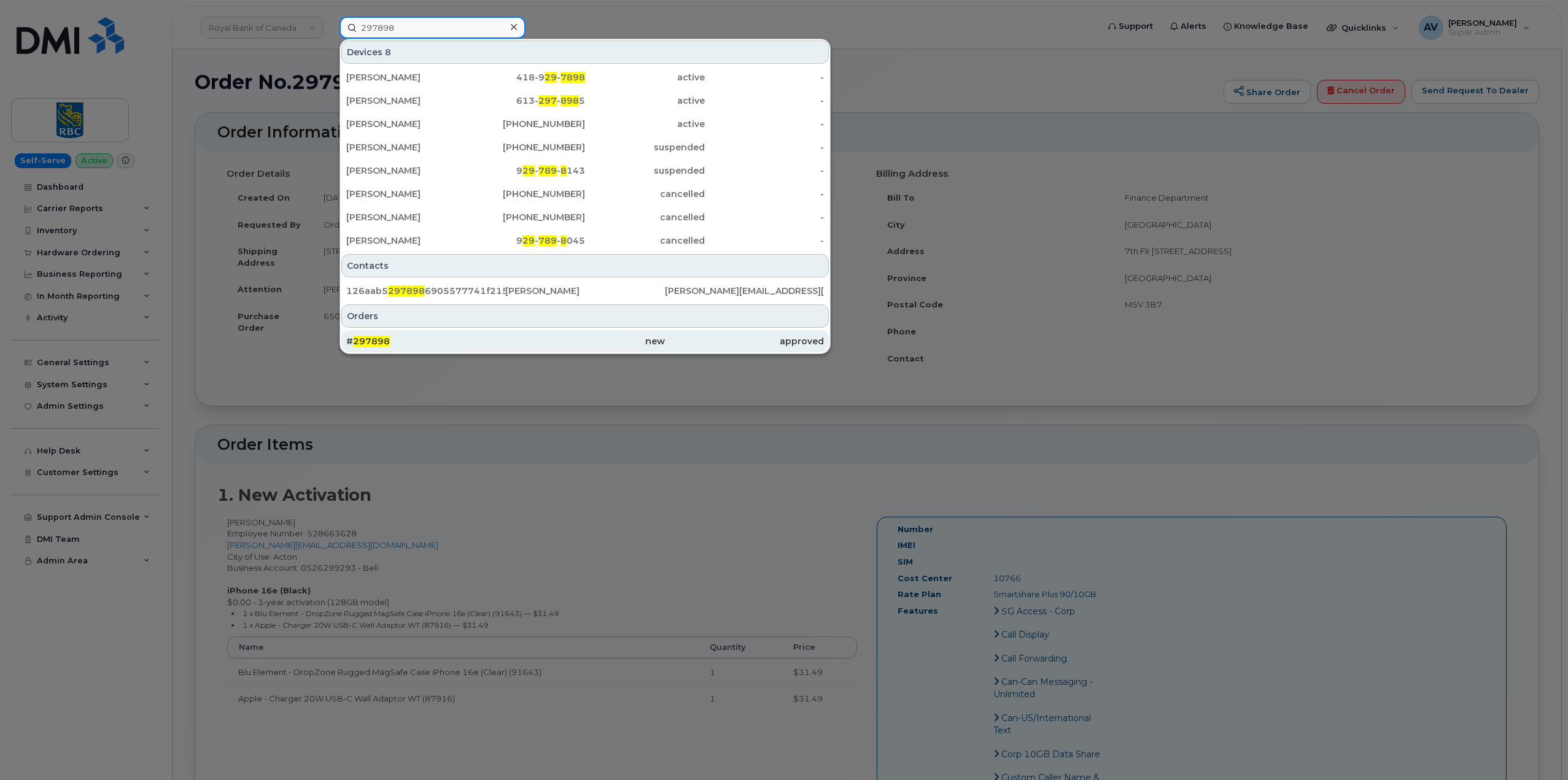
type input "297898"
click at [500, 337] on div "# 297898" at bounding box center [425, 342] width 159 height 12
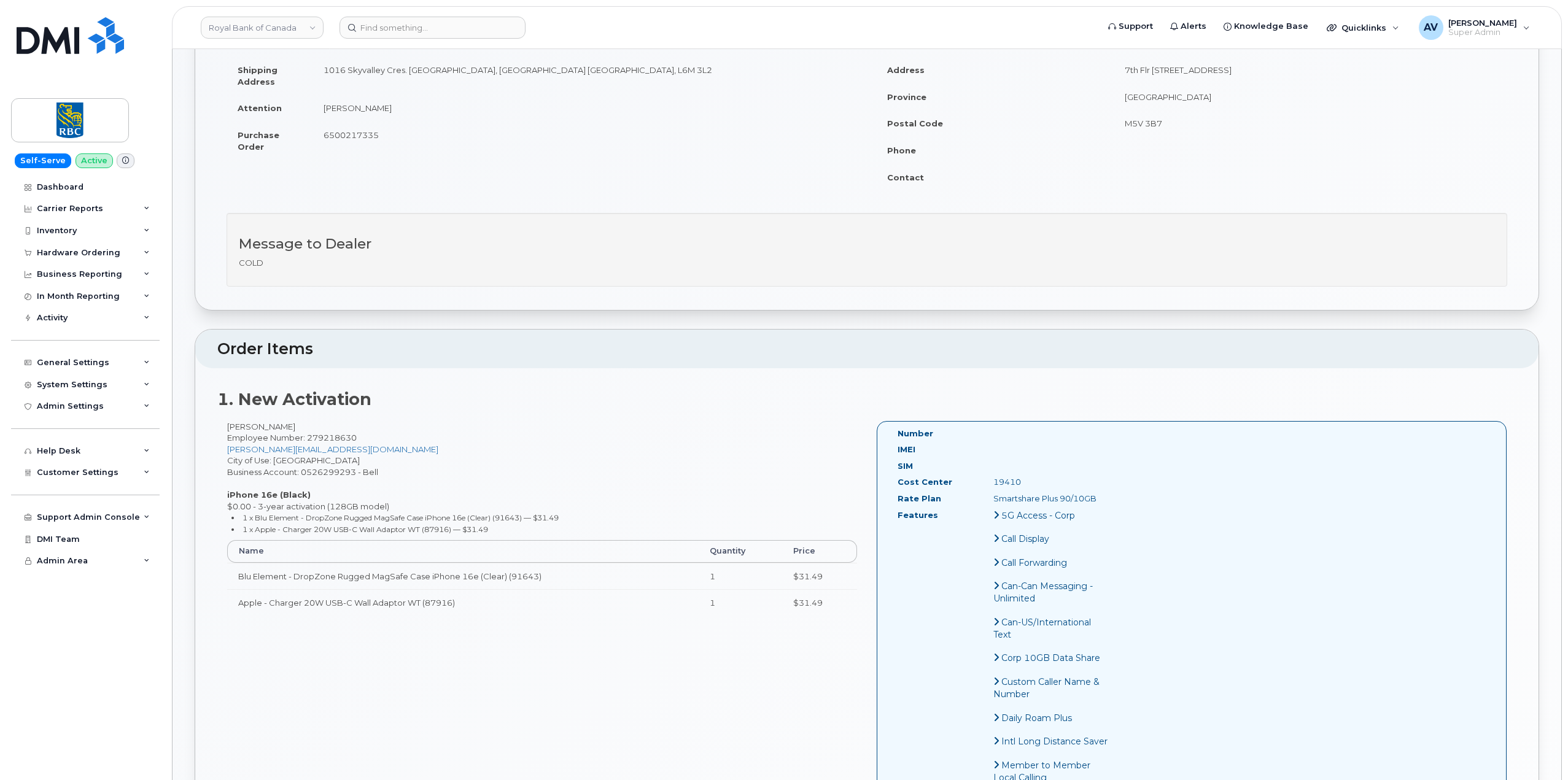
scroll to position [184, 0]
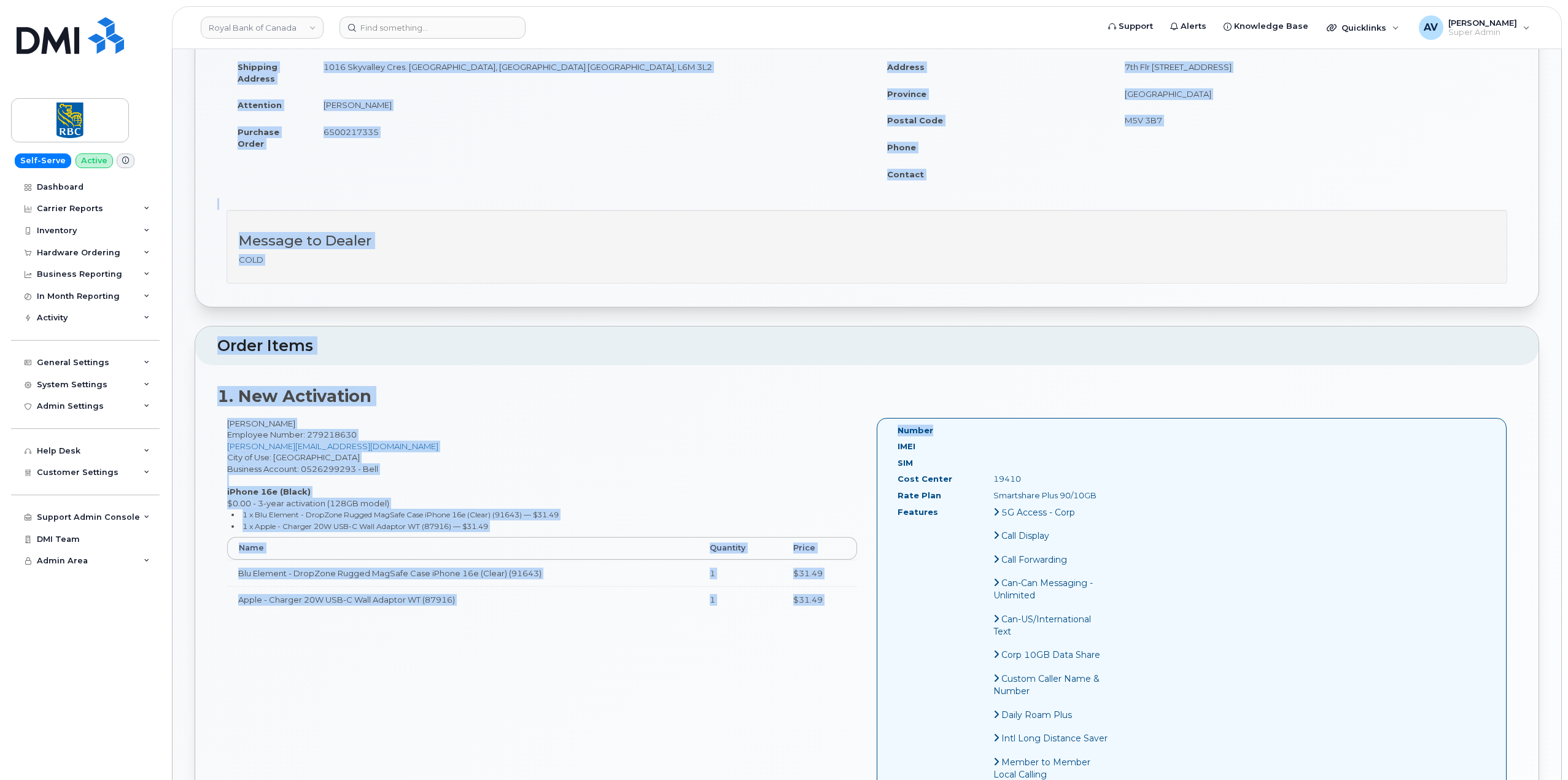
drag, startPoint x: 223, startPoint y: 169, endPoint x: 1087, endPoint y: 423, distance: 900.6
copy div "Order Details Created On [DATE] Requested By Order created using API v1 Shippin…"
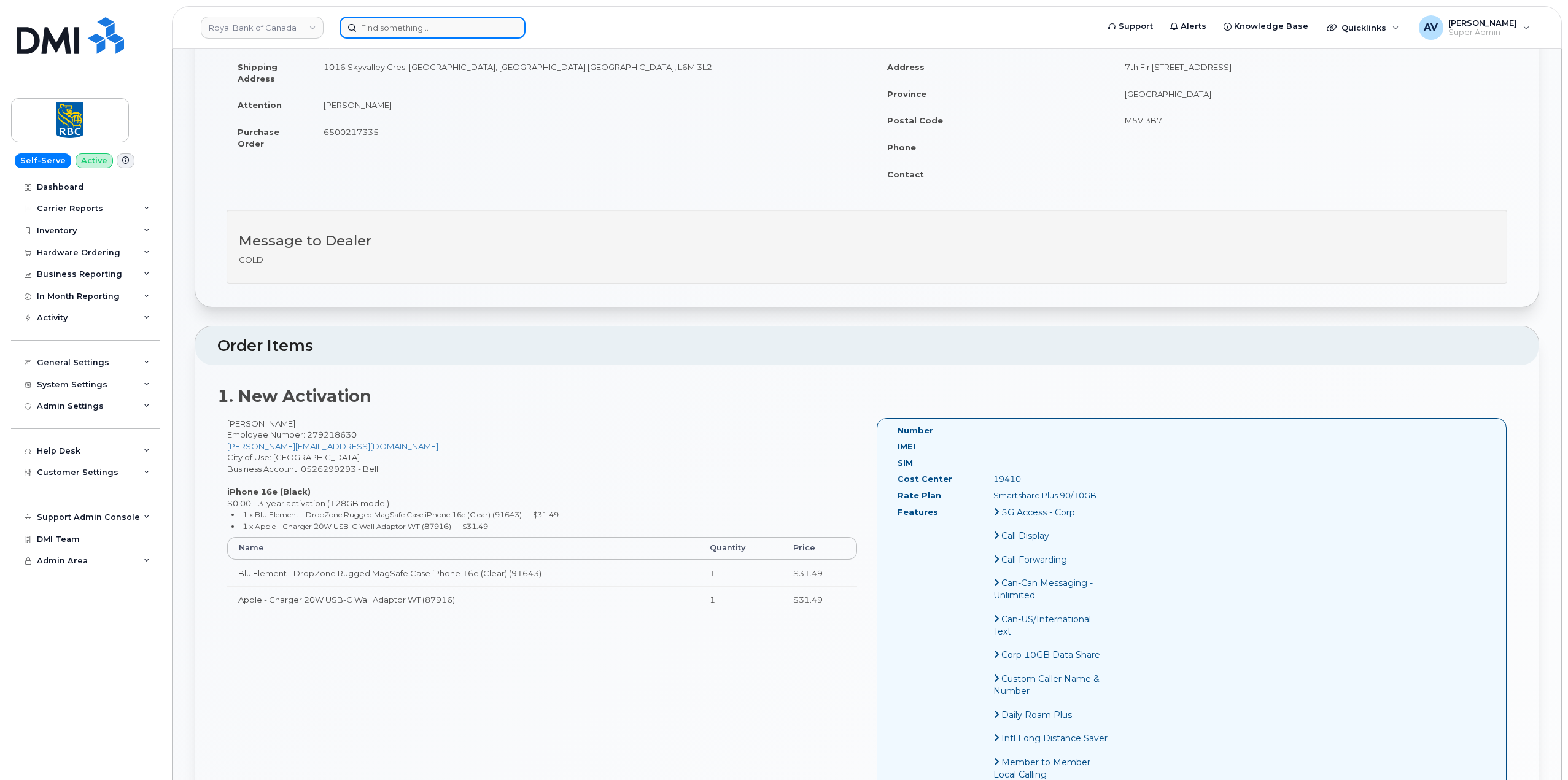
click at [415, 27] on input at bounding box center [433, 28] width 186 height 22
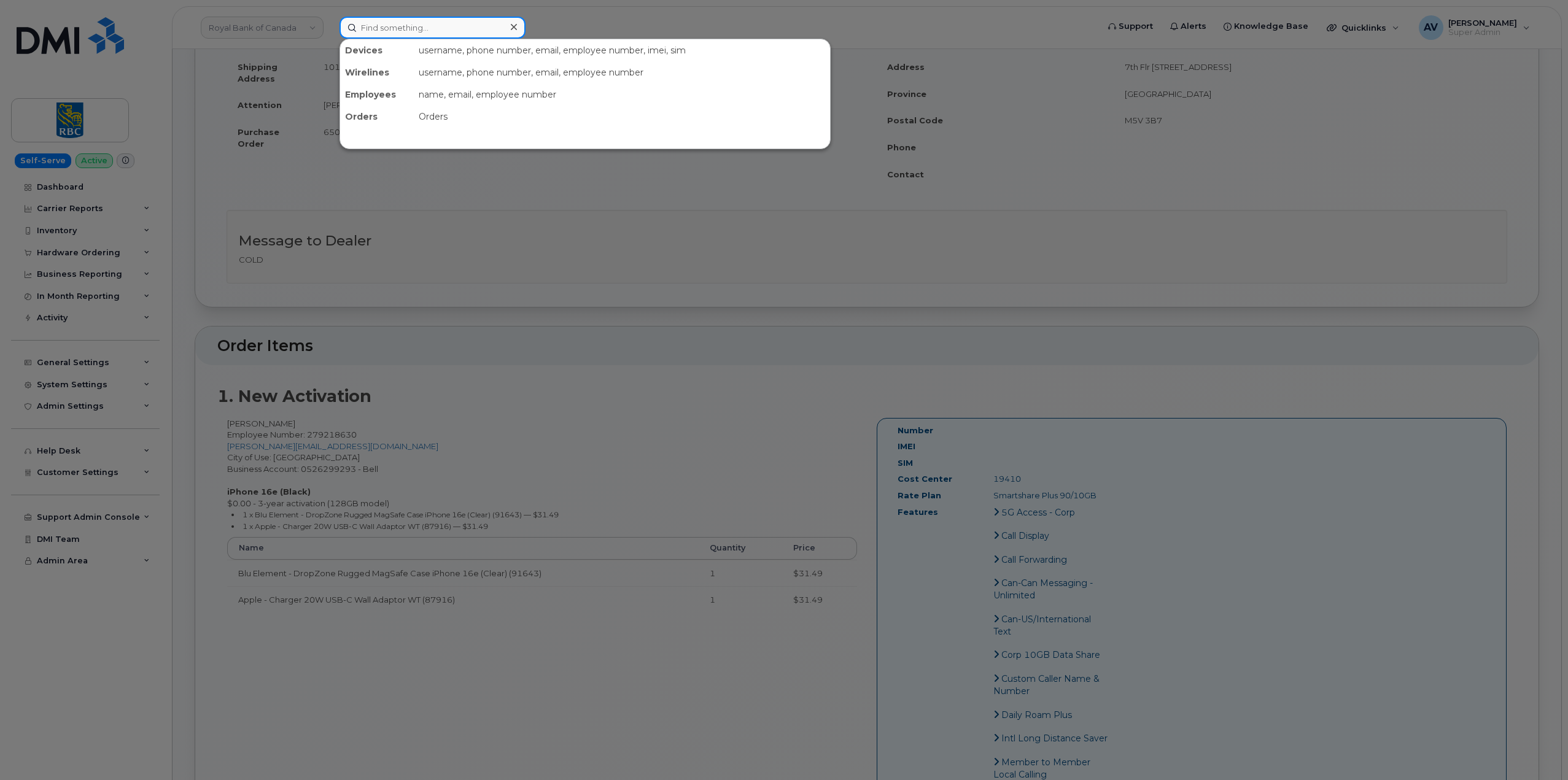
paste input "297896"
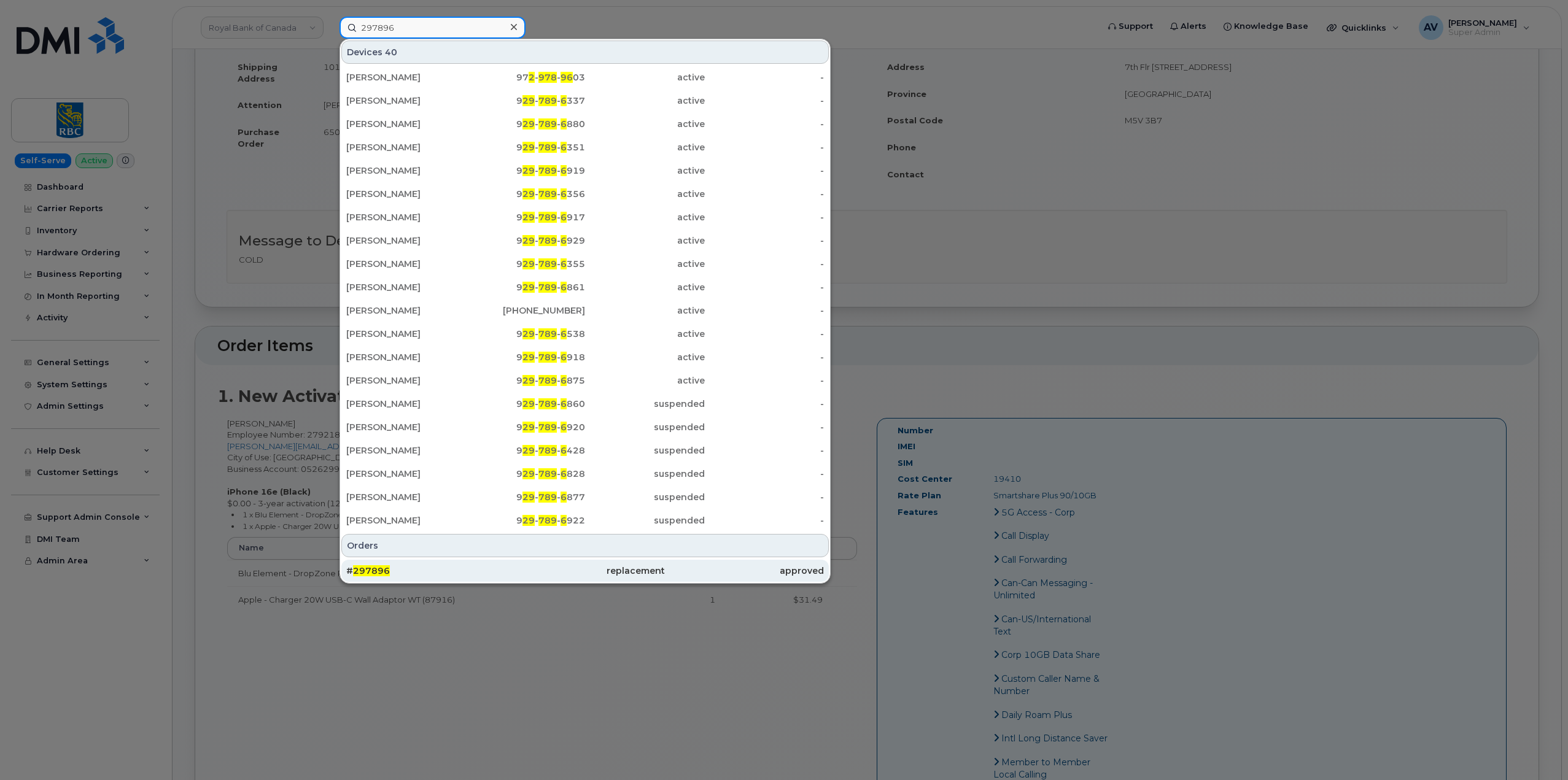
type input "297896"
click at [498, 568] on div "# 297896" at bounding box center [425, 571] width 159 height 12
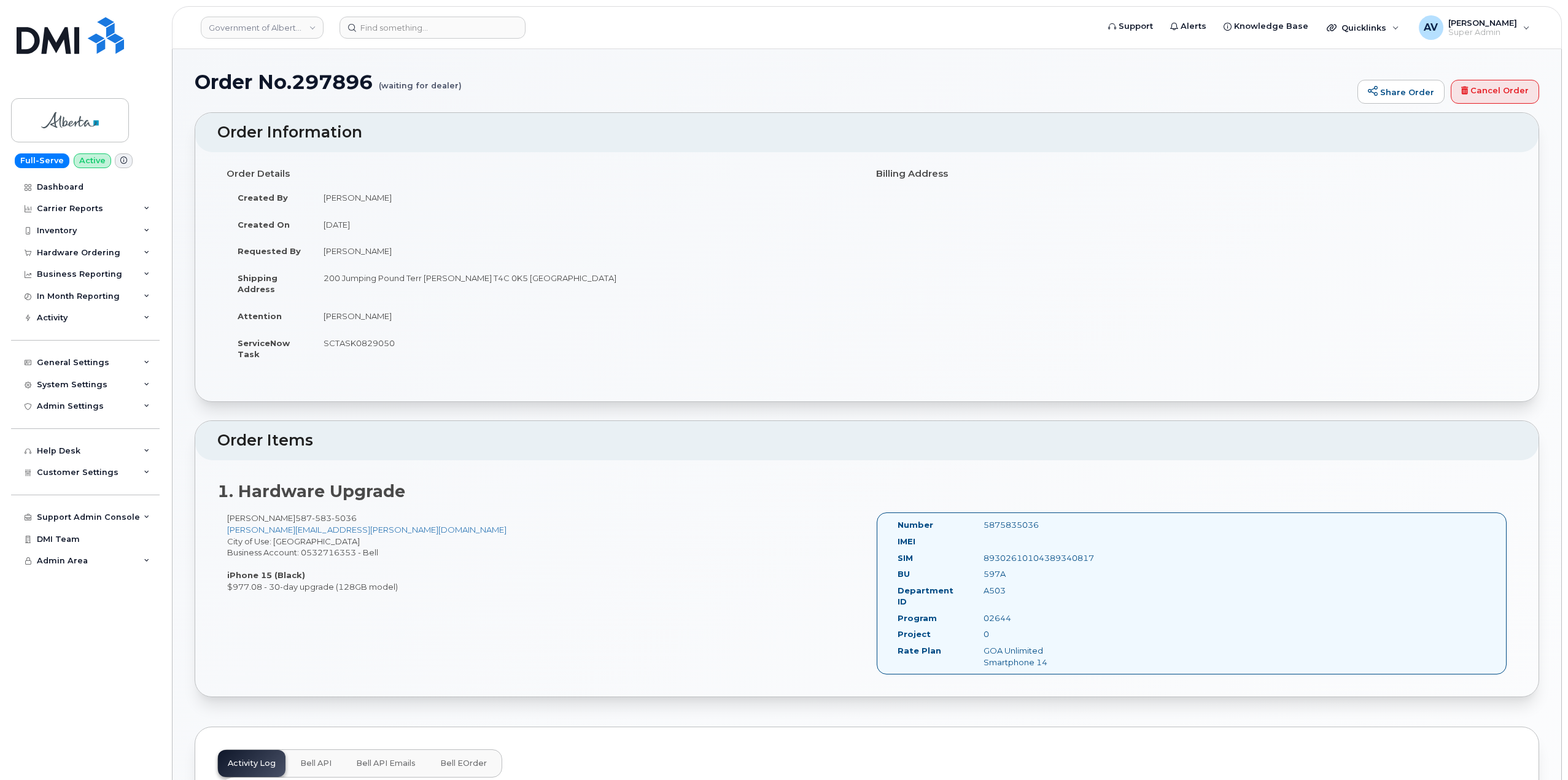
drag, startPoint x: 222, startPoint y: 173, endPoint x: 548, endPoint y: 337, distance: 364.9
click at [548, 337] on div "Order Details Created By [PERSON_NAME] Created On [DATE] Requested By [PERSON_N…" at bounding box center [543, 271] width 650 height 216
copy div "Order Details Created By [PERSON_NAME] Created On [DATE] Requested By [PERSON_N…"
click at [463, 396] on div "Order Details Created By [PERSON_NAME] Created On [DATE] Requested By [PERSON_N…" at bounding box center [867, 277] width 1343 height 250
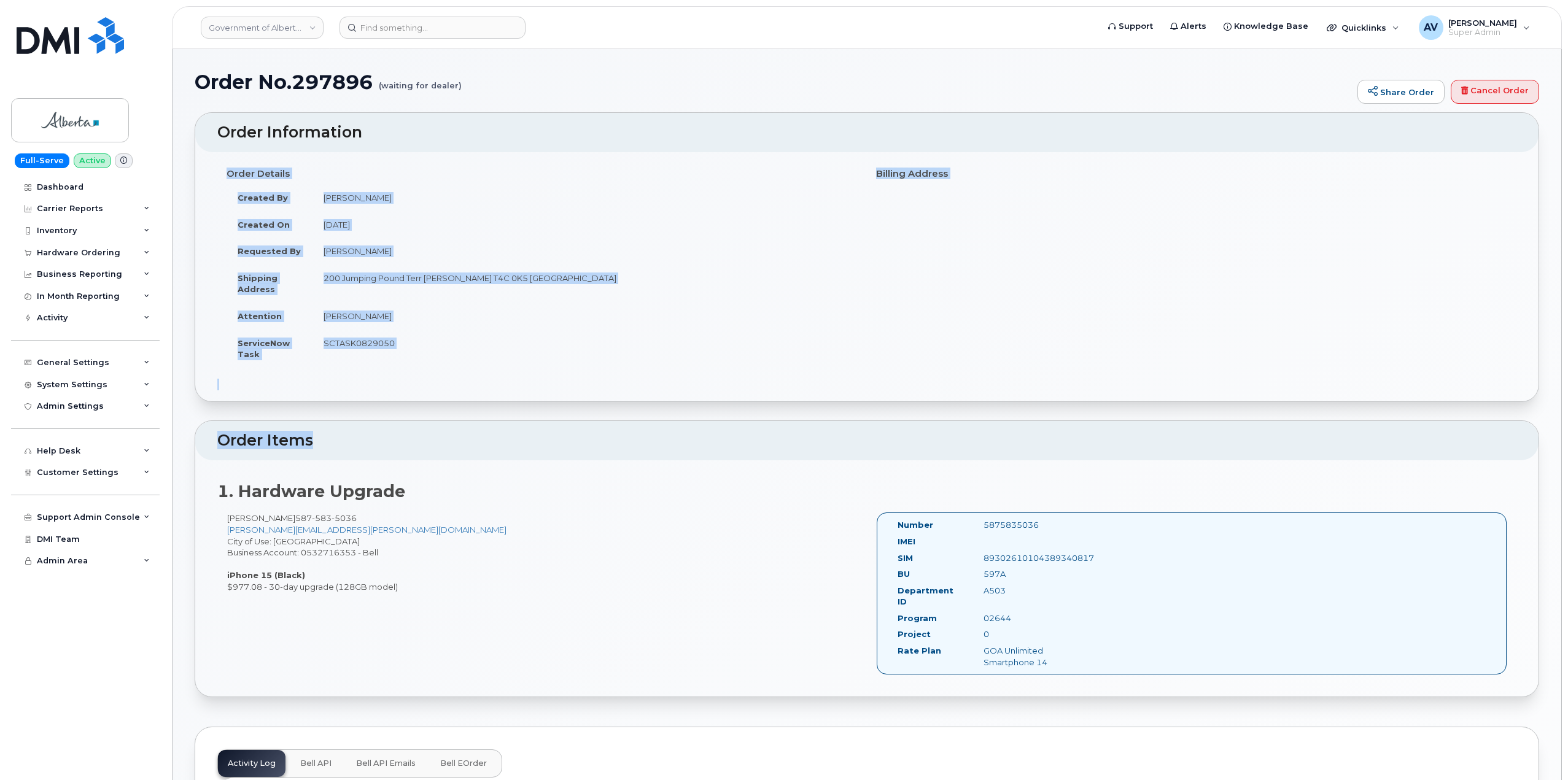
scroll to position [61, 0]
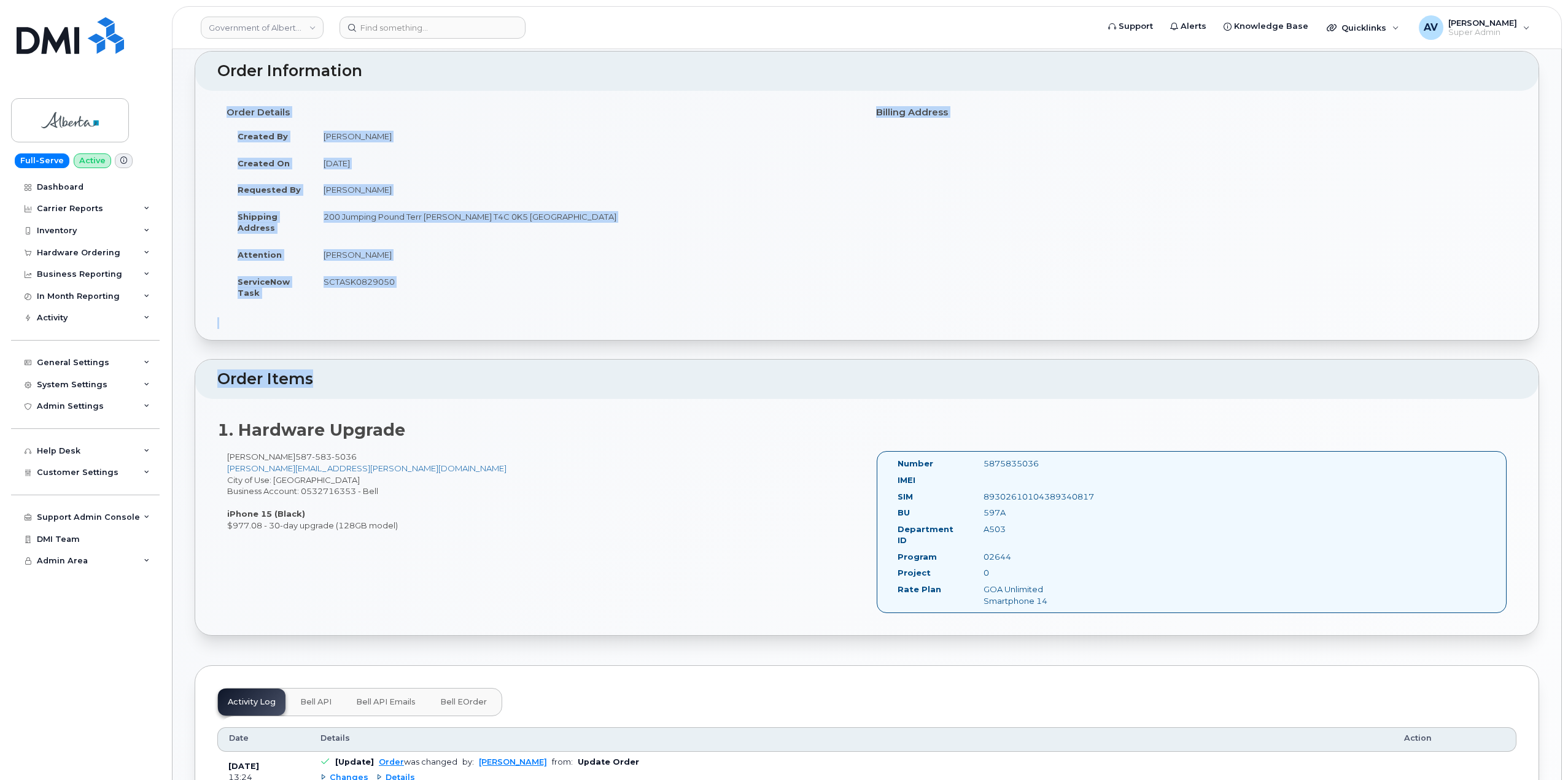
drag, startPoint x: 224, startPoint y: 175, endPoint x: 677, endPoint y: 525, distance: 572.5
copy div "Order Details Created By [PERSON_NAME] Created On [DATE] Requested By [PERSON_N…"
